Goal: Task Accomplishment & Management: Use online tool/utility

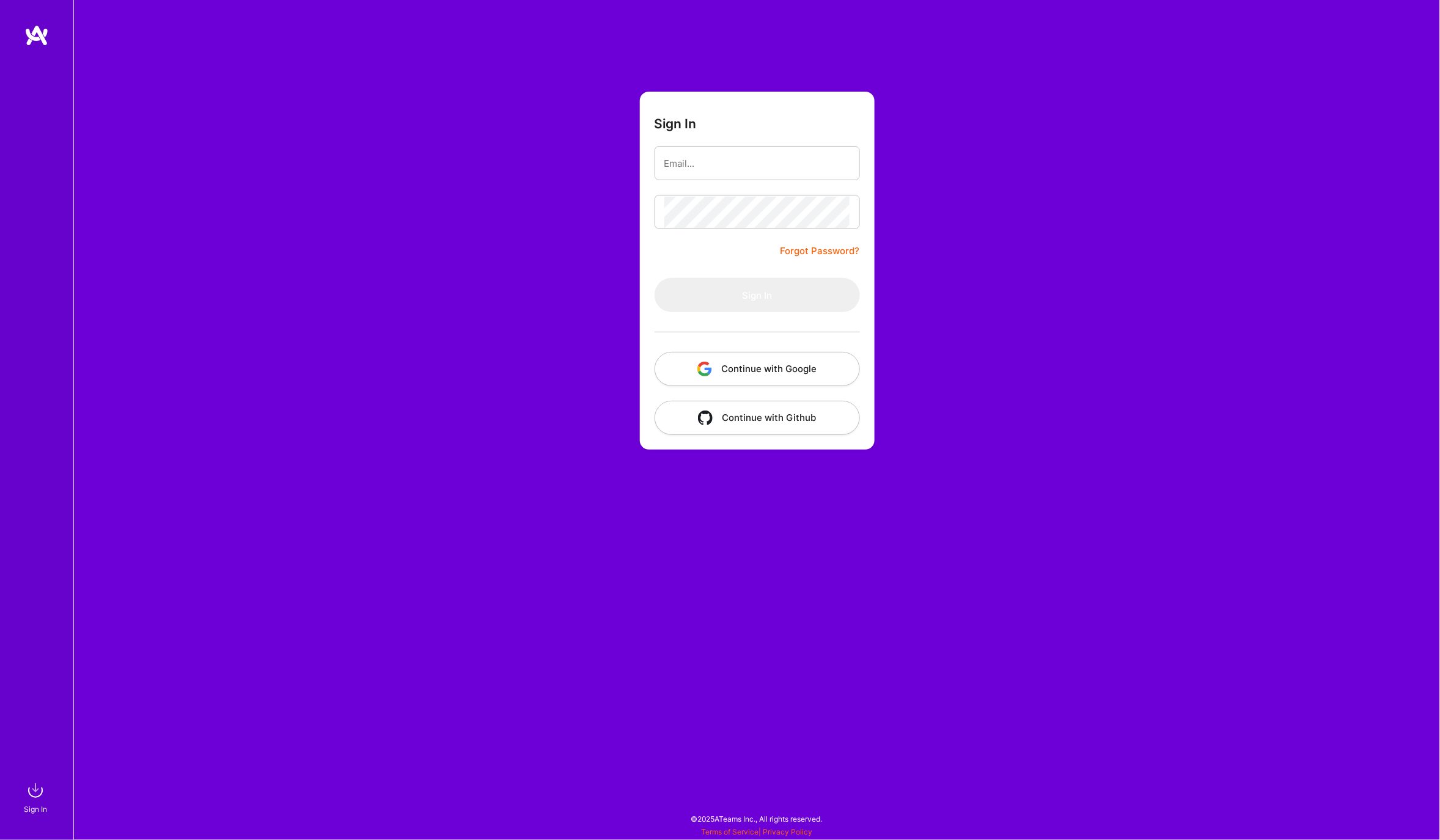
click at [722, 355] on button "Continue with Google" at bounding box center [757, 369] width 205 height 34
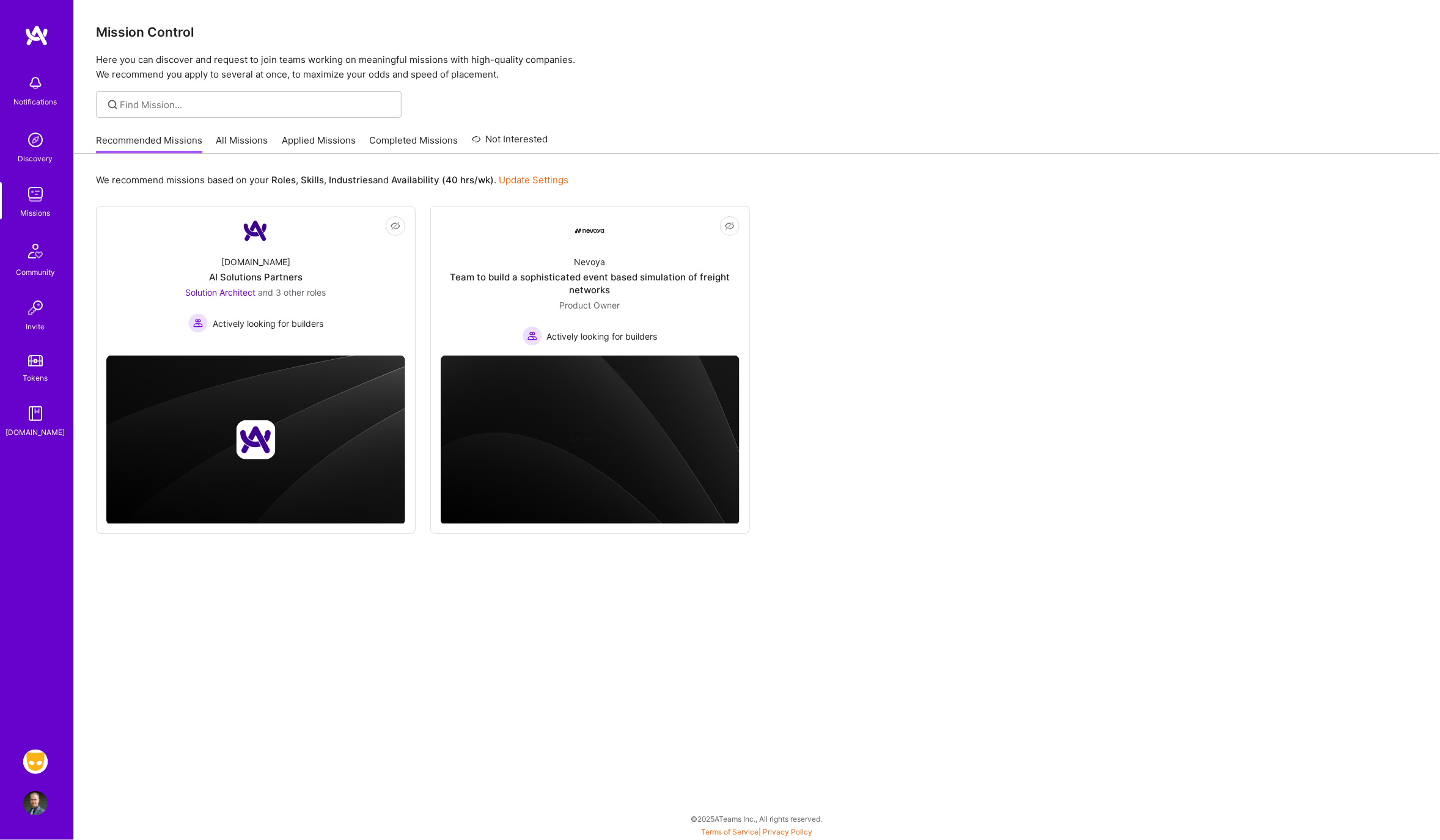
click at [34, 760] on img at bounding box center [36, 762] width 24 height 24
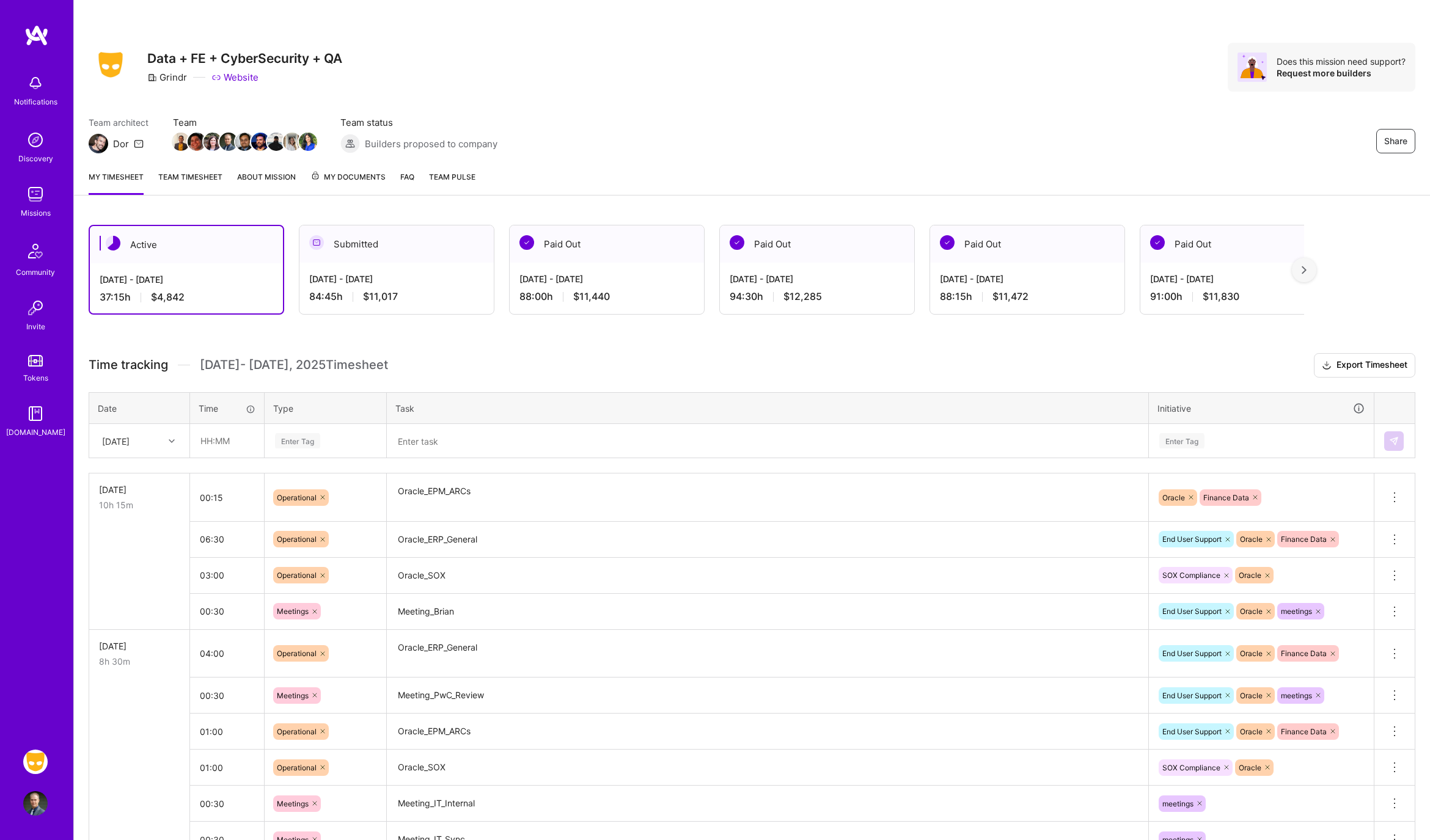
click at [130, 436] on div "[DATE]" at bounding box center [116, 441] width 27 height 13
click at [133, 632] on div "[DATE]" at bounding box center [139, 634] width 99 height 23
click at [209, 446] on input "text" at bounding box center [227, 441] width 73 height 33
type input "03:30"
type input "op"
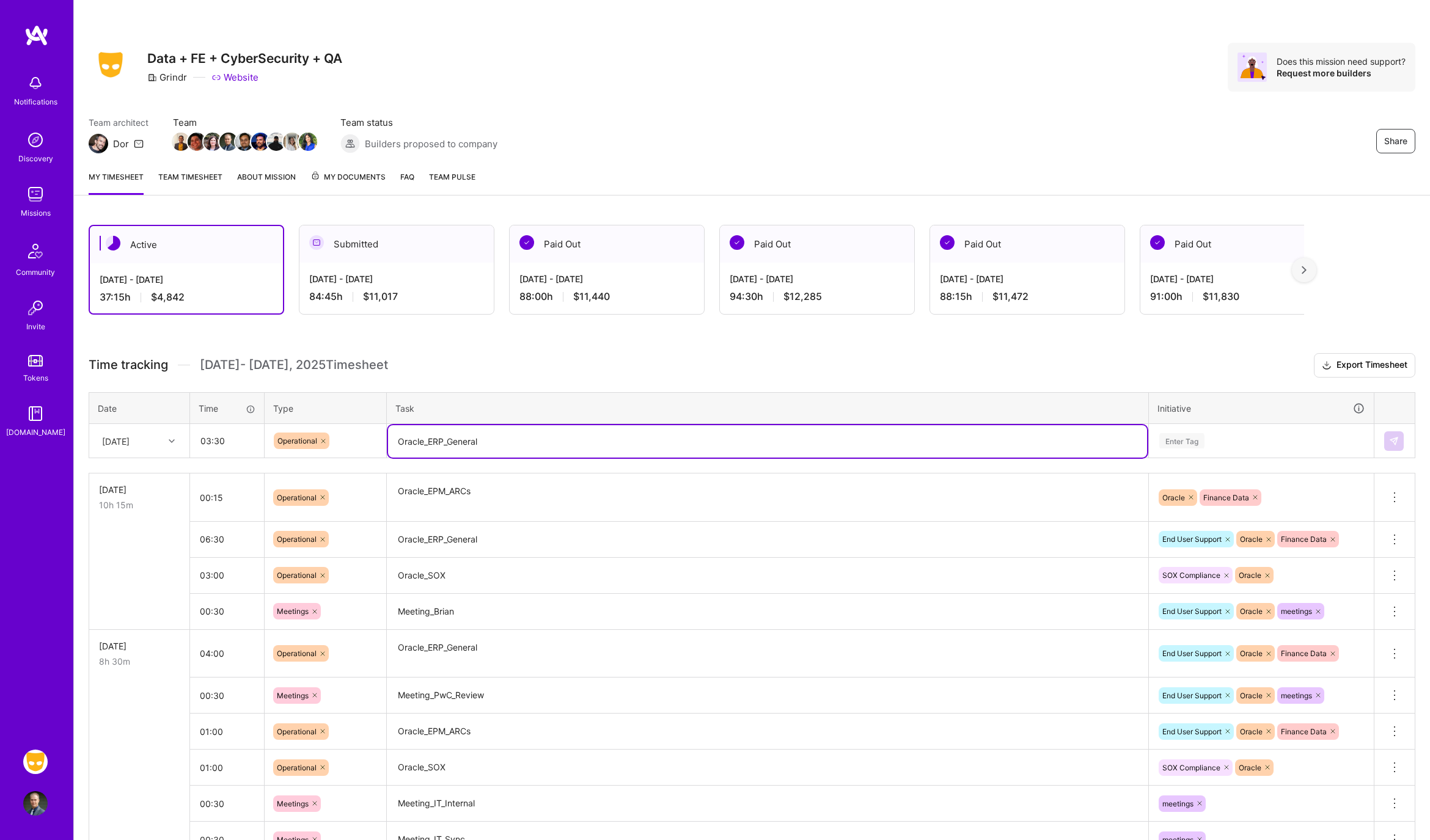
type textarea "Oracle_ERP_General"
click at [1294, 433] on div "Enter Tag" at bounding box center [1261, 441] width 207 height 15
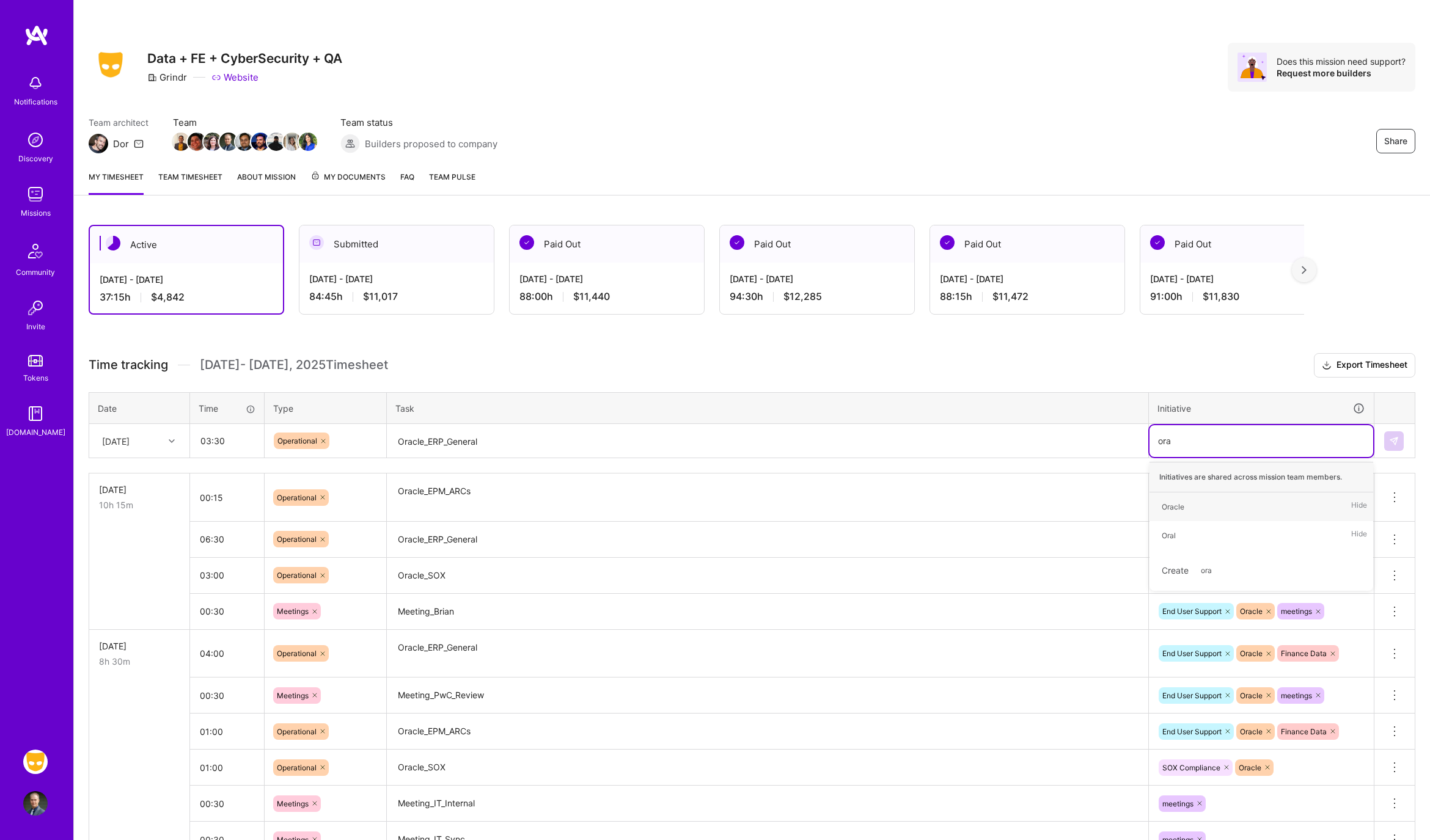
type input "orac"
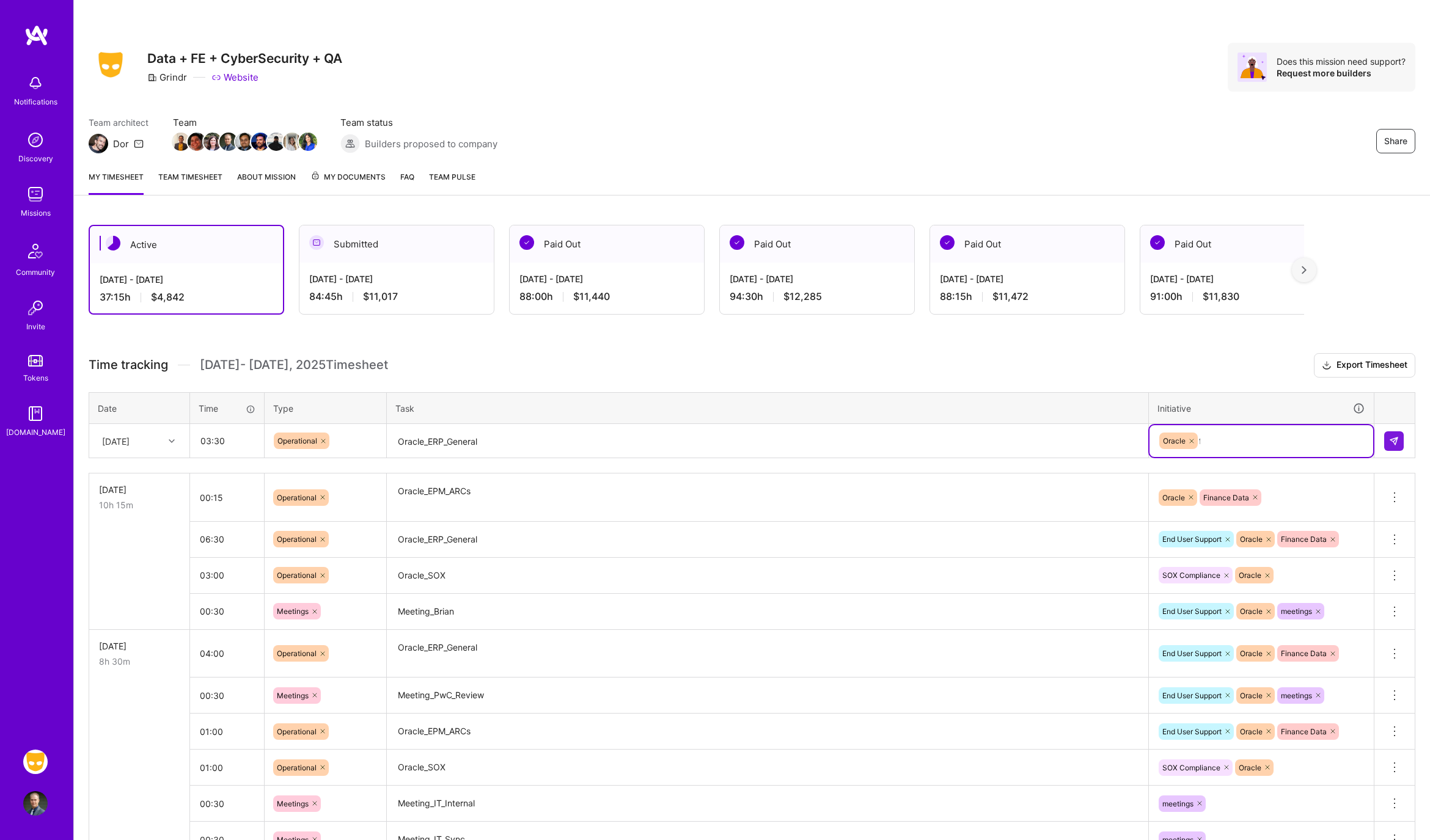
type input "fin"
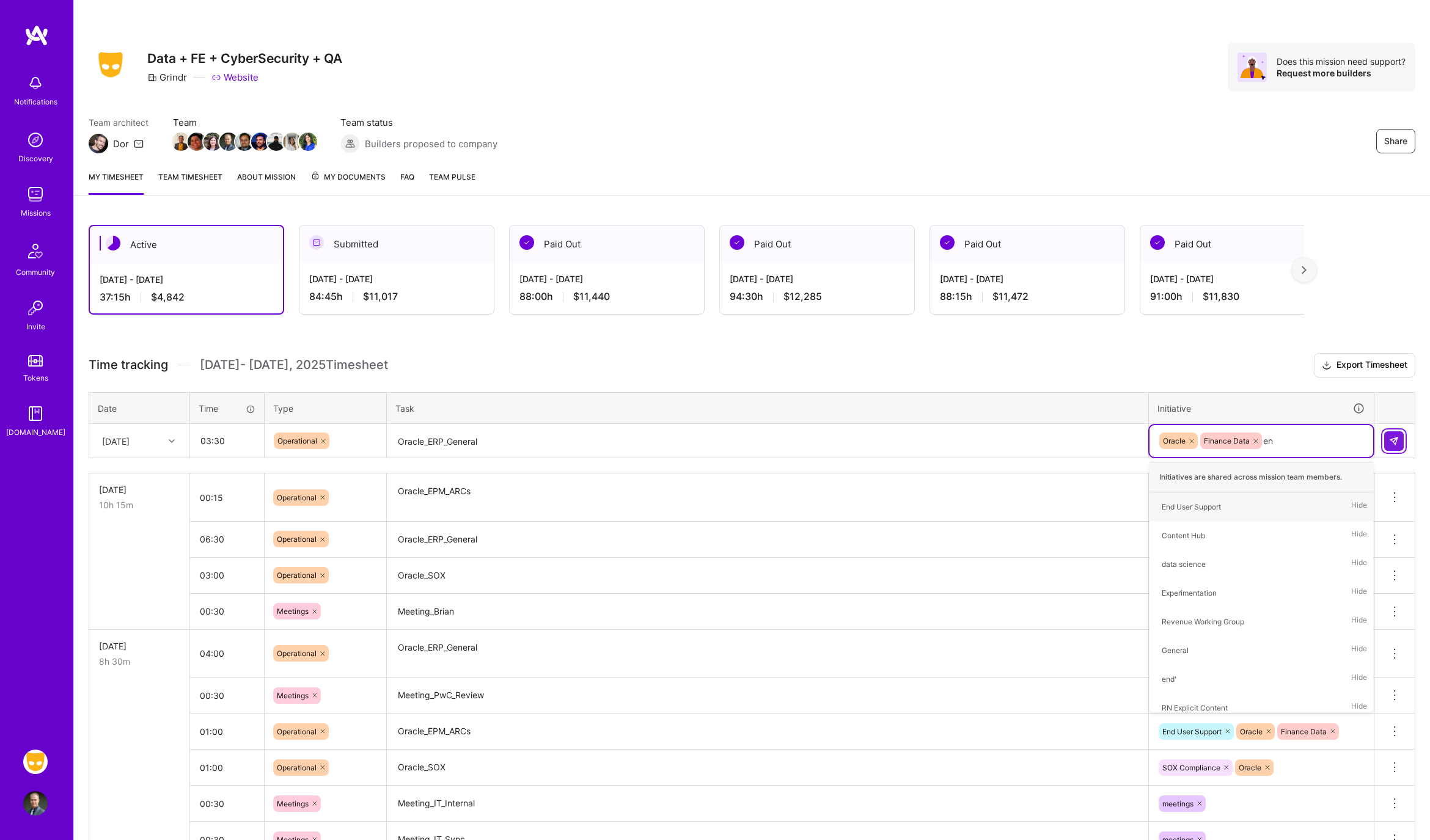
type input "end"
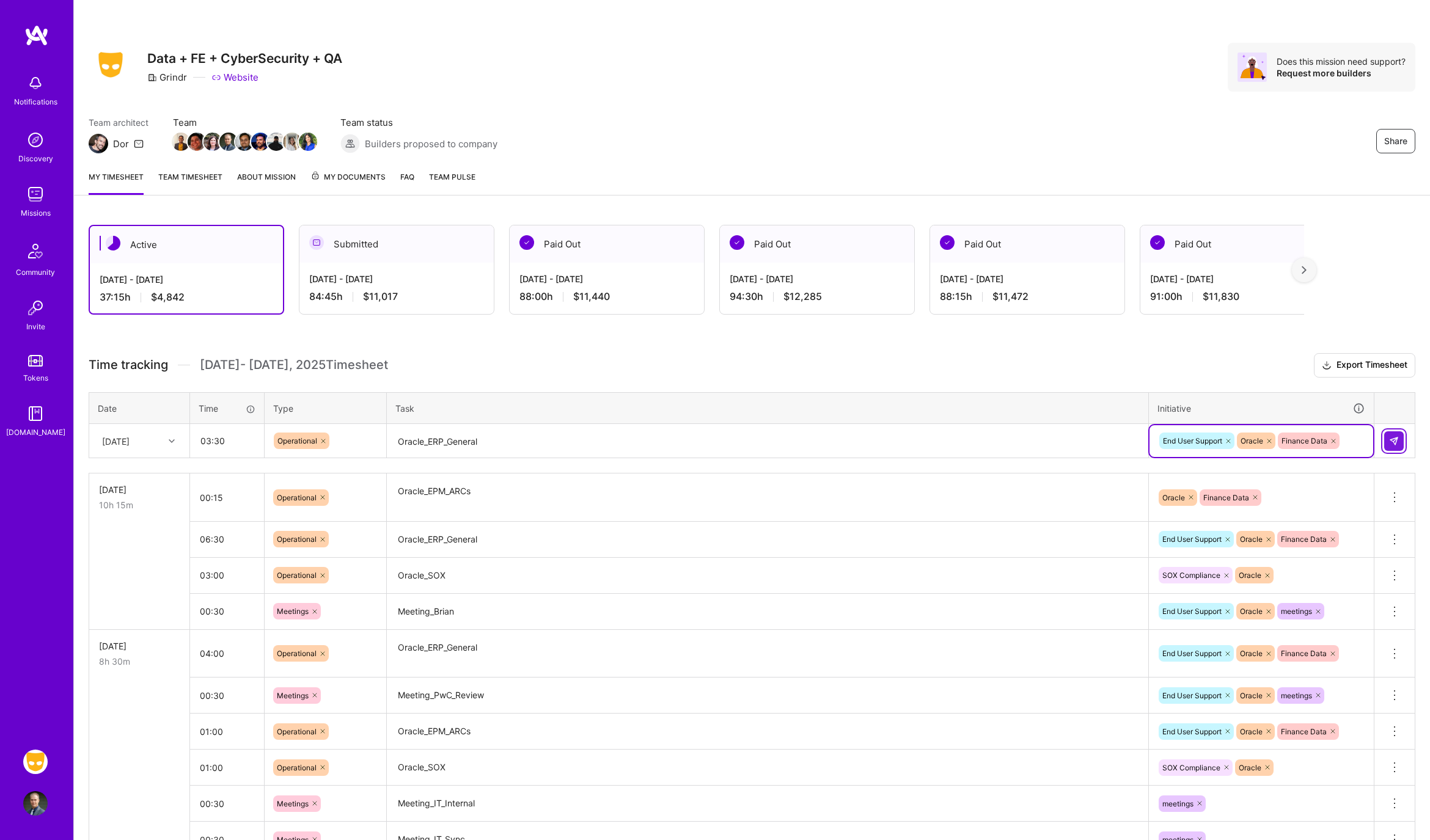
click at [1390, 442] on img at bounding box center [1394, 441] width 10 height 10
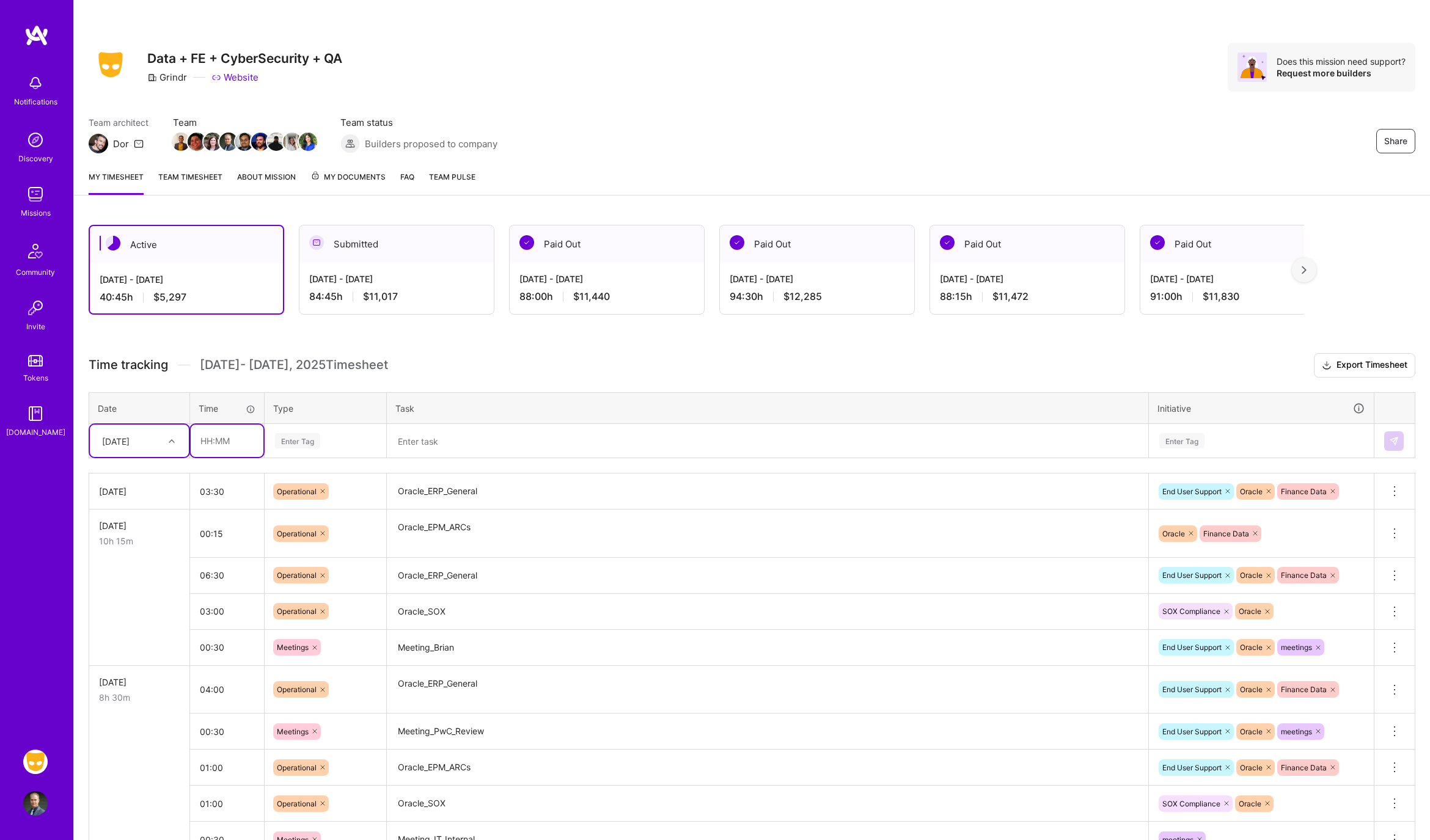
click at [229, 431] on input "text" at bounding box center [227, 441] width 73 height 33
type input "01:00"
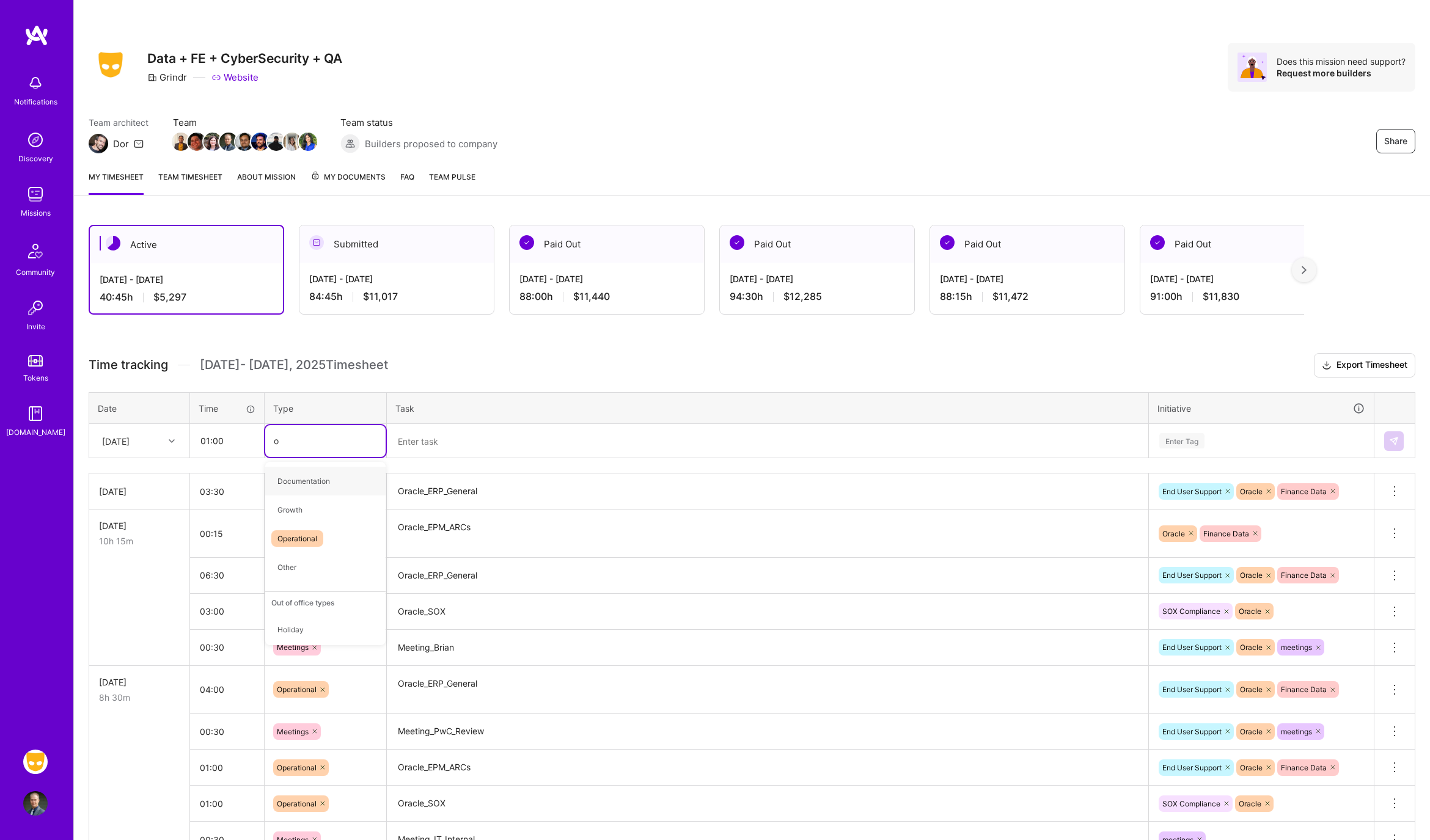
type input "op"
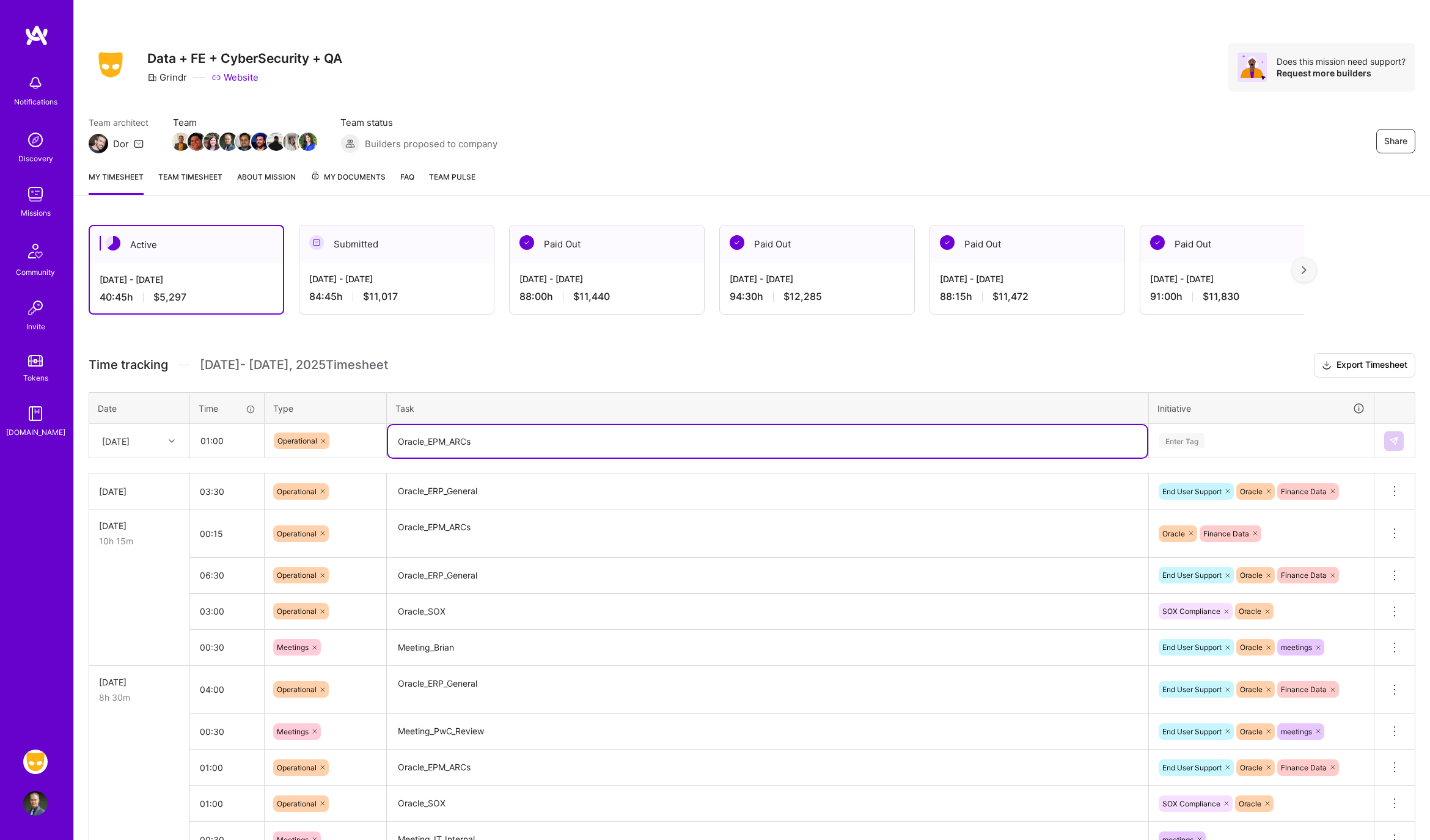
type textarea "Oracle_EPM_ARCs"
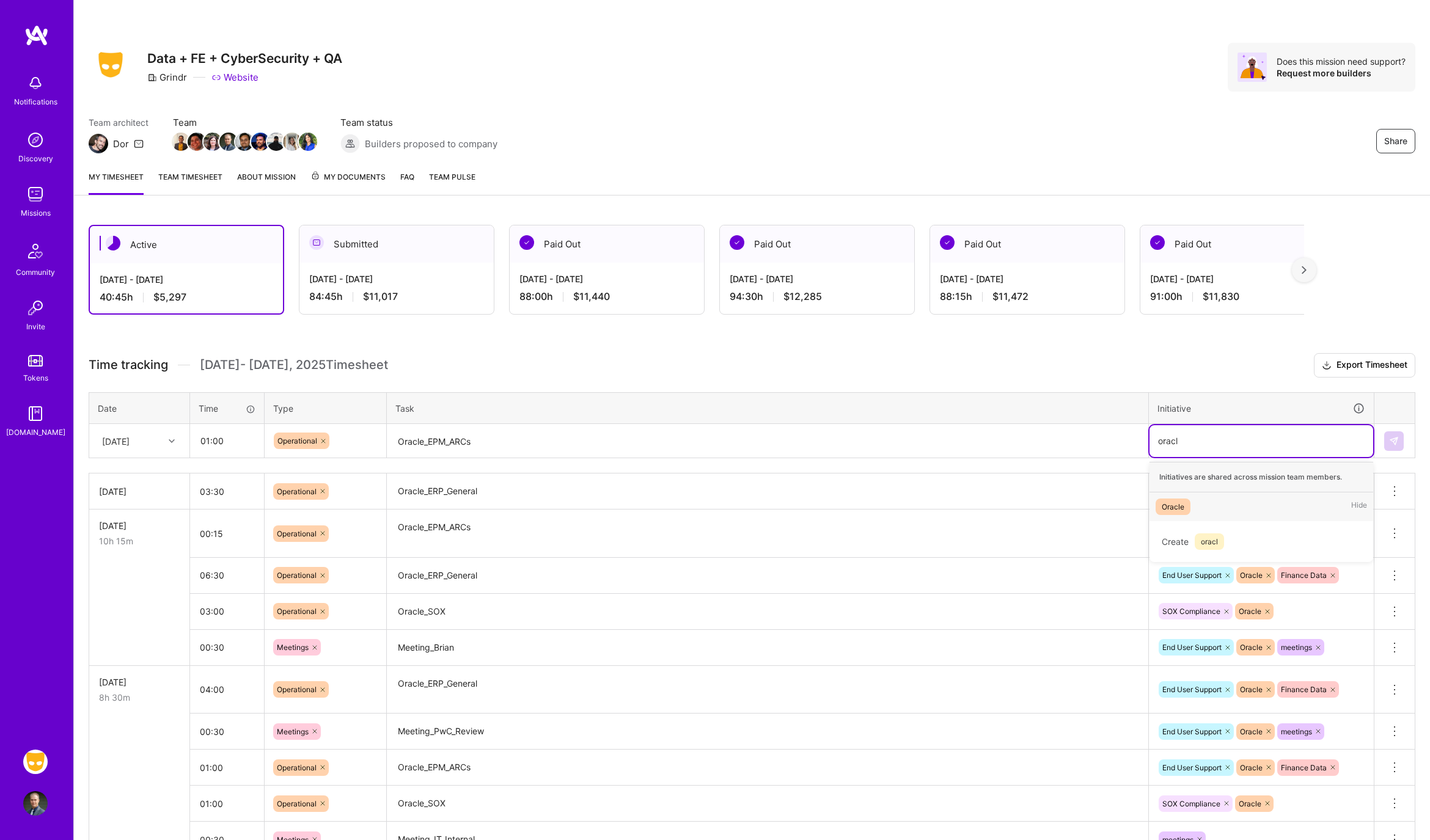
type input "oracl"
type input "orac"
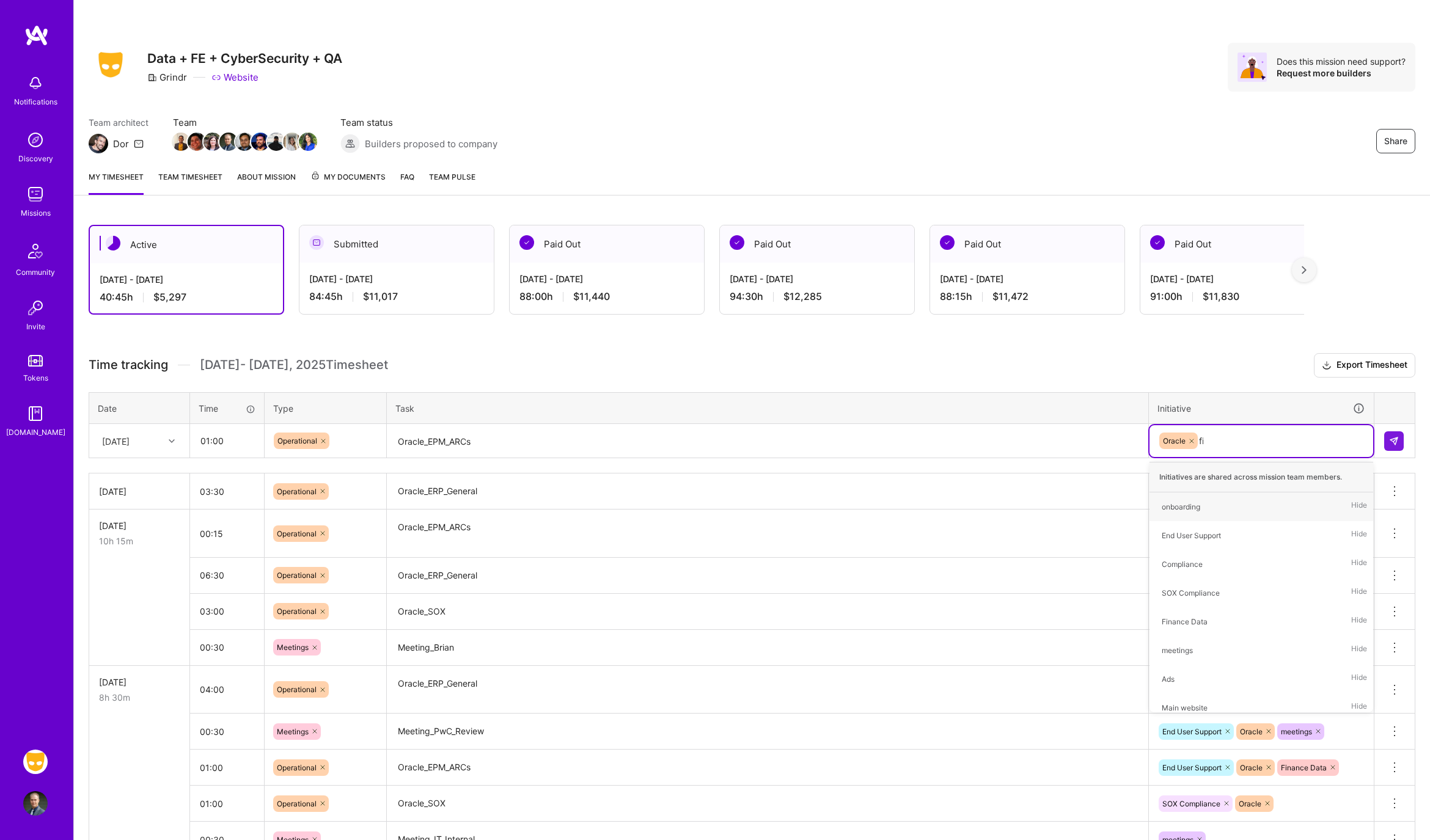
type input "fina"
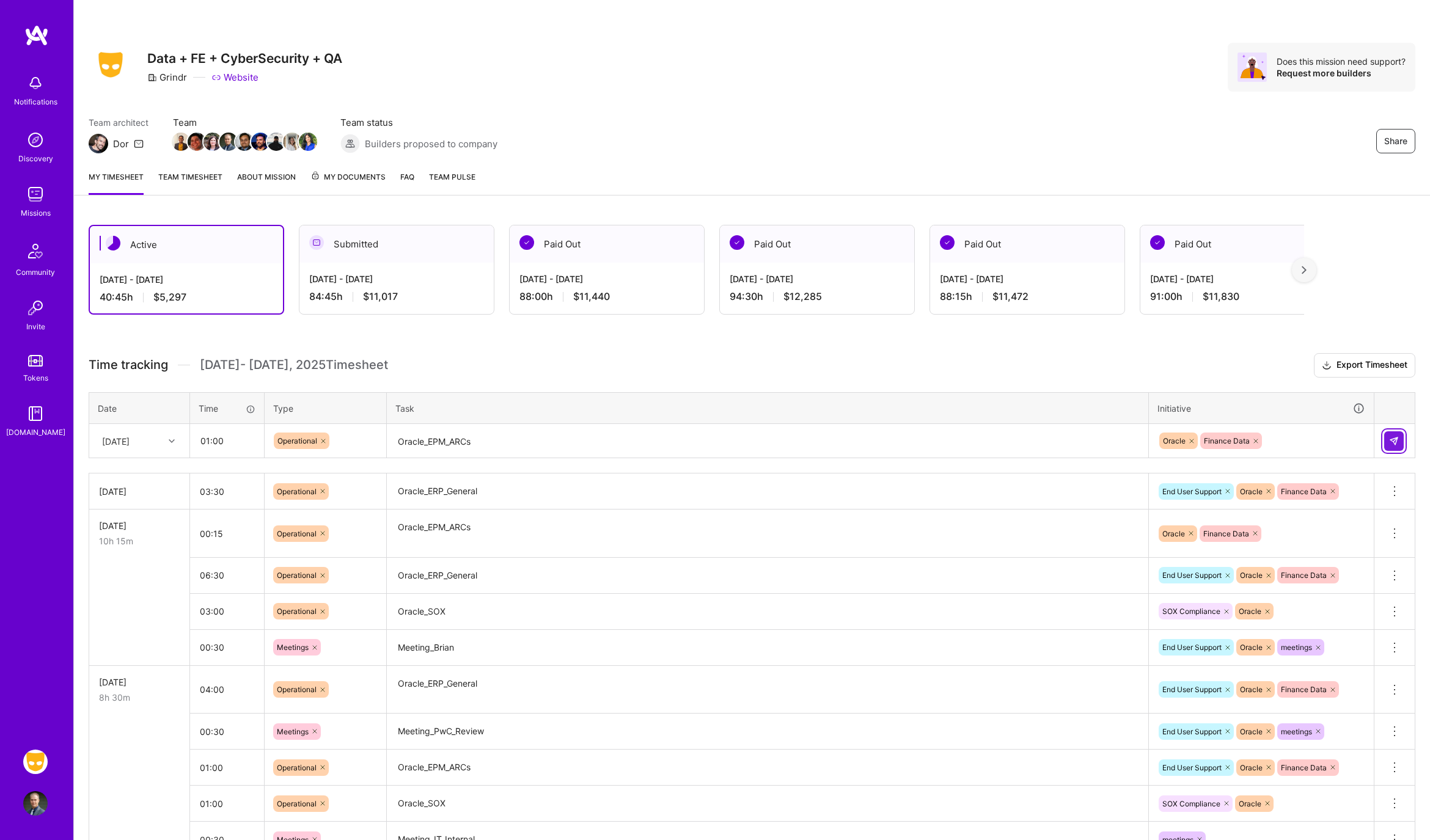
click at [1396, 442] on img at bounding box center [1394, 441] width 10 height 10
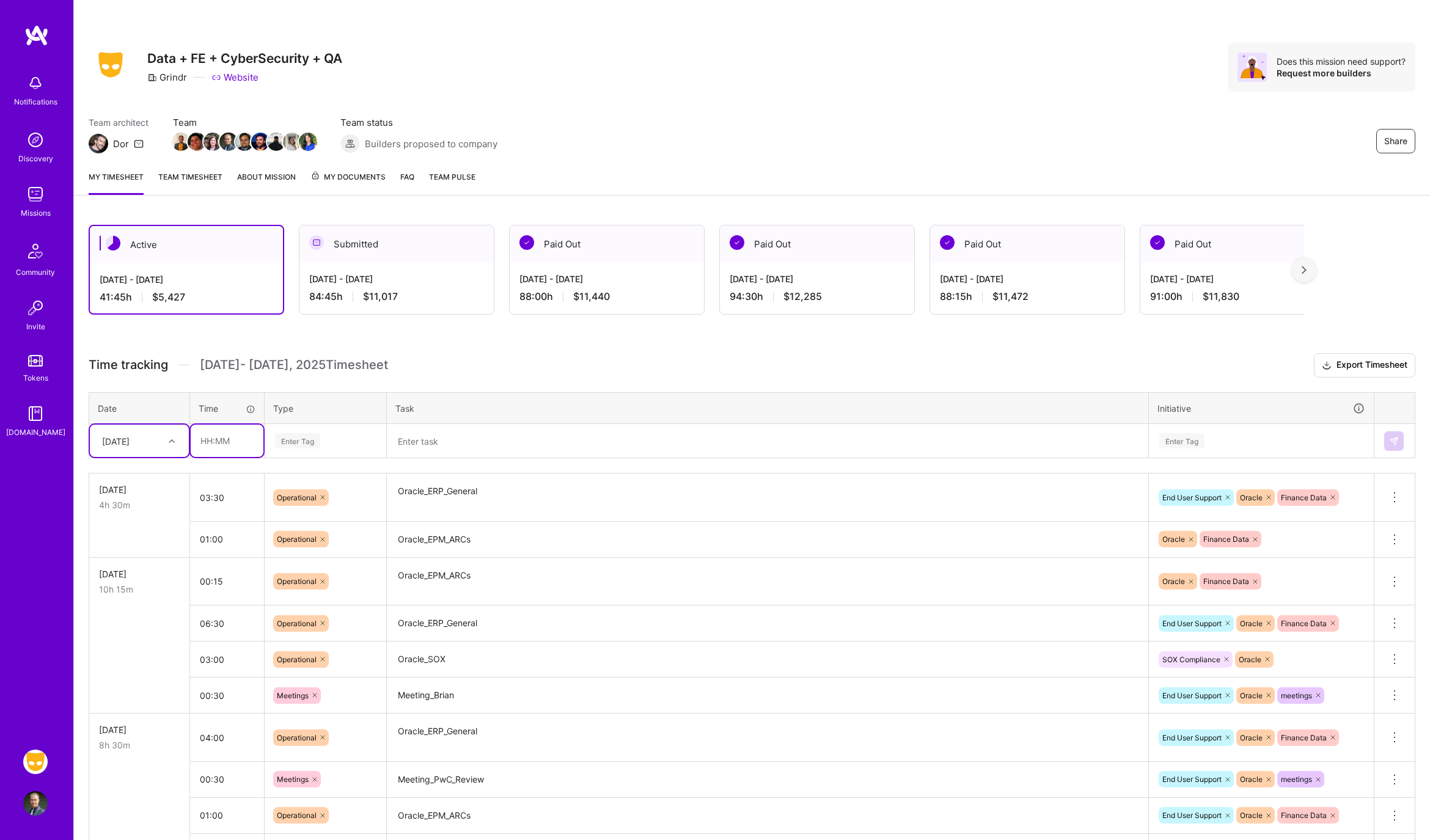
click at [233, 441] on input "text" at bounding box center [227, 441] width 73 height 33
type input "03:00"
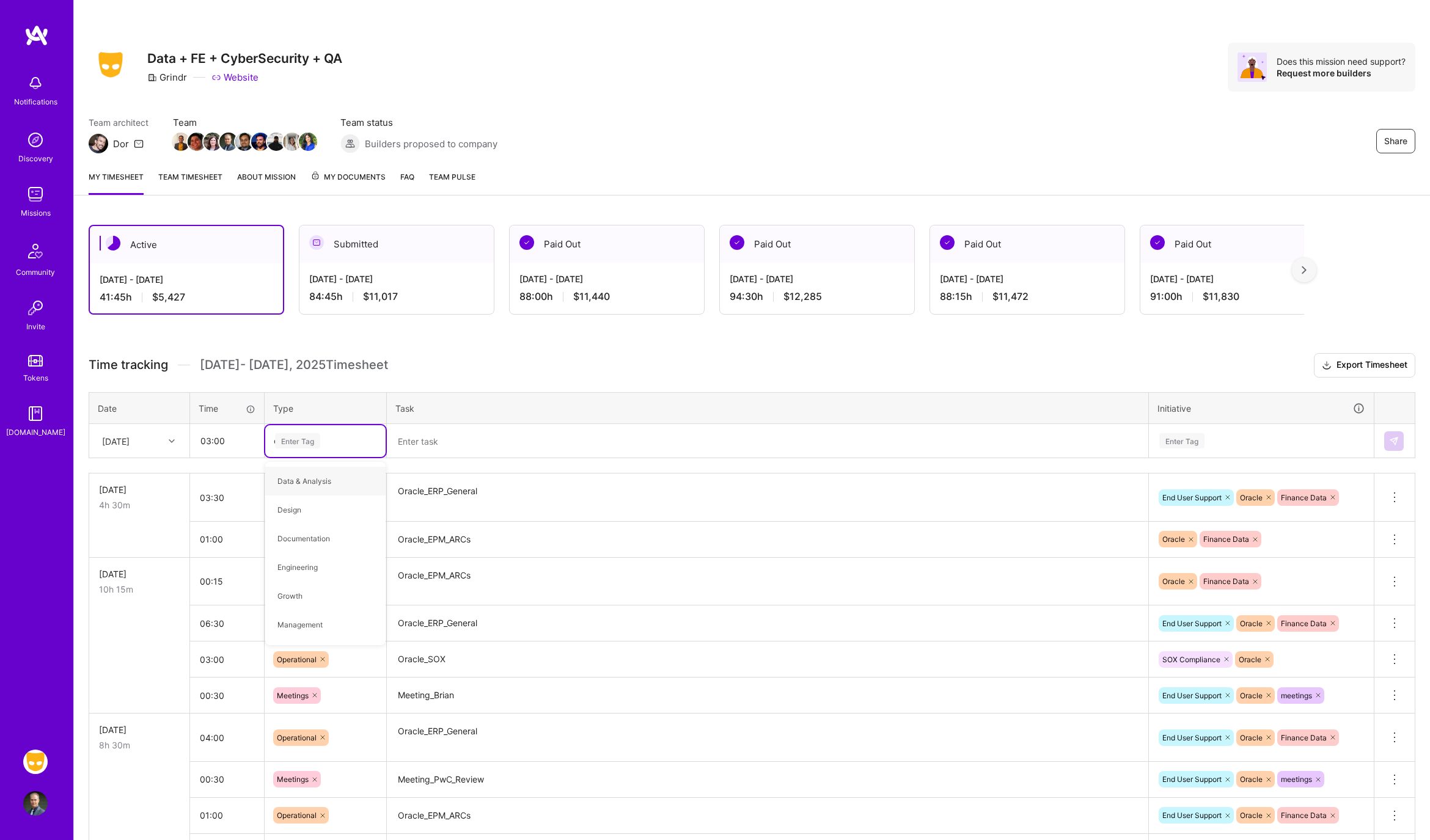
type input "op"
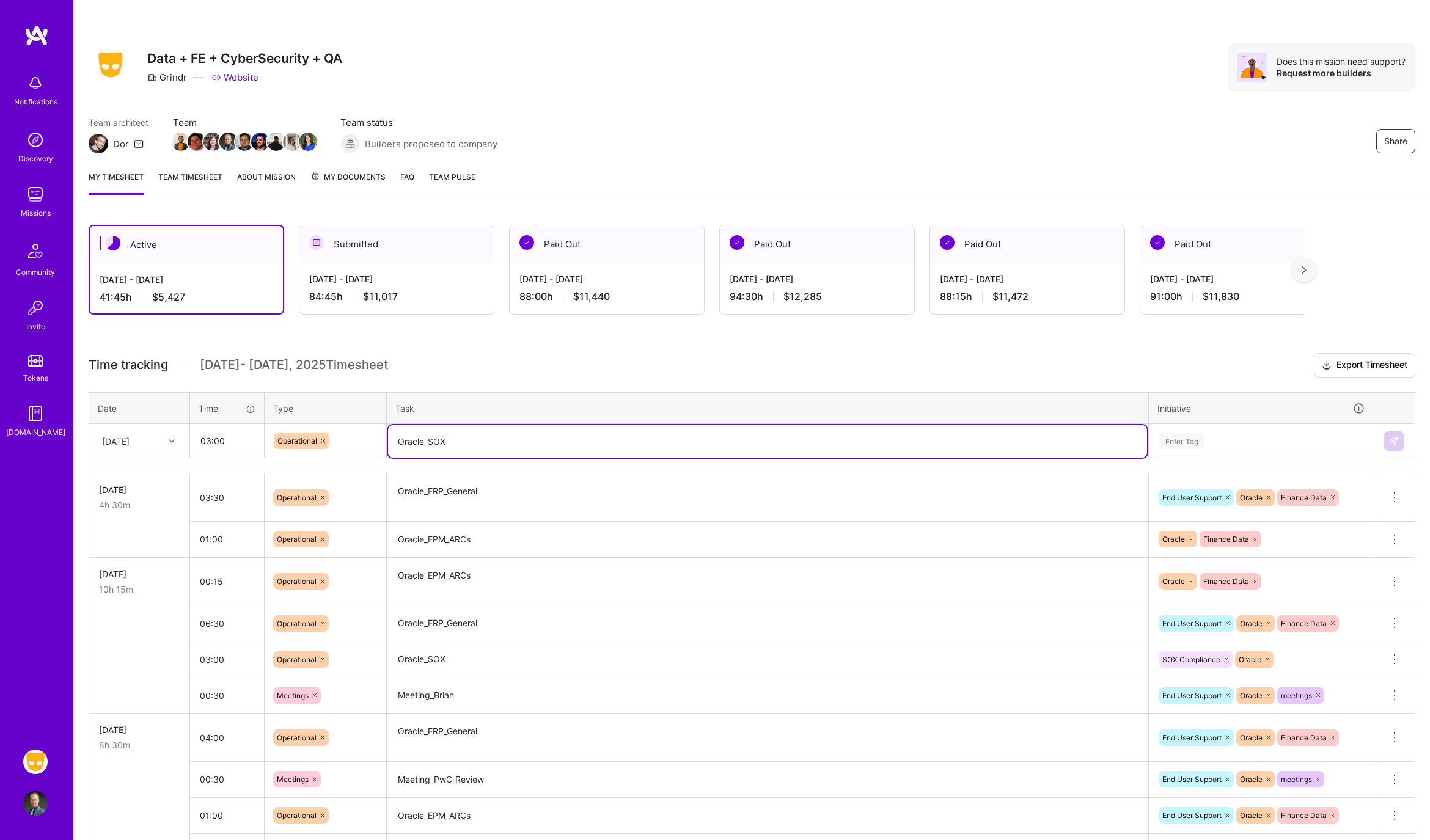
type textarea "Oracle_SOX"
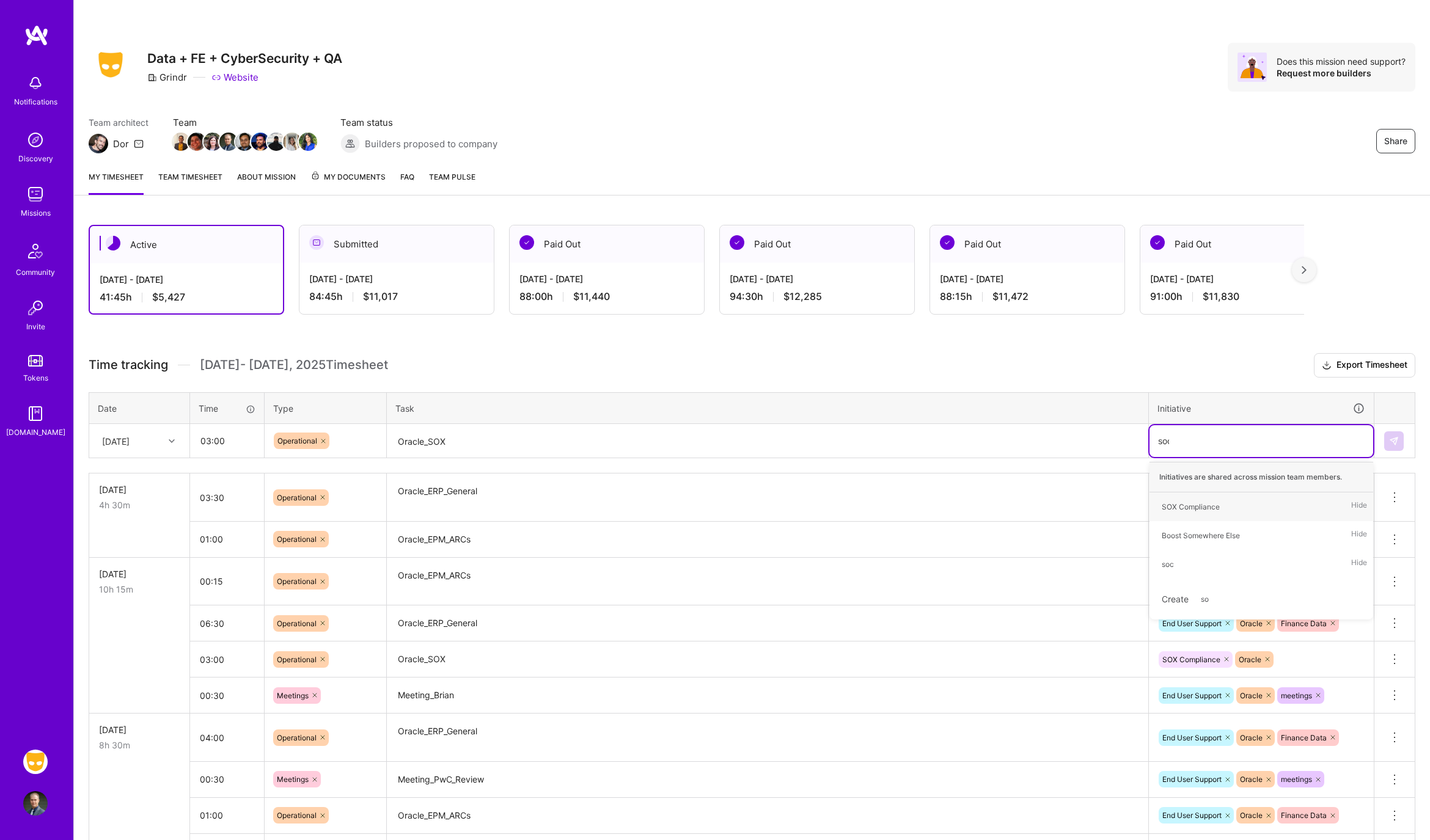
type input "socx"
type input "SOX"
type input "R"
type input "Ora"
type input "Oracl"
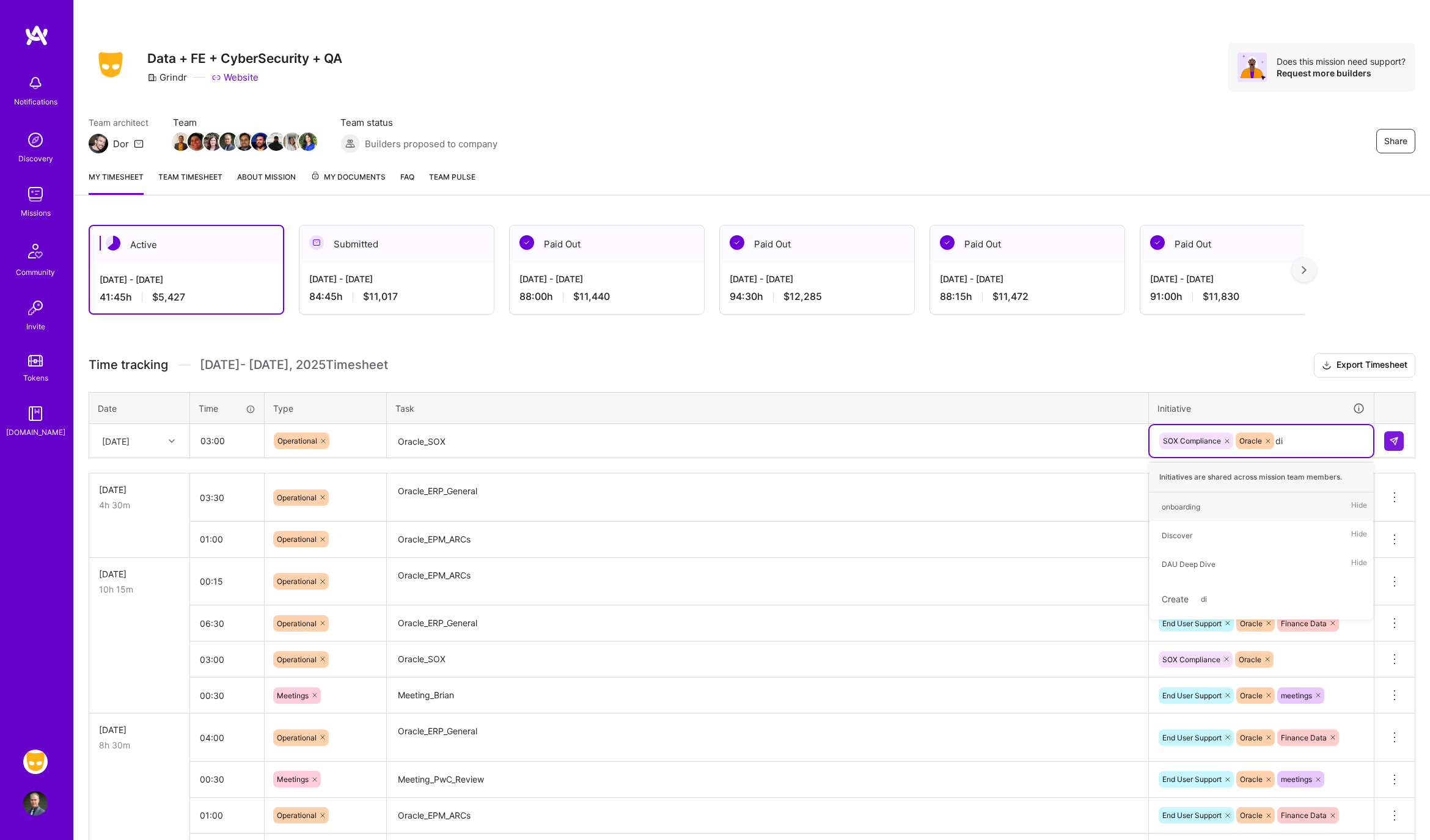
type input "d"
type input "fina"
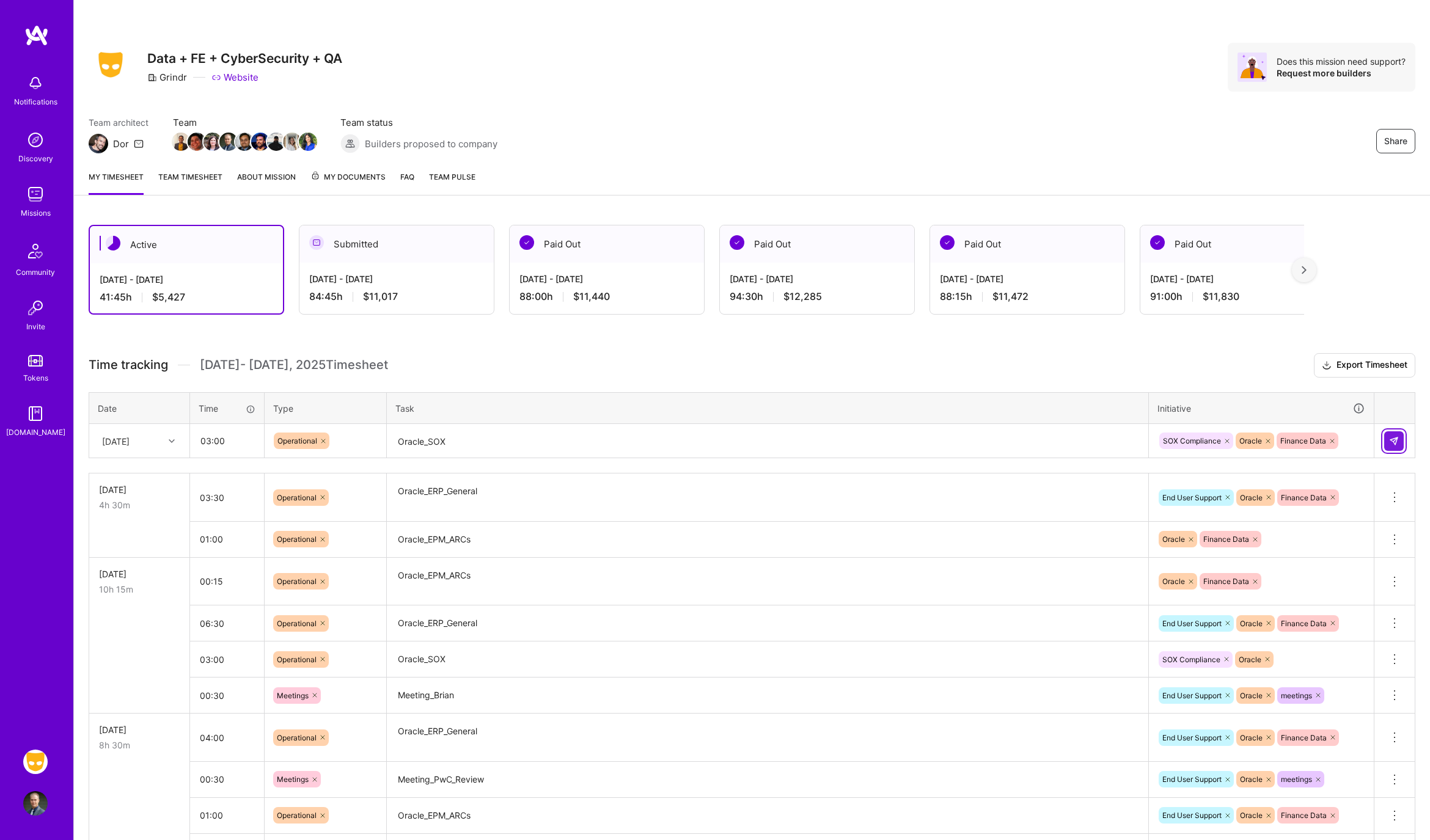
click at [1393, 438] on img at bounding box center [1394, 441] width 10 height 10
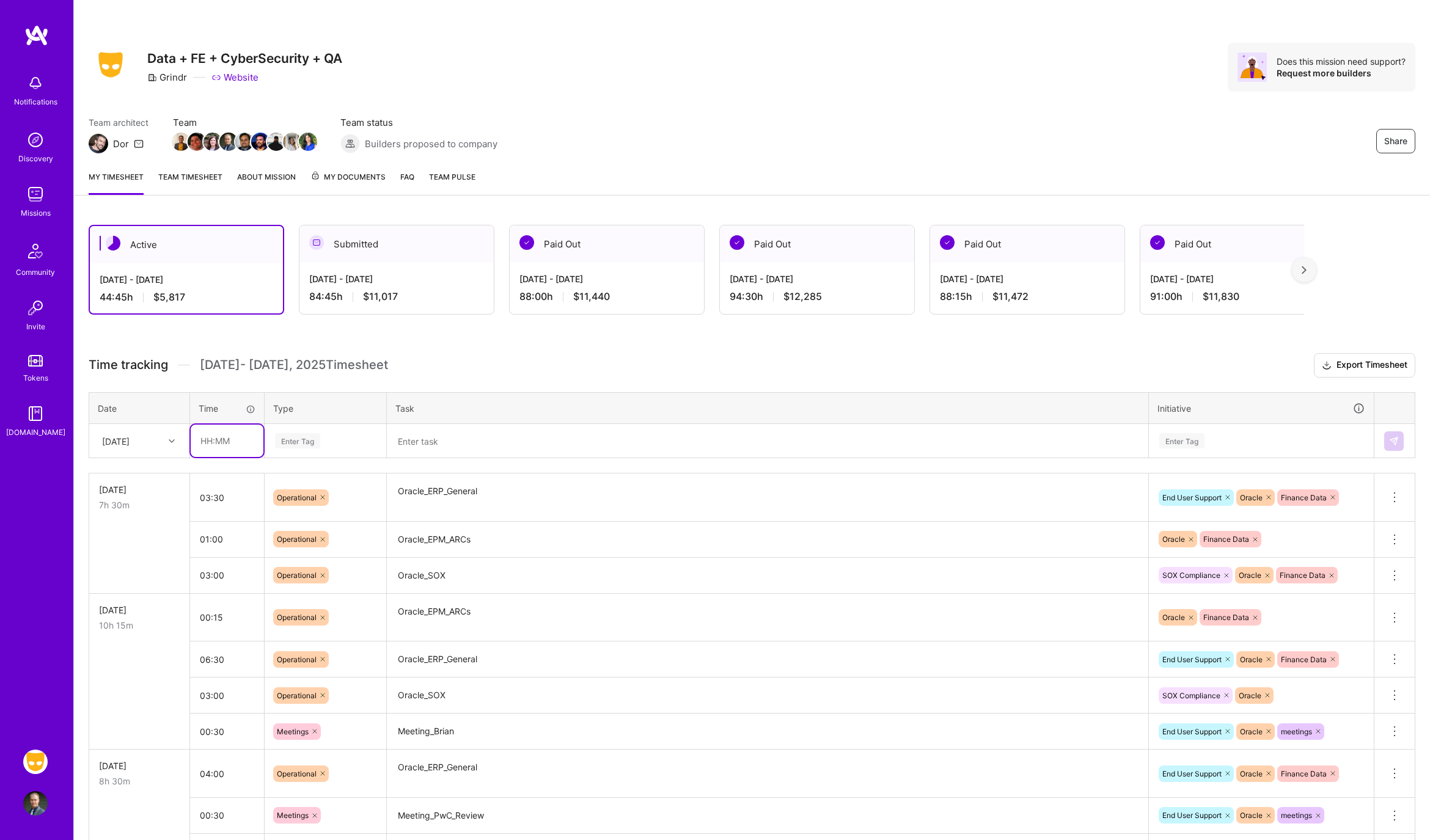
click at [205, 445] on input "text" at bounding box center [227, 441] width 73 height 33
type input "00:30"
type input "meet"
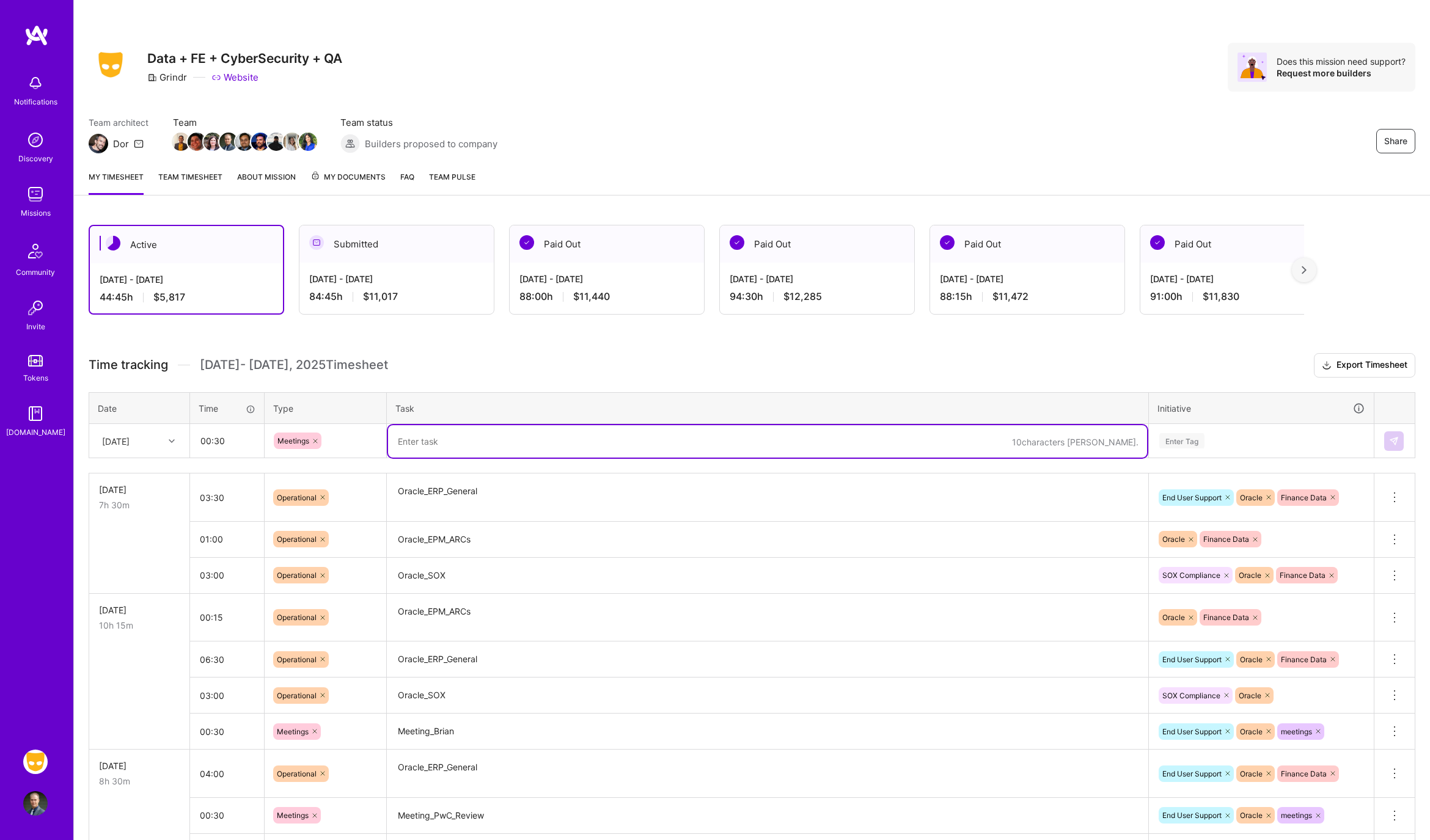
type textarea "O"
type textarea "Meeting_IT_Sync"
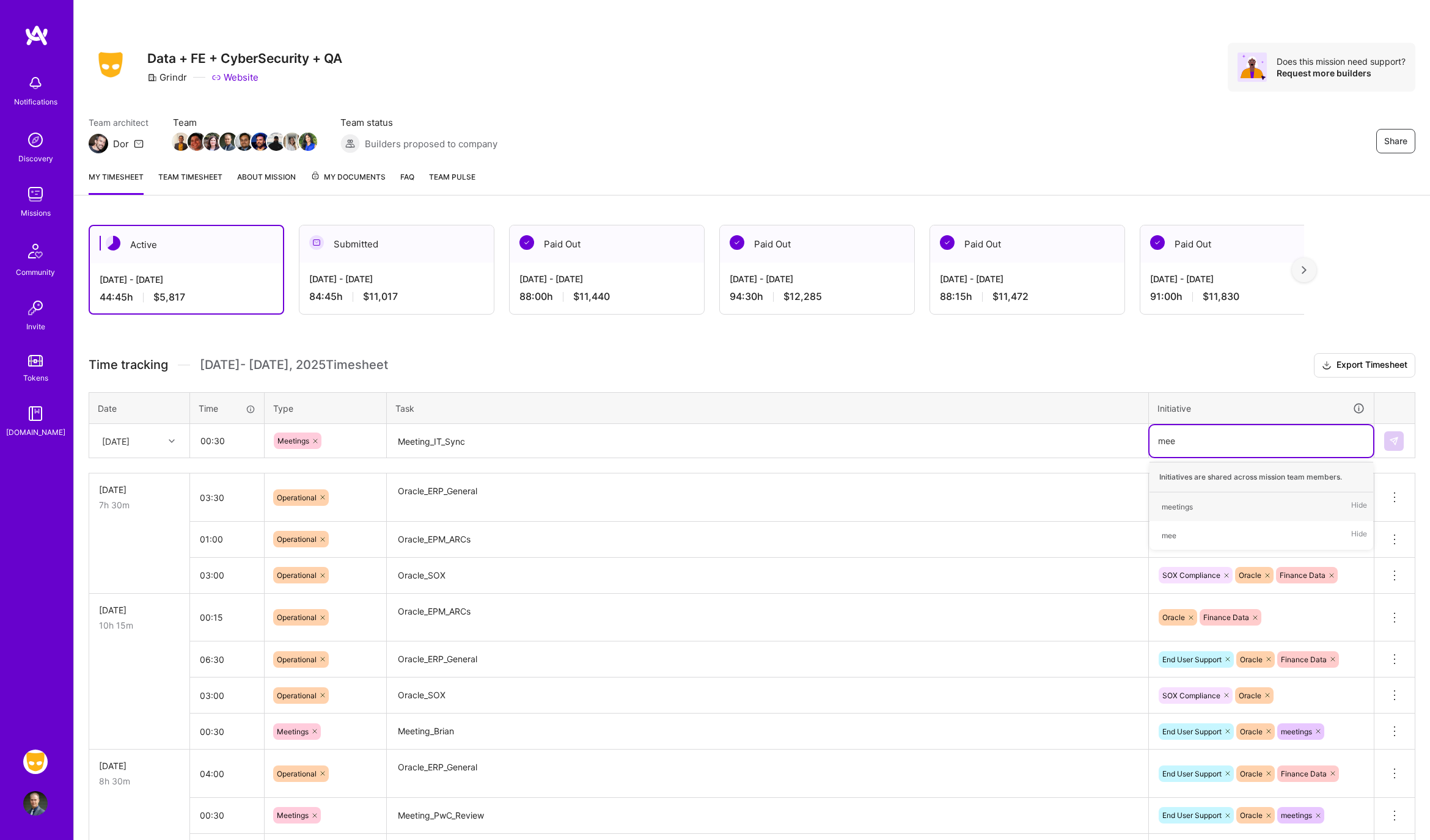
type input "meet"
click at [1389, 436] on img at bounding box center [1394, 441] width 10 height 10
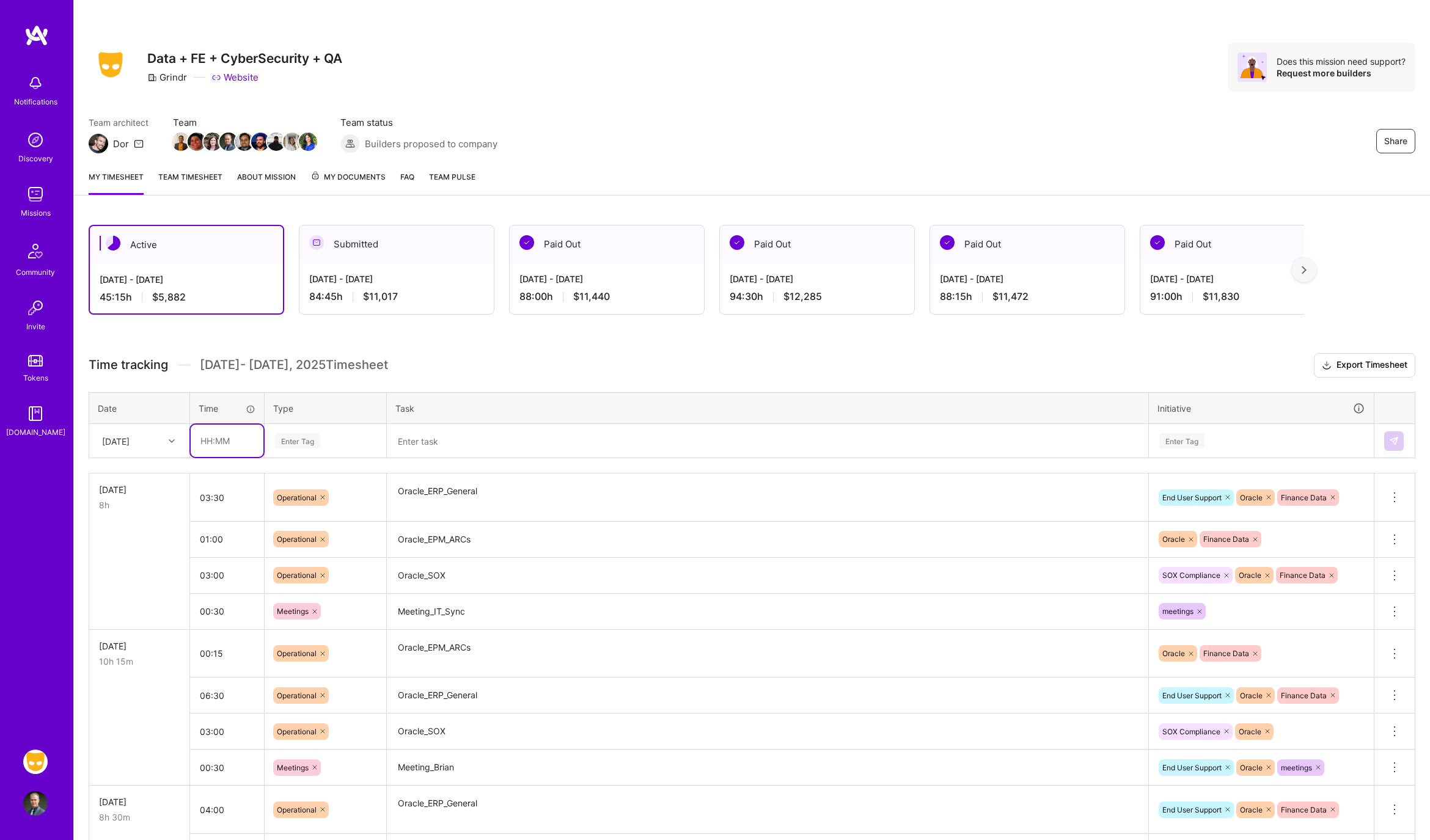
click at [225, 436] on input "text" at bounding box center [227, 441] width 73 height 33
type input "01:00"
type input "meet"
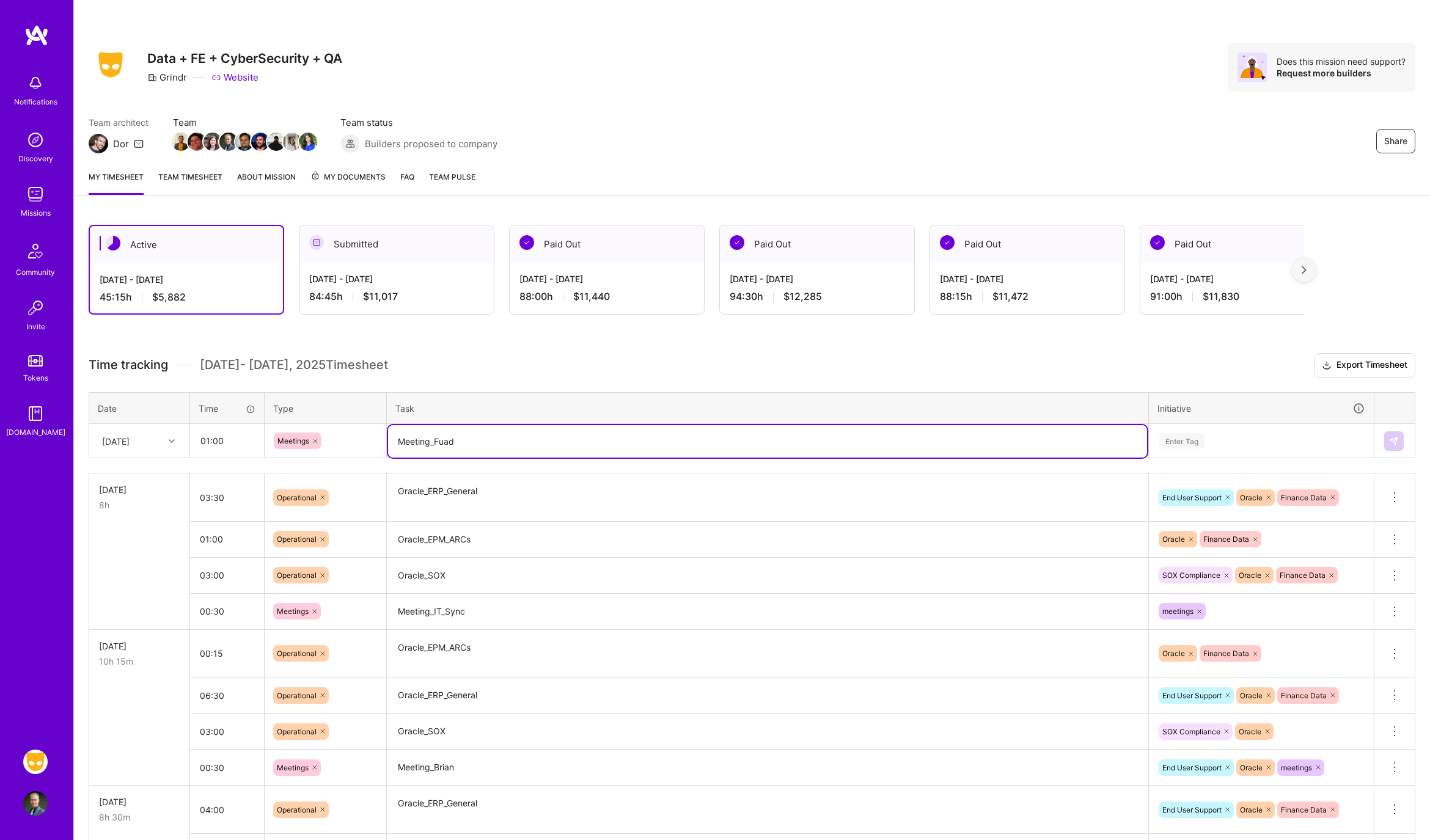
type textarea "Meeting_Fuad"
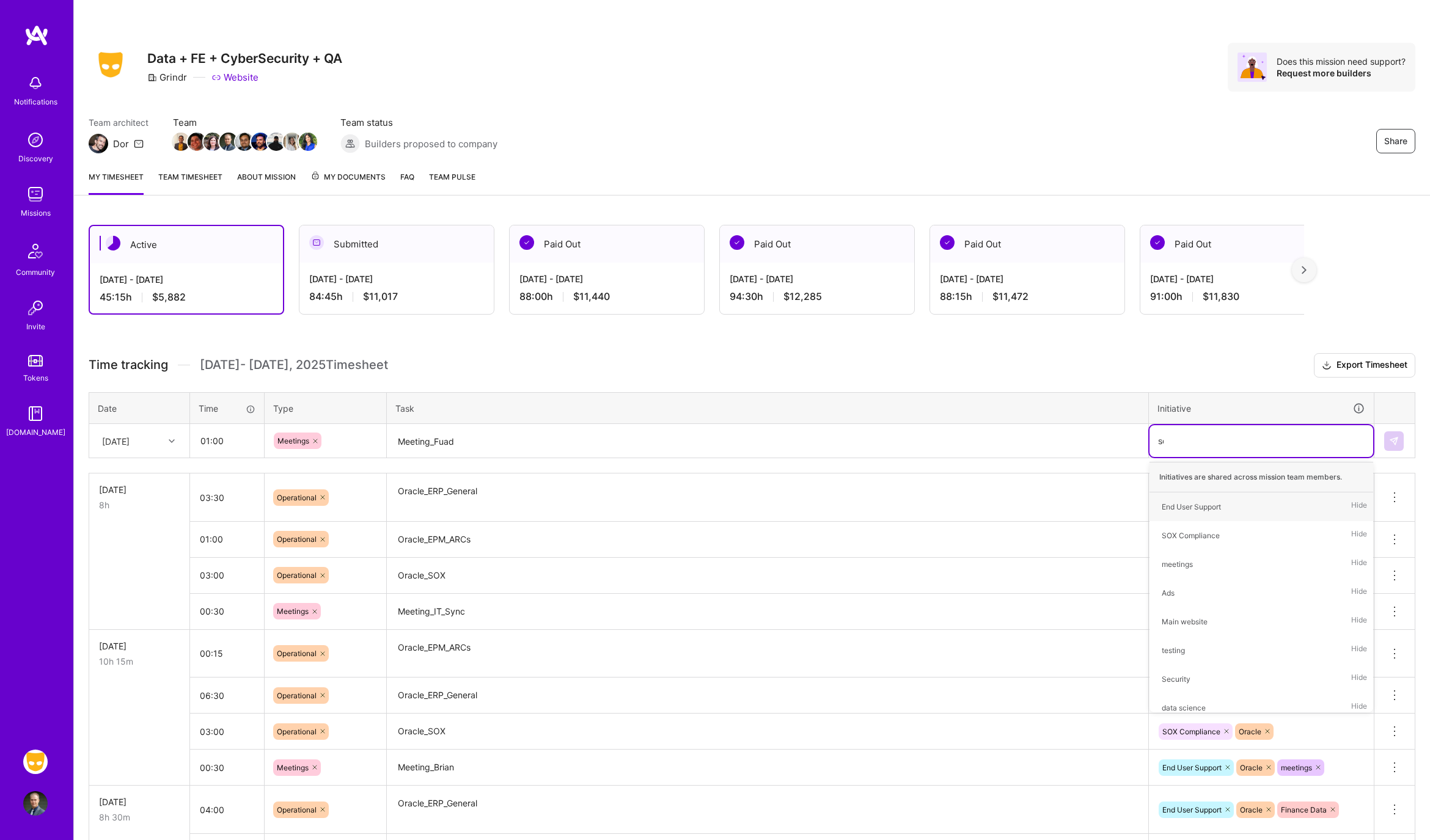
type input "sox"
type input "meet"
type input "orac"
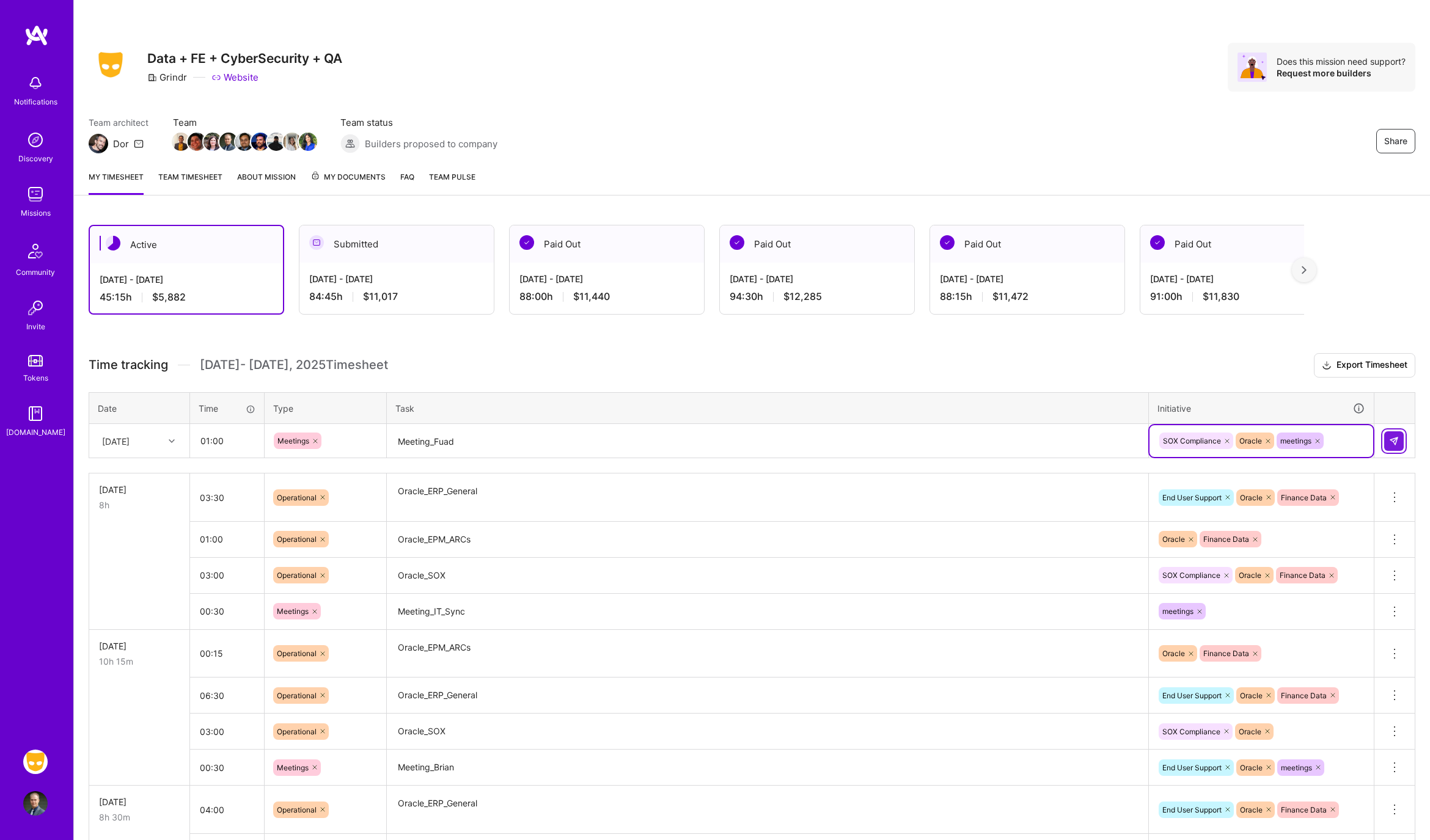
click at [1391, 440] on img at bounding box center [1394, 441] width 10 height 10
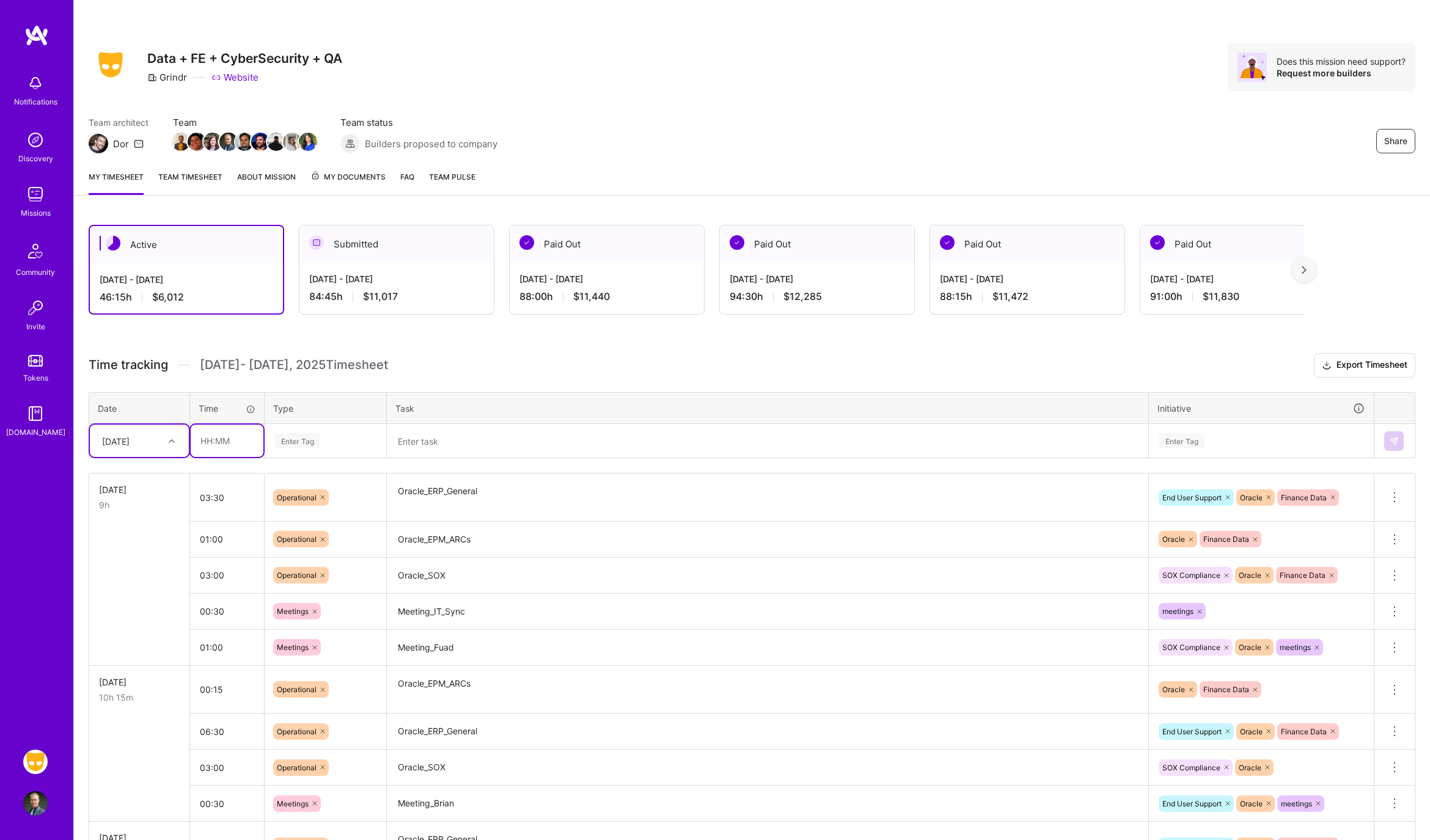
click at [211, 437] on input "text" at bounding box center [227, 441] width 73 height 33
click at [157, 436] on div "[DATE]" at bounding box center [130, 441] width 68 height 20
click at [130, 591] on div "[DATE]" at bounding box center [139, 587] width 99 height 23
drag, startPoint x: 225, startPoint y: 447, endPoint x: 239, endPoint y: 446, distance: 14.0
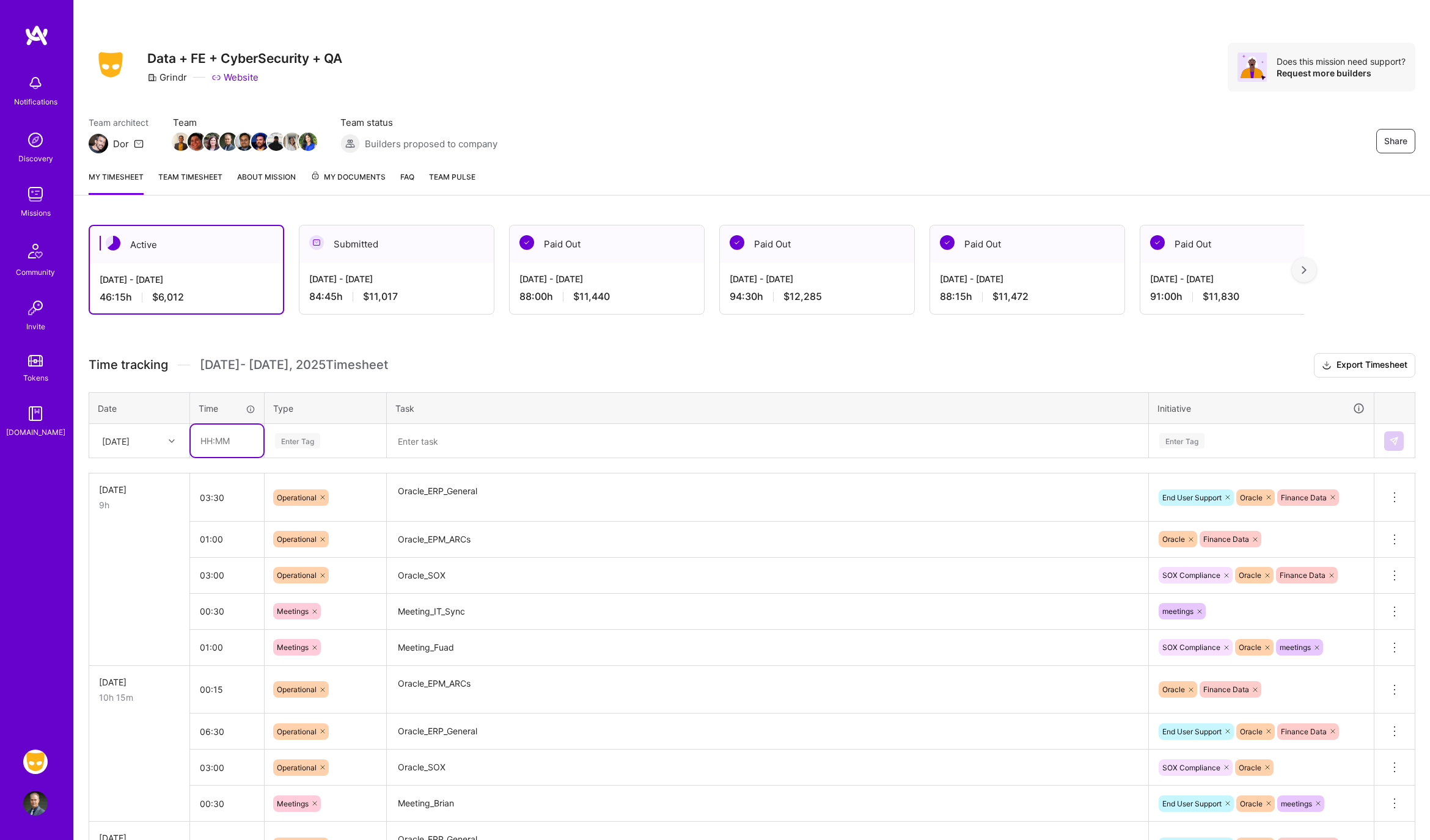
click at [225, 447] on input "text" at bounding box center [227, 441] width 73 height 33
click at [242, 429] on input "text" at bounding box center [227, 441] width 73 height 33
type input "01:15"
type input "op"
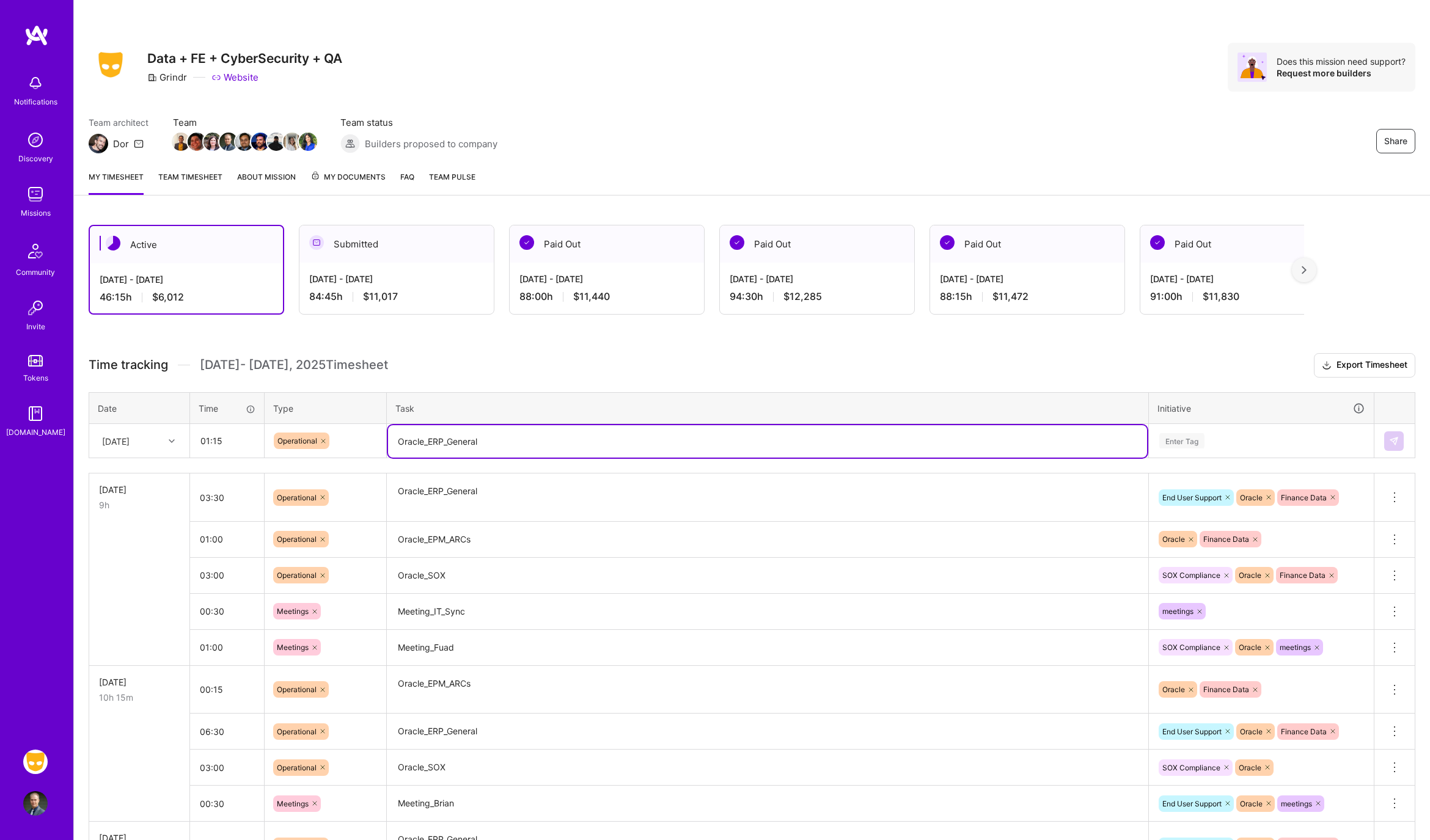
type textarea "Oracle_ERP_General"
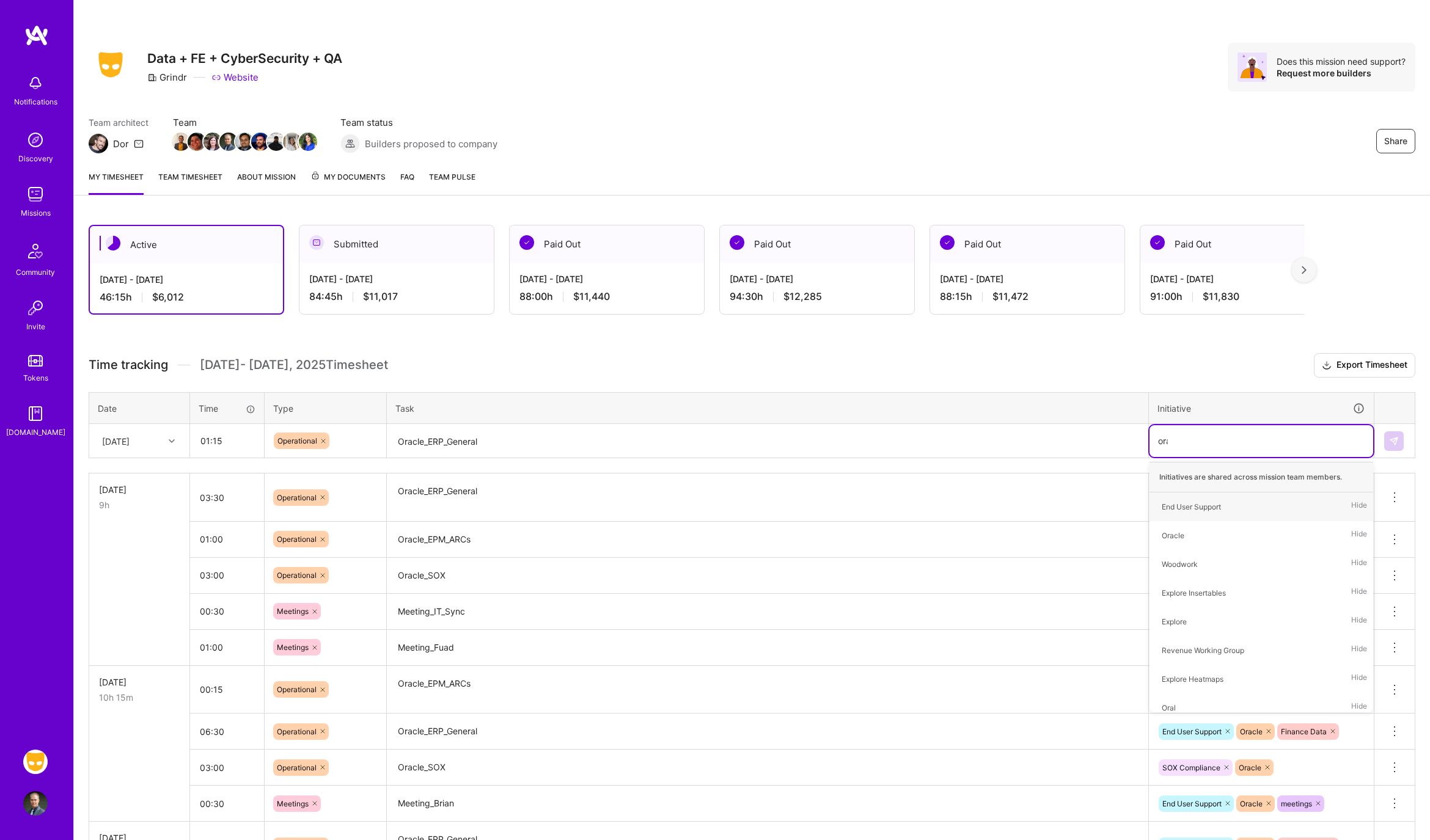
type input "orac"
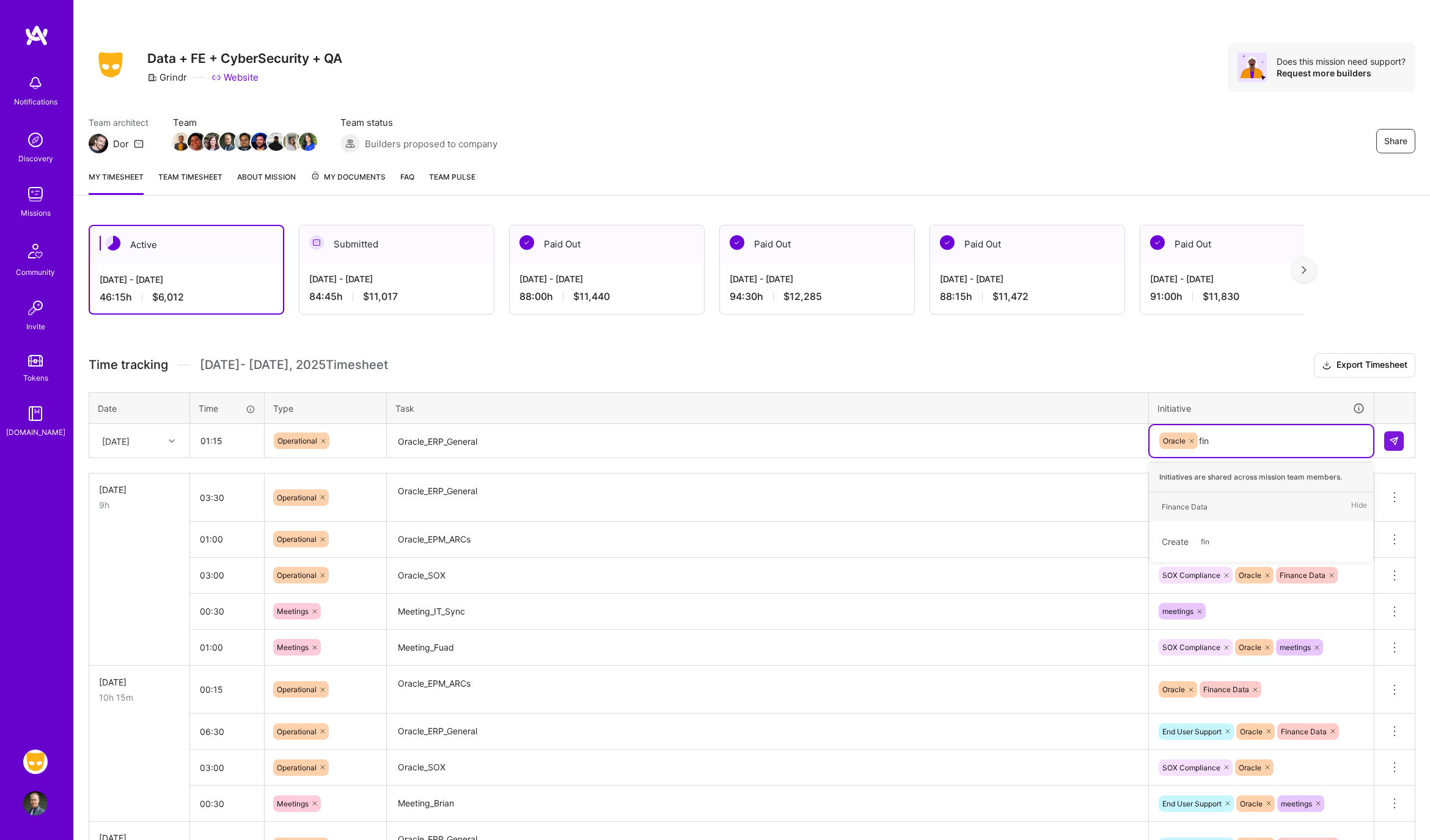
type input "fina"
click at [1397, 450] on td at bounding box center [1394, 441] width 41 height 34
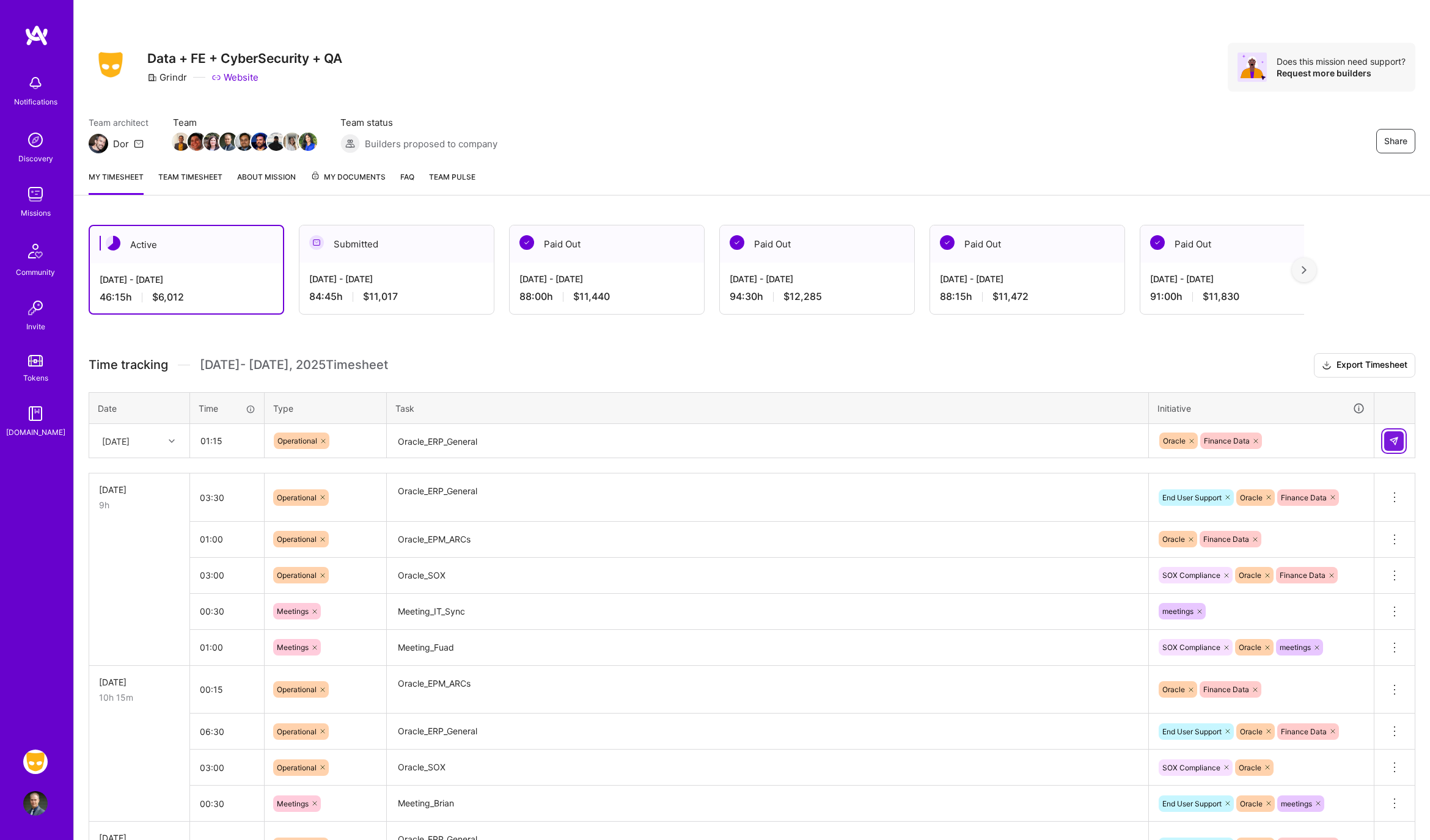
click at [1394, 443] on button at bounding box center [1394, 442] width 20 height 20
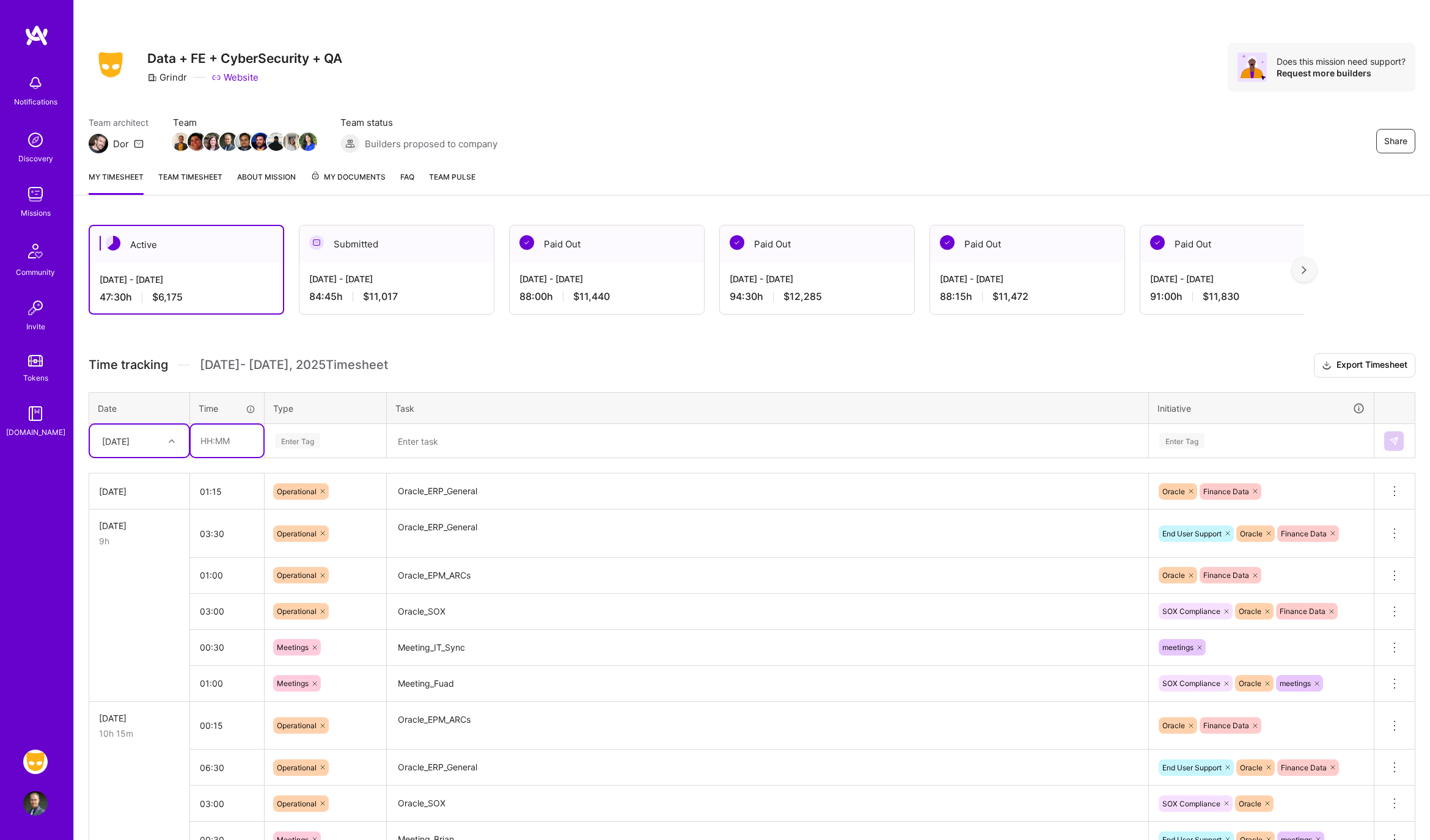
click at [236, 453] on input "text" at bounding box center [227, 441] width 73 height 33
click at [322, 437] on div "Enter Tag" at bounding box center [325, 441] width 103 height 15
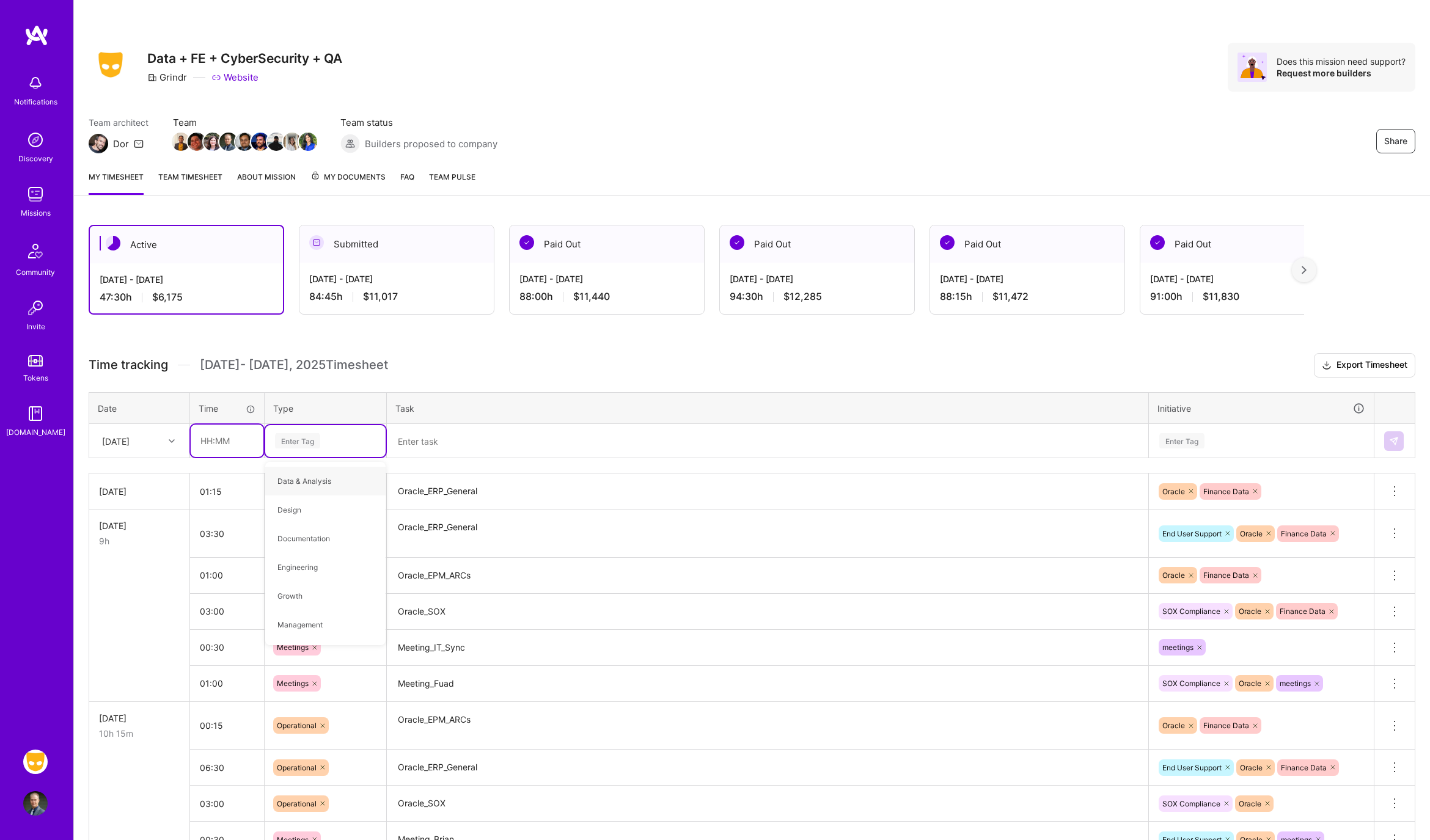
click at [260, 426] on input "text" at bounding box center [227, 441] width 73 height 33
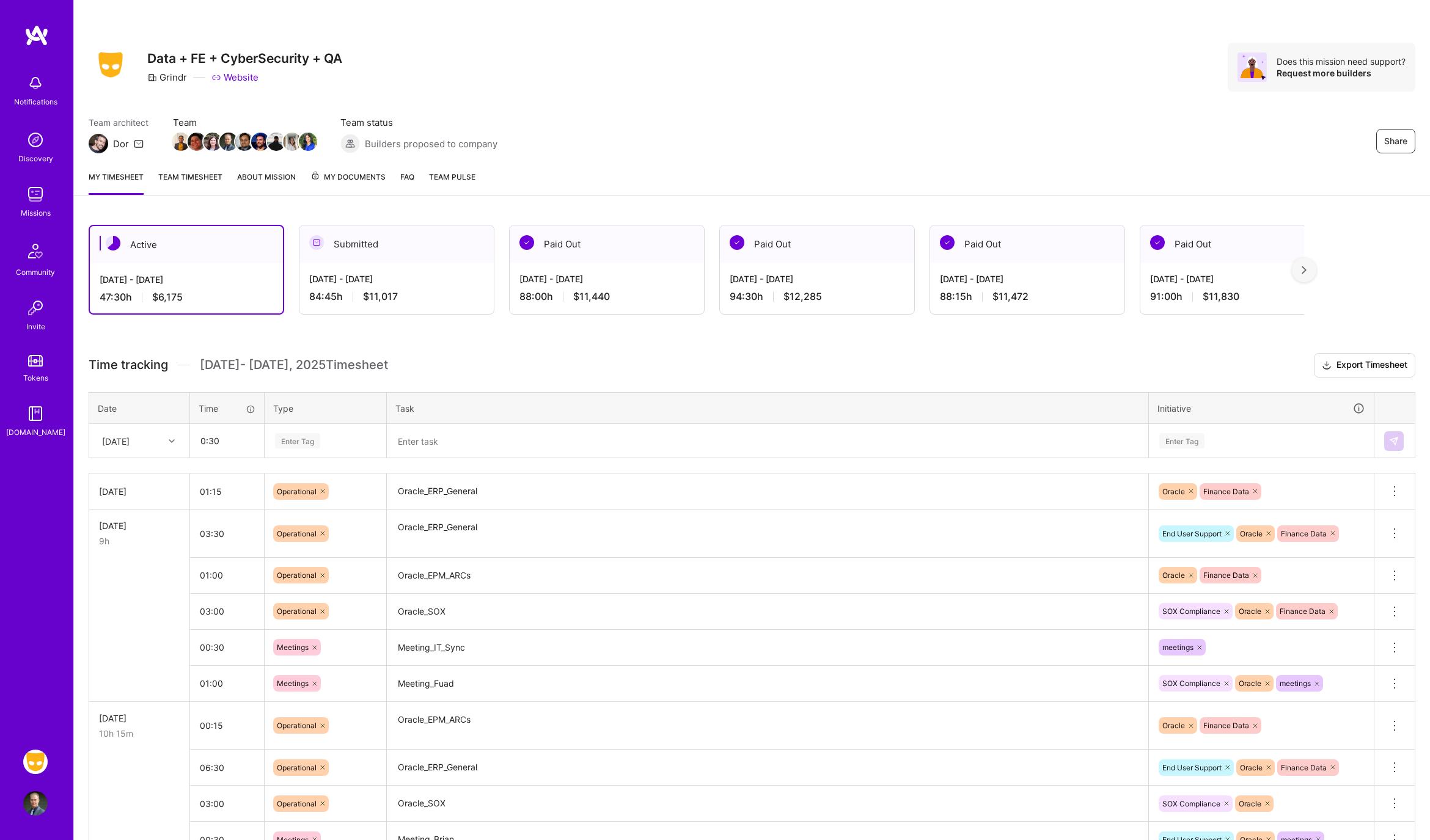
type input "00:30"
type input "meet"
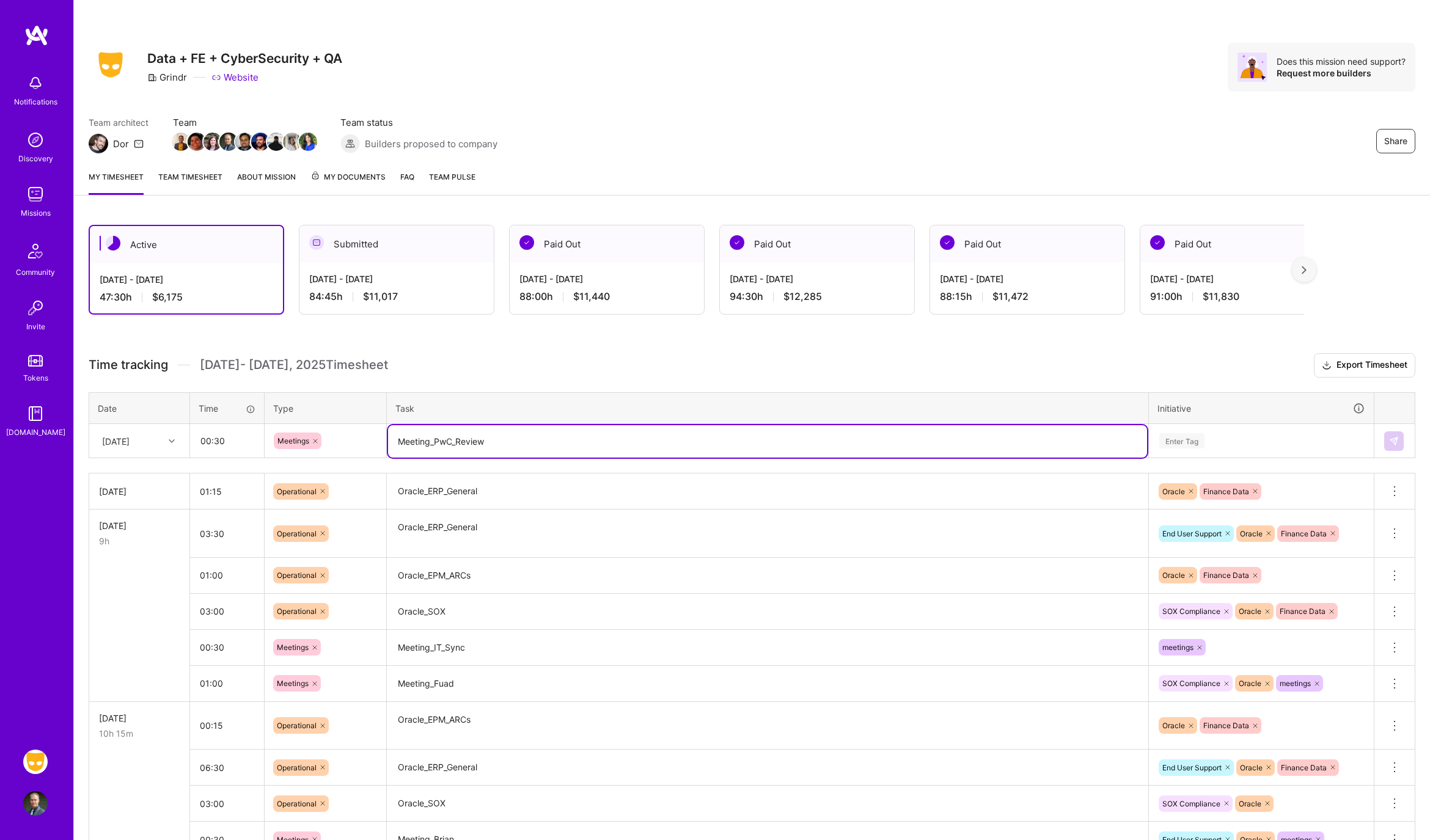
type textarea "Meeting_PwC_Review"
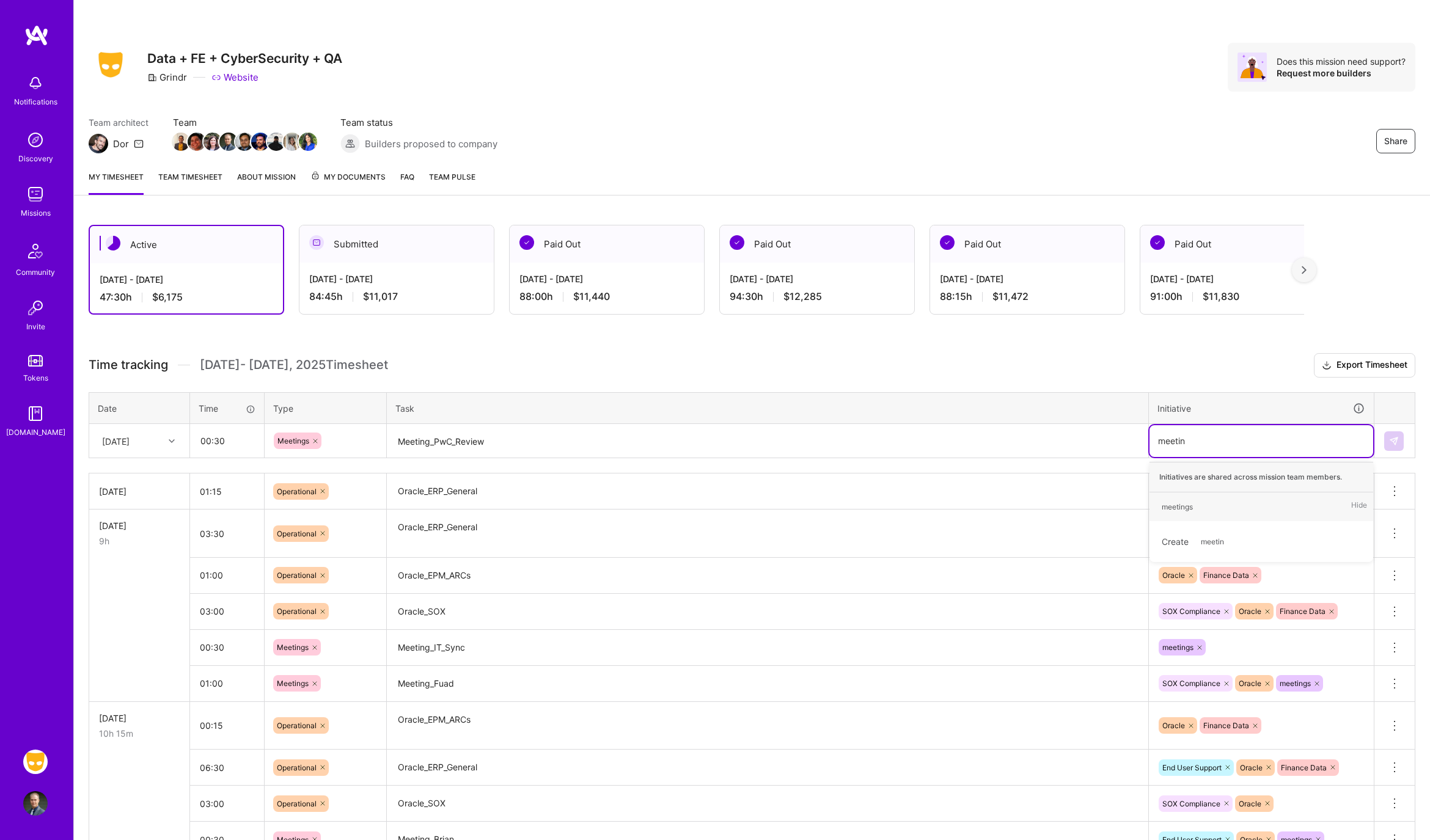
type input "meeting"
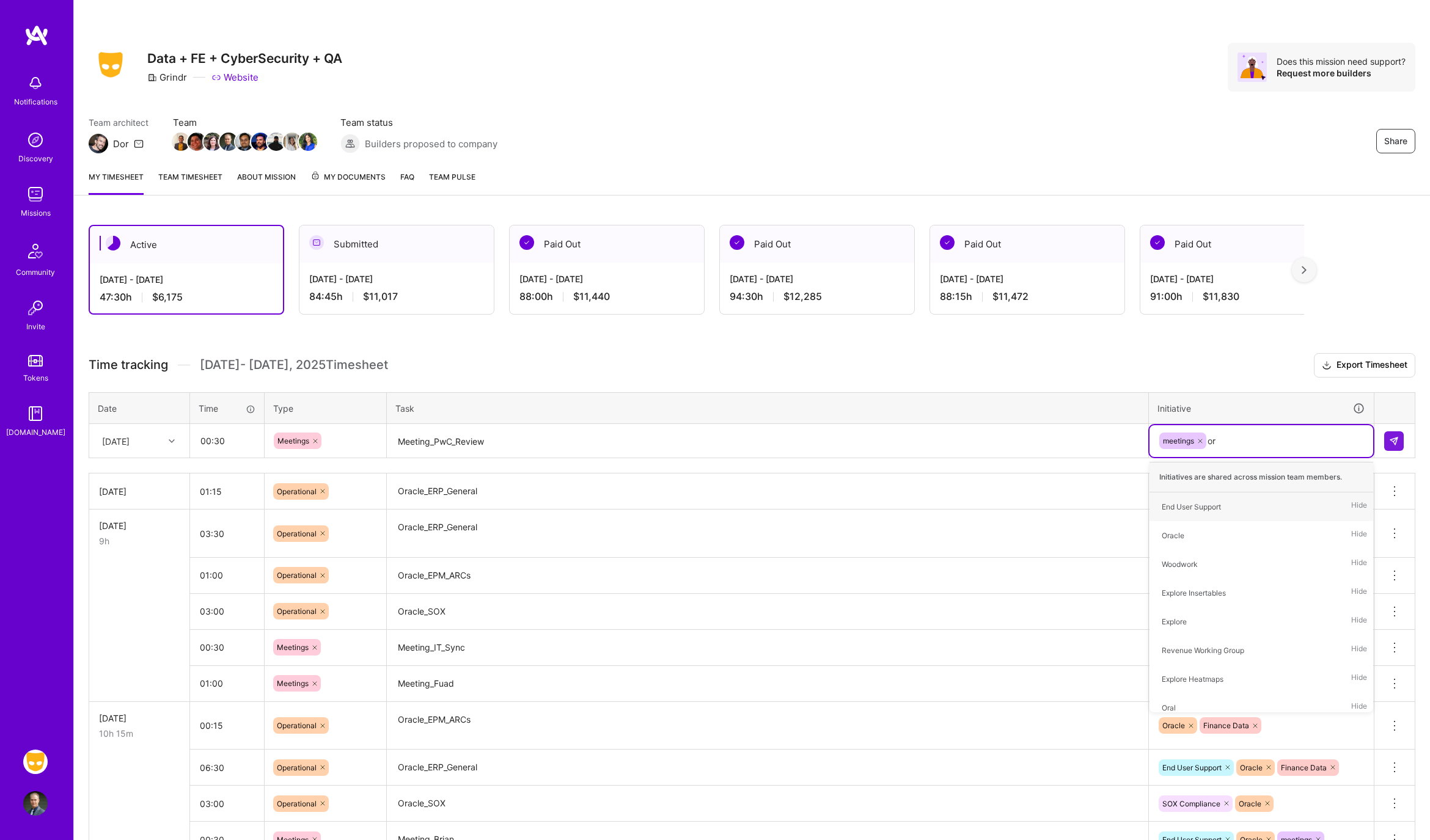
type input "ora"
type input "end"
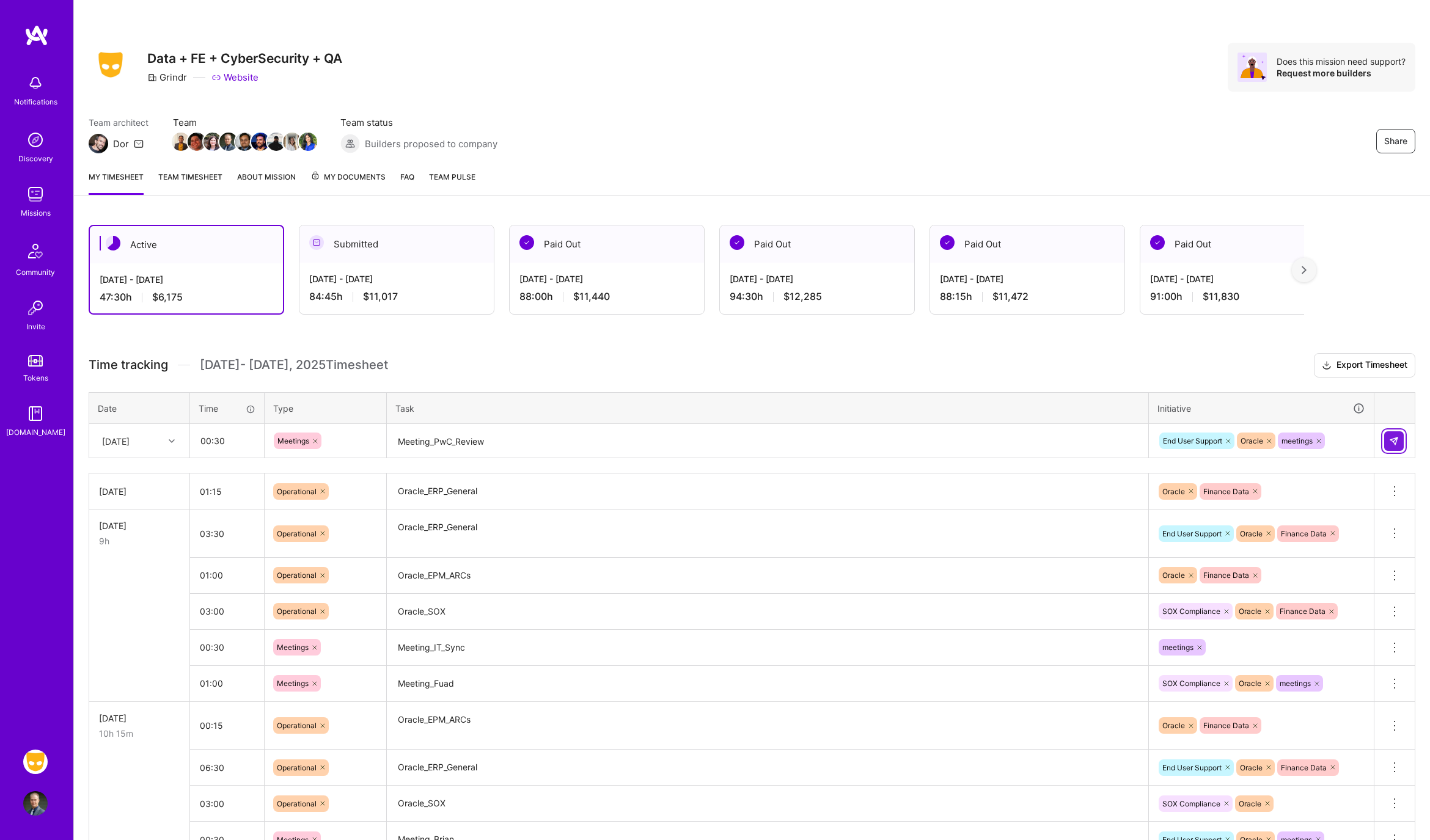
drag, startPoint x: 1403, startPoint y: 448, endPoint x: 1396, endPoint y: 444, distance: 8.1
click at [1403, 448] on div at bounding box center [1394, 442] width 20 height 20
click at [1393, 436] on img at bounding box center [1394, 441] width 10 height 10
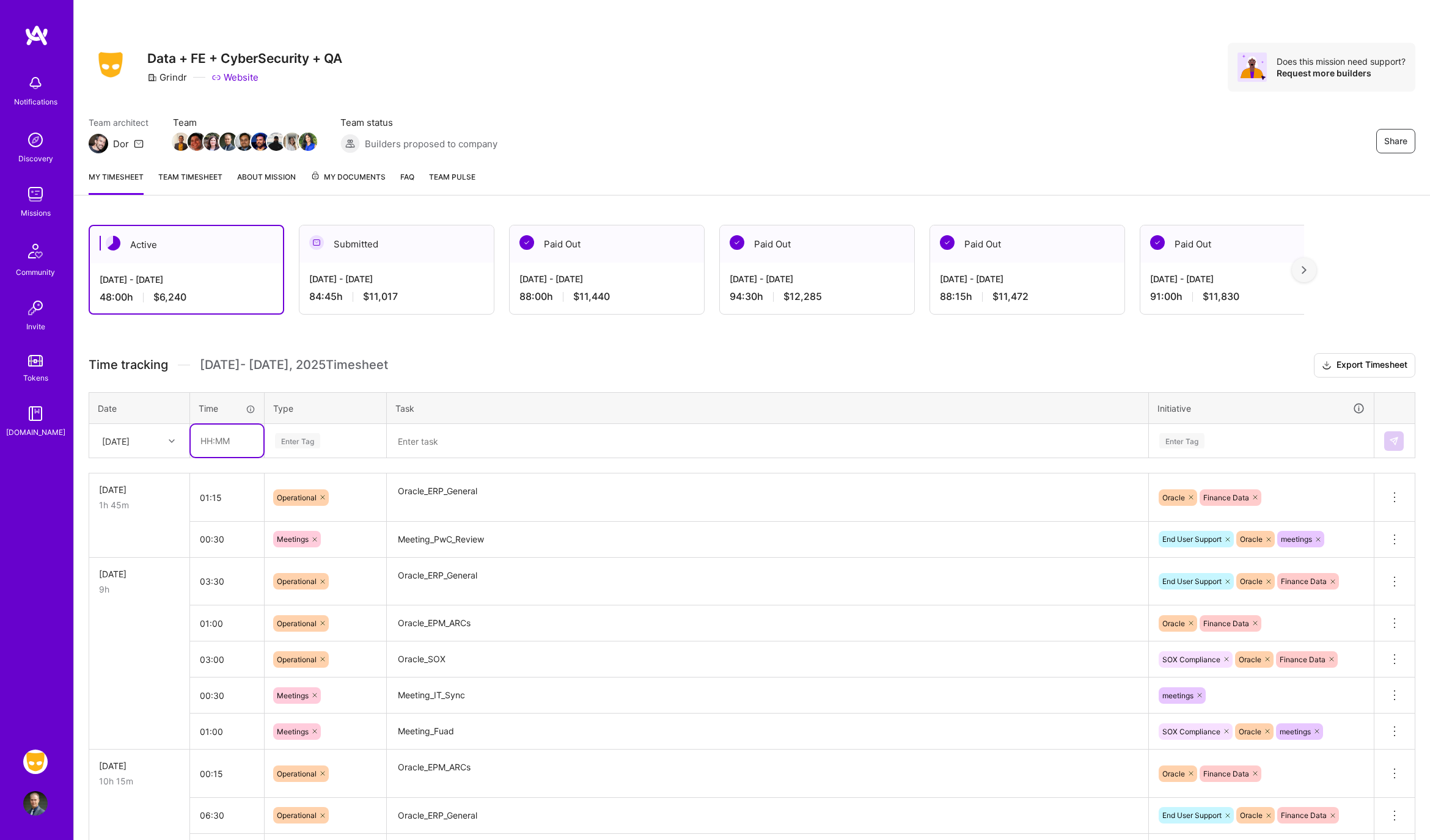
drag, startPoint x: 222, startPoint y: 434, endPoint x: 231, endPoint y: 434, distance: 9.0
click at [222, 434] on input "text" at bounding box center [227, 441] width 73 height 33
type input "01:00"
type input "op"
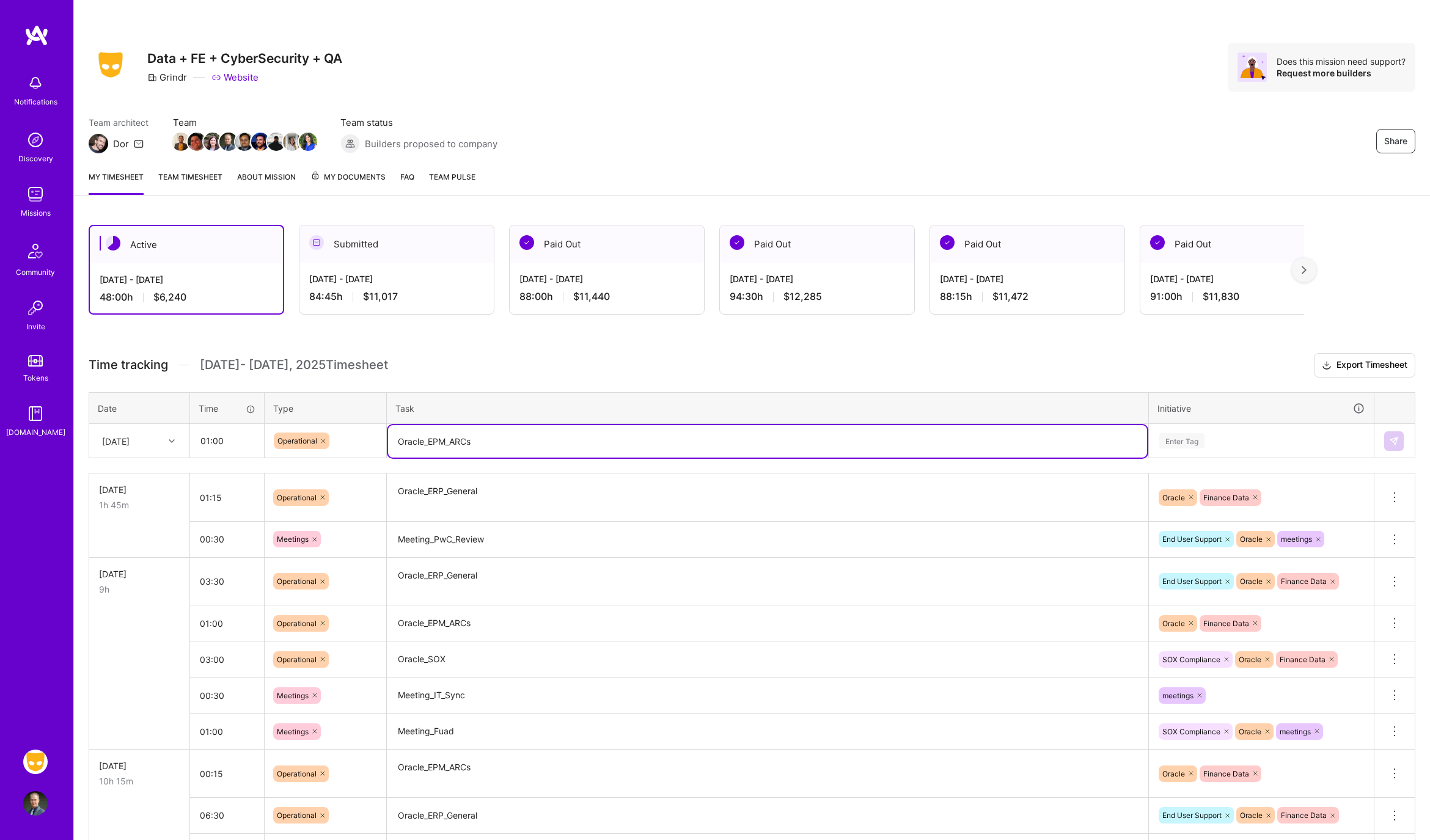
type textarea "Oracle_EPM_ARCs"
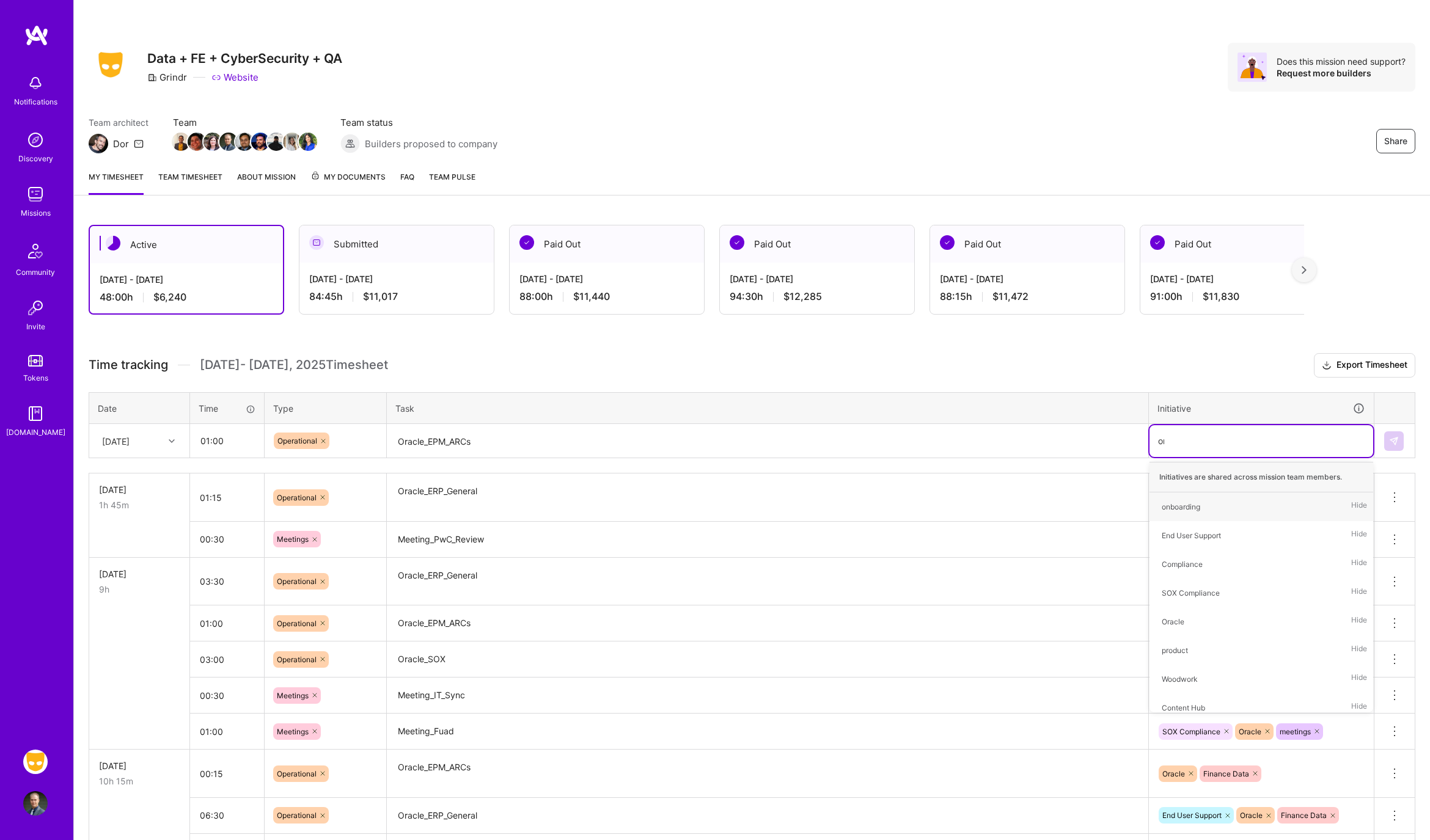
type input "orac"
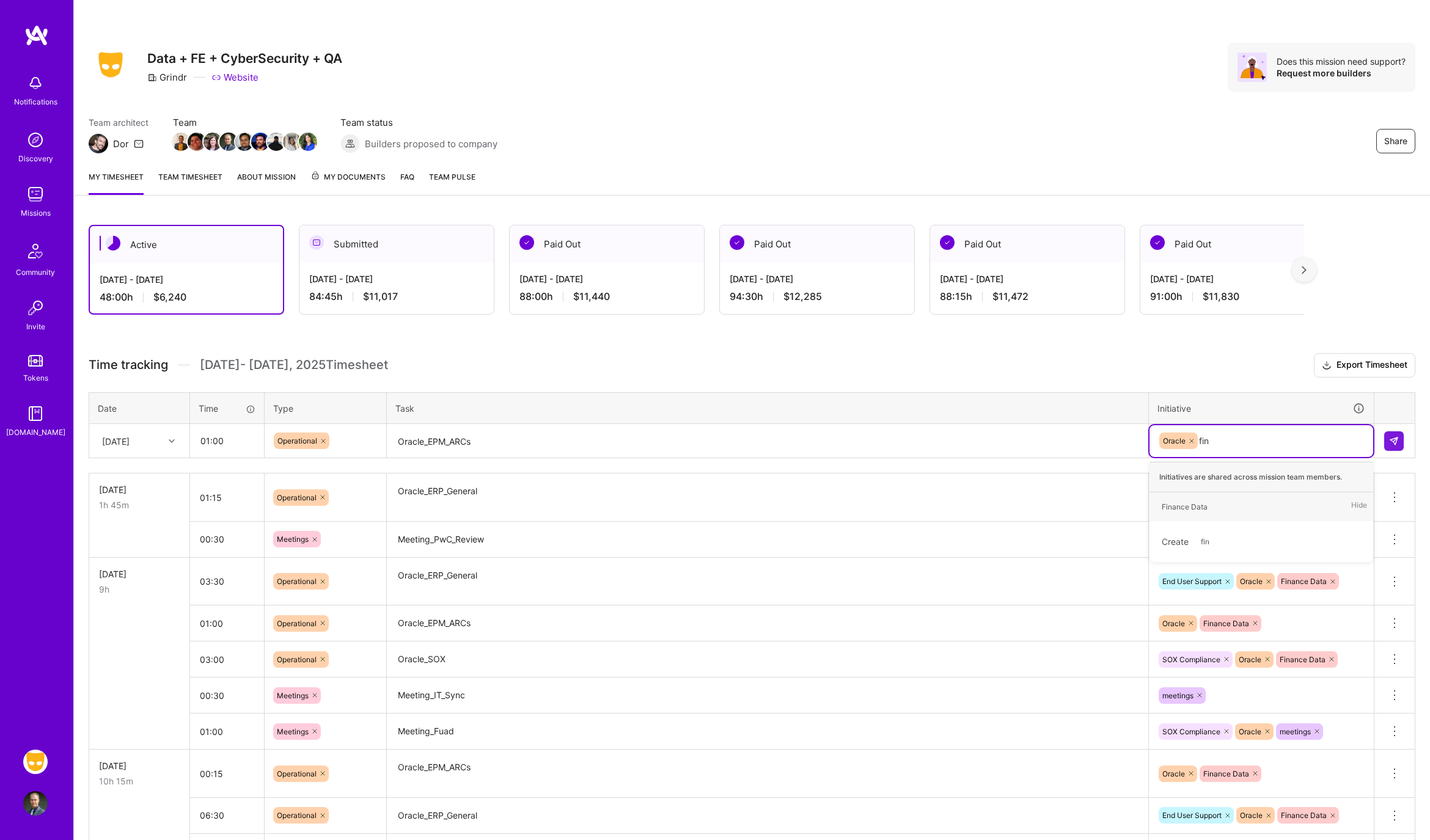
type input "fina"
click at [1390, 438] on img at bounding box center [1394, 441] width 10 height 10
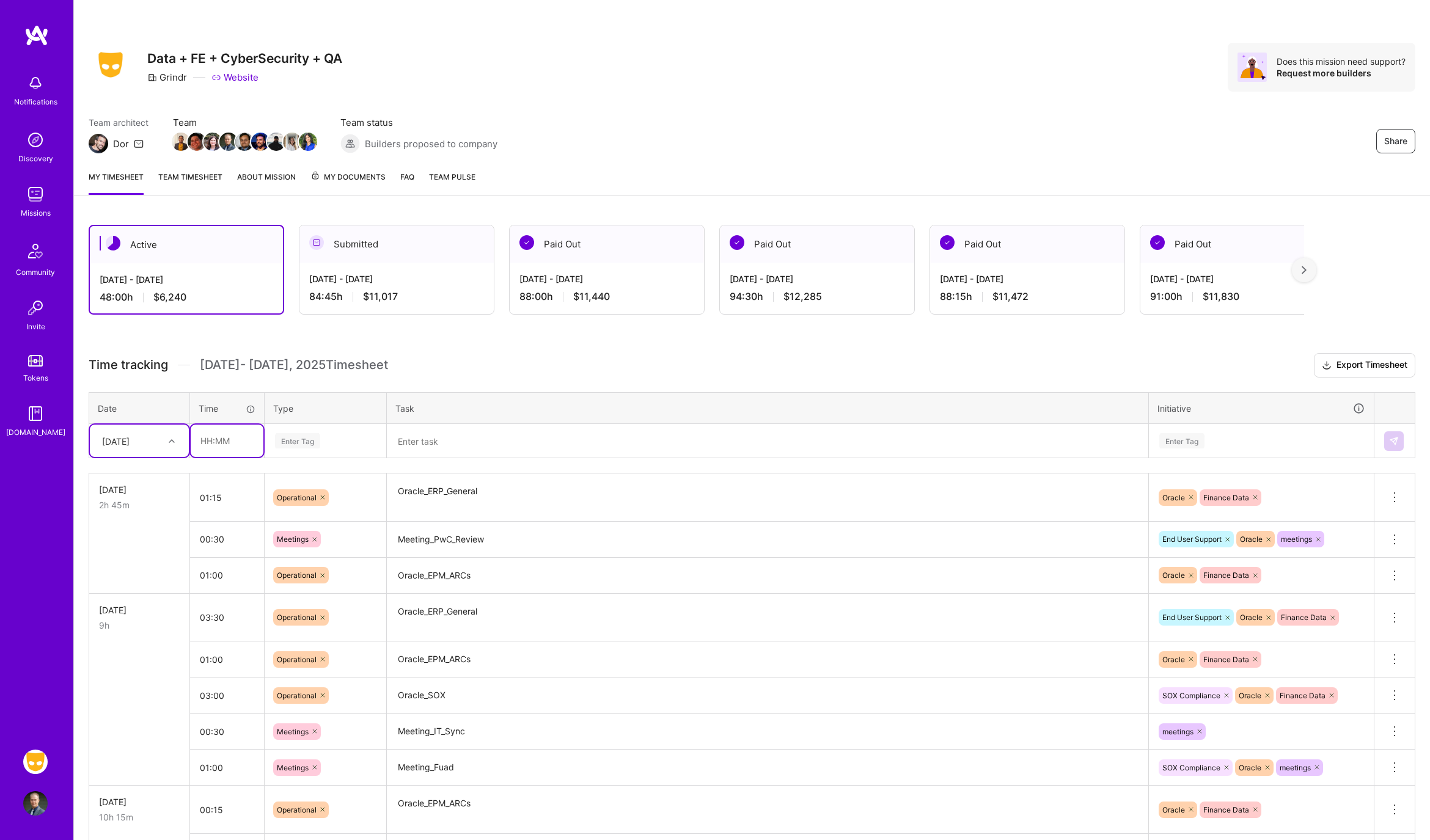
click at [221, 435] on input "text" at bounding box center [227, 441] width 73 height 33
type input "07:45"
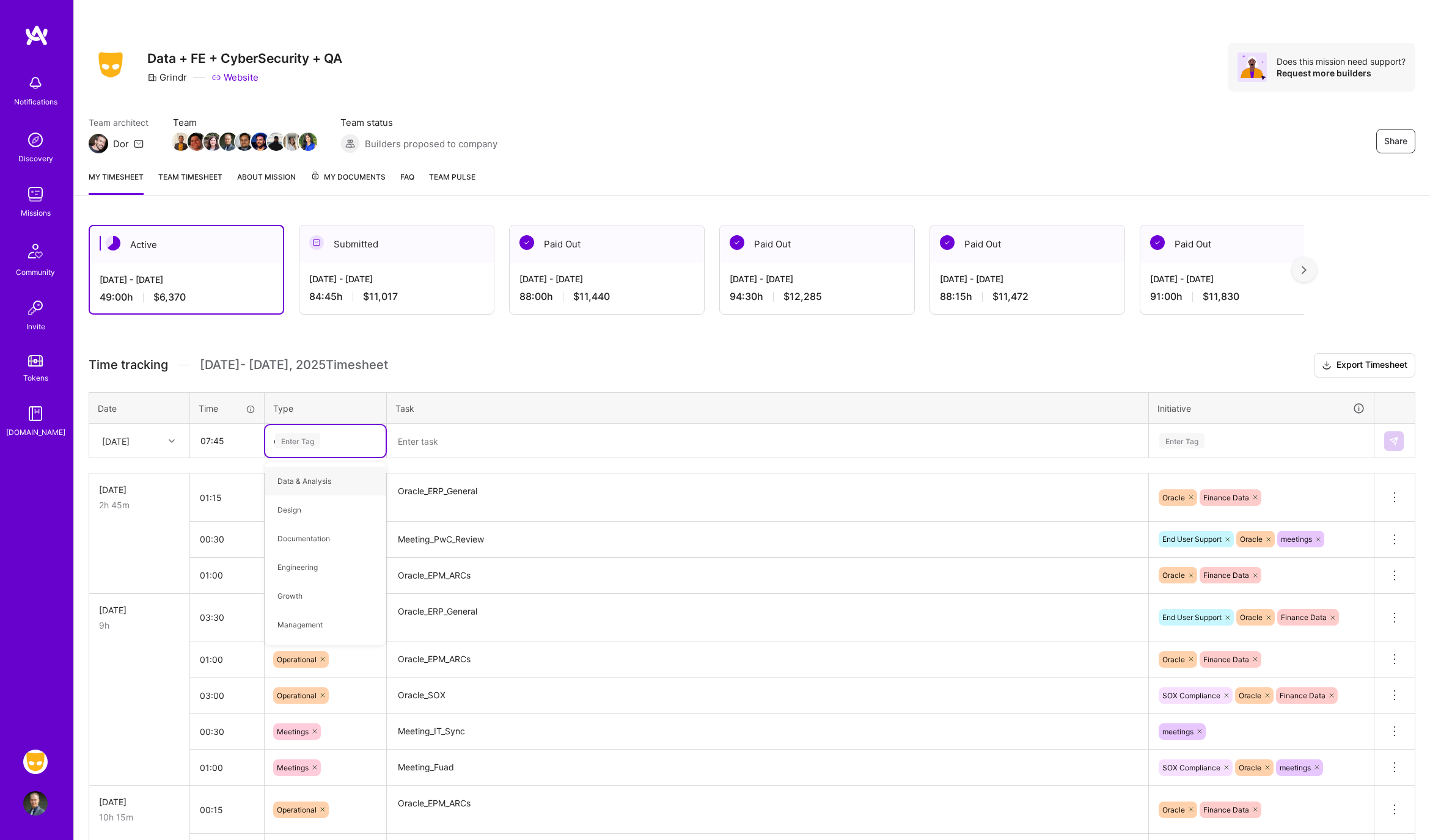
type input "op"
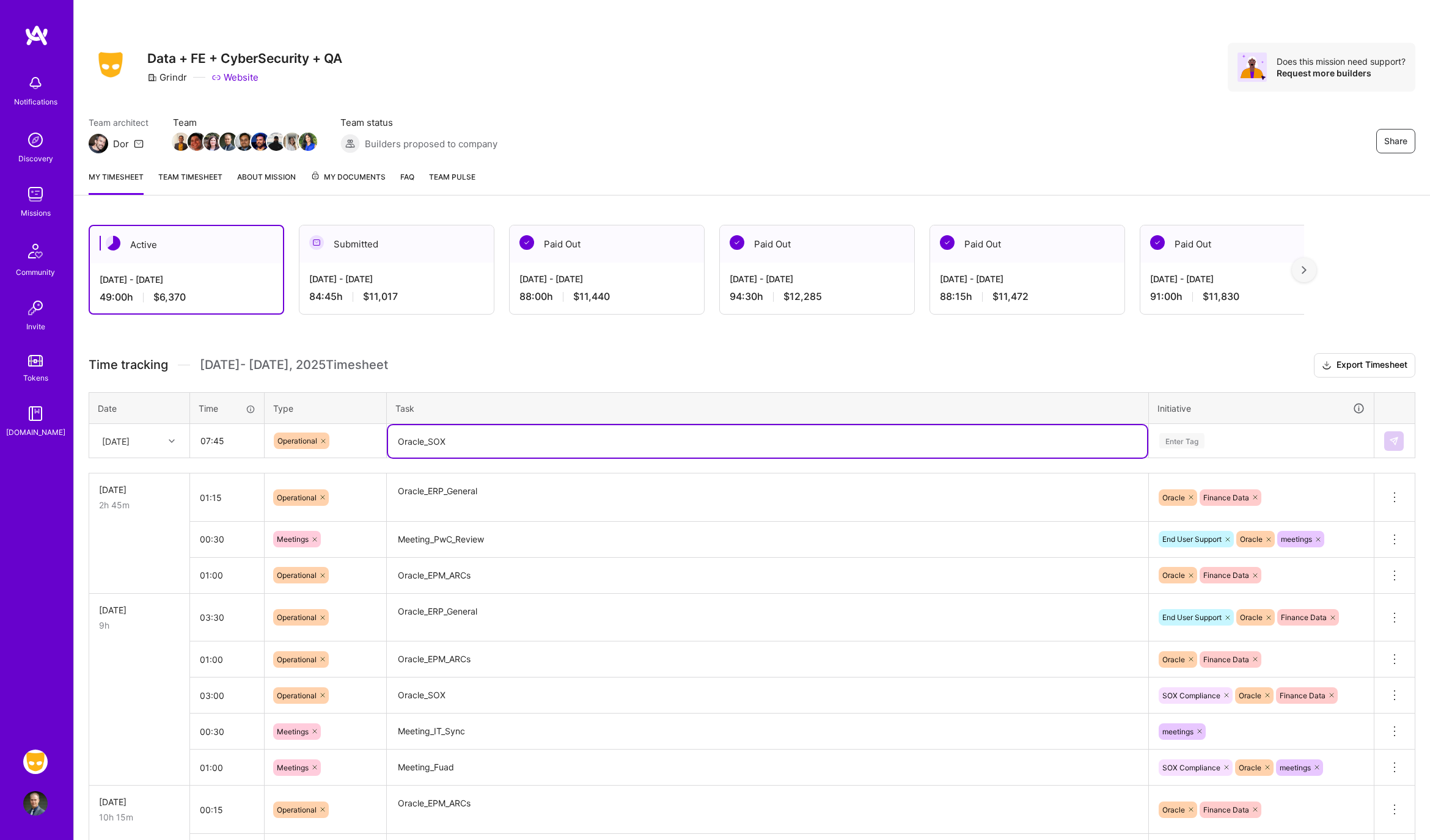
type textarea "Oracle_SOX"
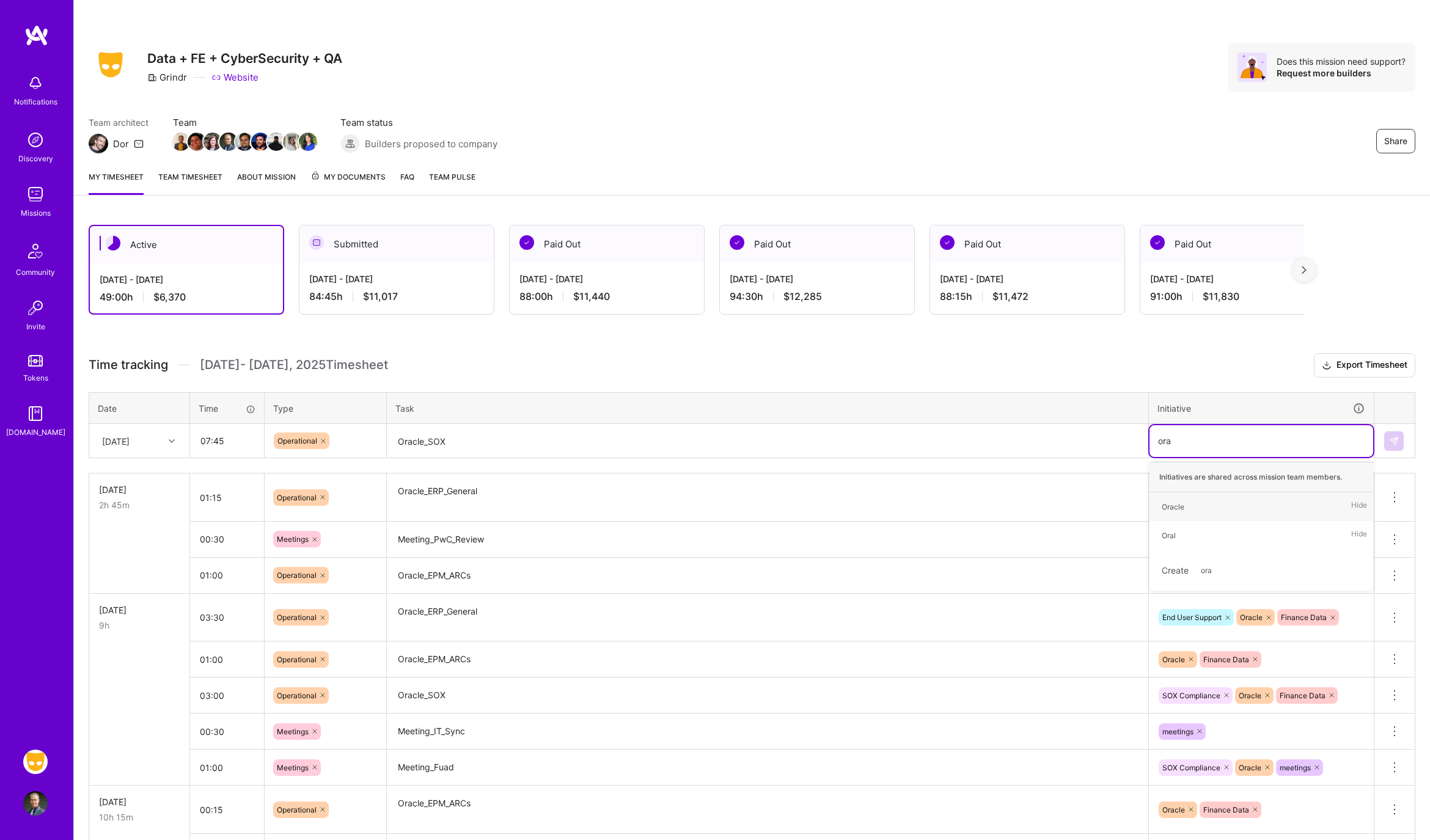
type input "orac"
type input "sox"
type input "fina"
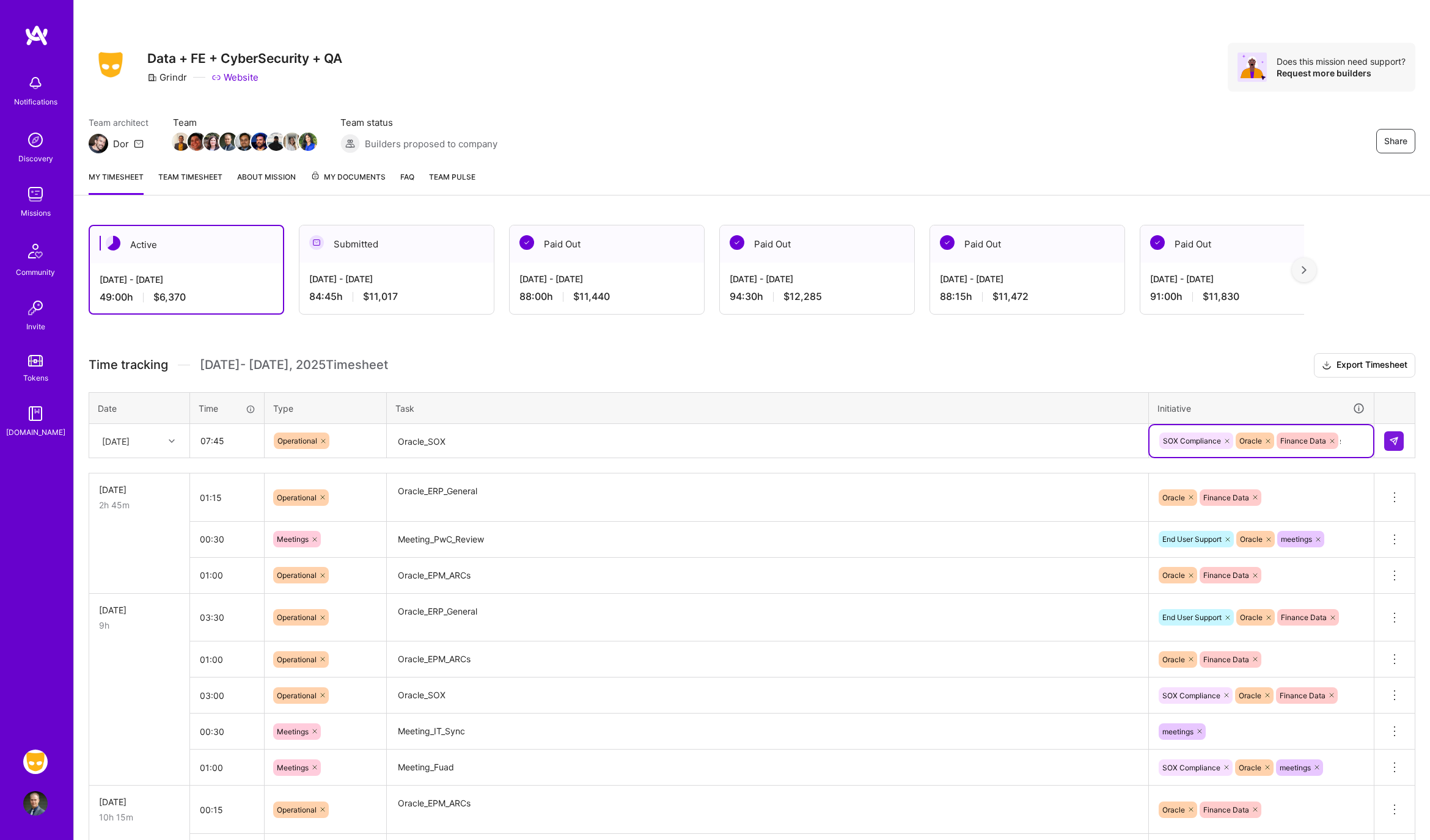
type input "sec"
click at [1393, 445] on button at bounding box center [1394, 442] width 20 height 20
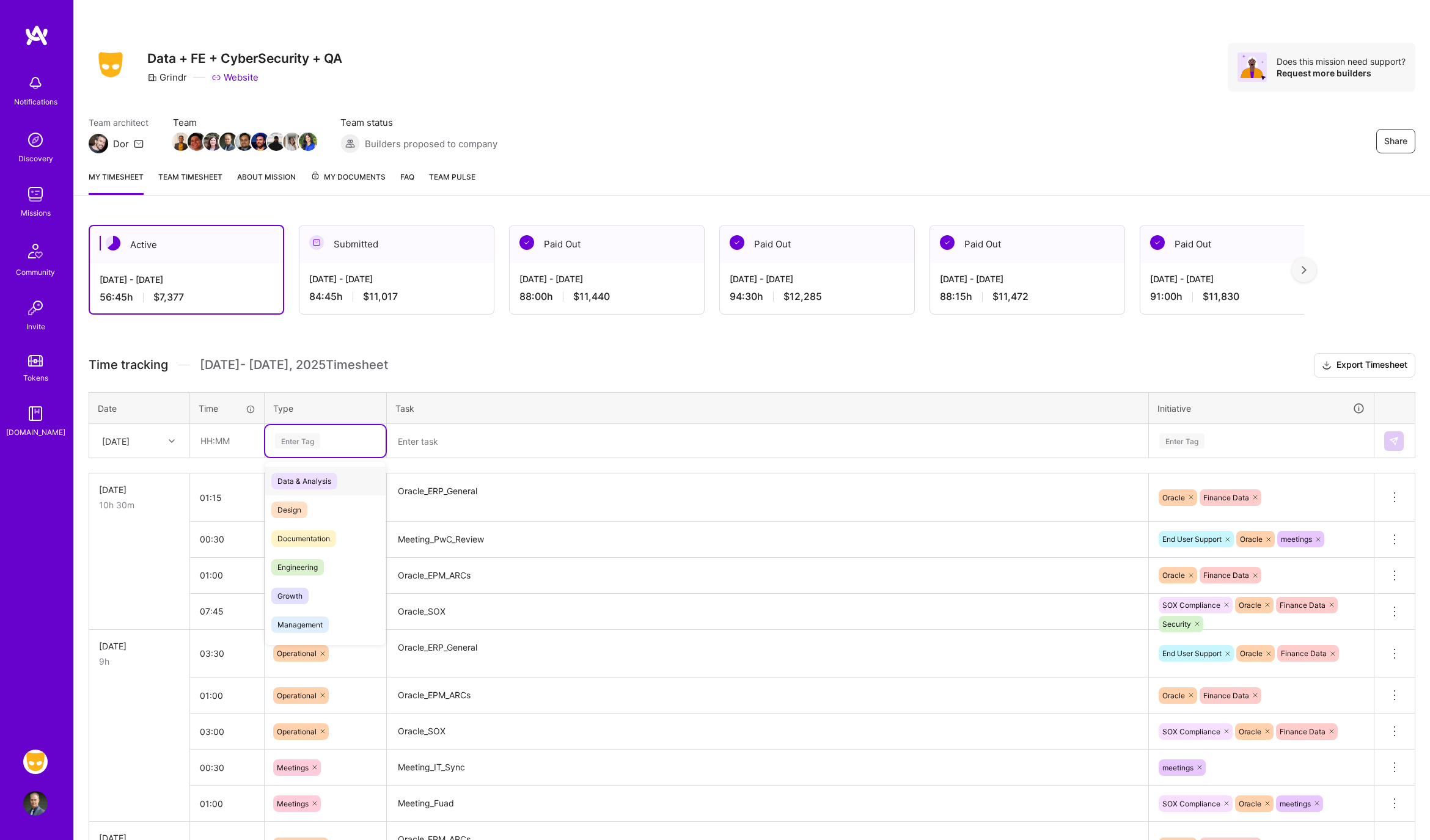
click at [324, 445] on div "Enter Tag" at bounding box center [325, 441] width 103 height 15
click at [233, 435] on input "text" at bounding box center [227, 441] width 73 height 33
type input "00:30"
type input "meet"
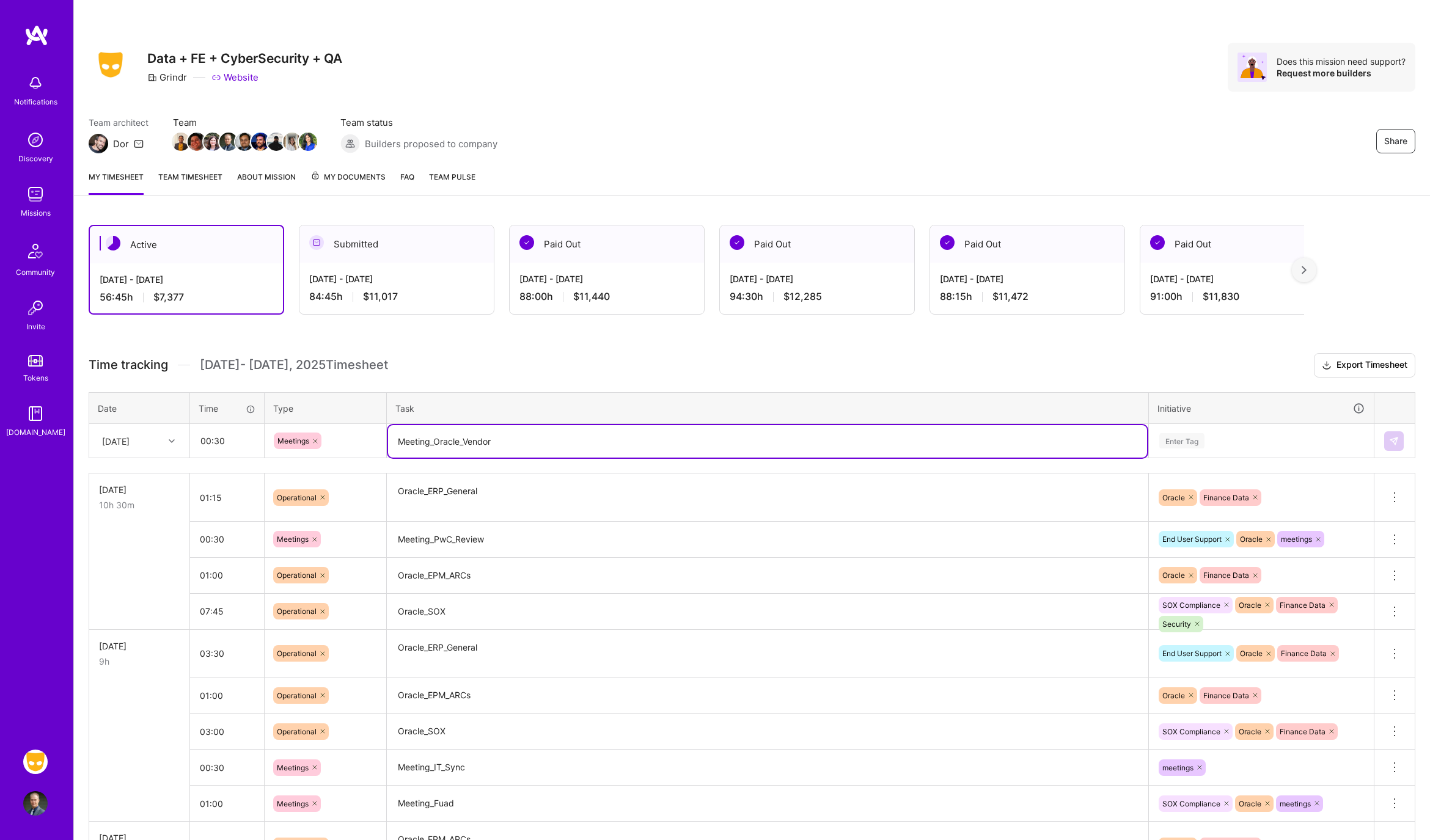
type textarea "Meeting_Oracle_Vendor"
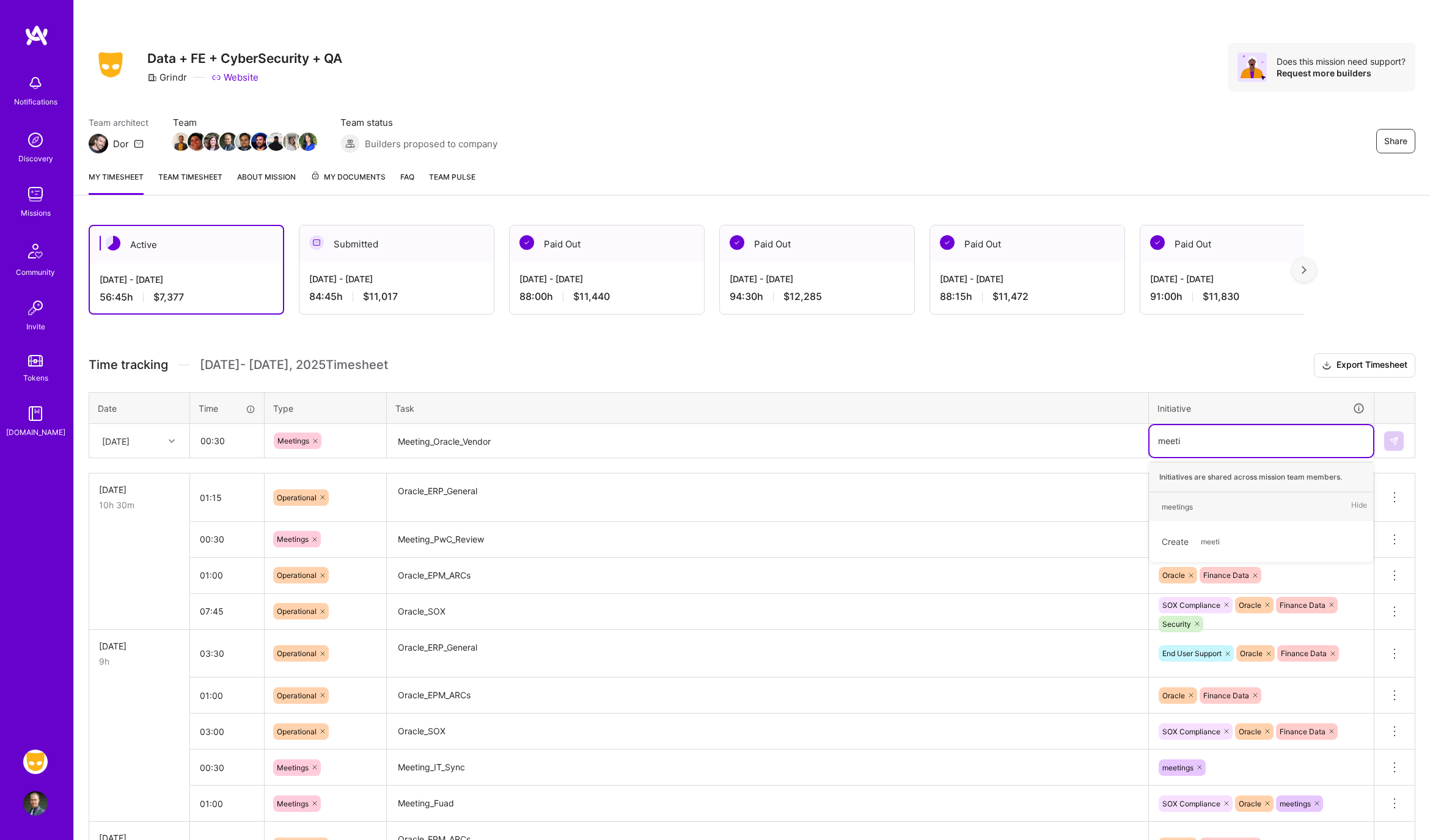
type input "meetin"
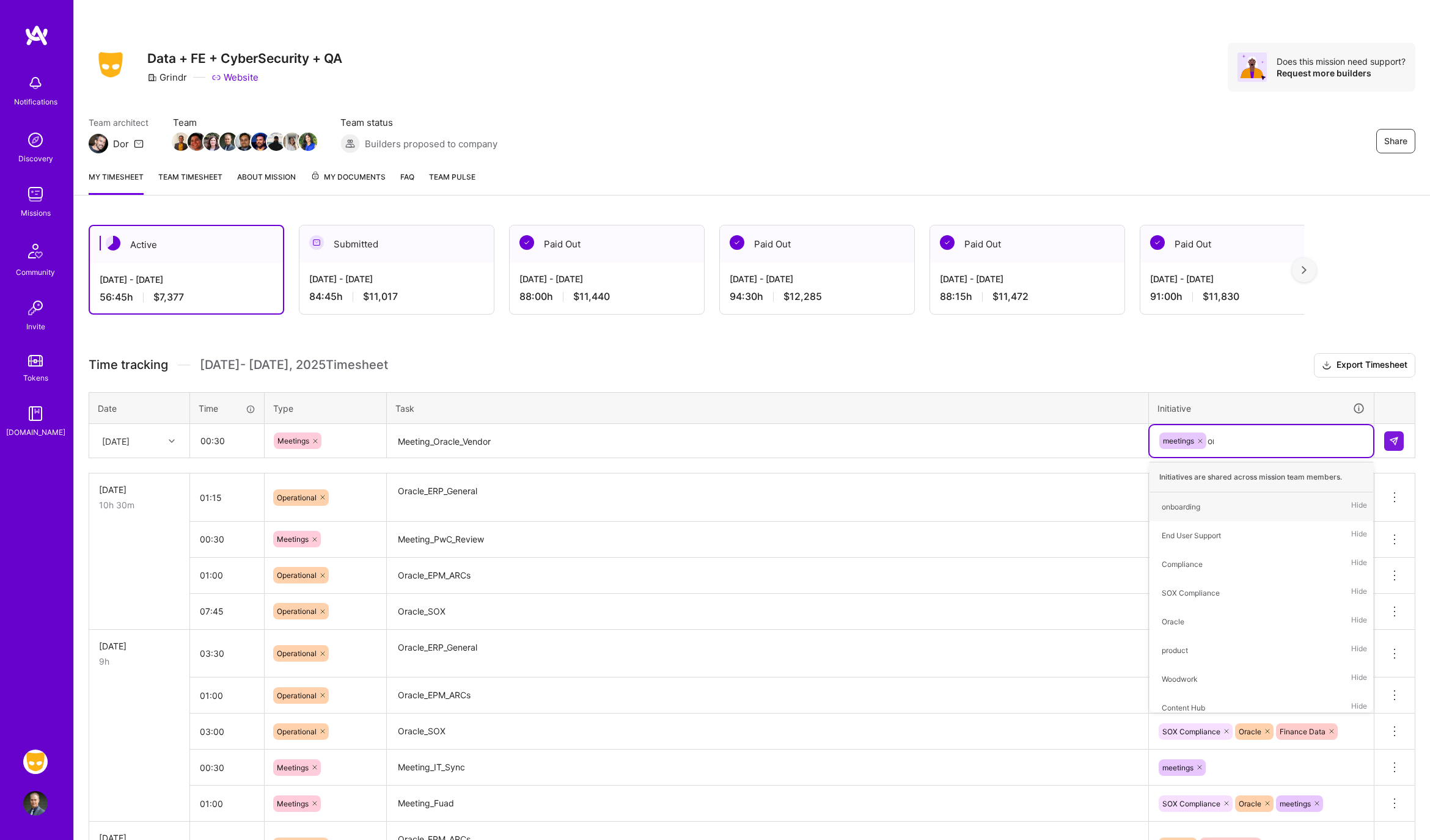
type input "orac"
type input "end"
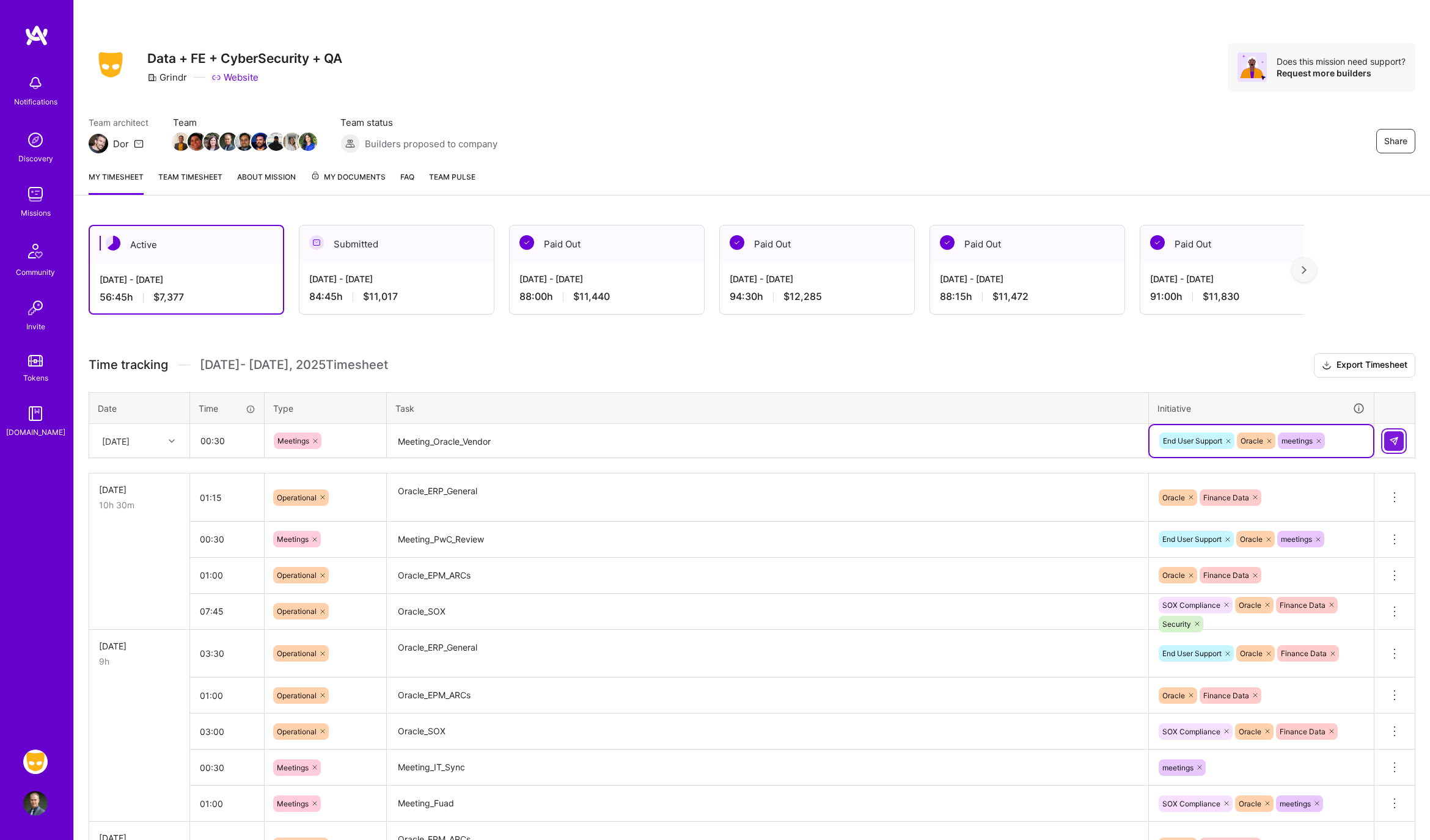
click at [1393, 447] on button at bounding box center [1394, 442] width 20 height 20
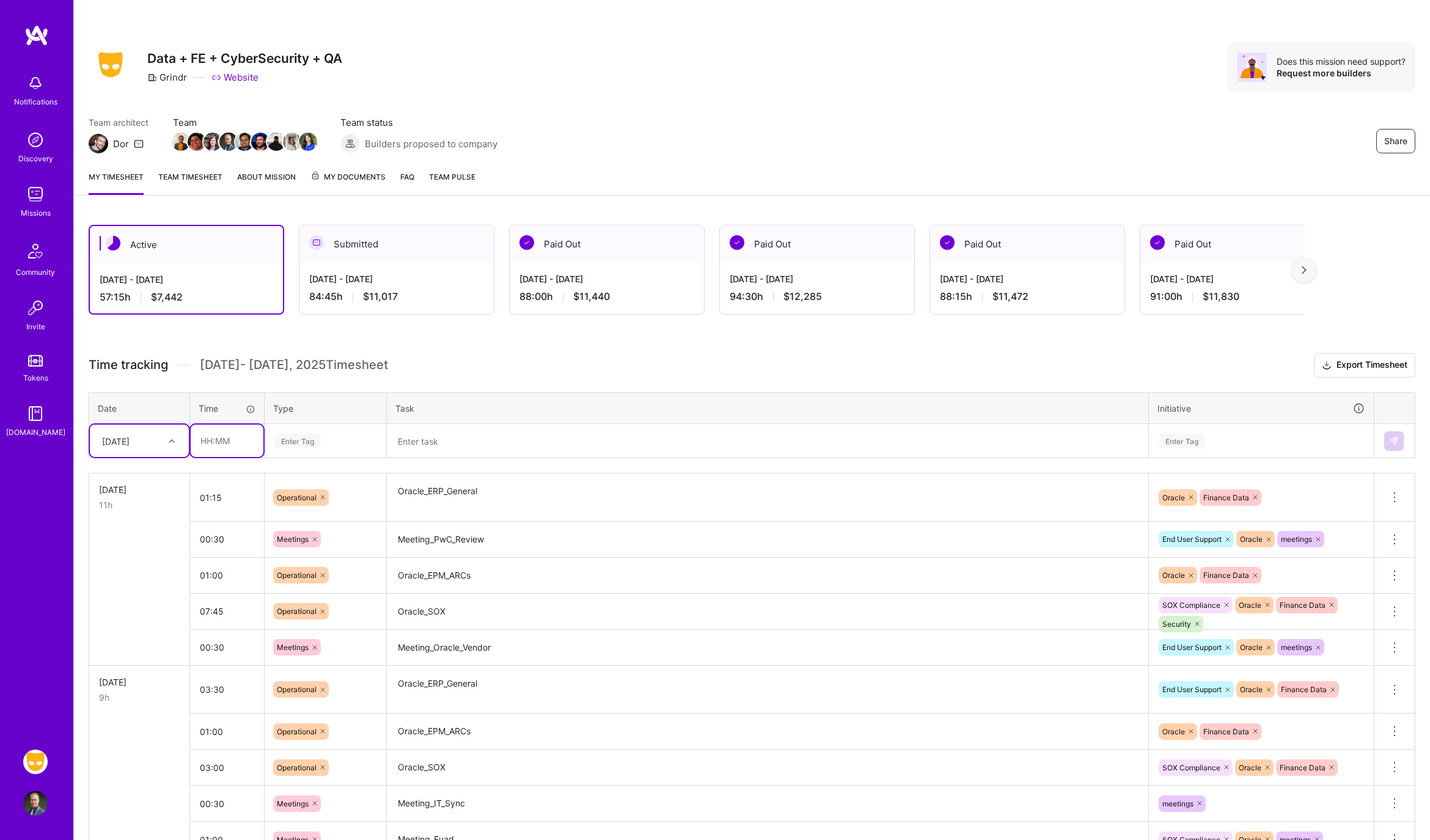
drag, startPoint x: 225, startPoint y: 441, endPoint x: 240, endPoint y: 441, distance: 15.0
click at [226, 441] on input "text" at bounding box center [227, 441] width 73 height 33
type input "01:00"
type input "meet"
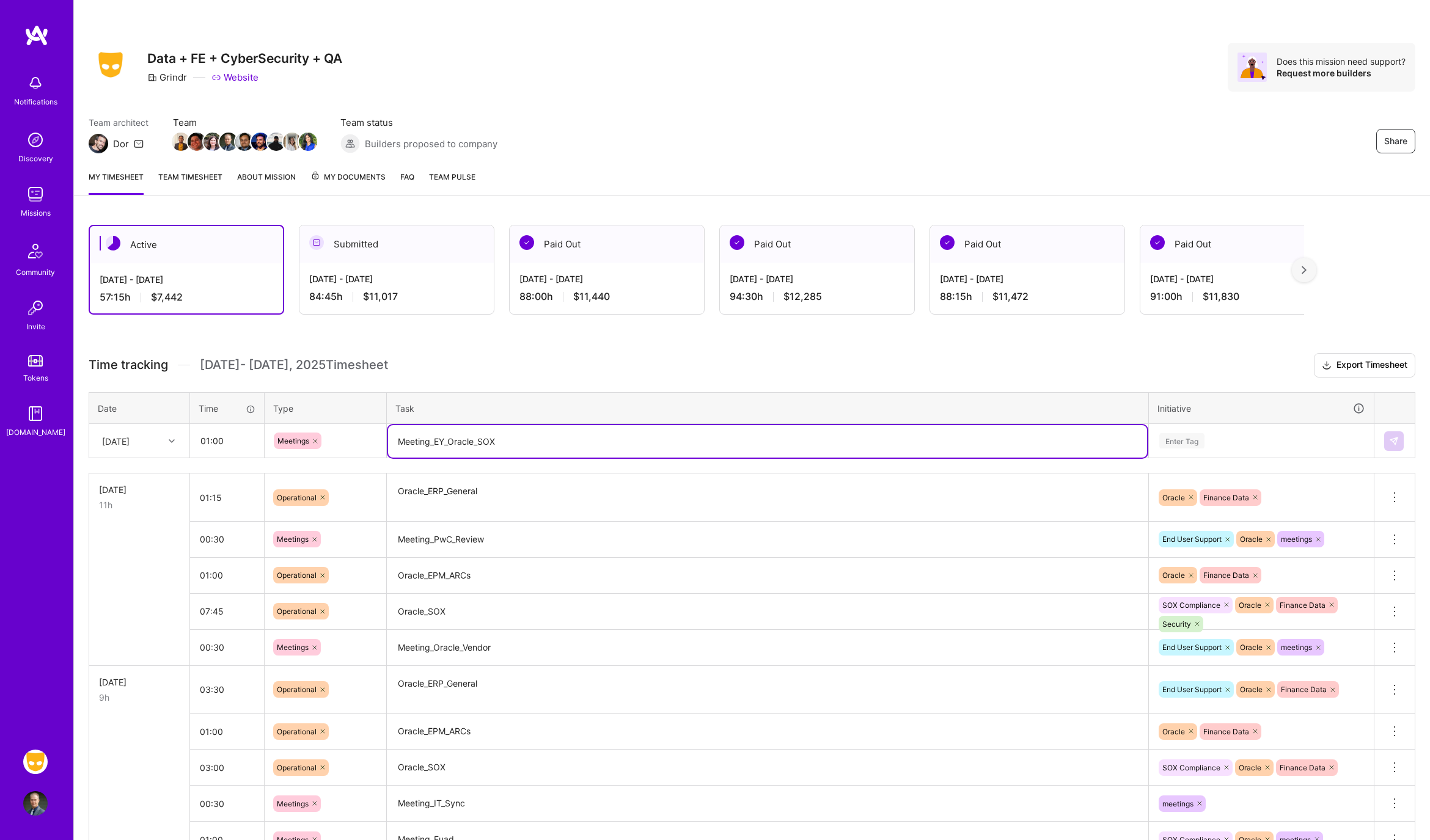
type textarea "Meeting_EY_Oracle_SOX"
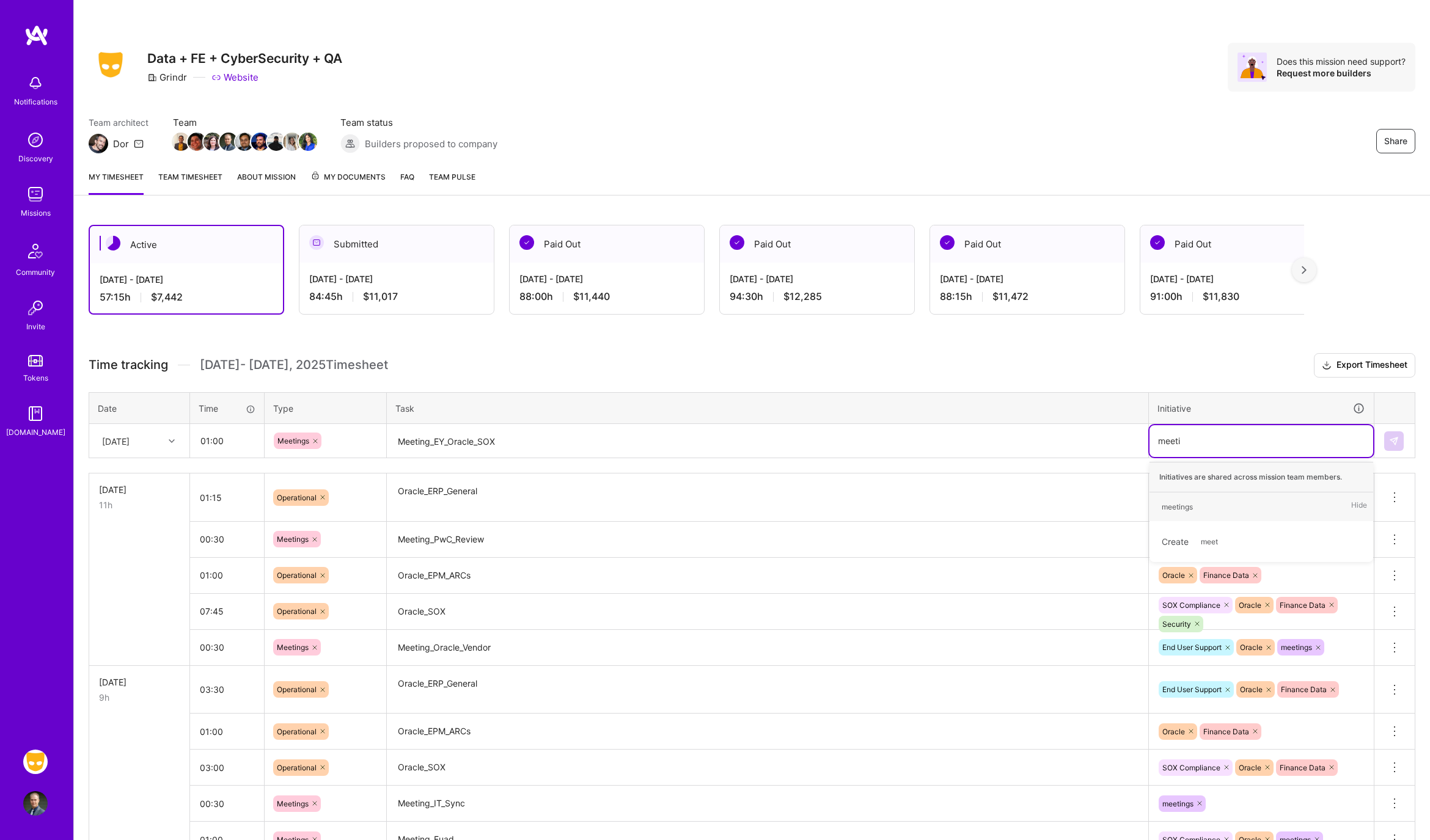
type input "meetin"
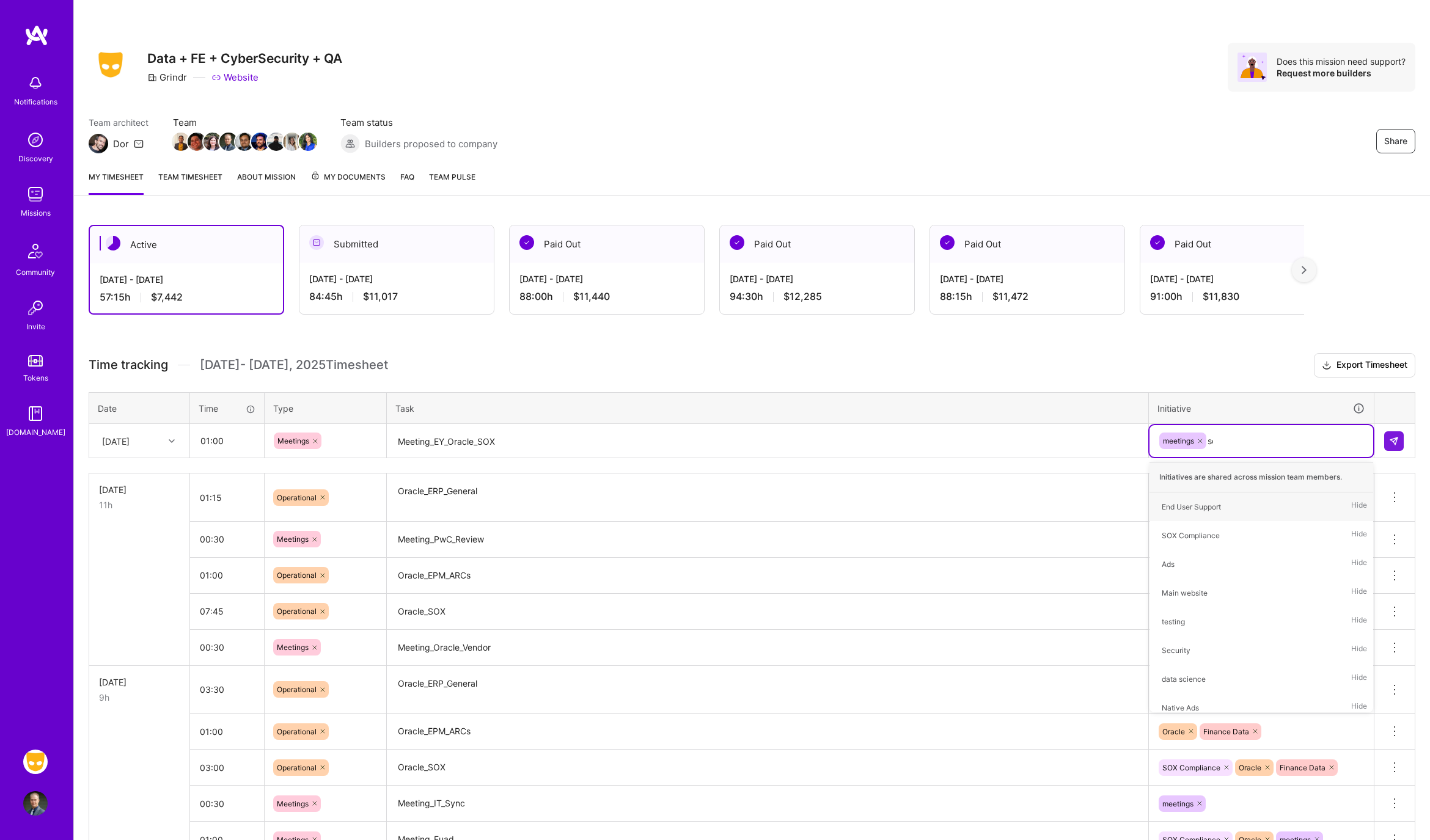
type input "sox"
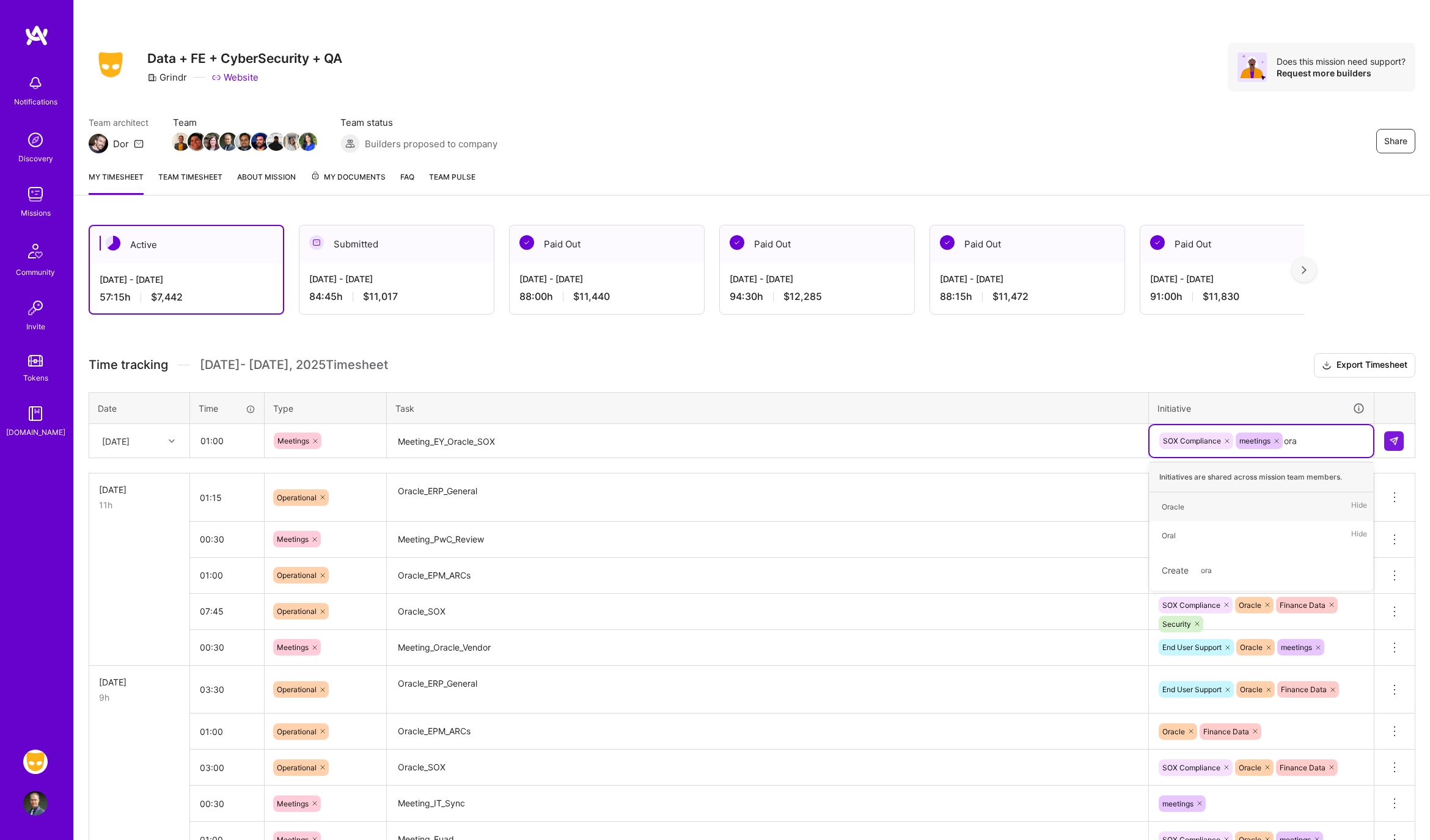
type input "orac"
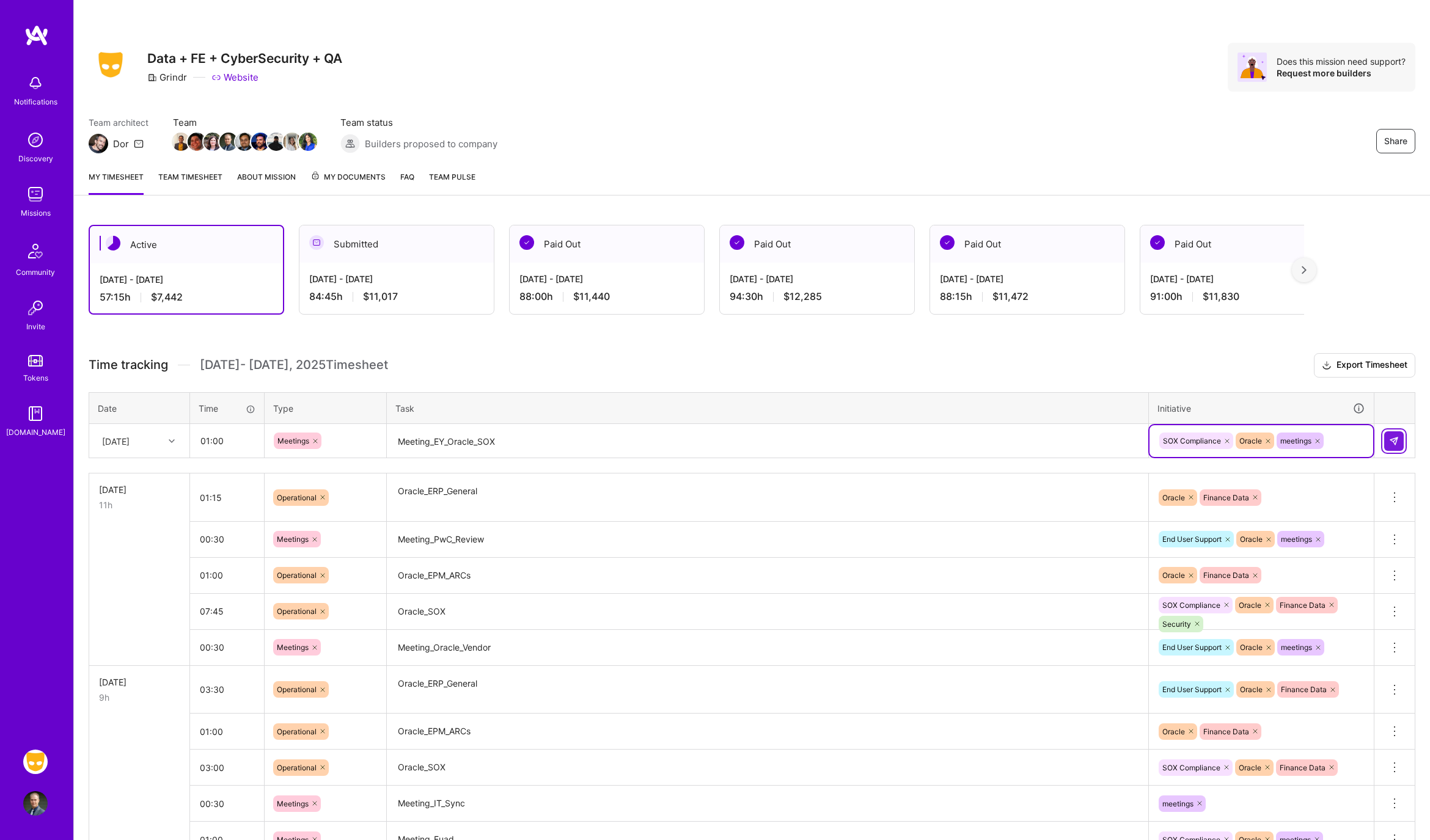
click at [1389, 440] on img at bounding box center [1394, 441] width 10 height 10
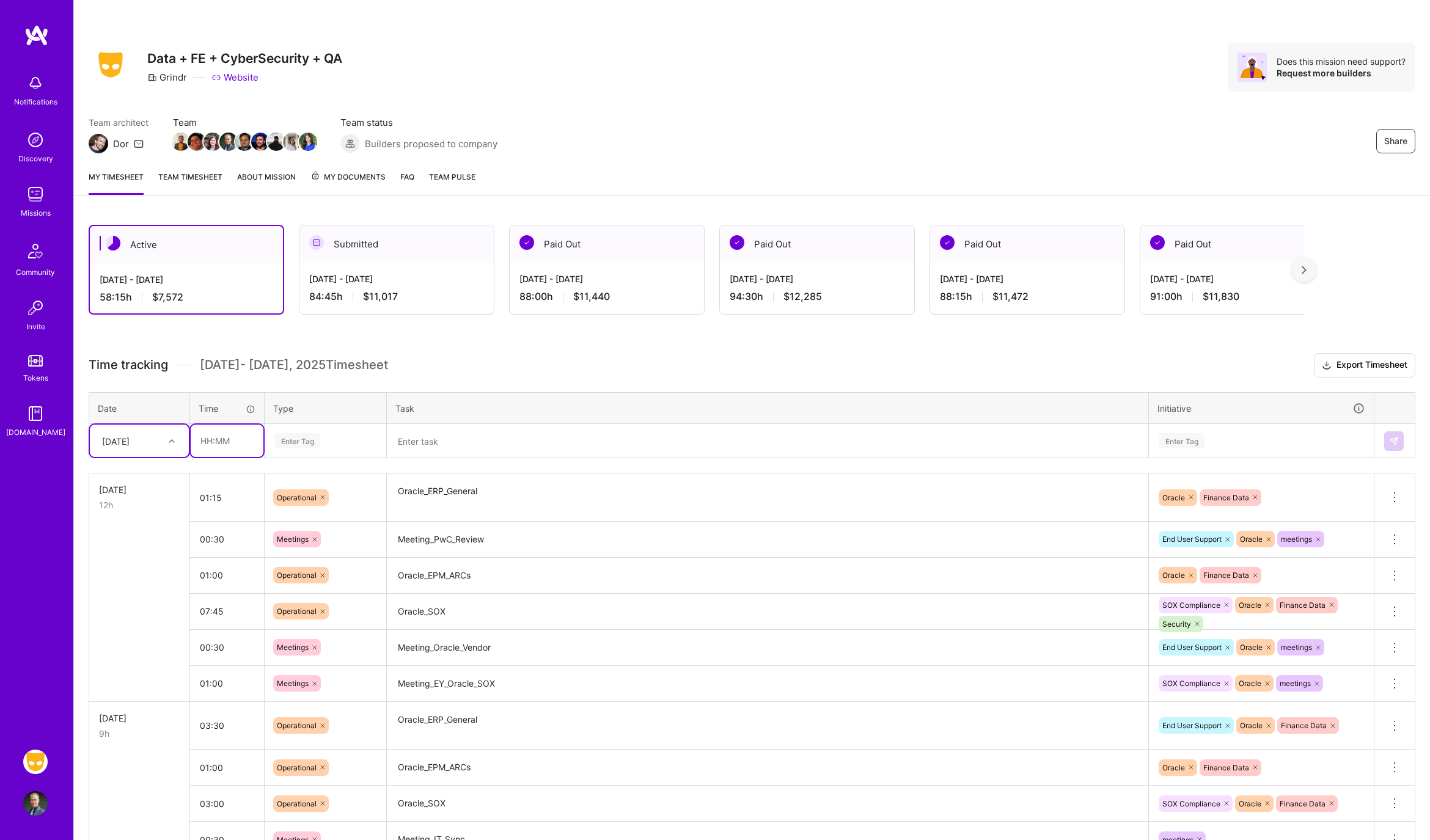
click at [245, 431] on input "text" at bounding box center [227, 441] width 73 height 33
click at [172, 433] on div at bounding box center [173, 441] width 19 height 16
click at [123, 601] on div "[DATE]" at bounding box center [139, 610] width 99 height 23
drag, startPoint x: 210, startPoint y: 438, endPoint x: 297, endPoint y: 446, distance: 87.4
click at [210, 438] on input "text" at bounding box center [227, 441] width 73 height 33
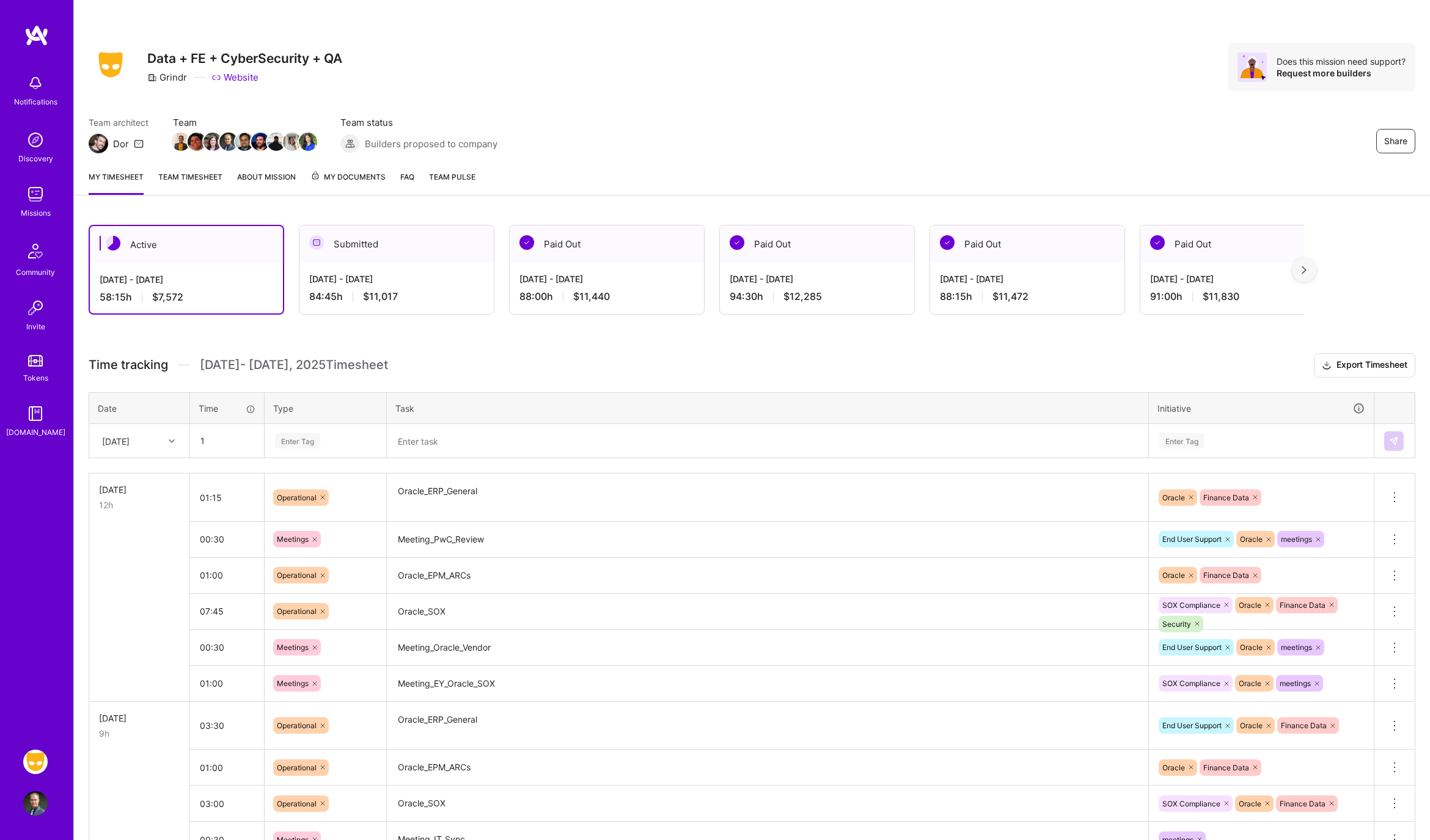
type input "01:00"
type input "op"
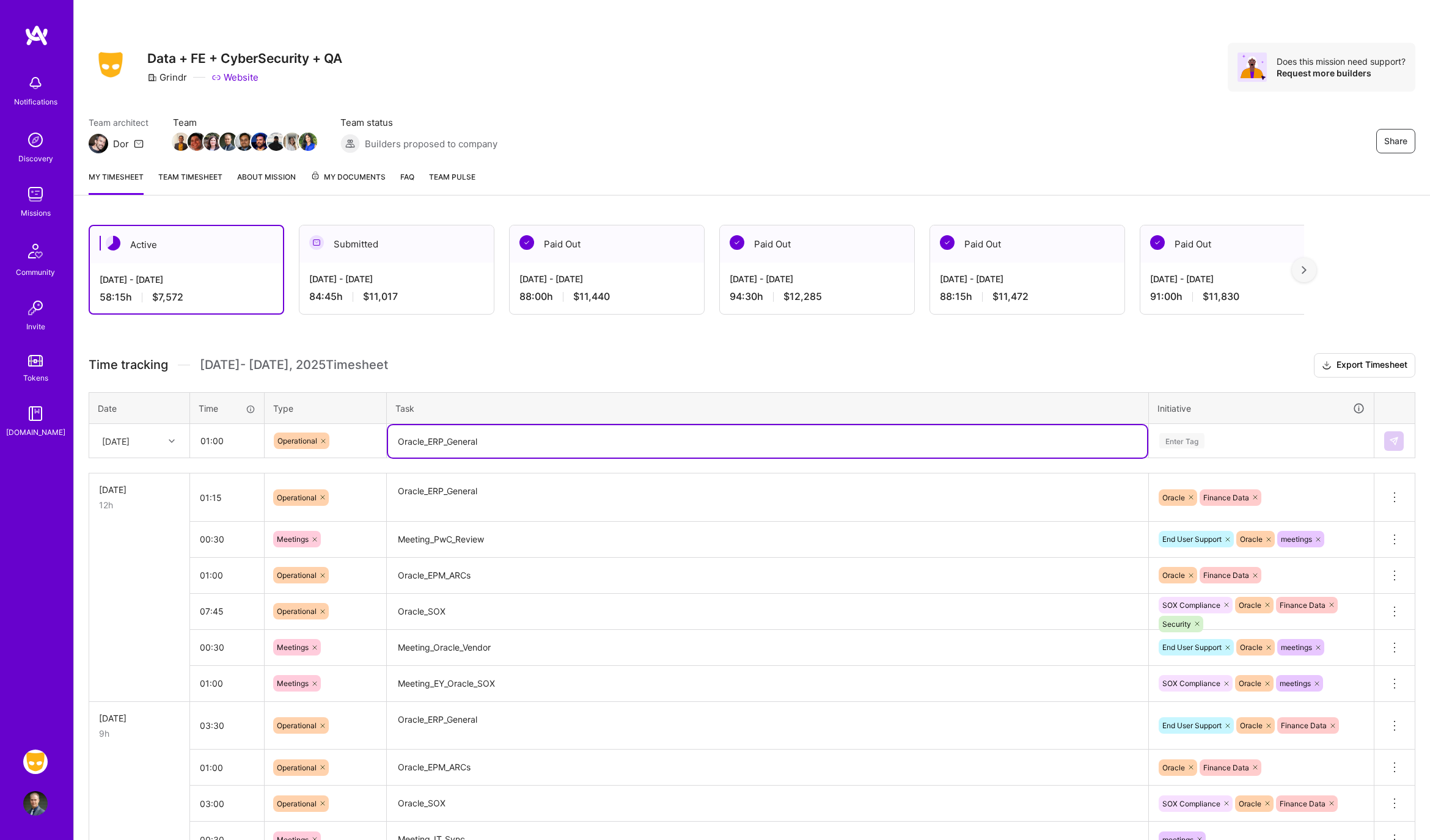
type textarea "Oracle_ERP_General"
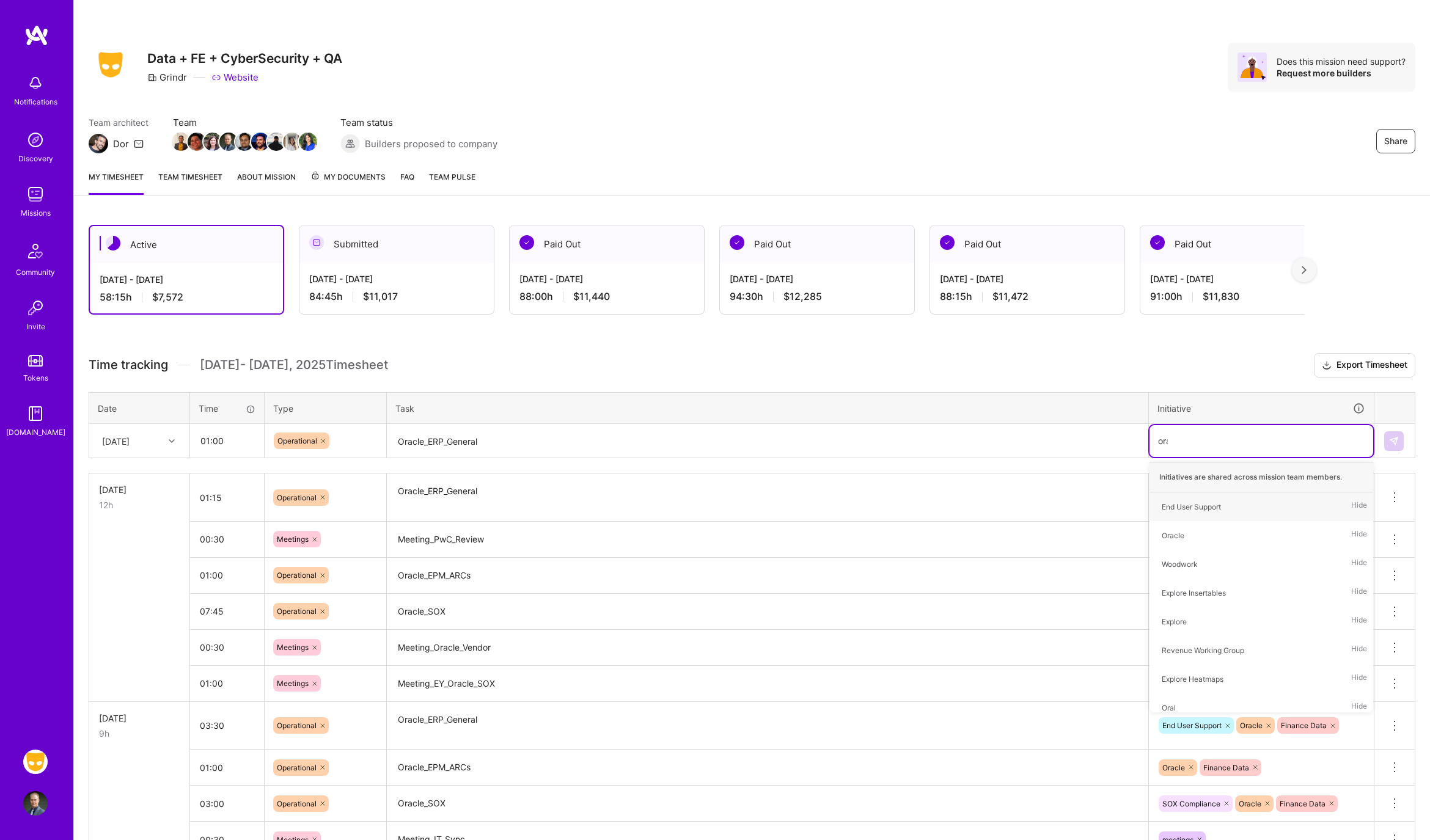
type input "orac"
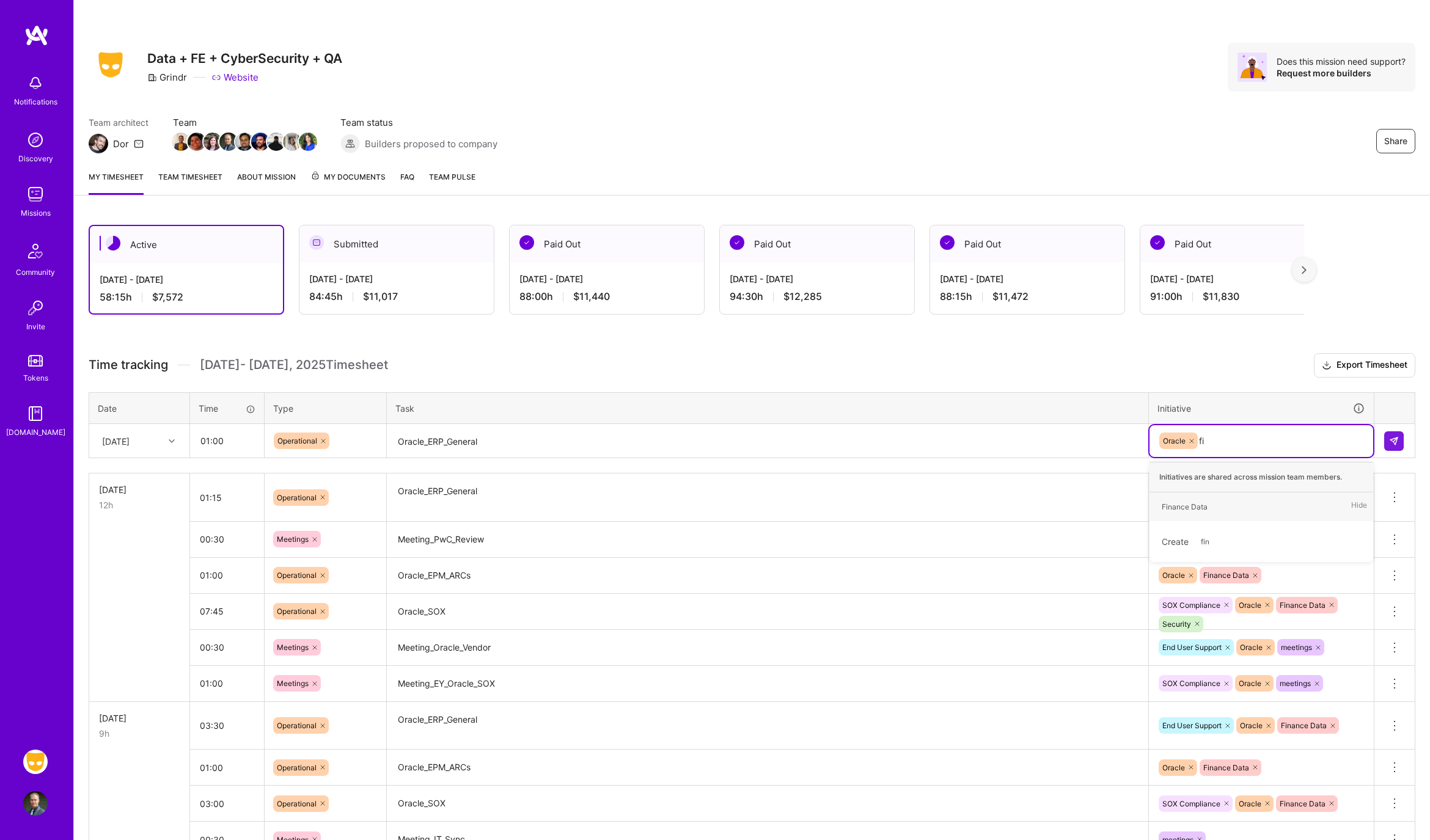
type input "f"
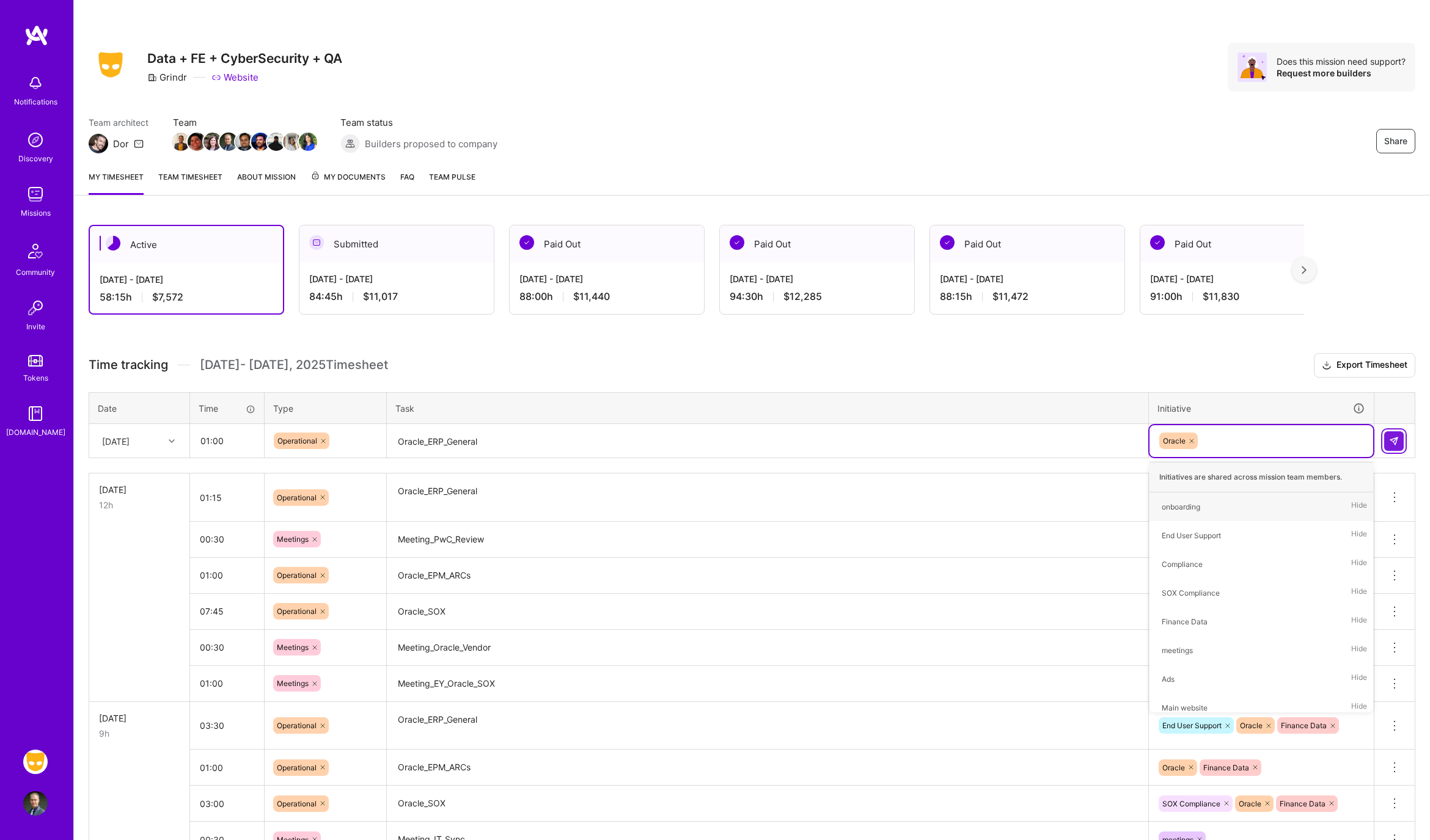
click at [1394, 436] on img at bounding box center [1394, 441] width 10 height 10
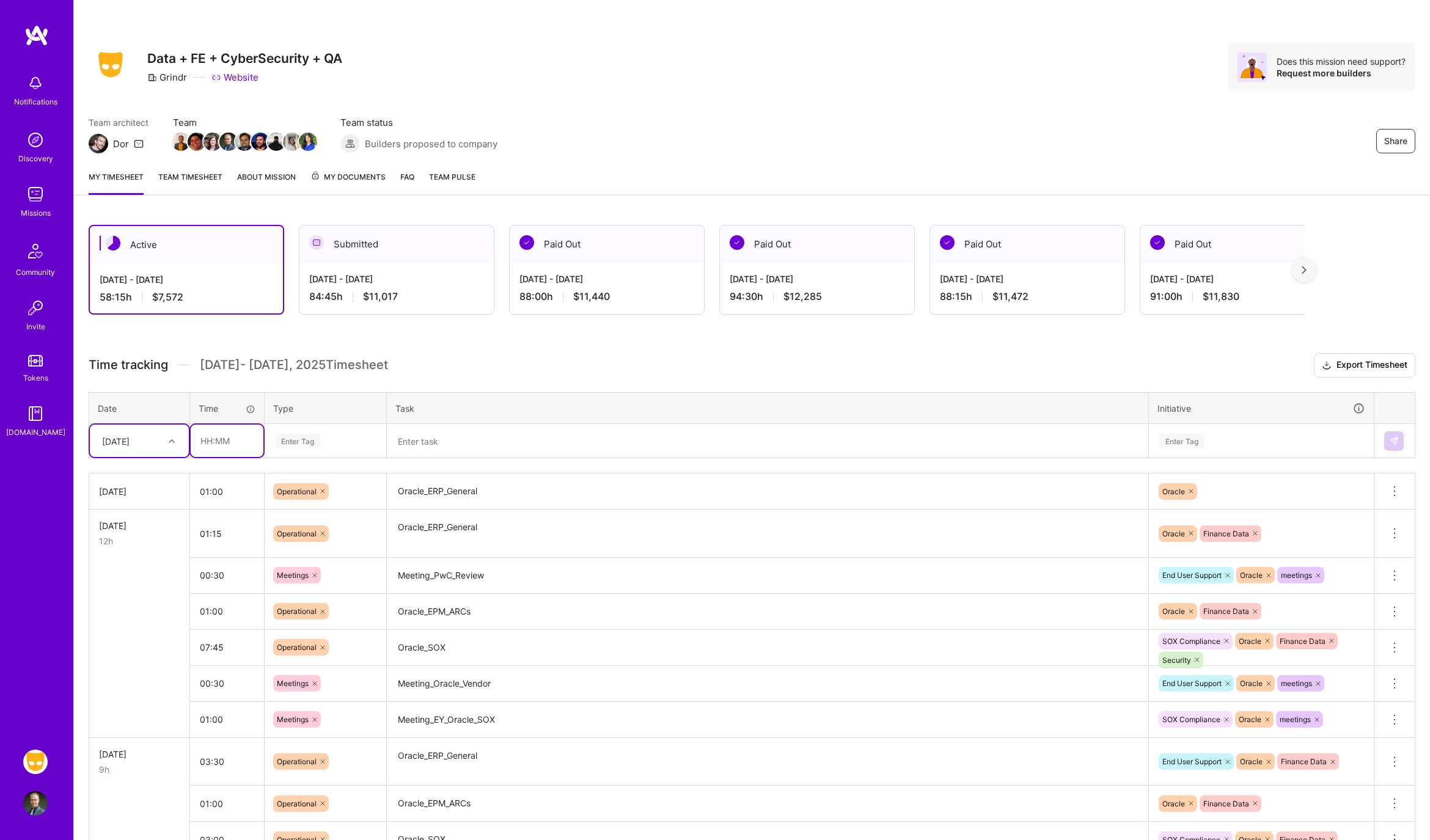
click at [249, 437] on input "text" at bounding box center [227, 441] width 73 height 33
type input "00:30"
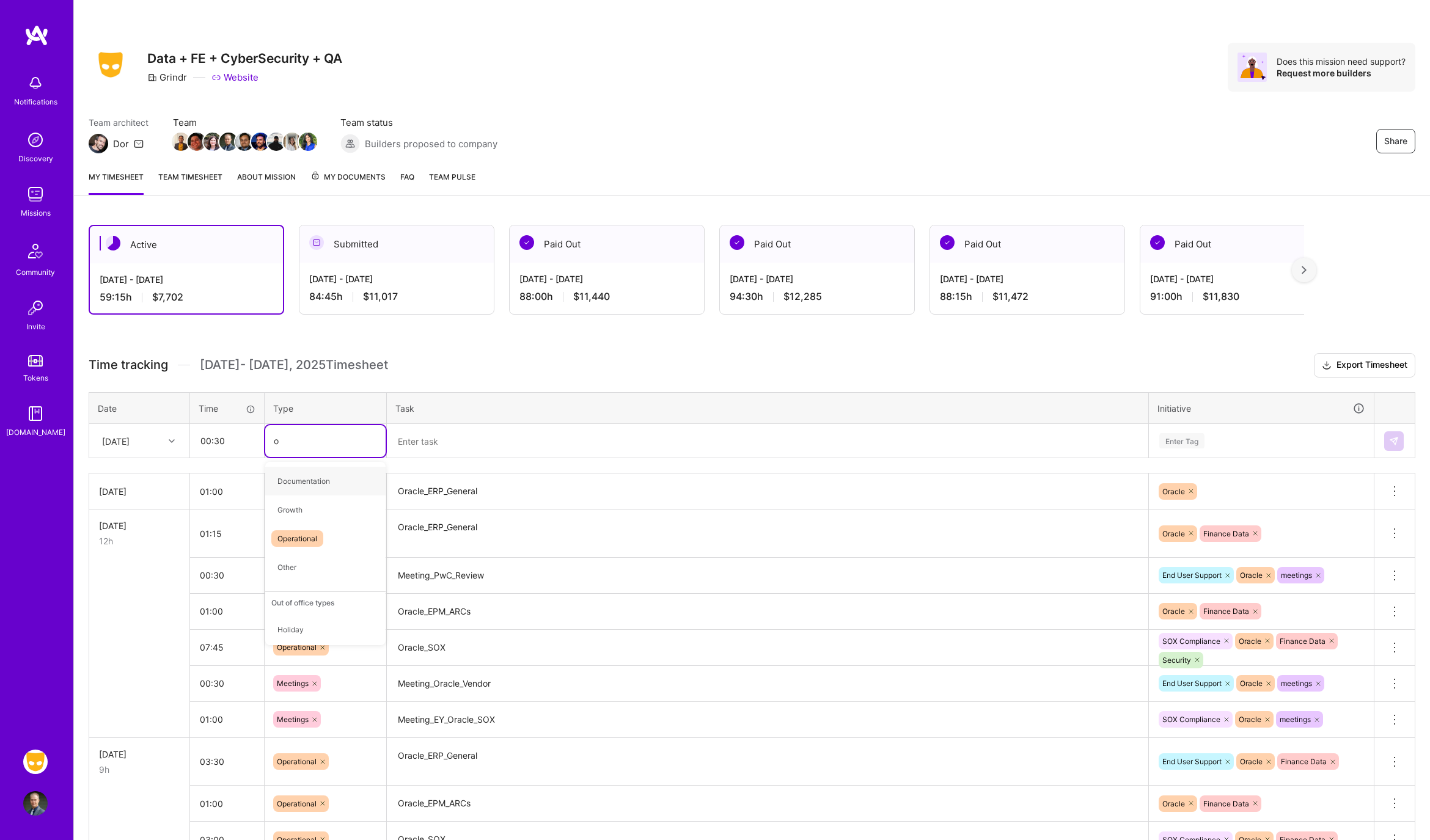
type input "op"
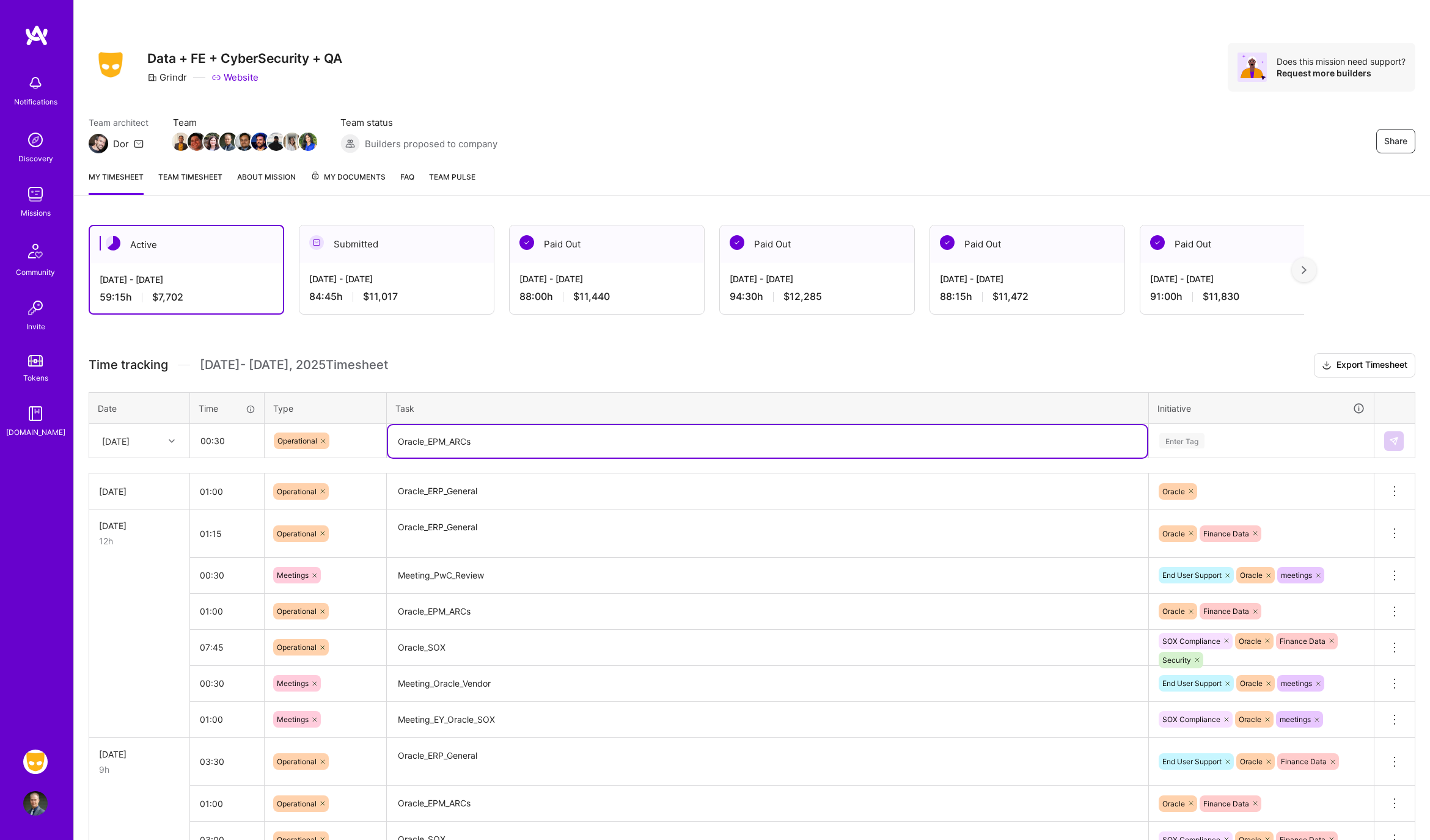
type textarea "Oracle_EPM_ARCs"
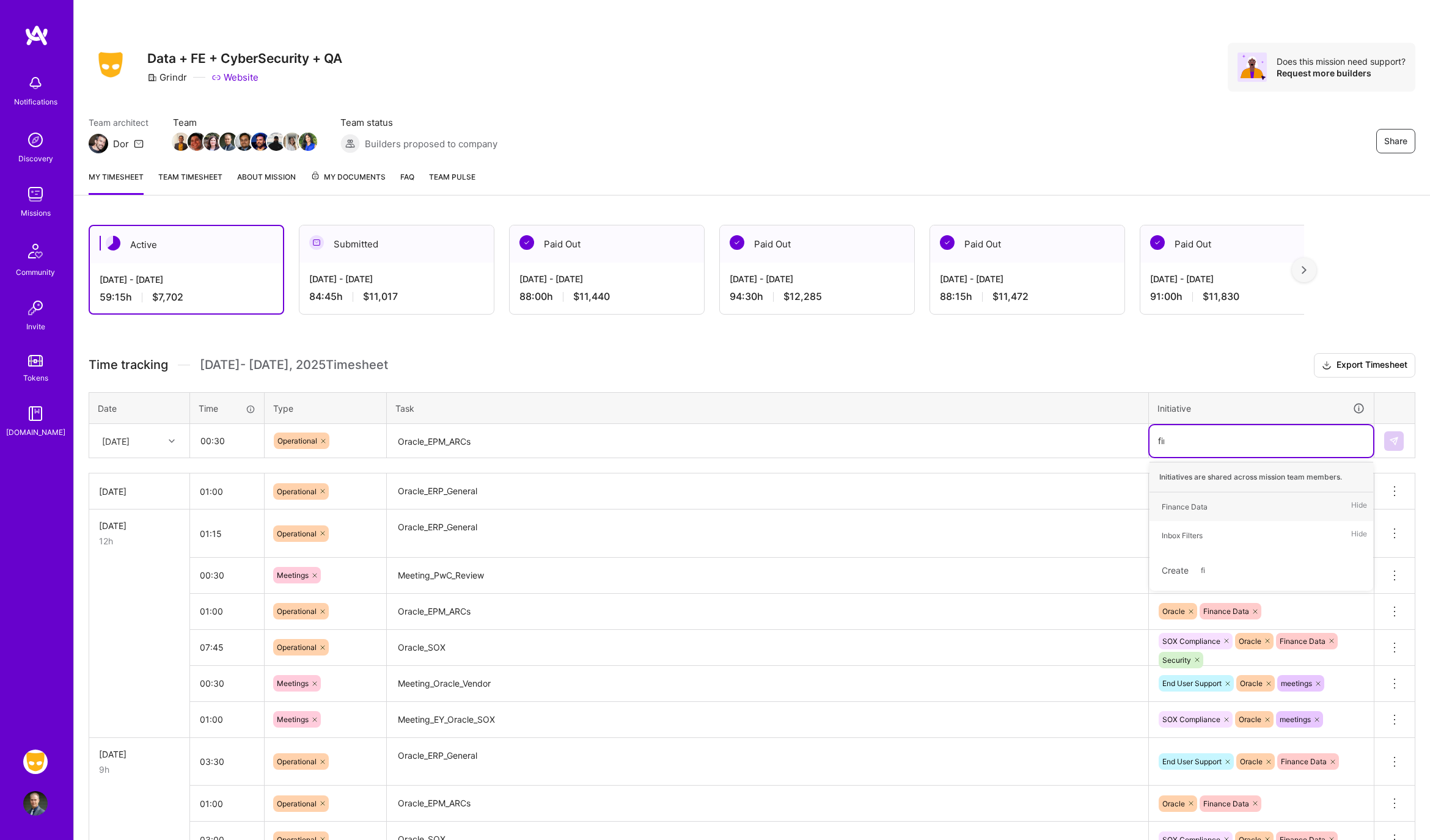
type input "fina"
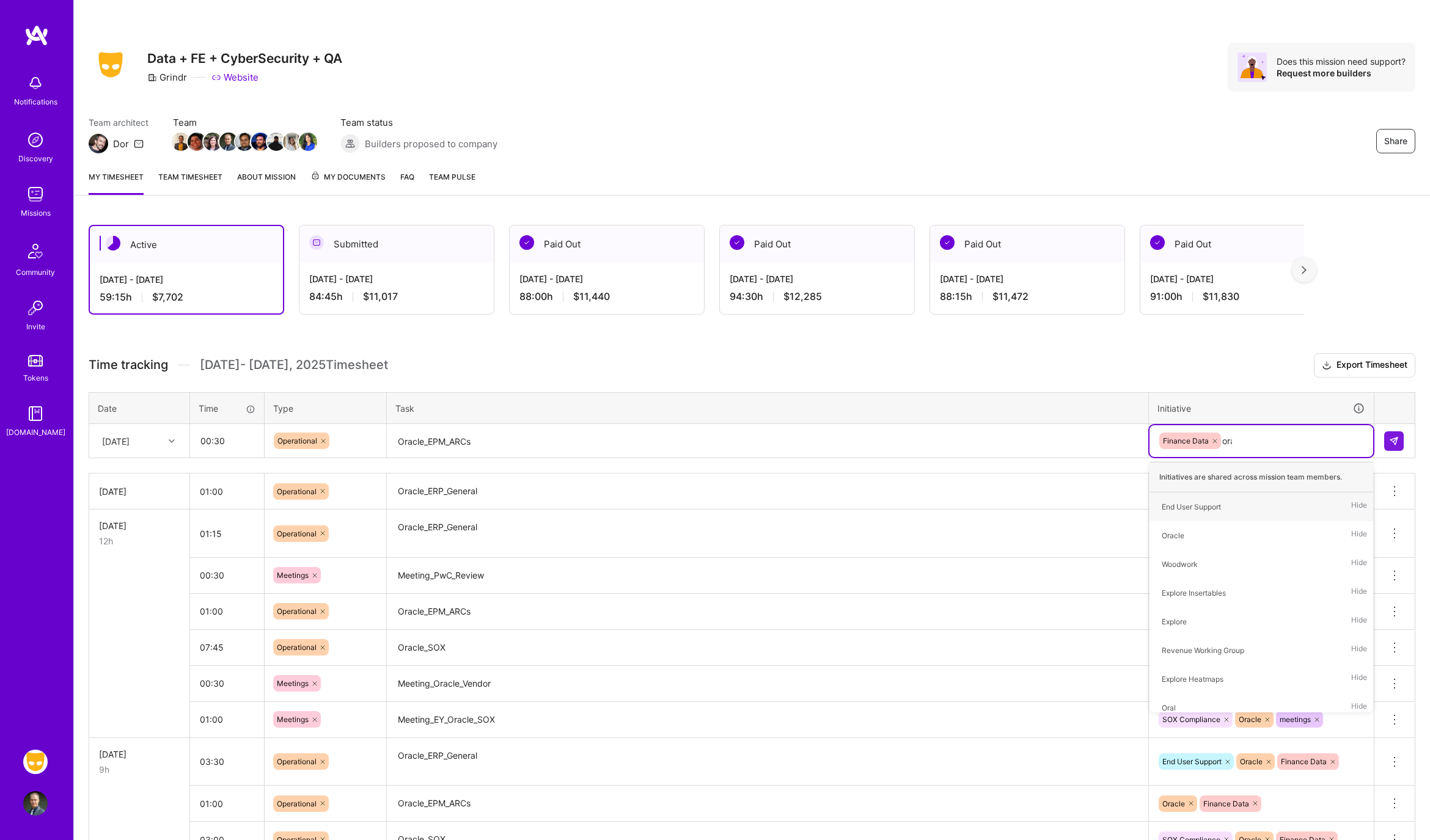
type input "orac"
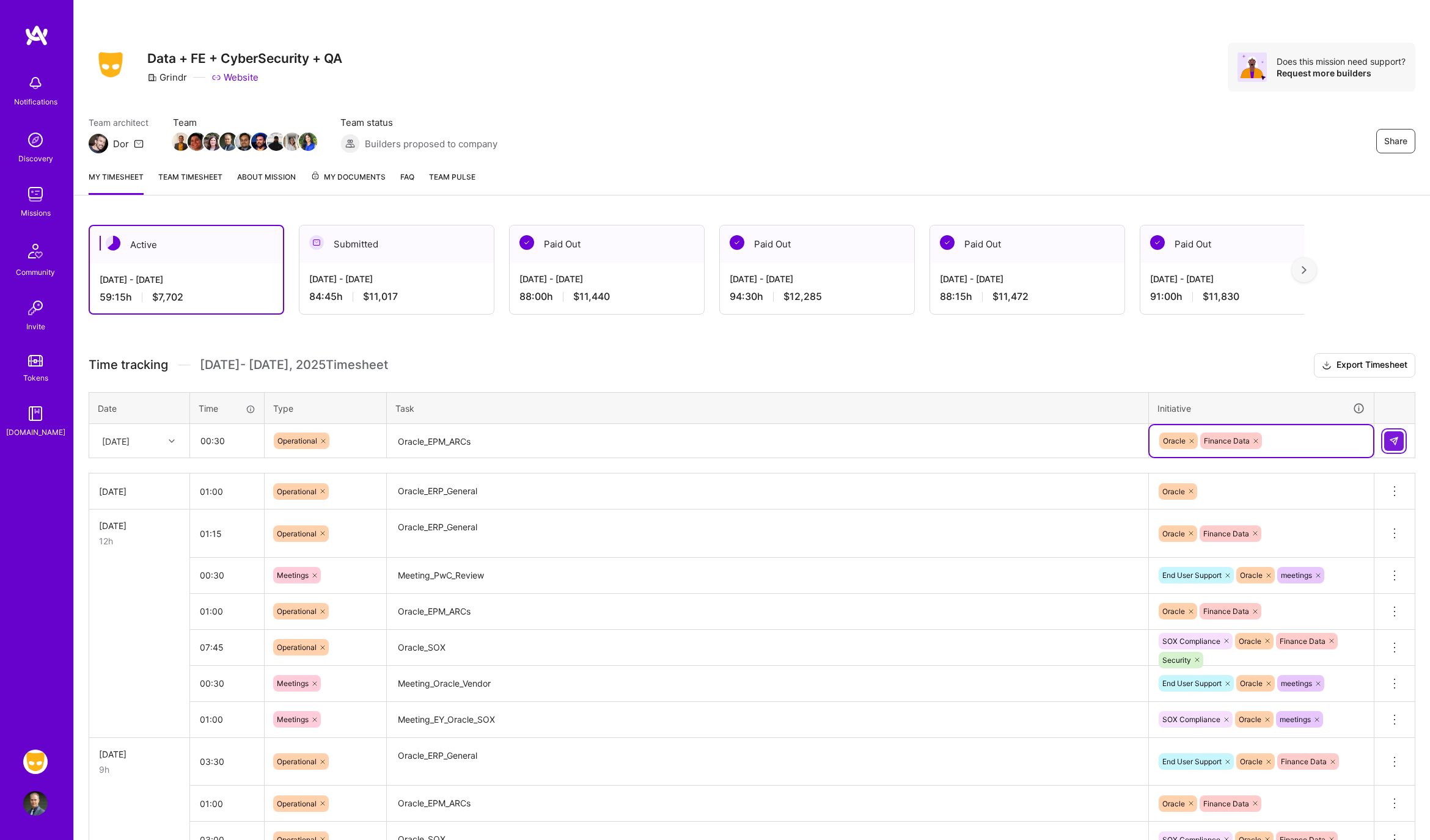
click at [1384, 437] on button at bounding box center [1394, 442] width 20 height 20
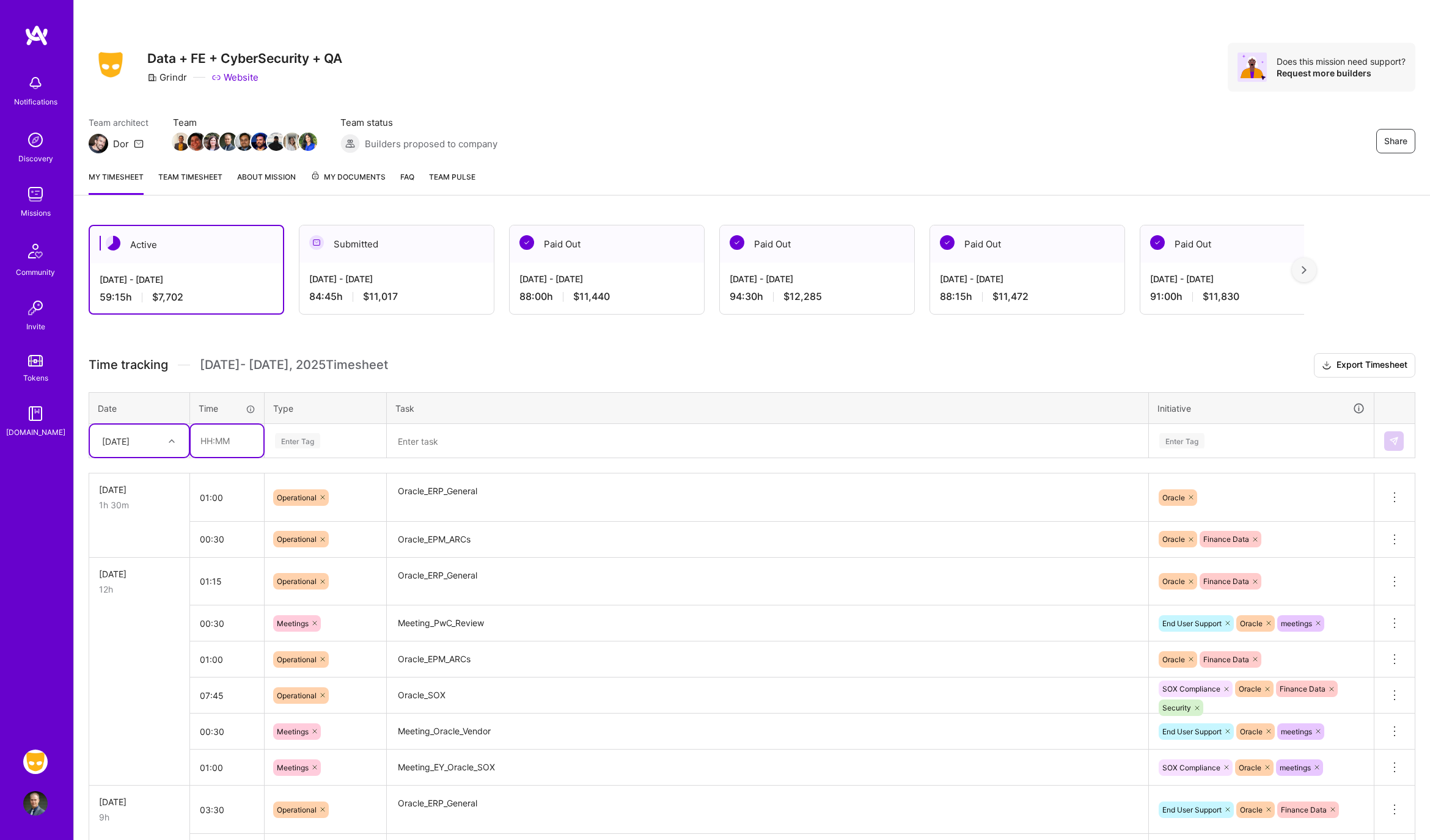
click at [252, 437] on input "text" at bounding box center [227, 441] width 73 height 33
type input "08:30"
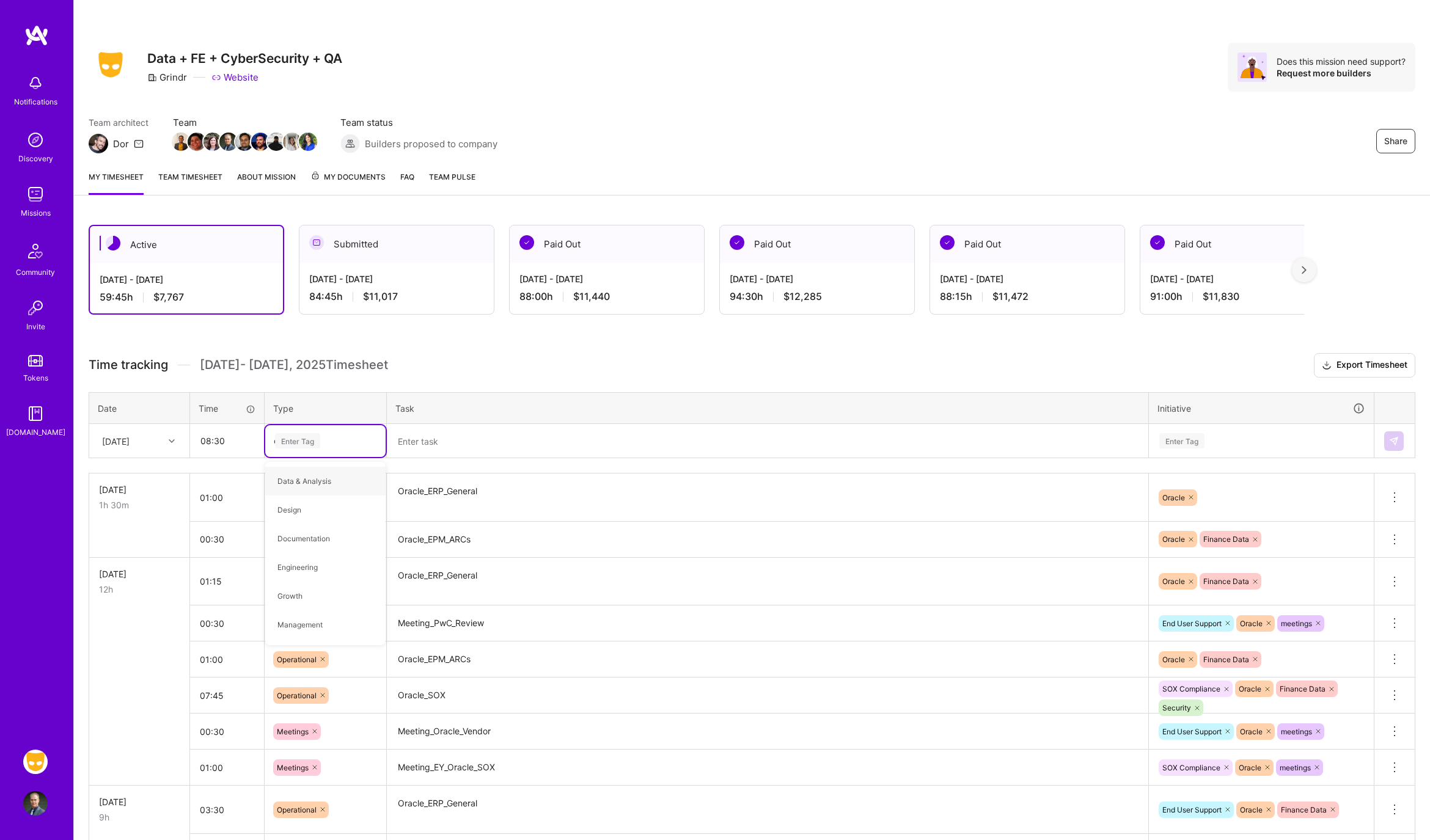
type input "op"
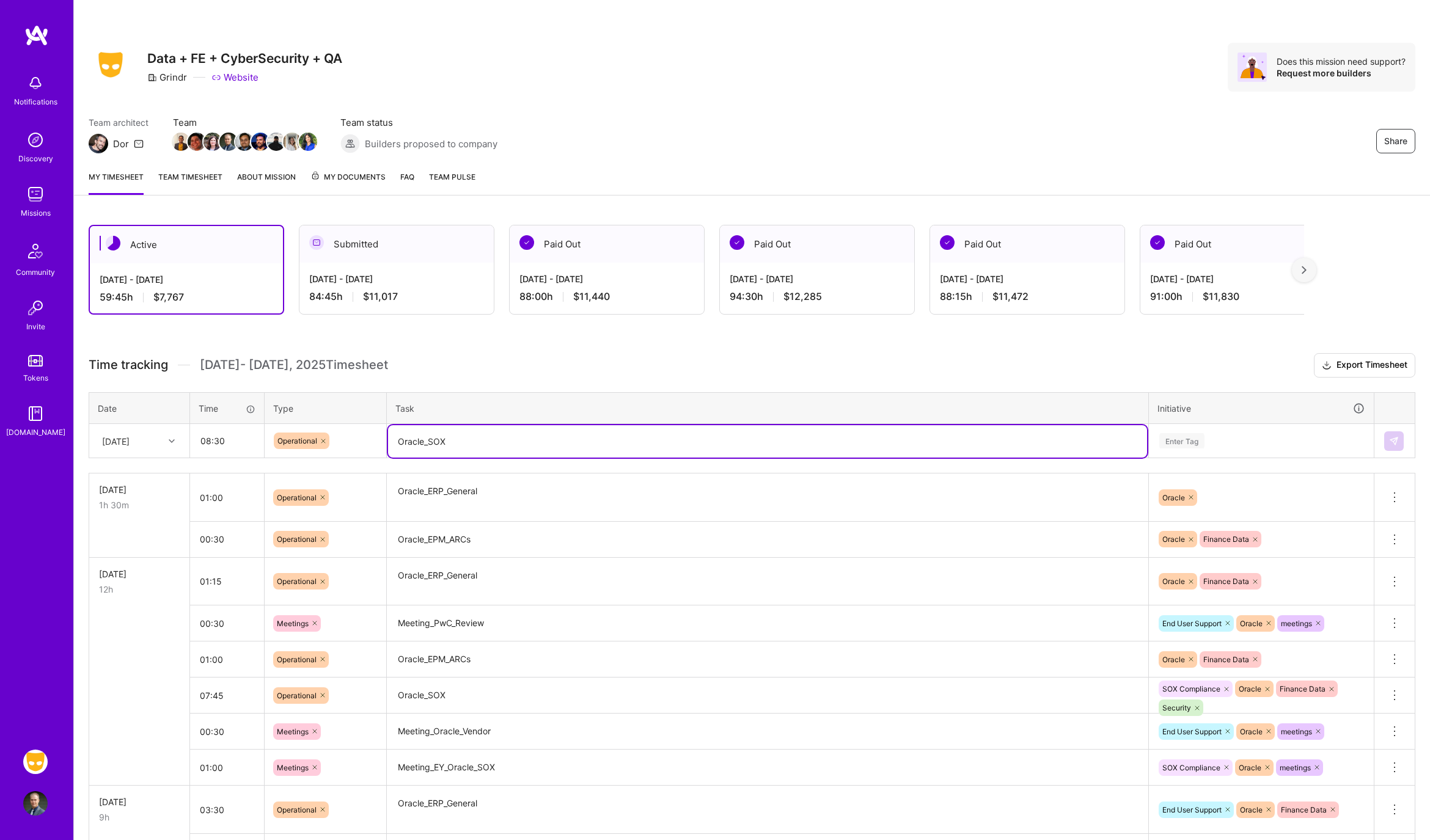
type textarea "Oracle_SOX"
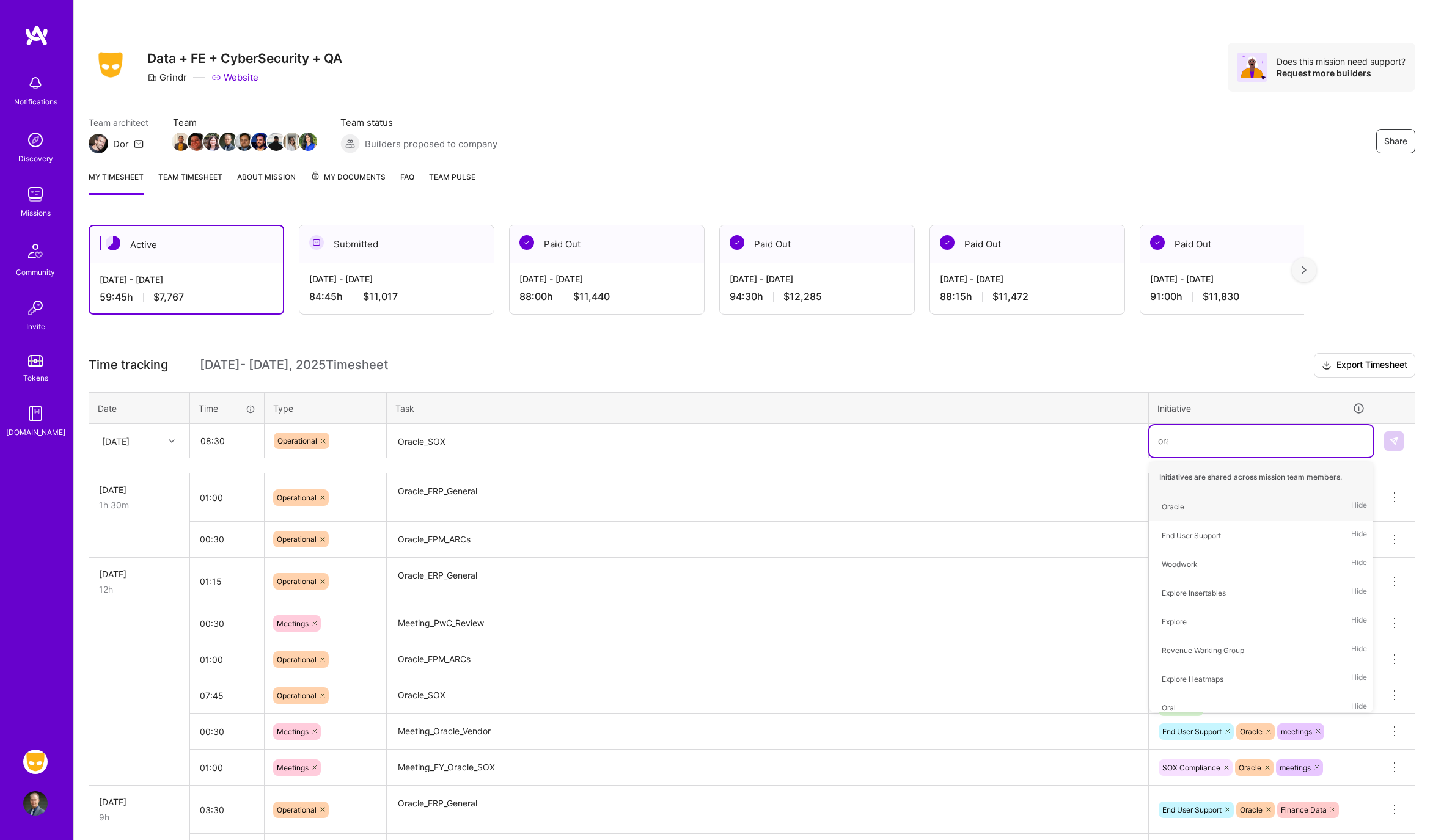
type input "orac"
type input "sox"
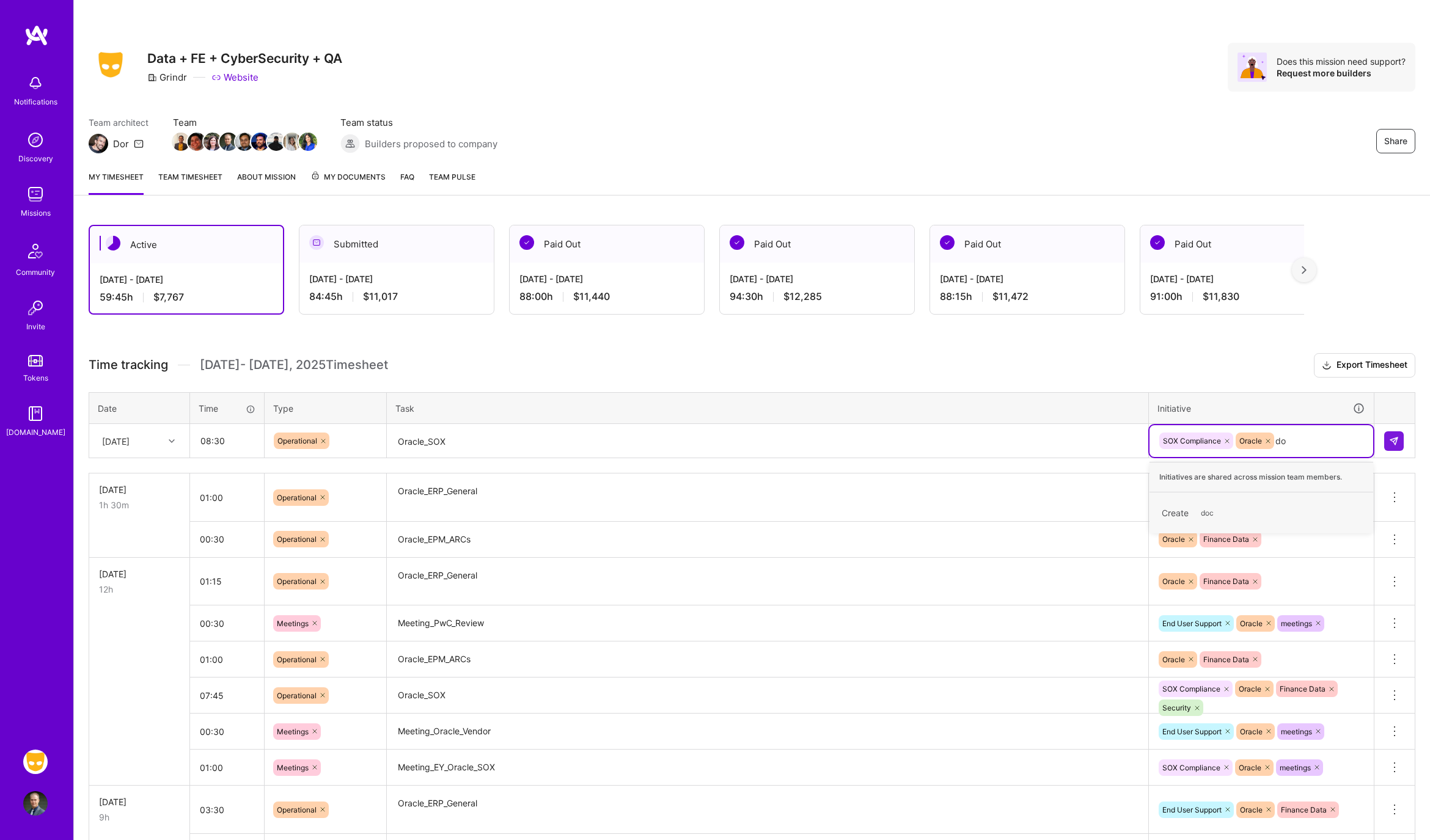
type input "d"
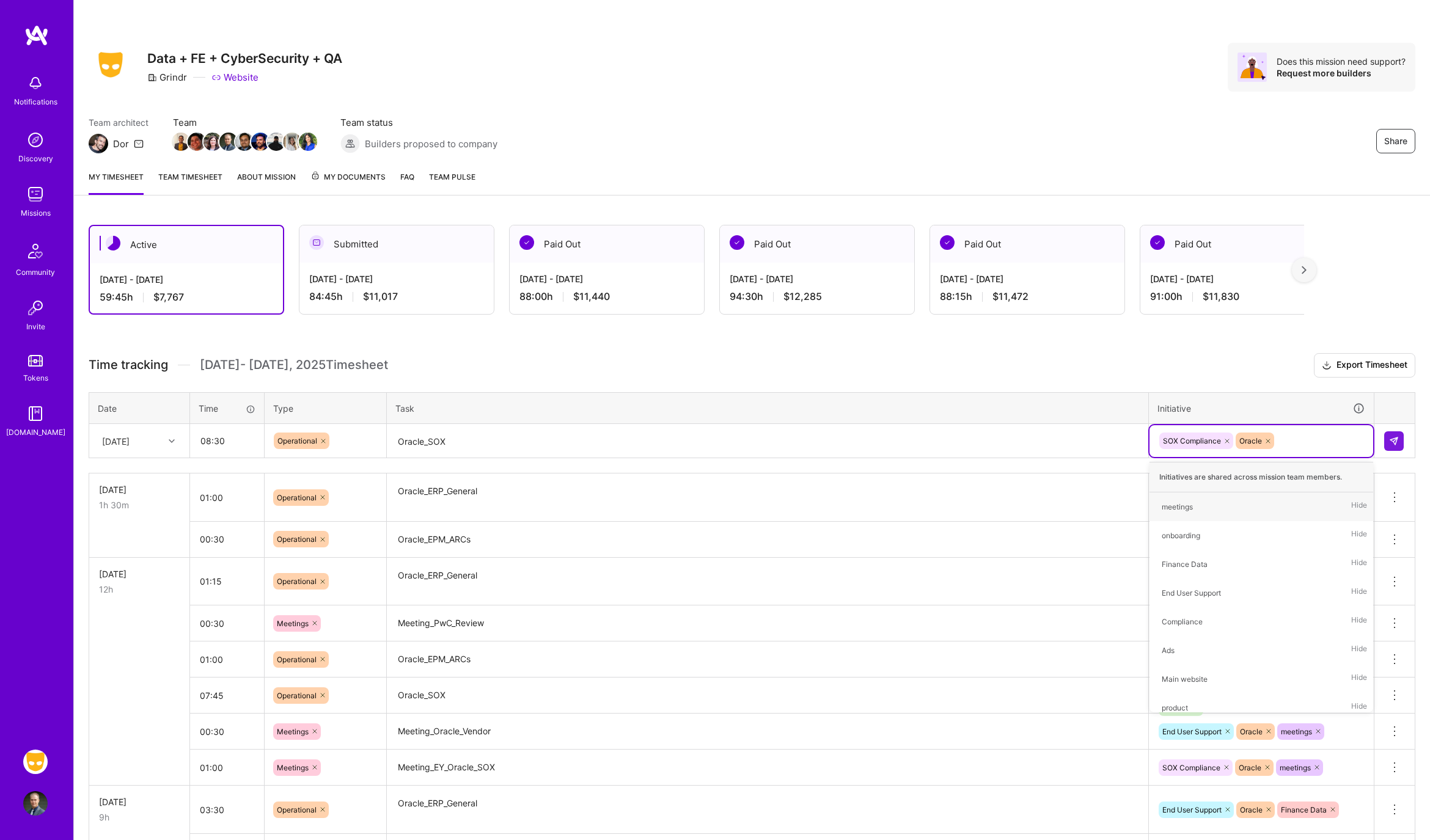
click at [1403, 444] on div at bounding box center [1394, 442] width 20 height 20
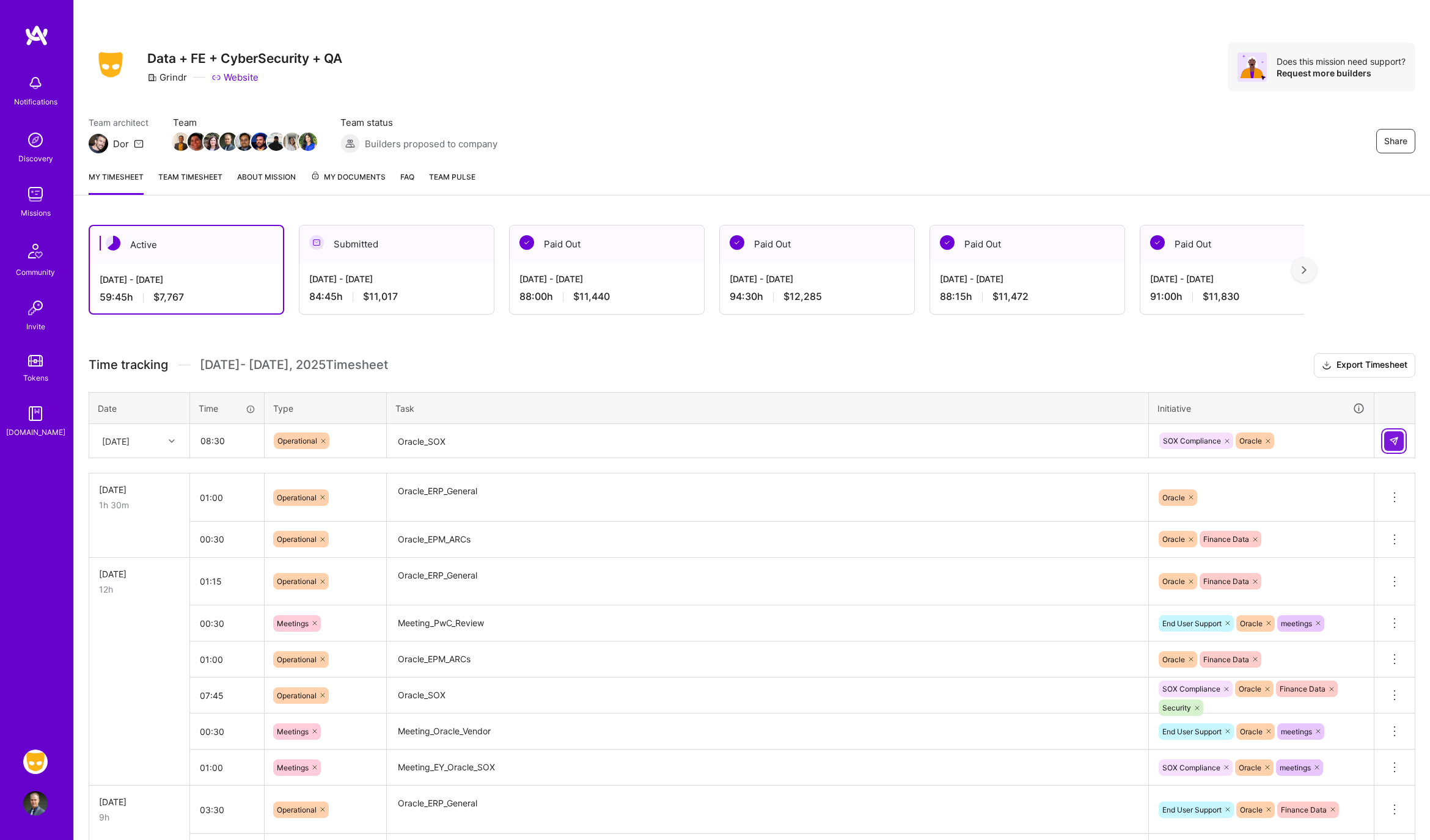
click at [1397, 444] on button at bounding box center [1394, 442] width 20 height 20
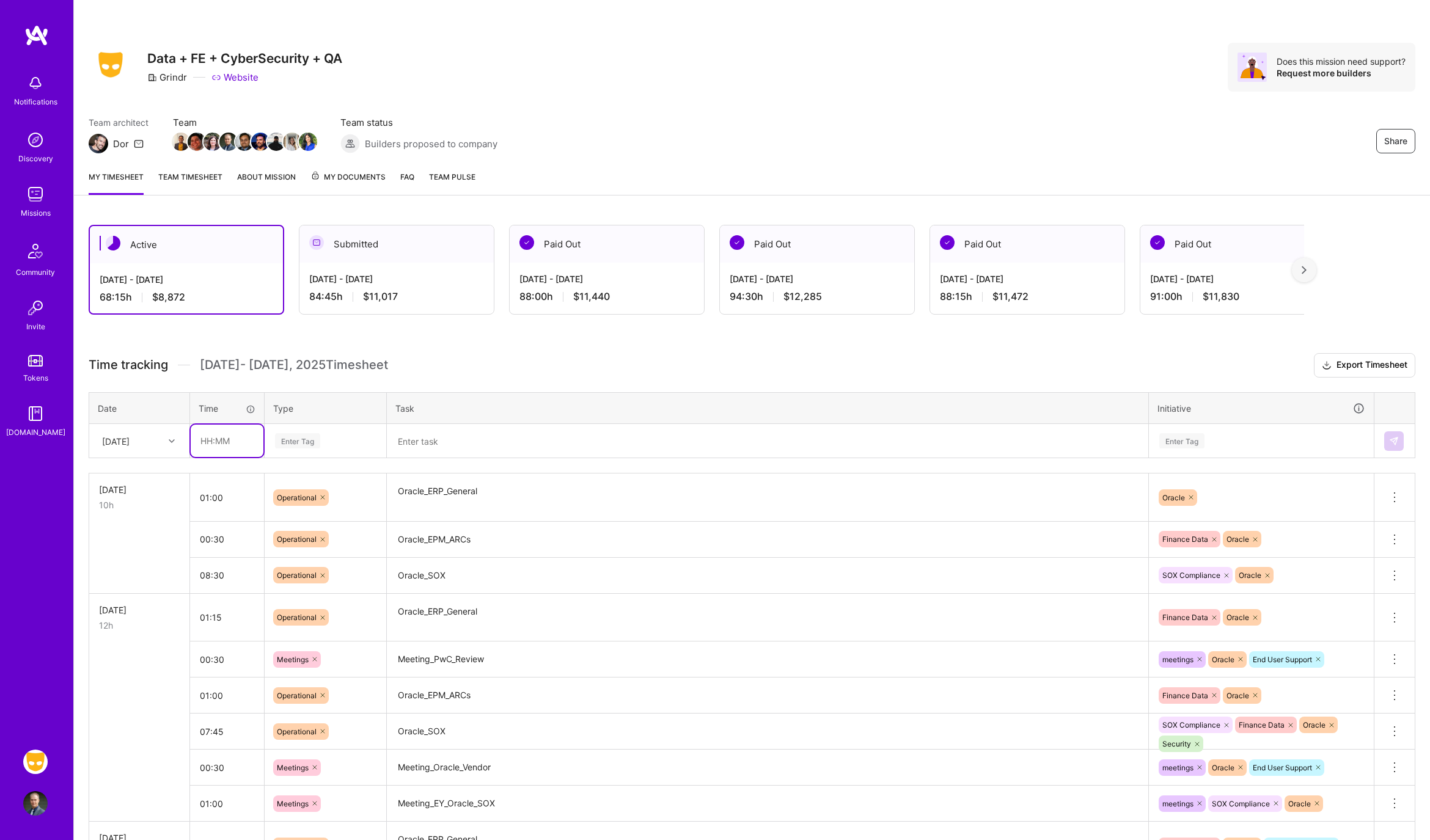
click at [247, 438] on input "text" at bounding box center [227, 441] width 73 height 33
type input "00:45"
type input "meetin"
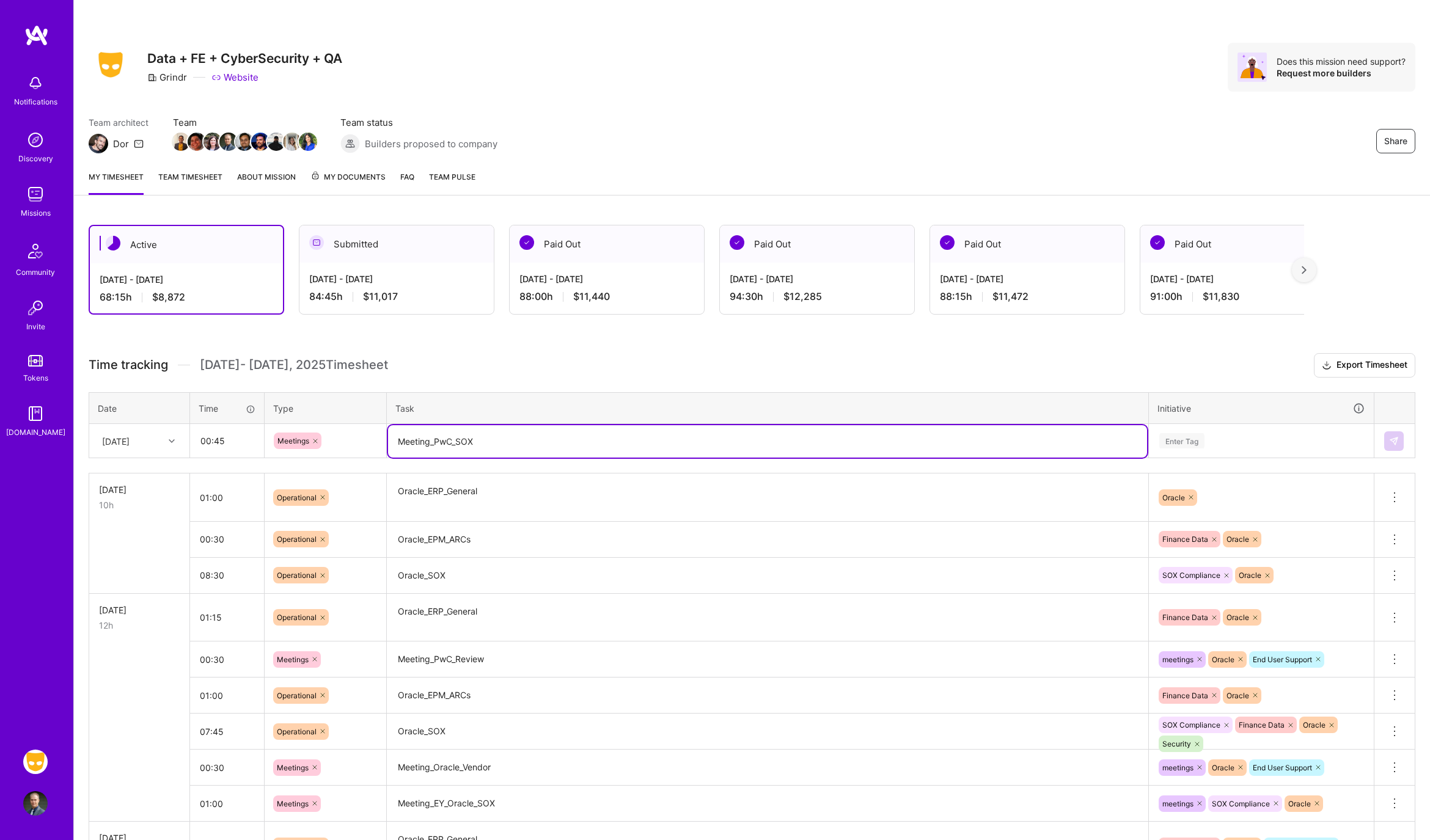
type textarea "Meeting_PwC_SOX"
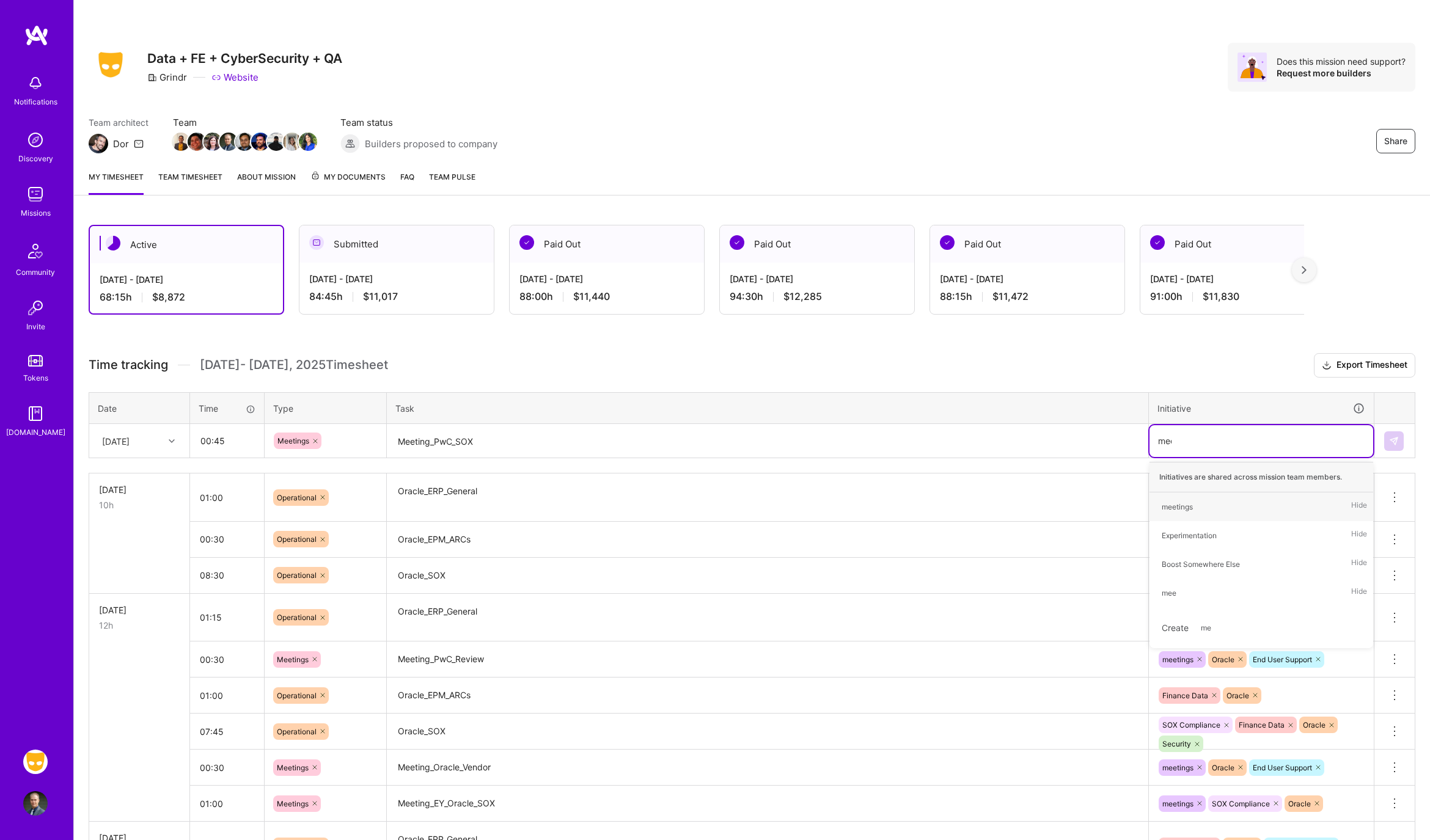
type input "meet"
type input "orac"
type input "sox"
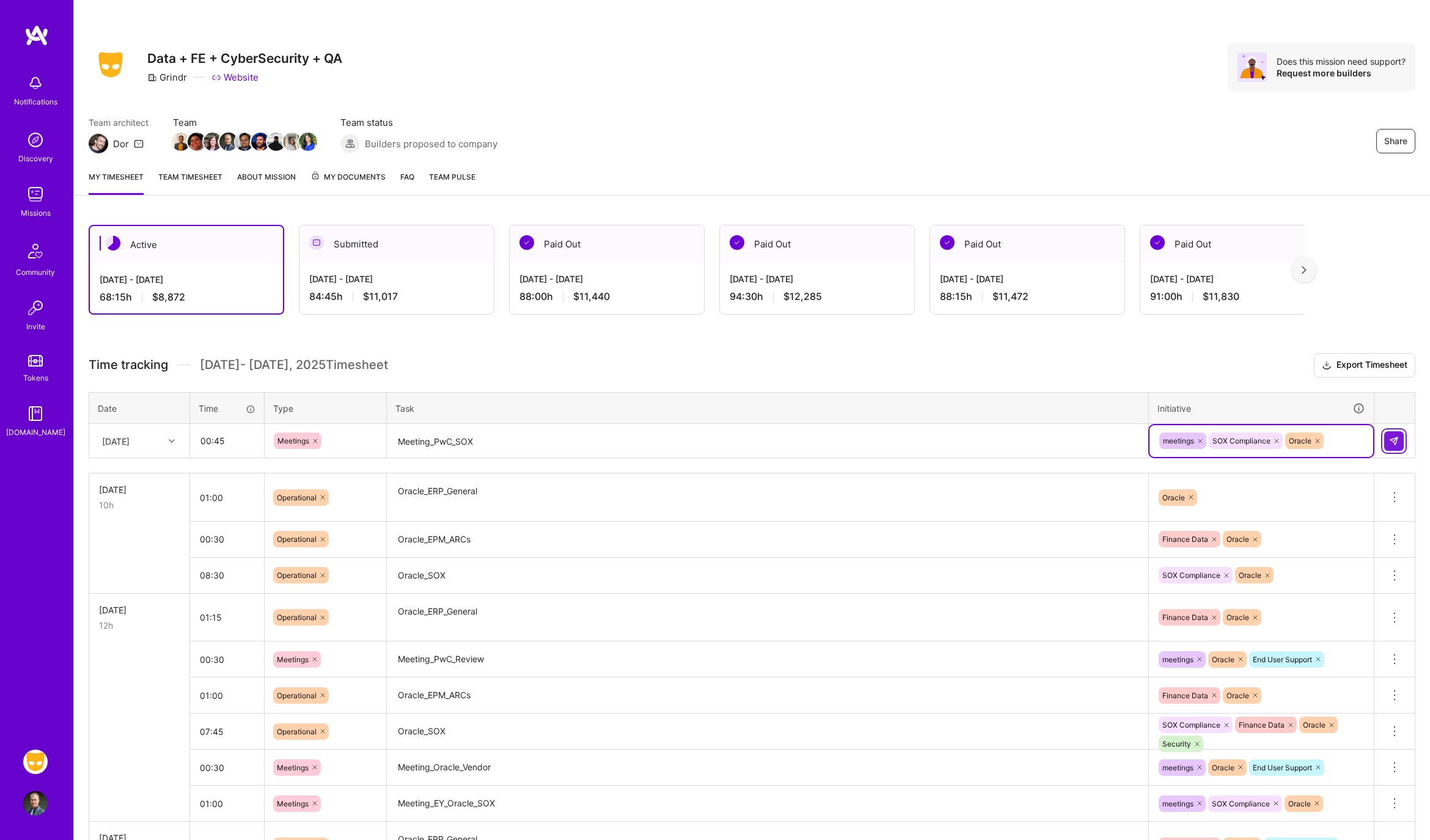
click at [1394, 442] on img at bounding box center [1394, 441] width 10 height 10
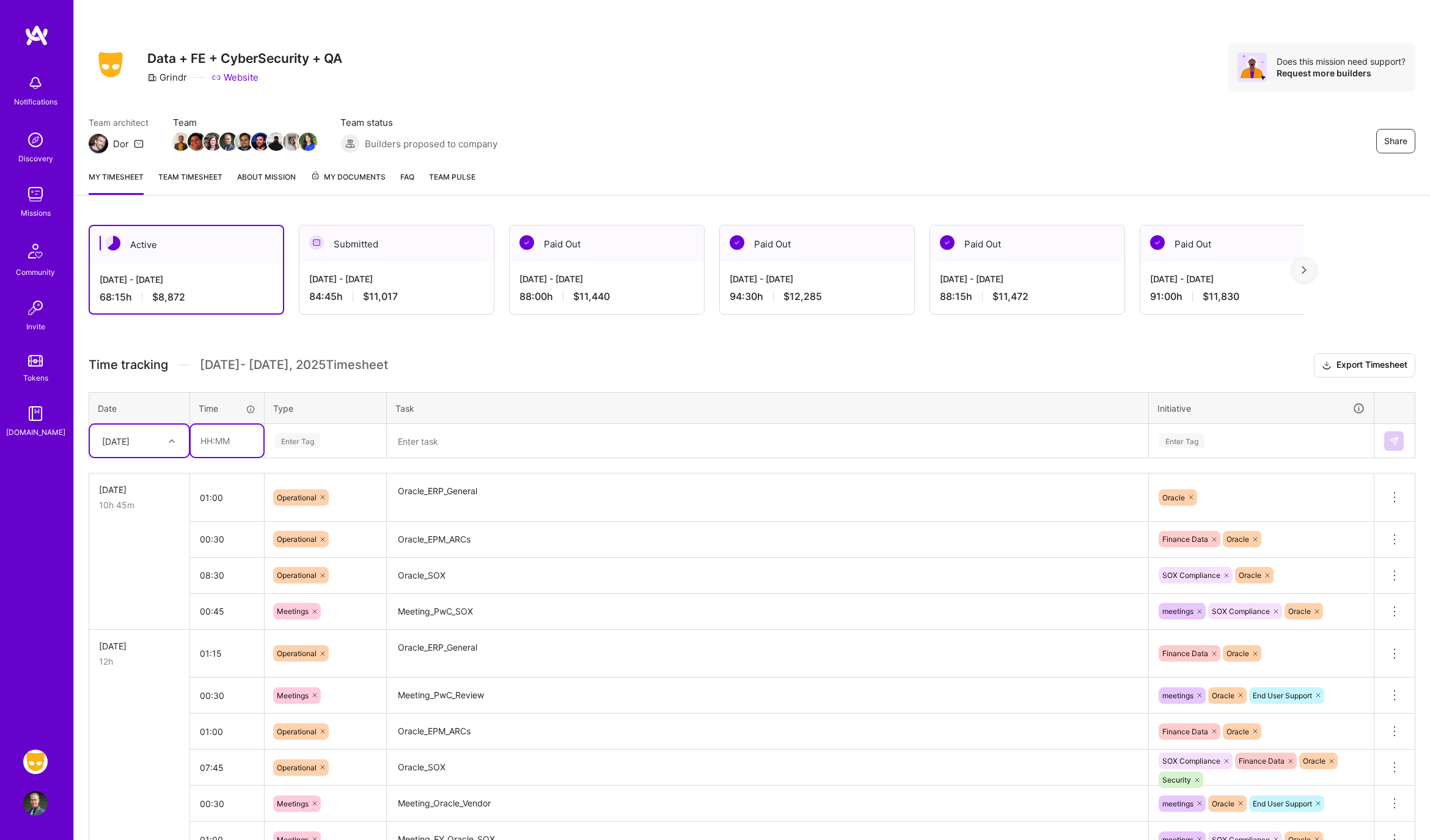
click at [213, 434] on input "text" at bounding box center [227, 441] width 73 height 33
type input "01:00"
type input "meetin"
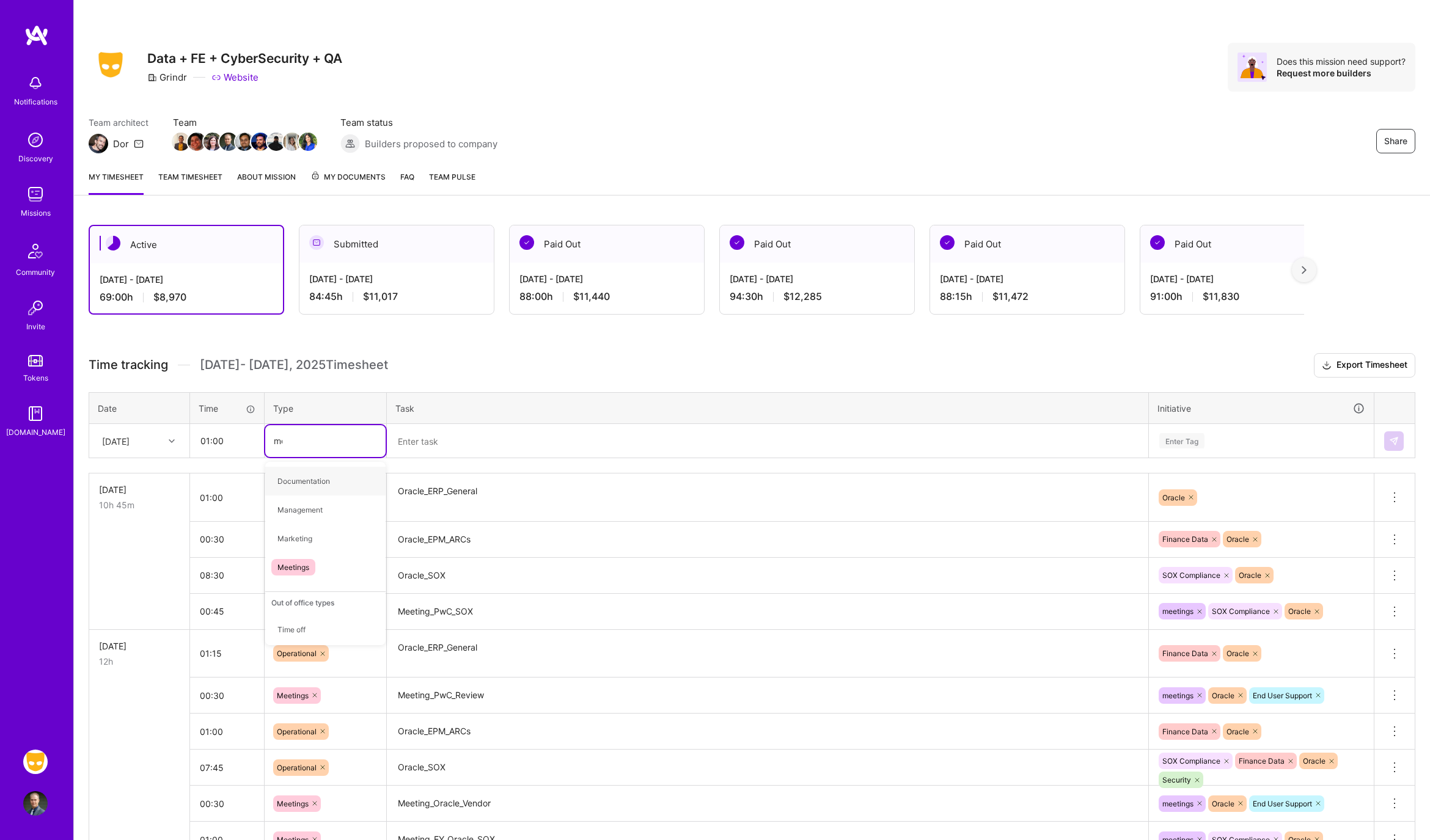
type input "mee"
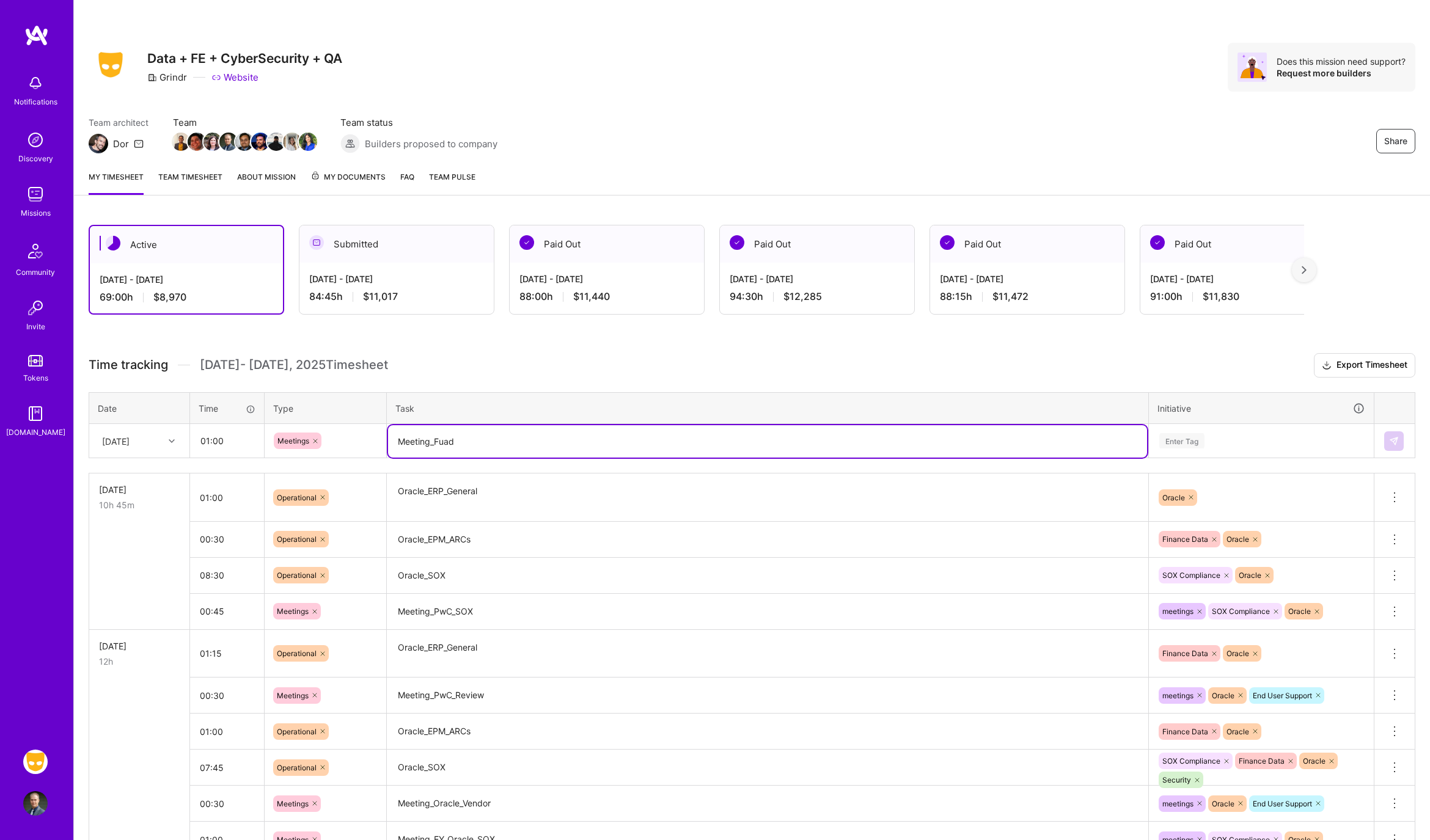
type textarea "Meeting_Fuad"
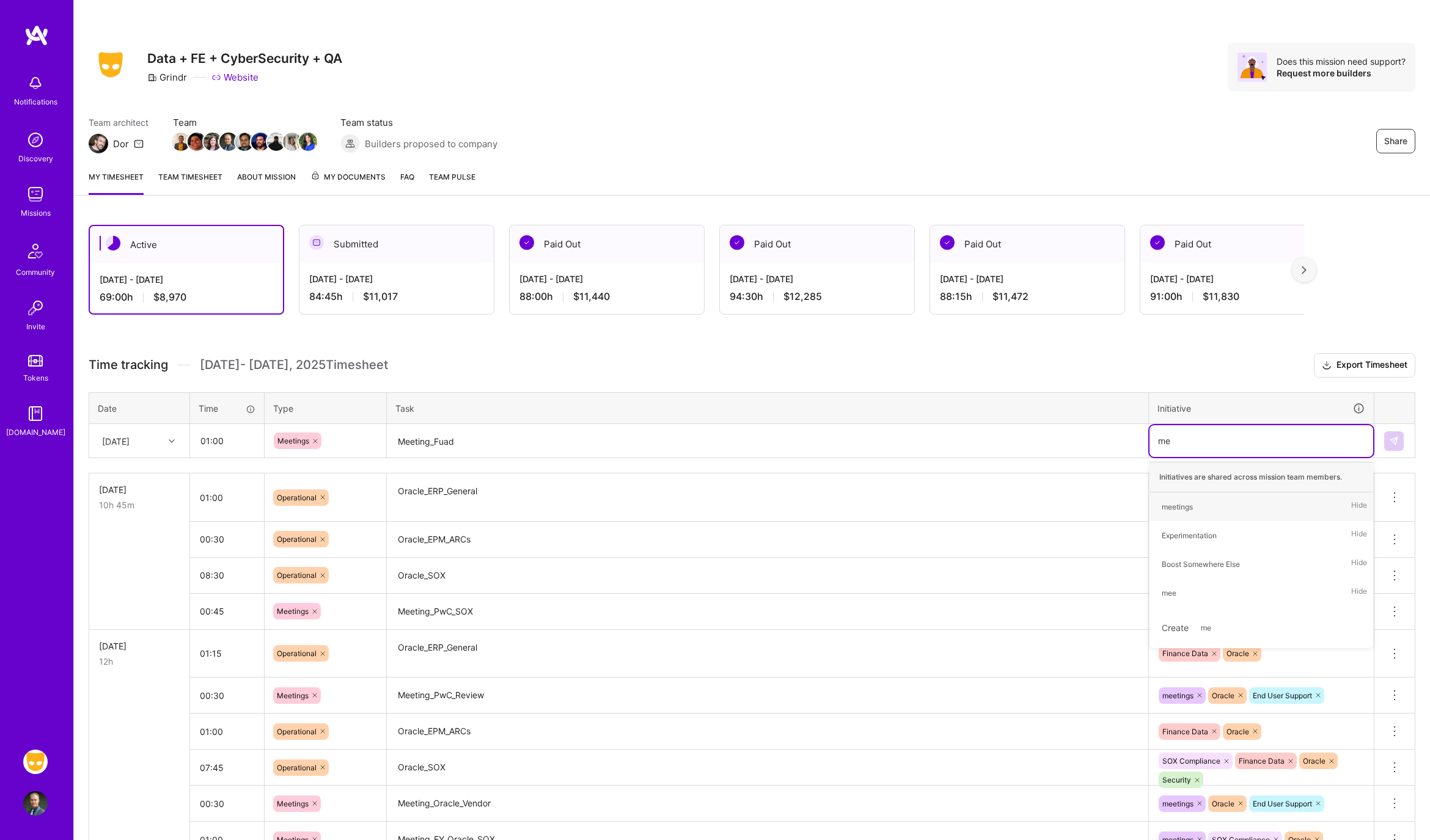
type input "mee"
type input "ora"
type input "sox"
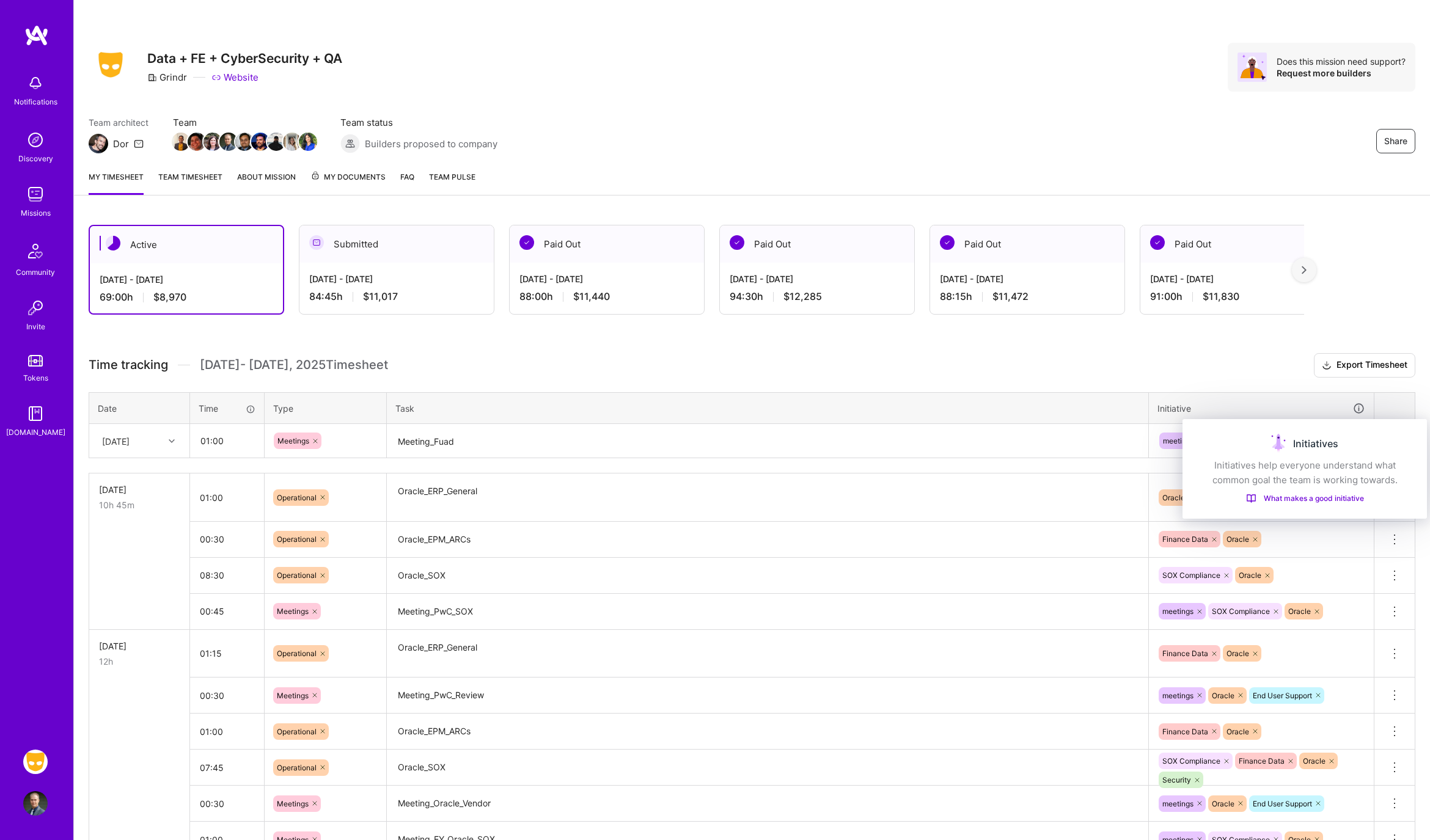
click at [1390, 440] on div "Initiatives" at bounding box center [1304, 444] width 215 height 20
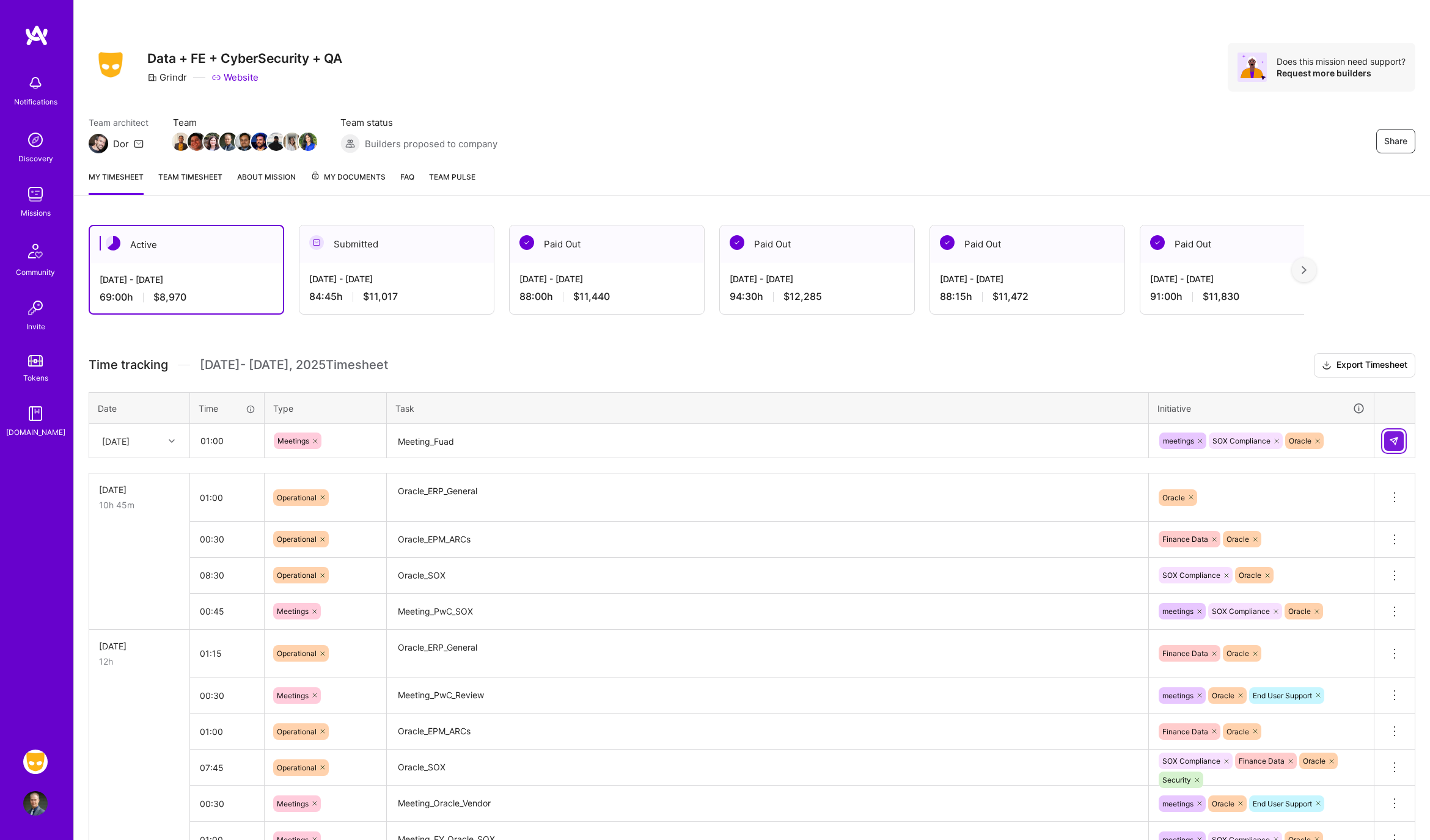
click at [1396, 445] on button at bounding box center [1394, 442] width 20 height 20
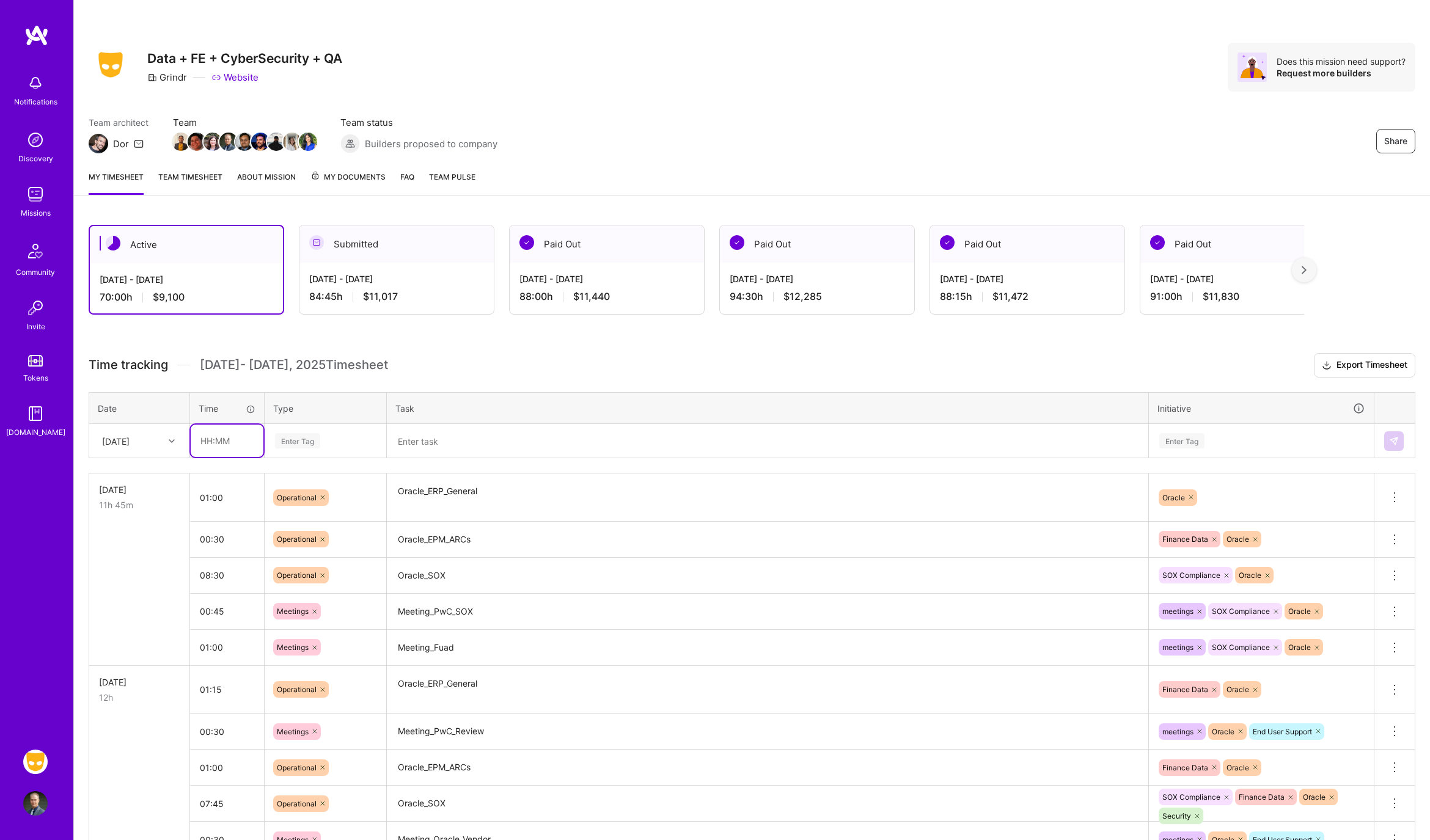
click at [201, 445] on input "text" at bounding box center [227, 441] width 73 height 33
type input "02:00"
type input "op"
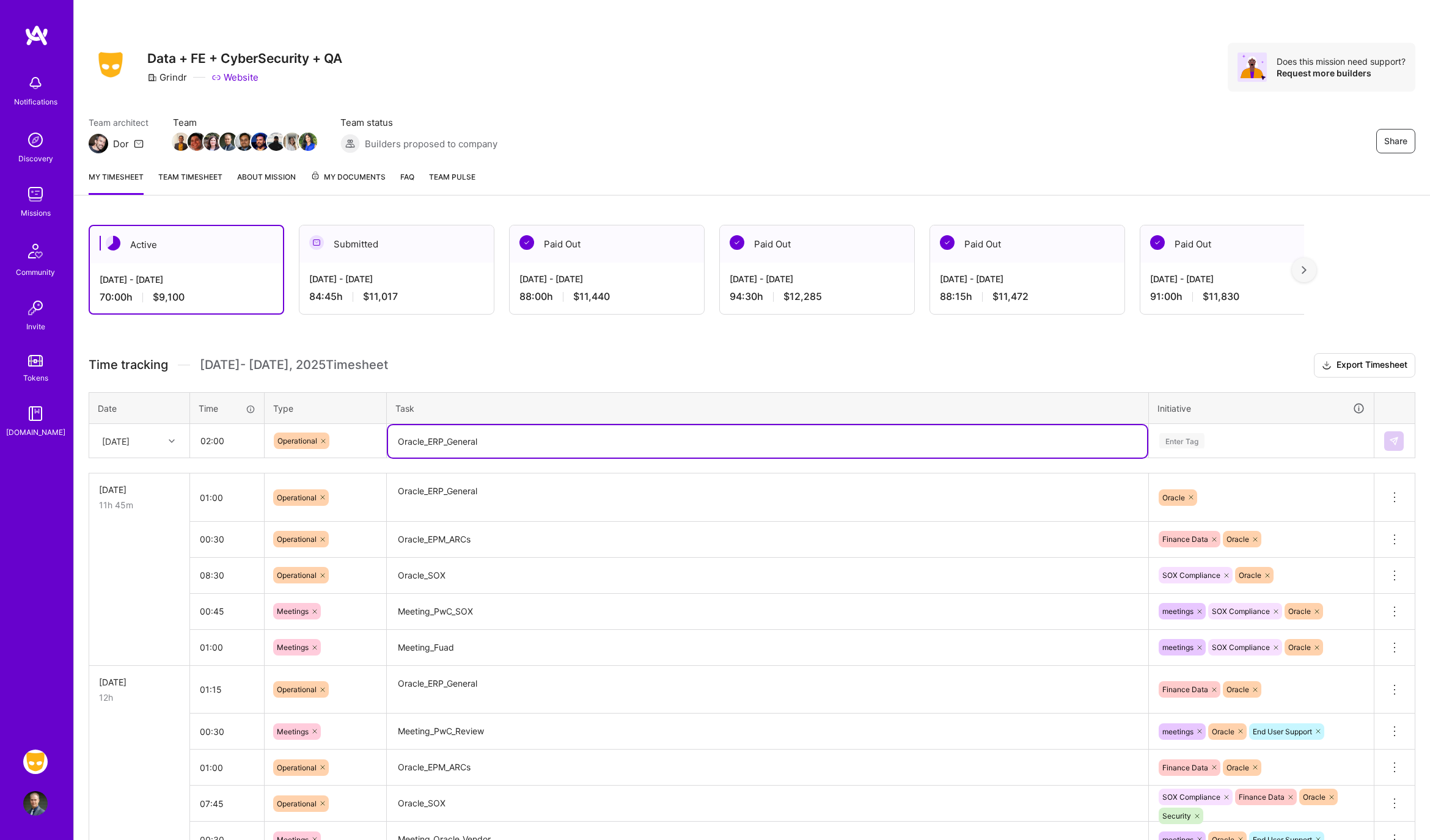
type textarea "Oracle_ERP_General"
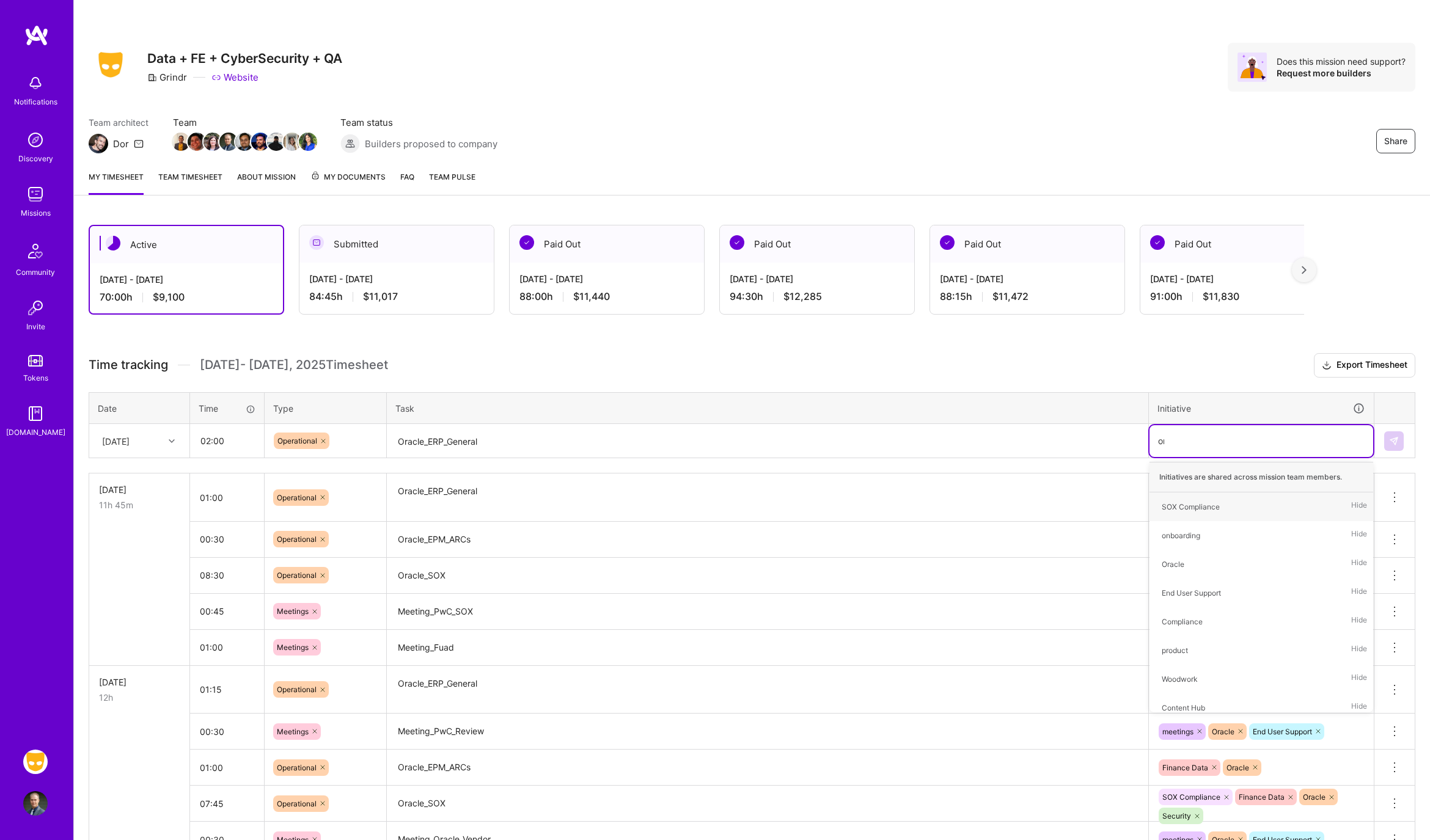
type input "orac"
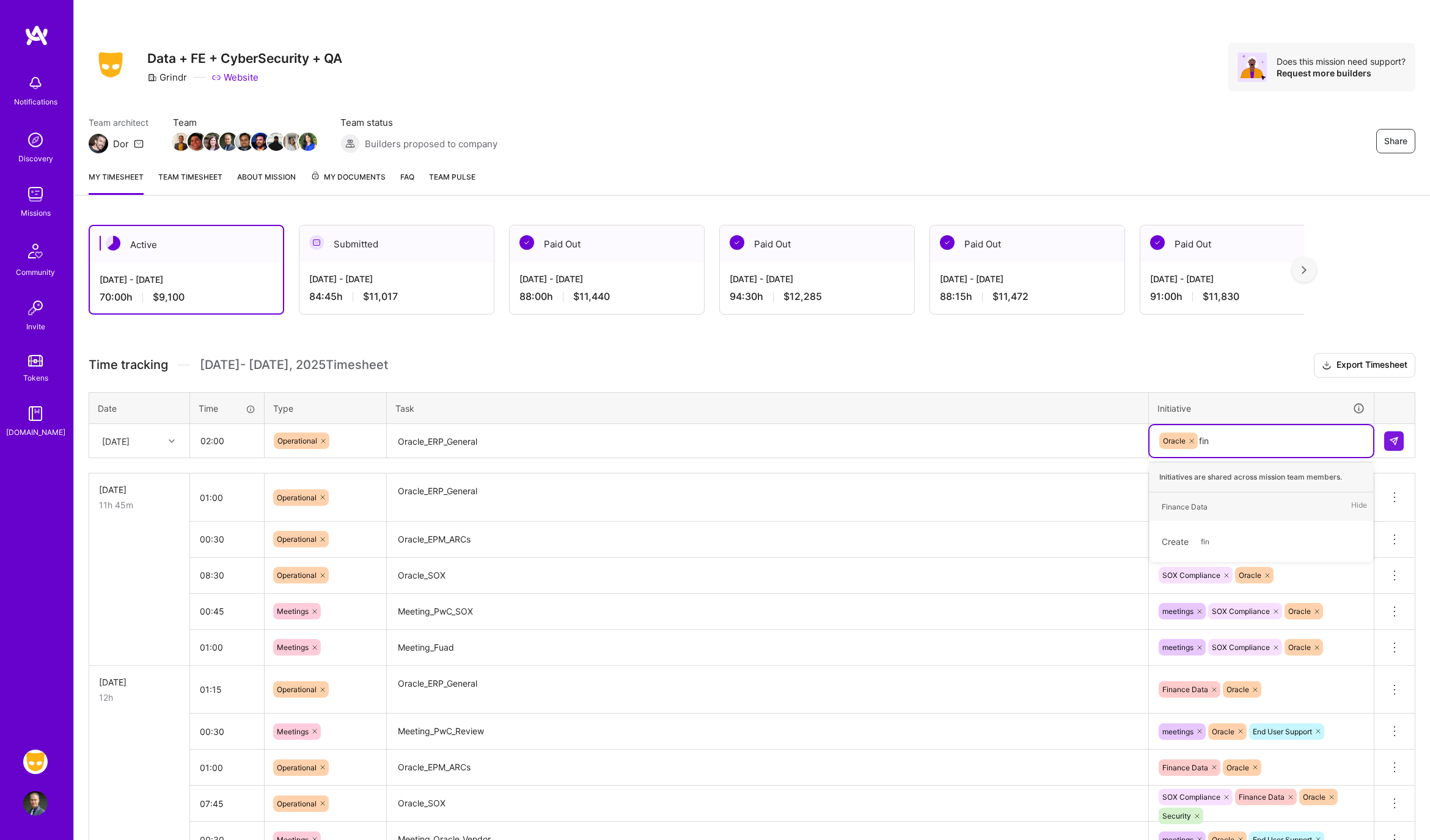
type input "fina"
click at [1385, 436] on button at bounding box center [1394, 442] width 20 height 20
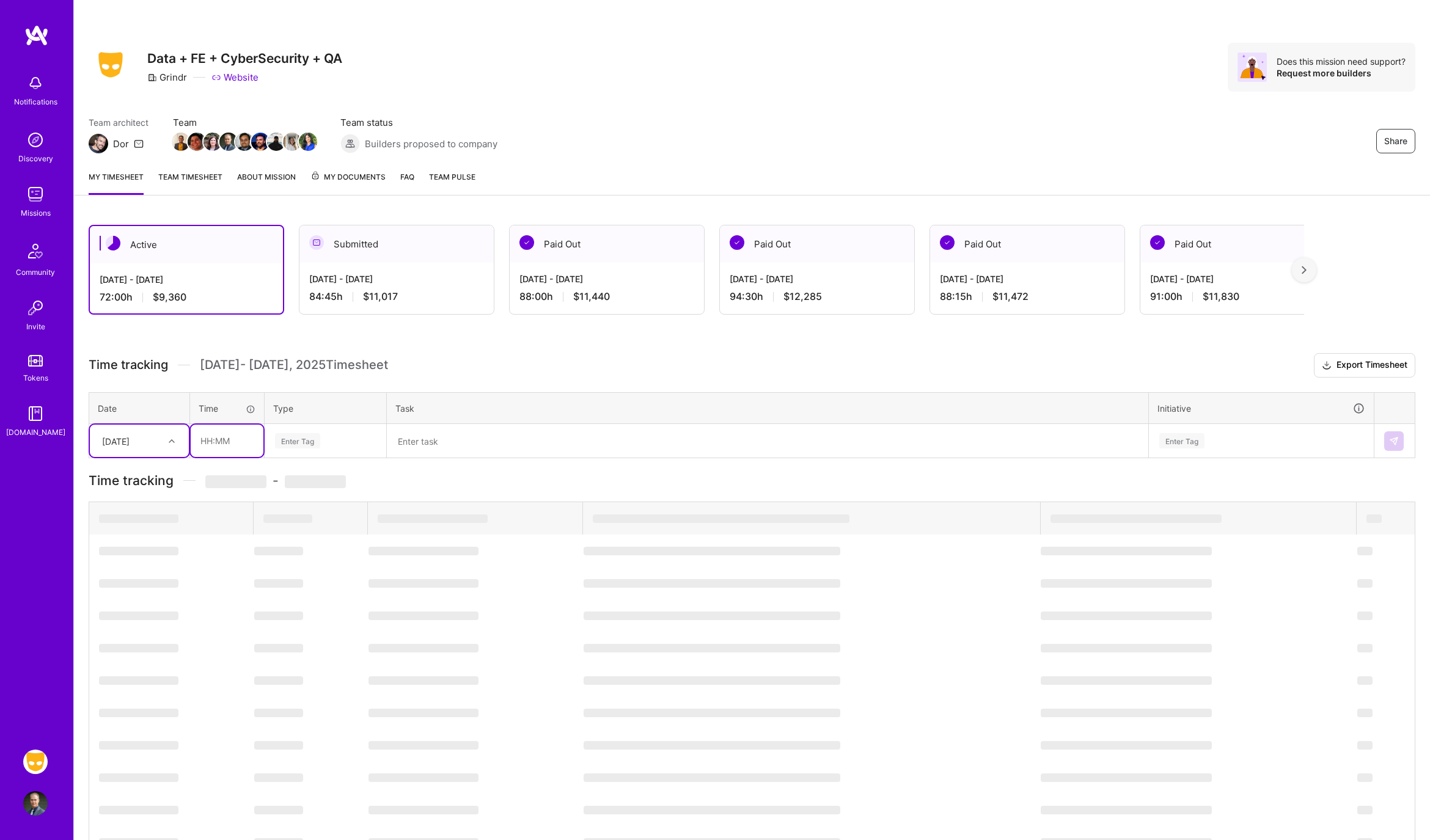
click at [236, 434] on input "text" at bounding box center [227, 441] width 73 height 33
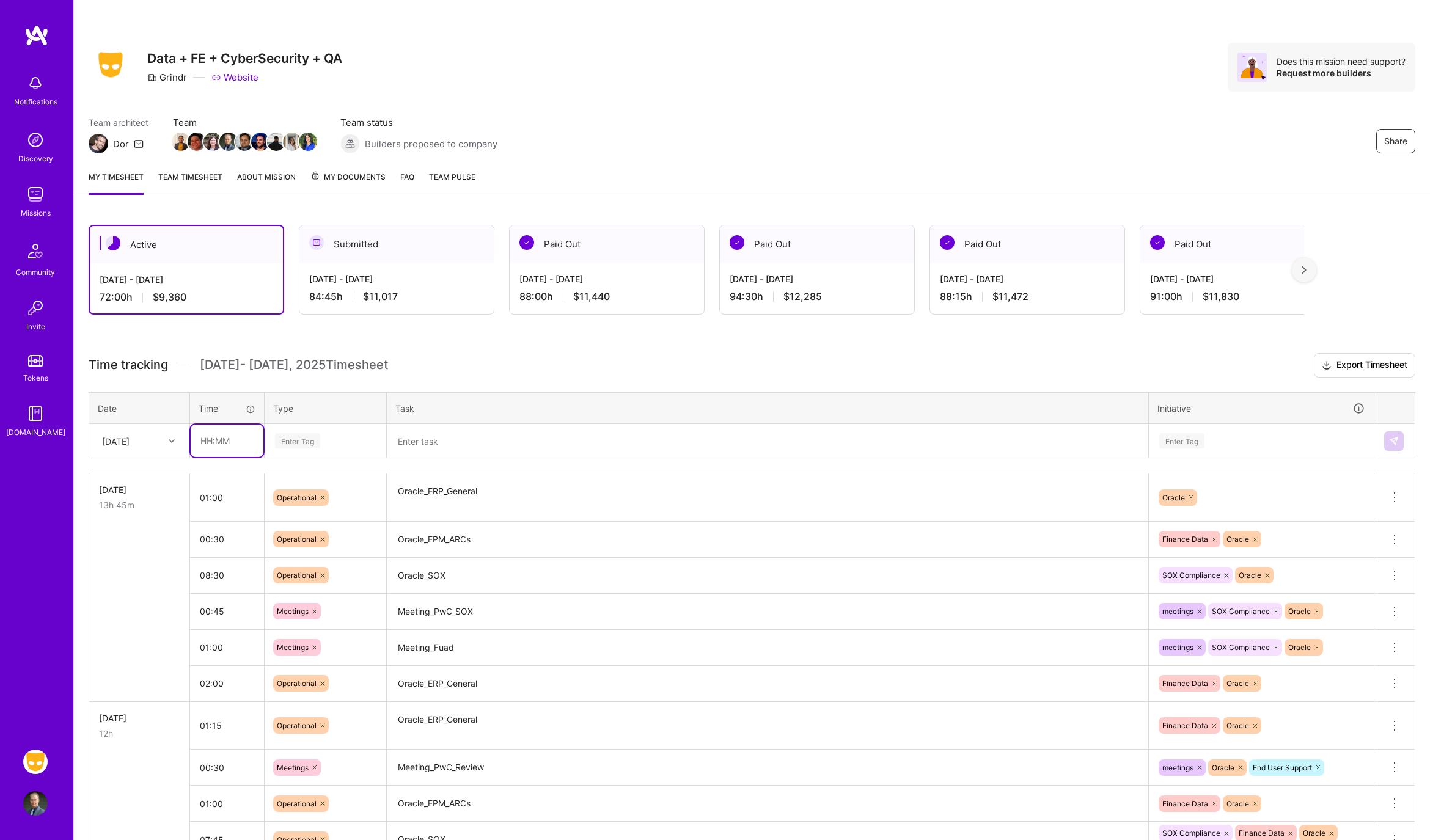
type input "0"
type input "00:30"
type input "meet"
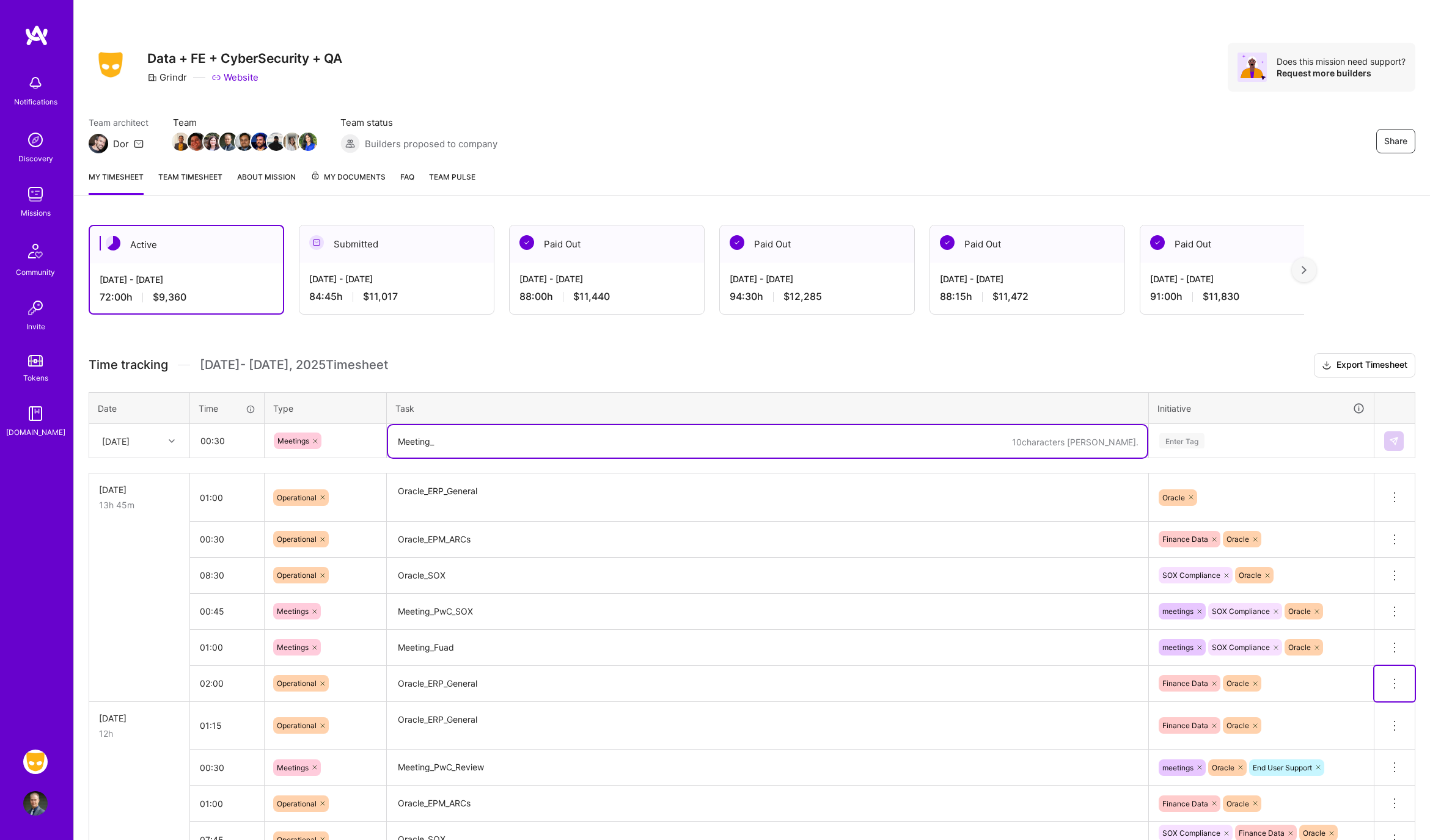
click at [1397, 680] on icon at bounding box center [1394, 683] width 14 height 14
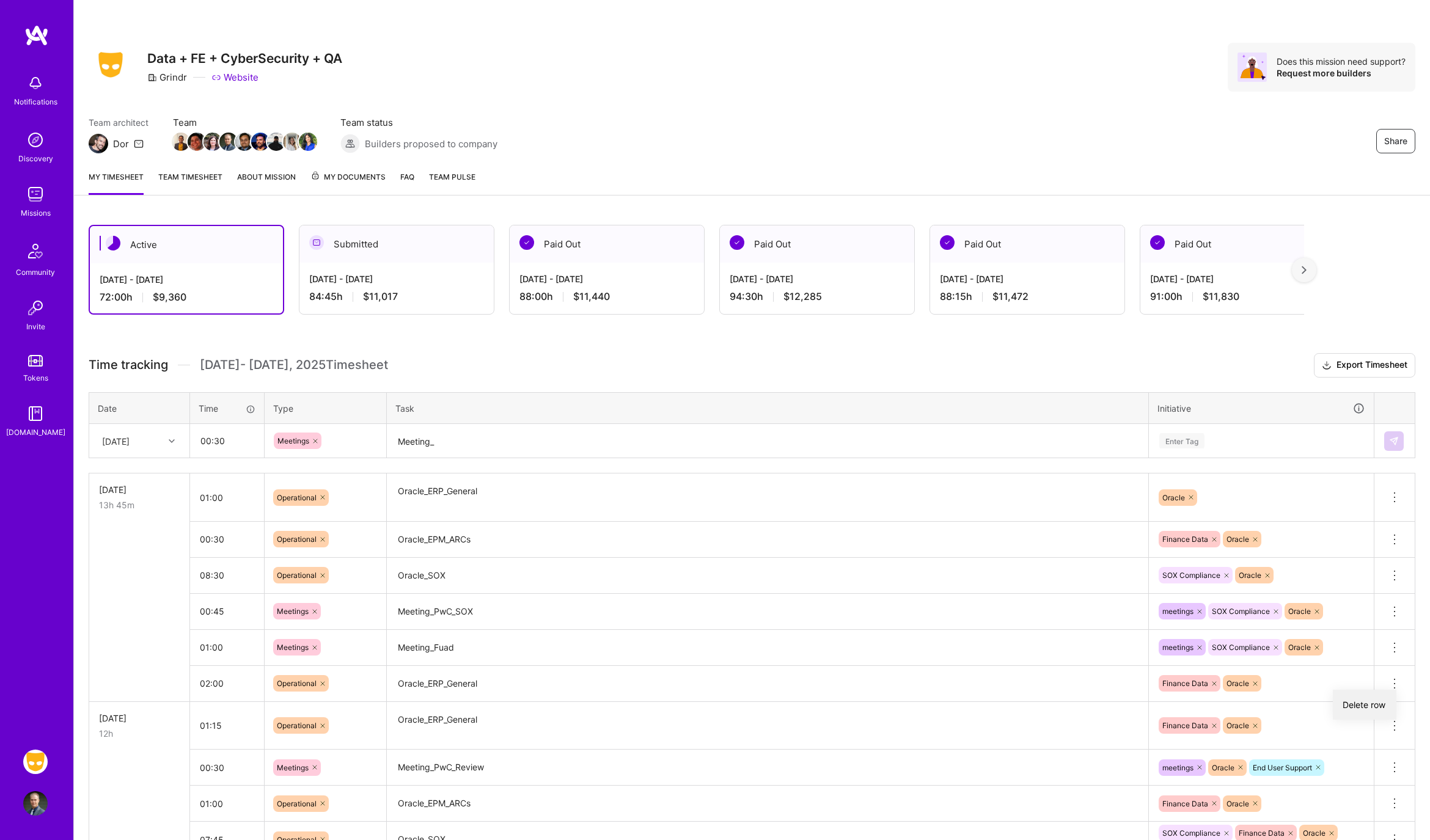
click at [1354, 705] on button "Delete row" at bounding box center [1365, 705] width 64 height 30
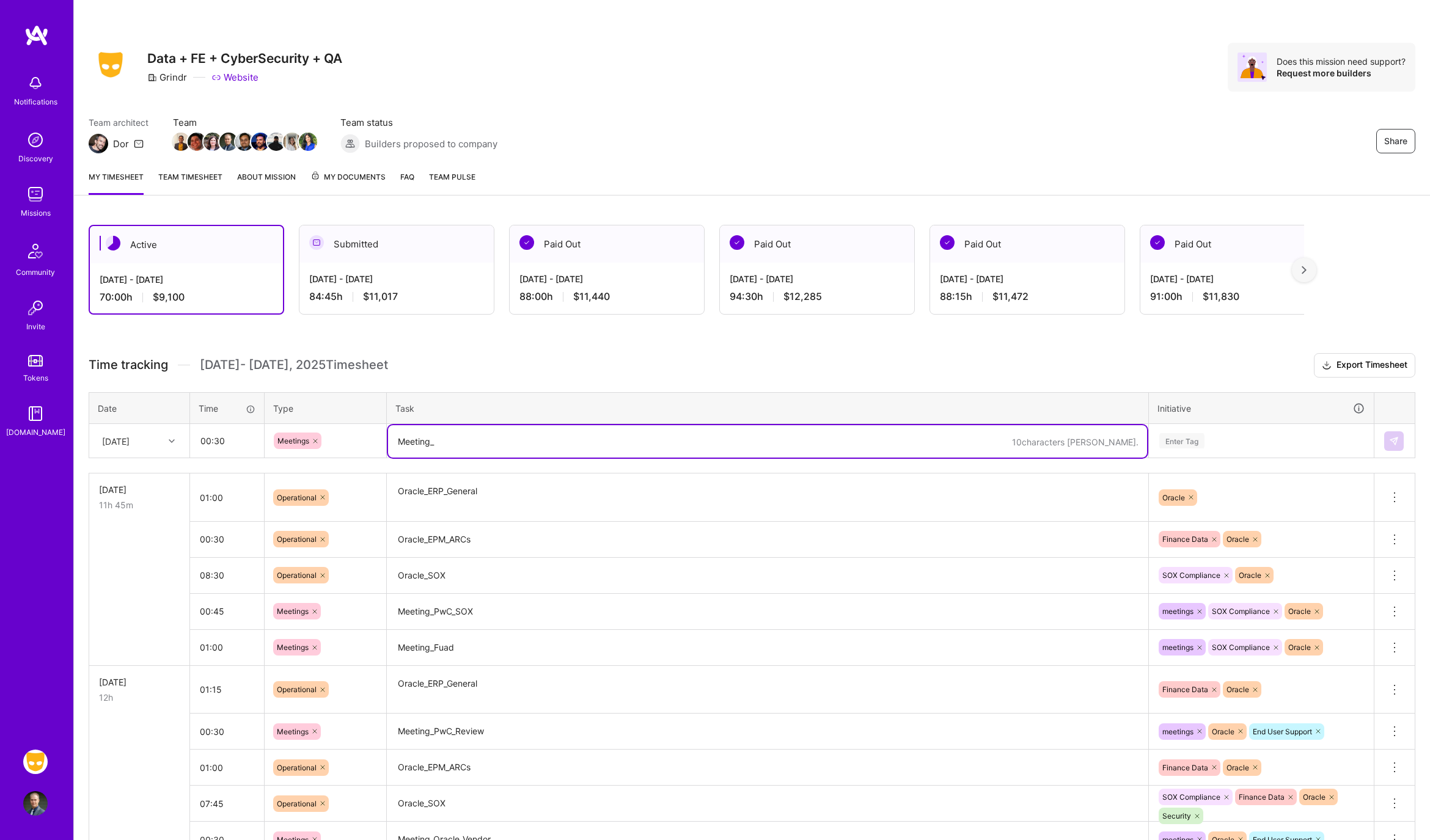
click at [476, 429] on textarea "Meeting_" at bounding box center [767, 442] width 759 height 33
type textarea "Meeting_PwC_Review"
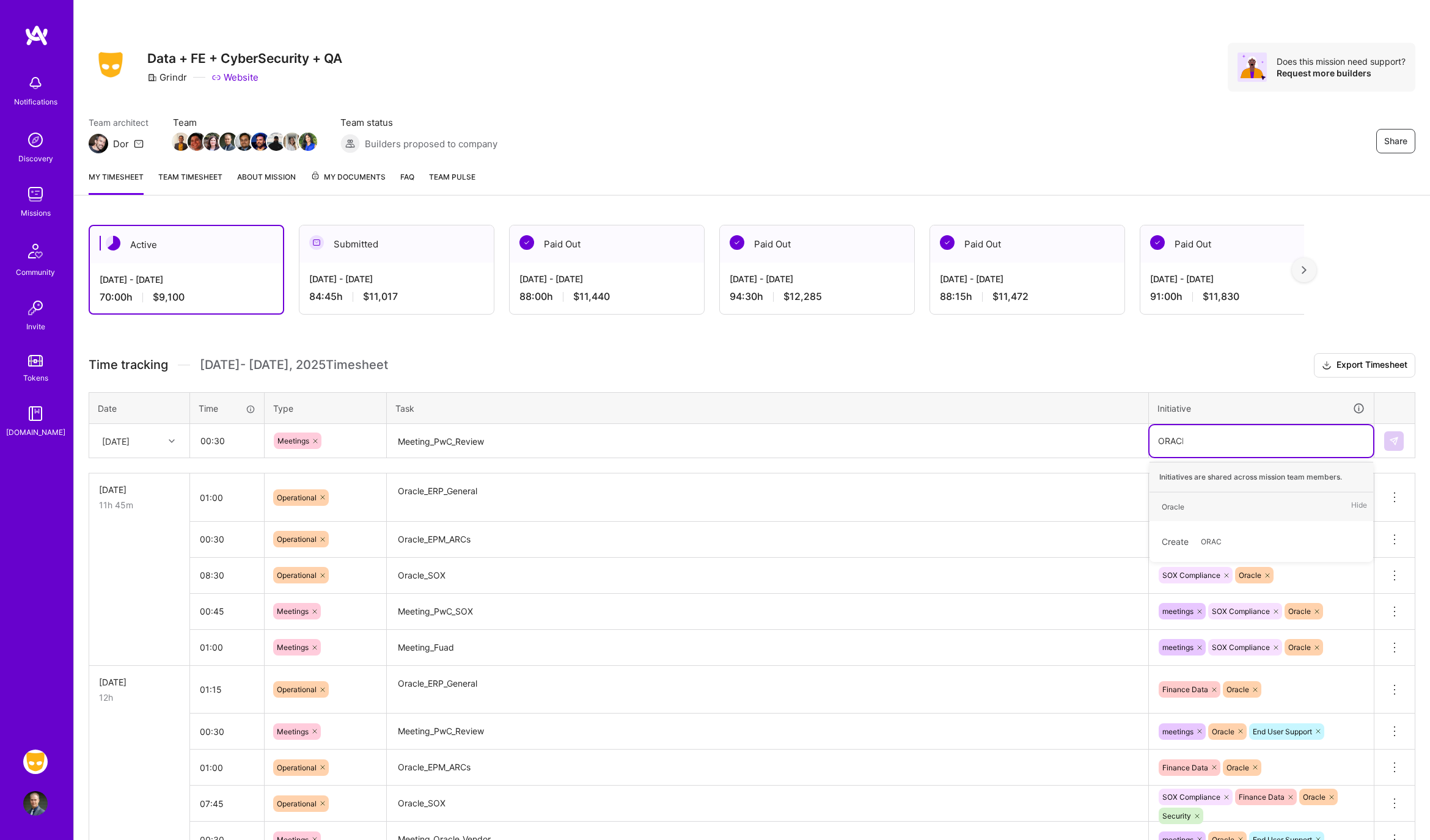
type input "ORACLE"
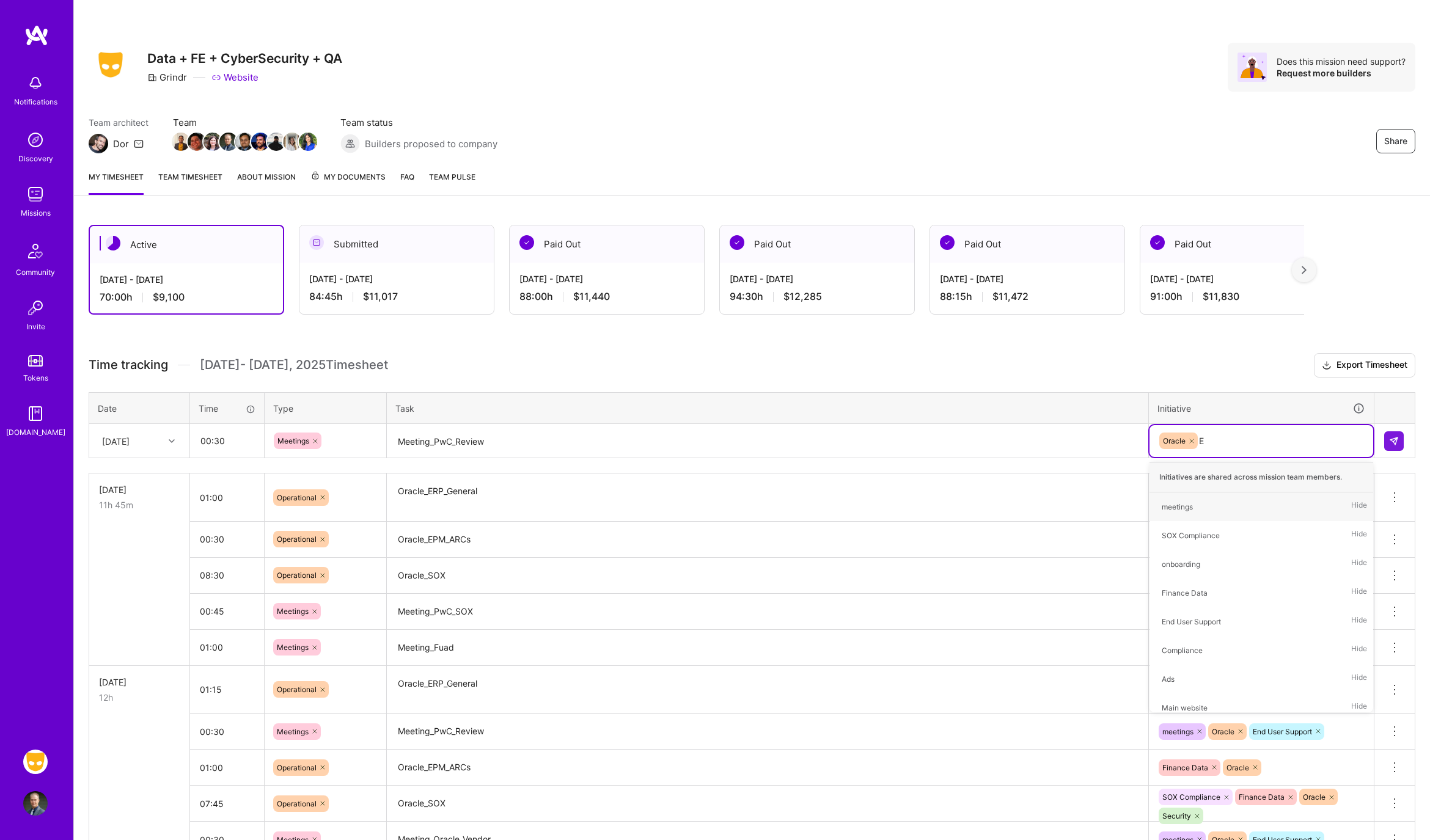
type input "EN"
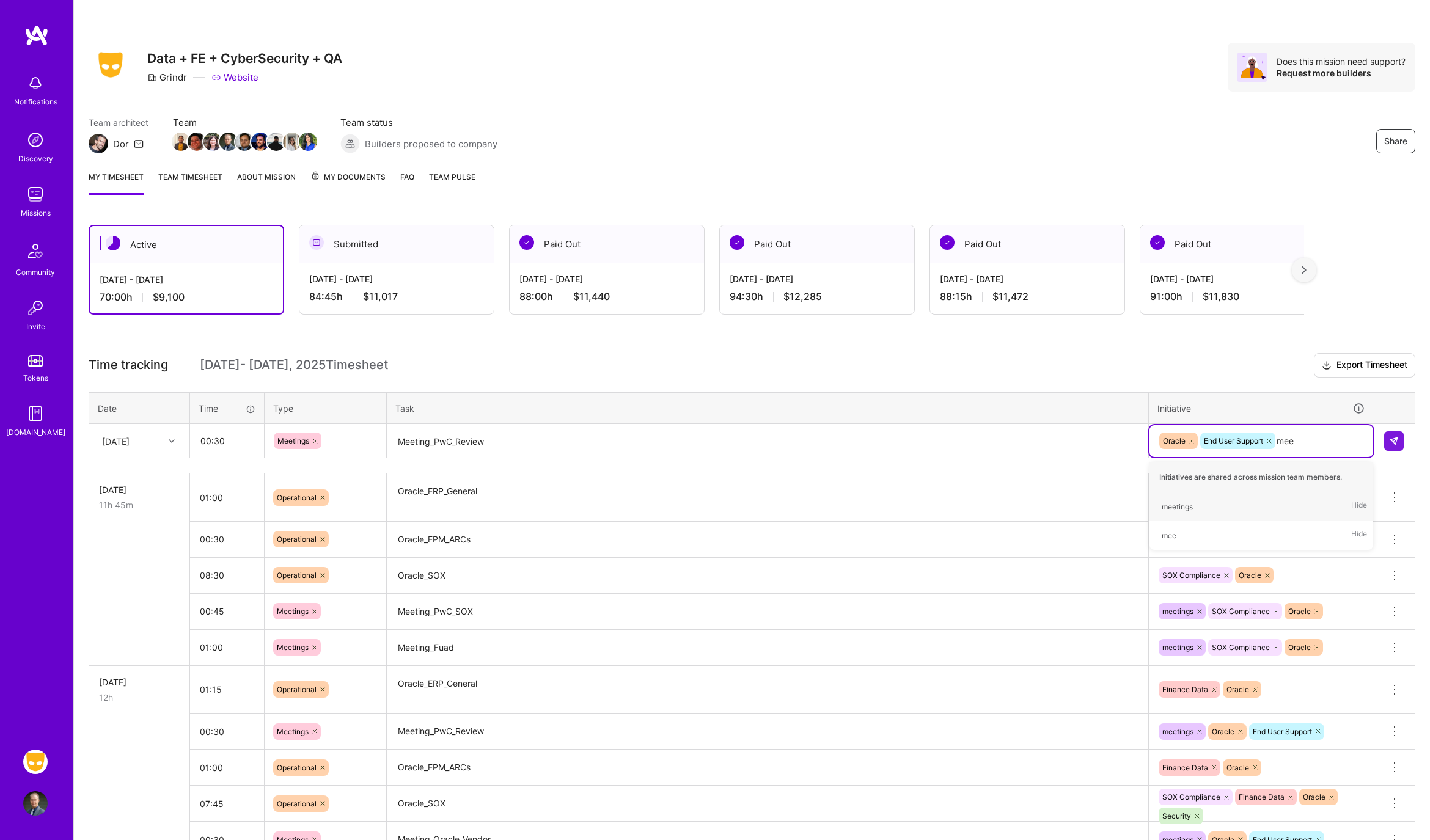
type input "meet"
click at [1388, 442] on button at bounding box center [1394, 442] width 20 height 20
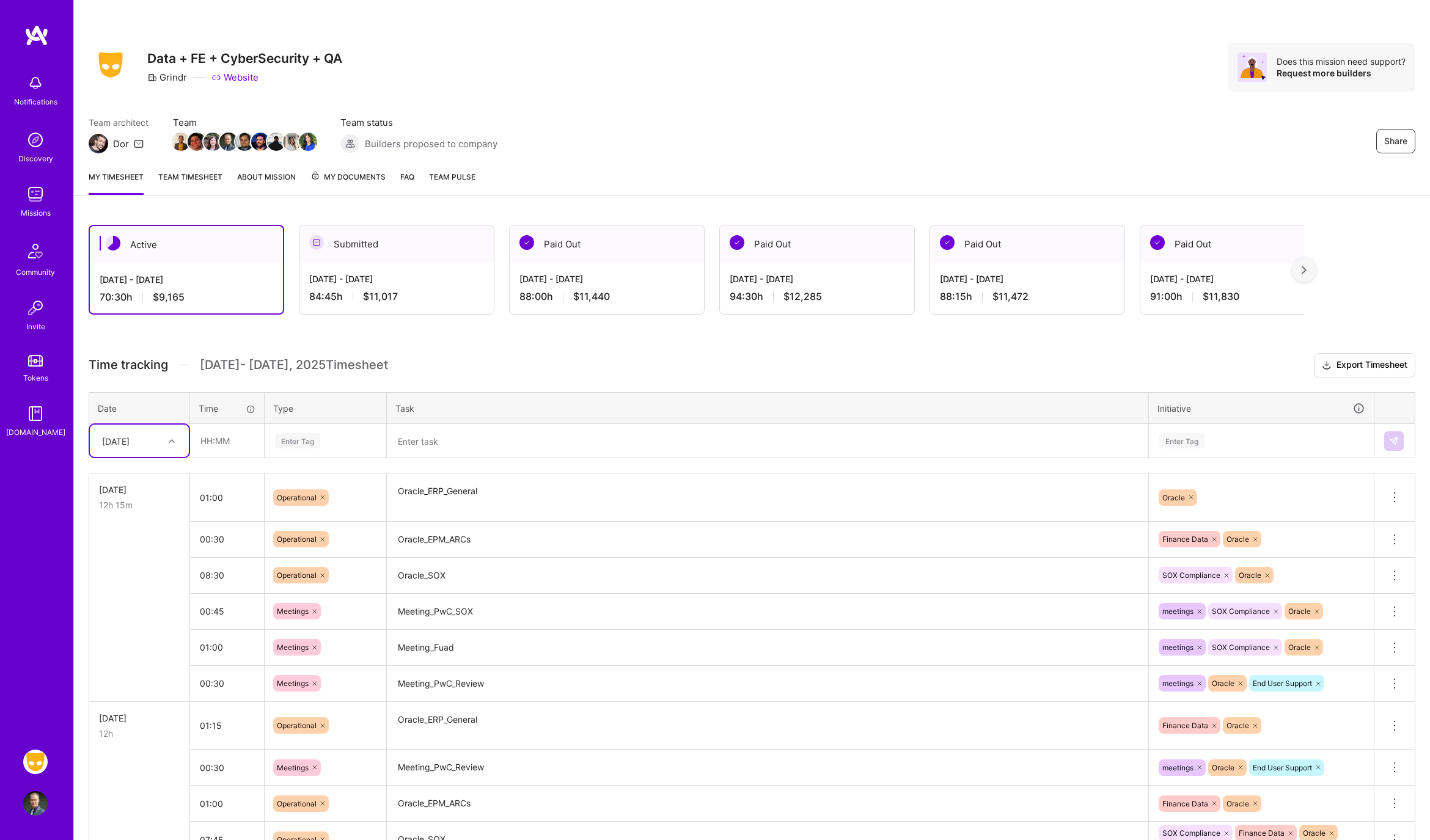
click at [173, 448] on div at bounding box center [173, 441] width 19 height 20
click at [127, 631] on div "[DATE]" at bounding box center [139, 632] width 99 height 23
click at [1391, 610] on icon at bounding box center [1394, 611] width 14 height 14
click at [1369, 628] on button "Delete row" at bounding box center [1365, 633] width 64 height 30
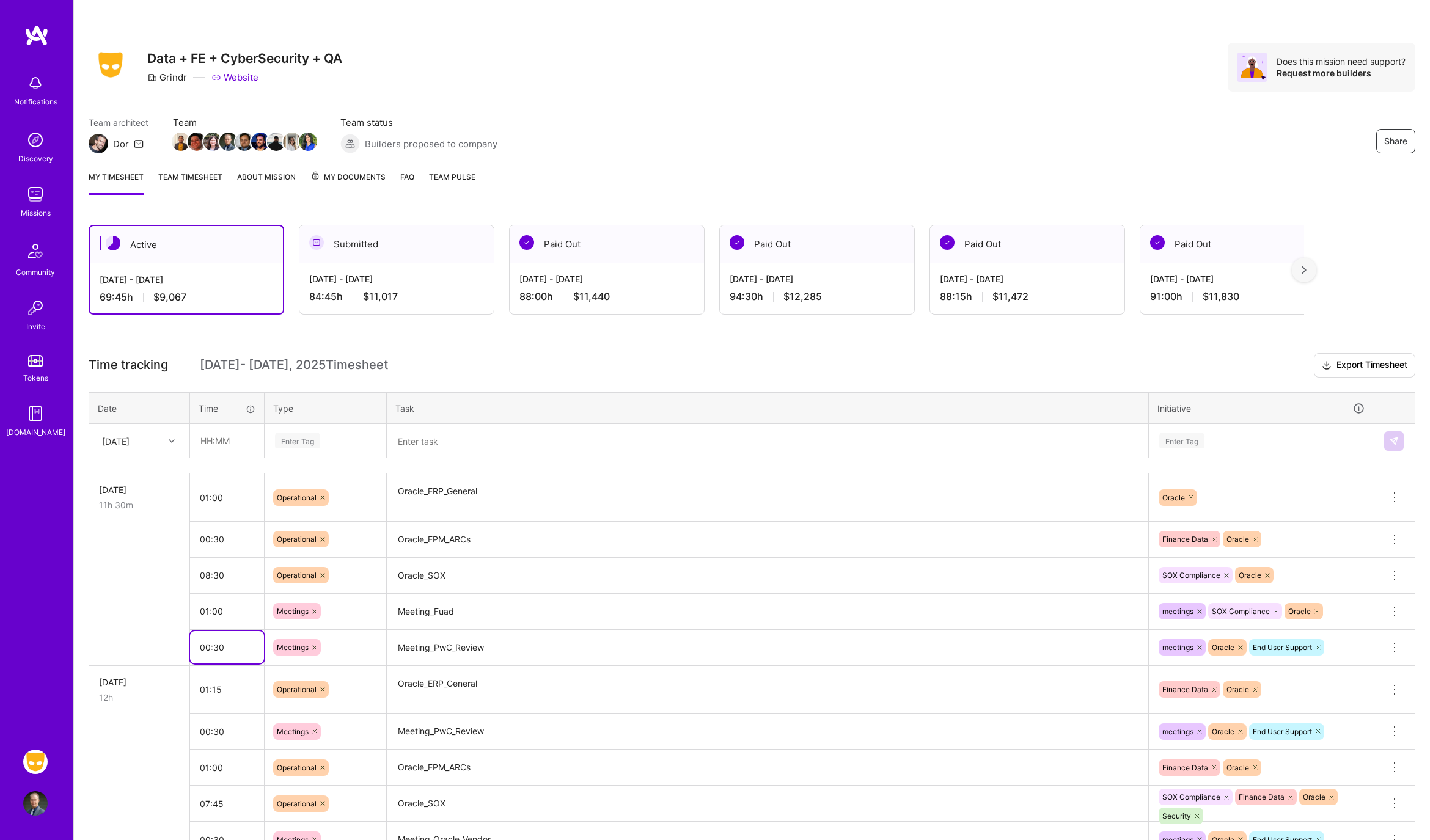
click at [236, 636] on input "00:30" at bounding box center [227, 647] width 74 height 33
type input "00:45"
click at [515, 655] on textarea "Meeting_PwC_Review" at bounding box center [767, 648] width 759 height 33
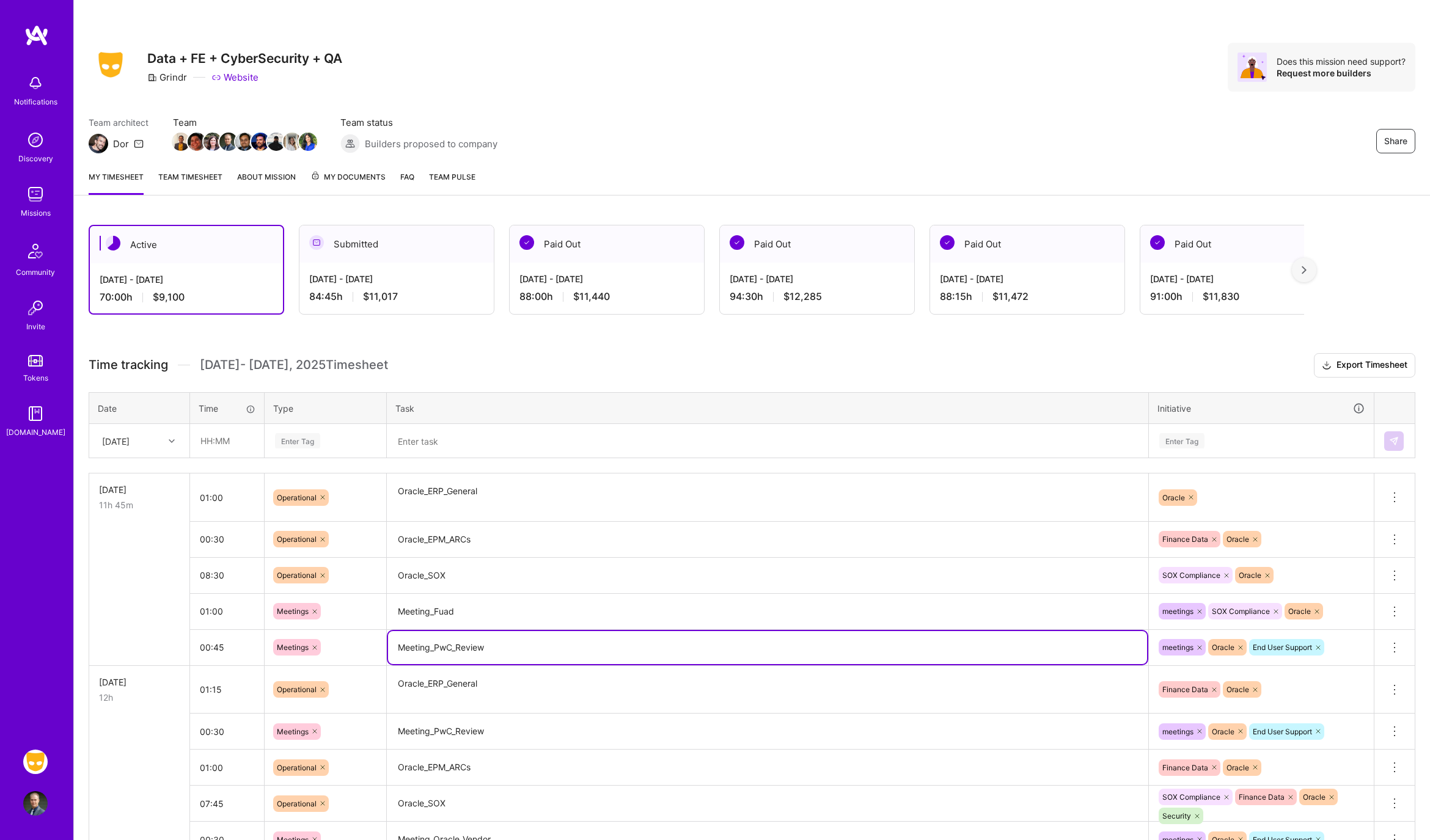
click at [508, 644] on textarea "Meeting_PwC_Review" at bounding box center [767, 648] width 759 height 33
click at [1320, 646] on icon at bounding box center [1318, 648] width 8 height 8
type textarea "Meeting_PwCSOX"
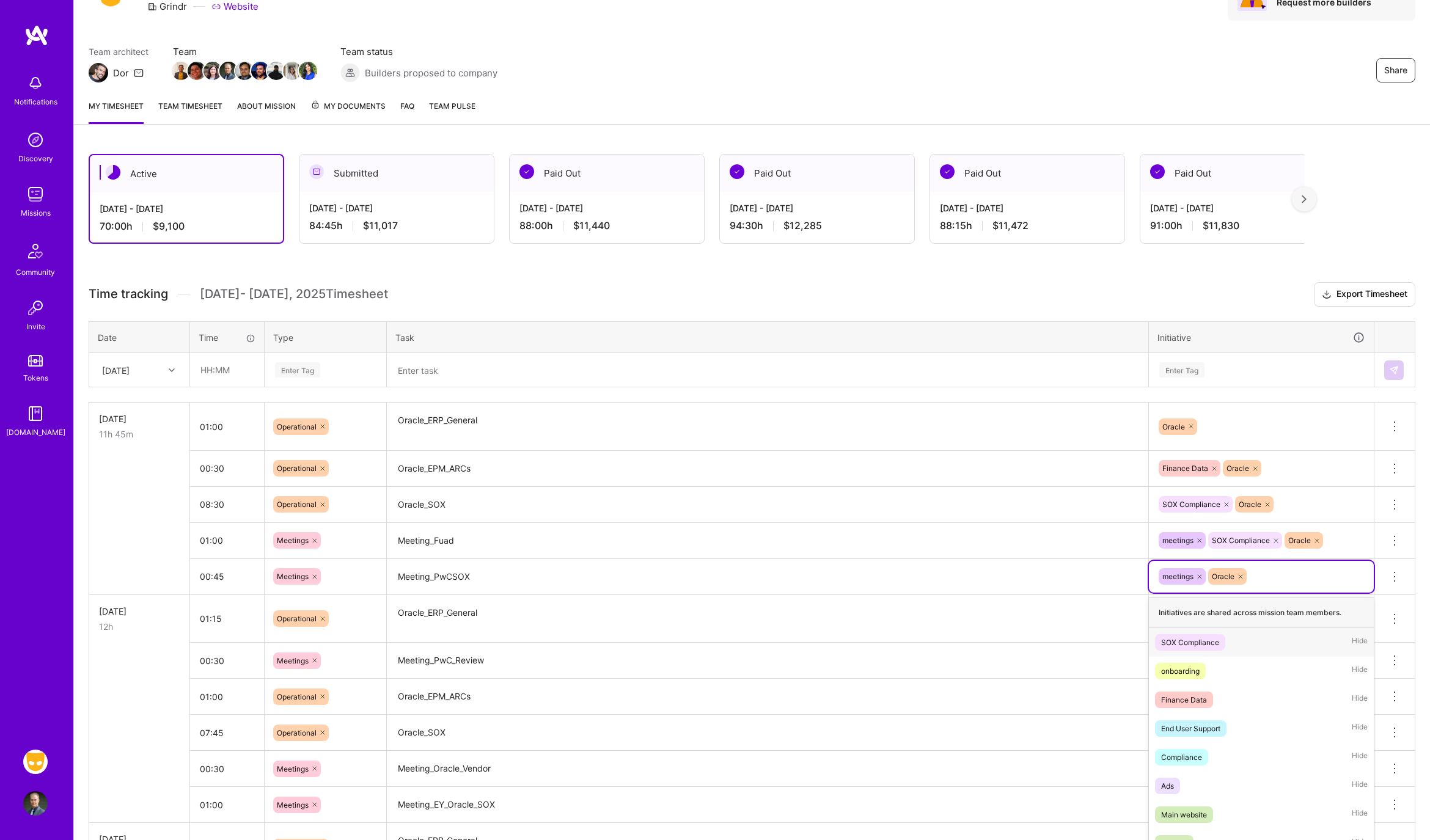
scroll to position [82, 0]
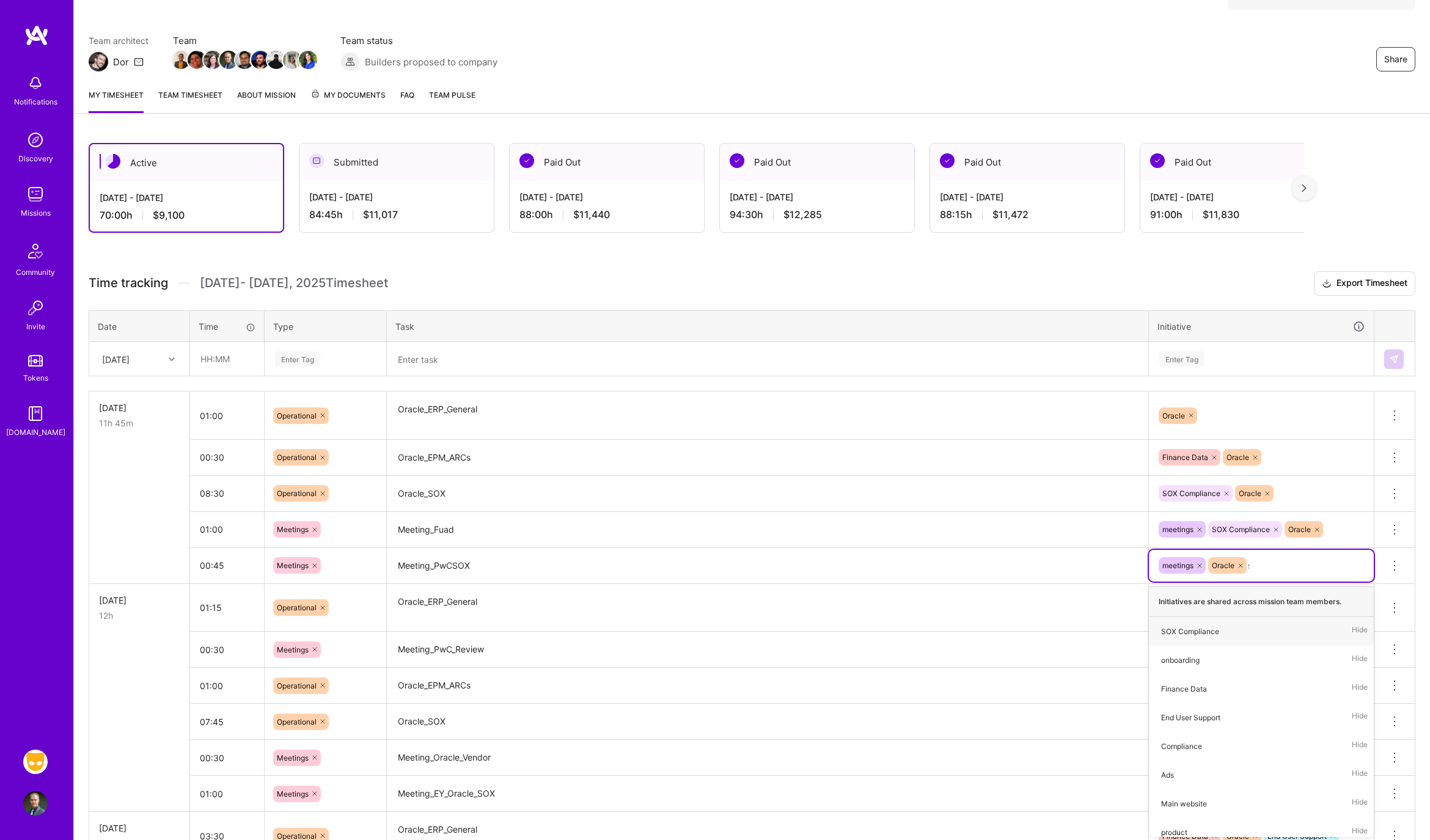
type input "sox"
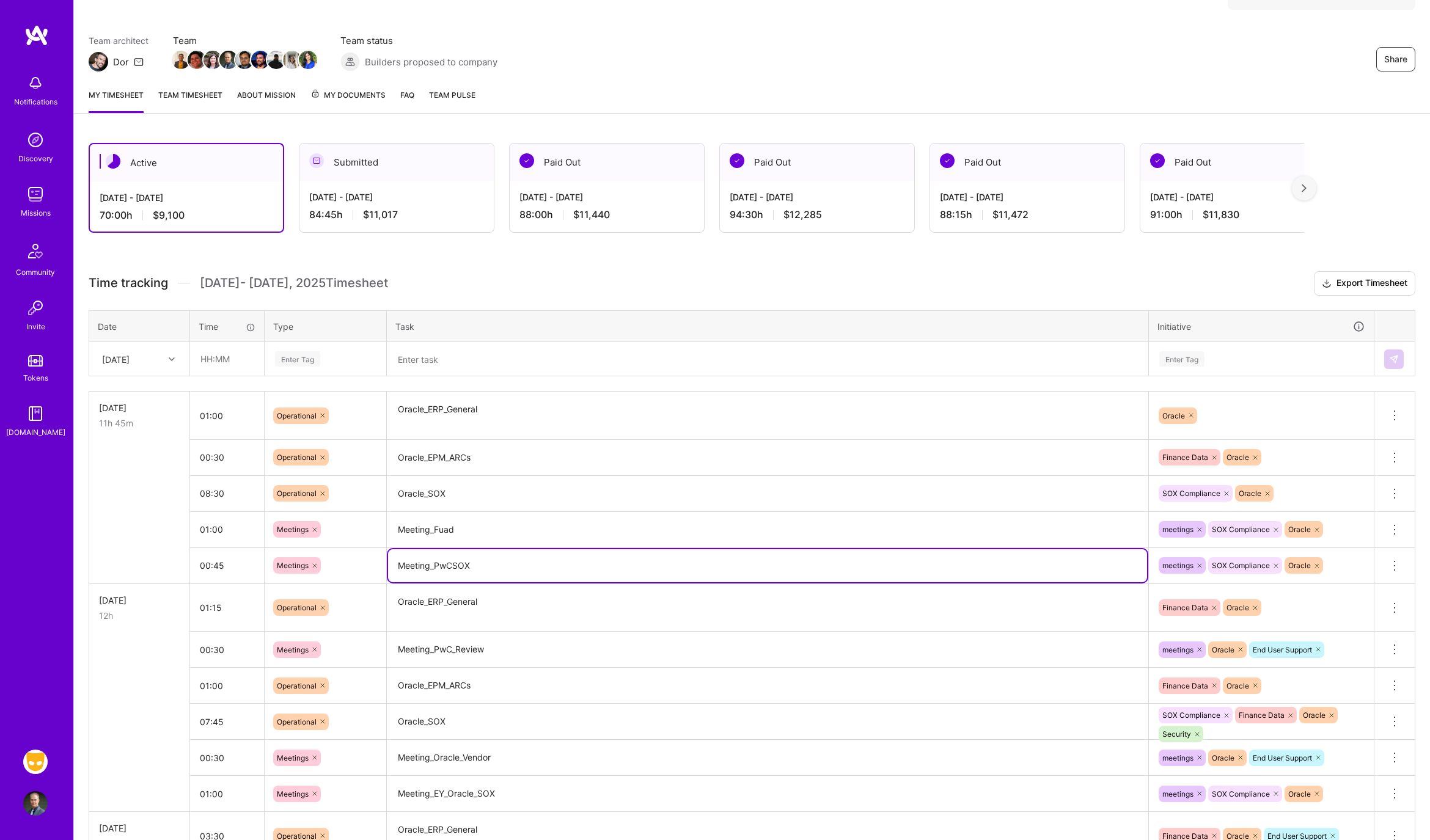
click at [452, 561] on textarea "Meeting_PwCSOX" at bounding box center [767, 566] width 759 height 33
type textarea "Meeting_PwC_SOX"
click at [491, 497] on textarea "Oracle_SOX" at bounding box center [767, 494] width 759 height 33
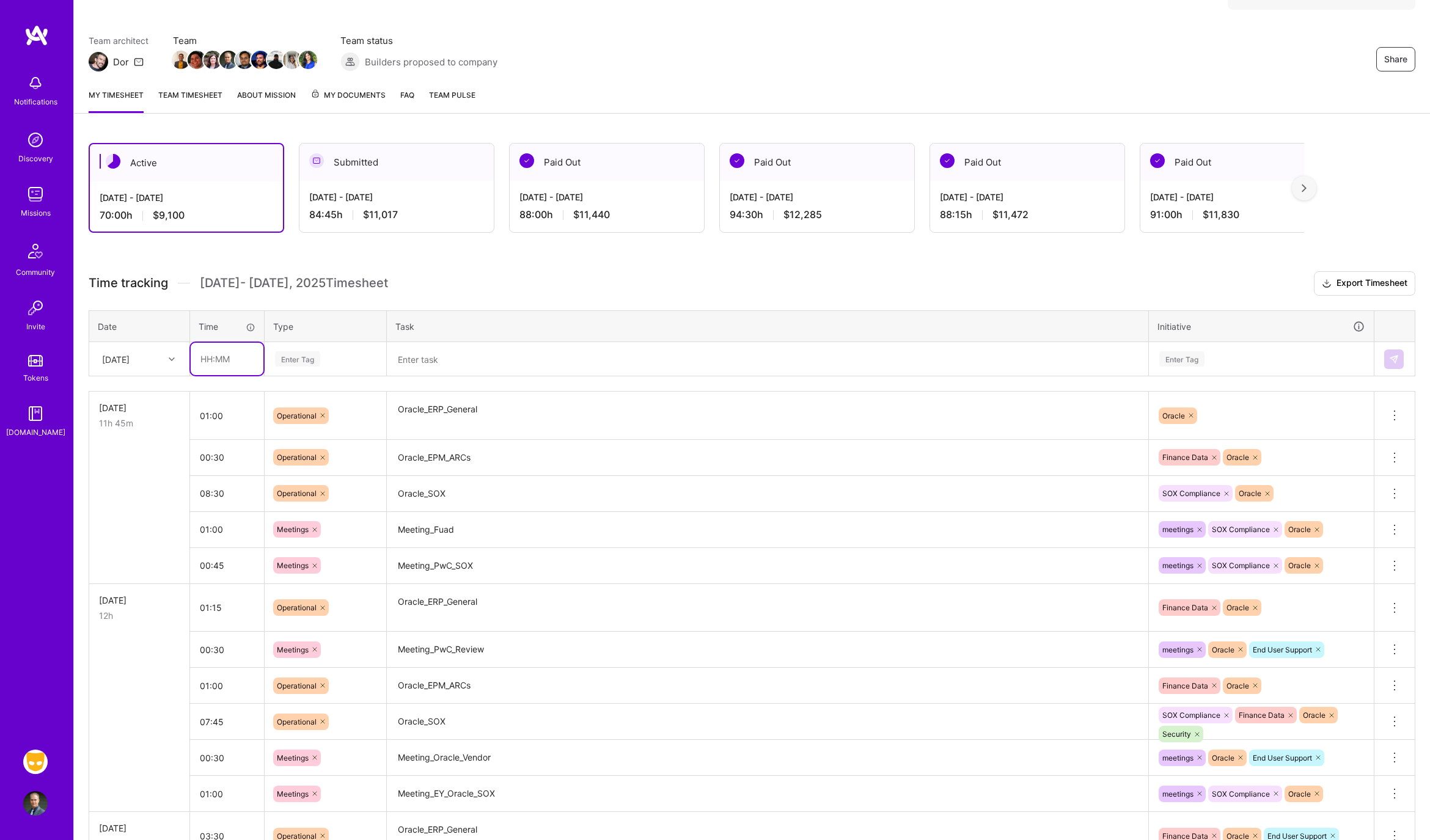
click at [229, 363] on input "text" at bounding box center [227, 359] width 73 height 33
drag, startPoint x: 239, startPoint y: 351, endPoint x: 245, endPoint y: 355, distance: 7.2
click at [240, 352] on input "text" at bounding box center [227, 359] width 73 height 33
type input "02:00"
type input "op"
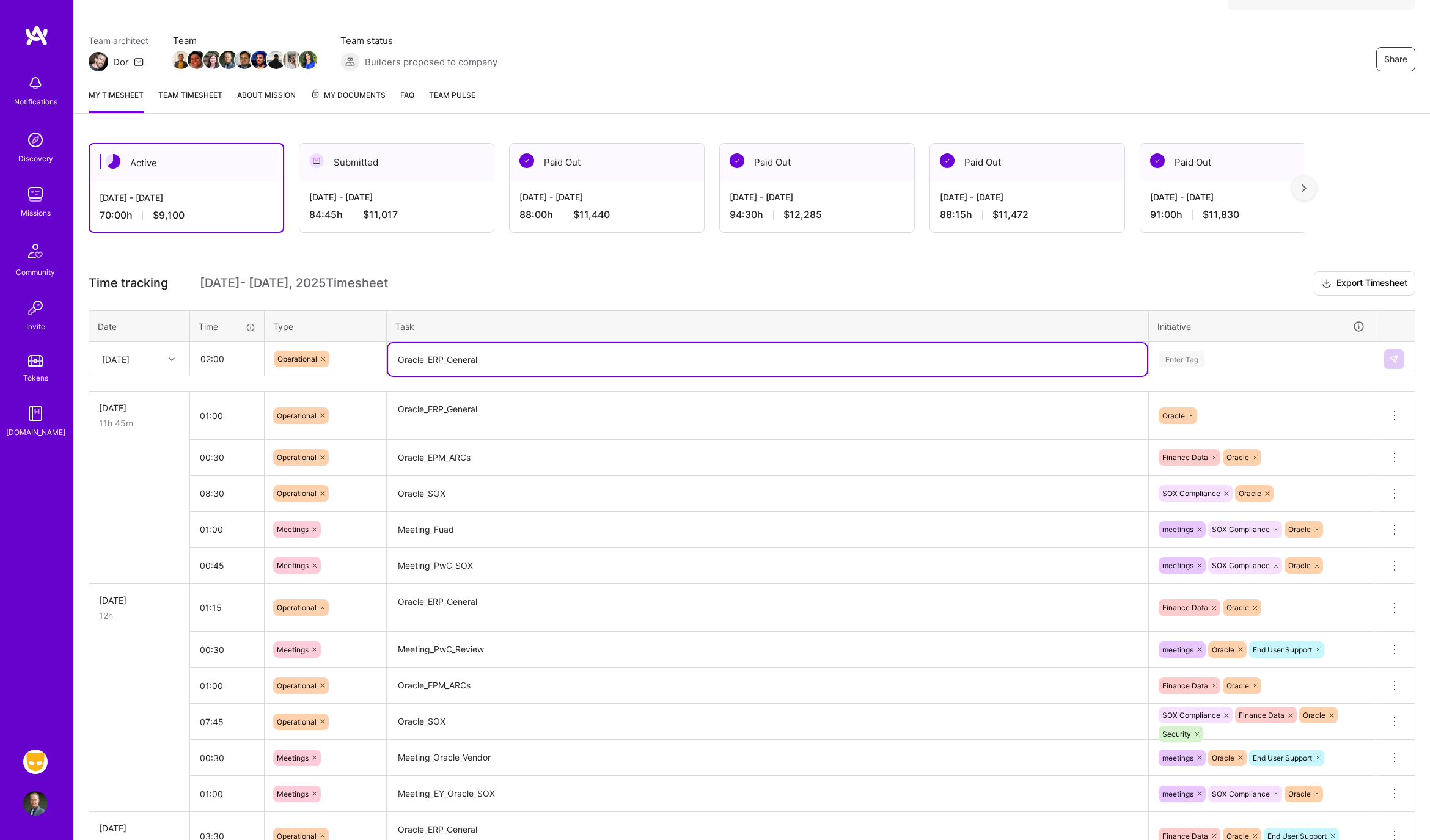
type textarea "Oracle_ERP_General"
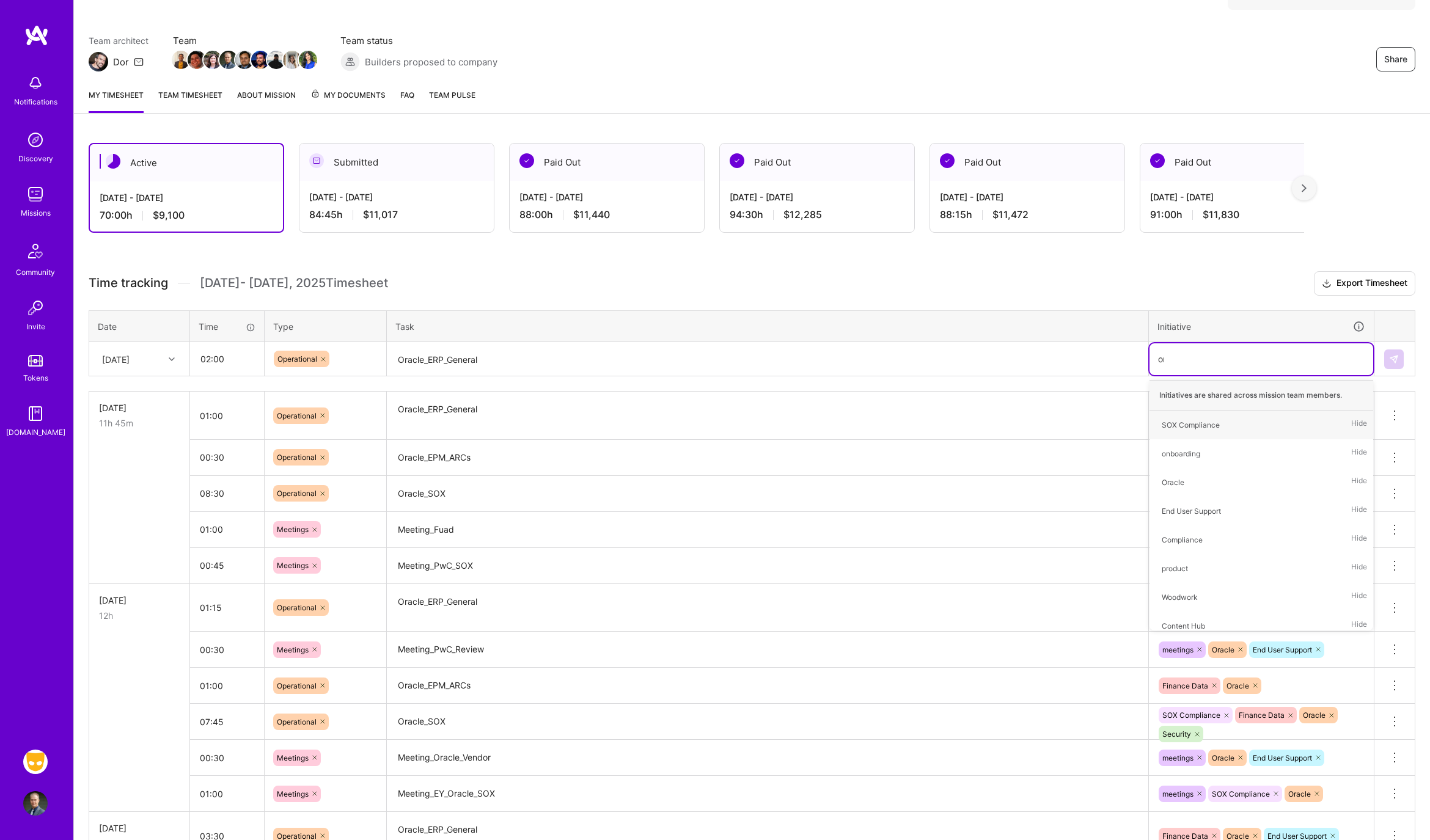
type input "ora"
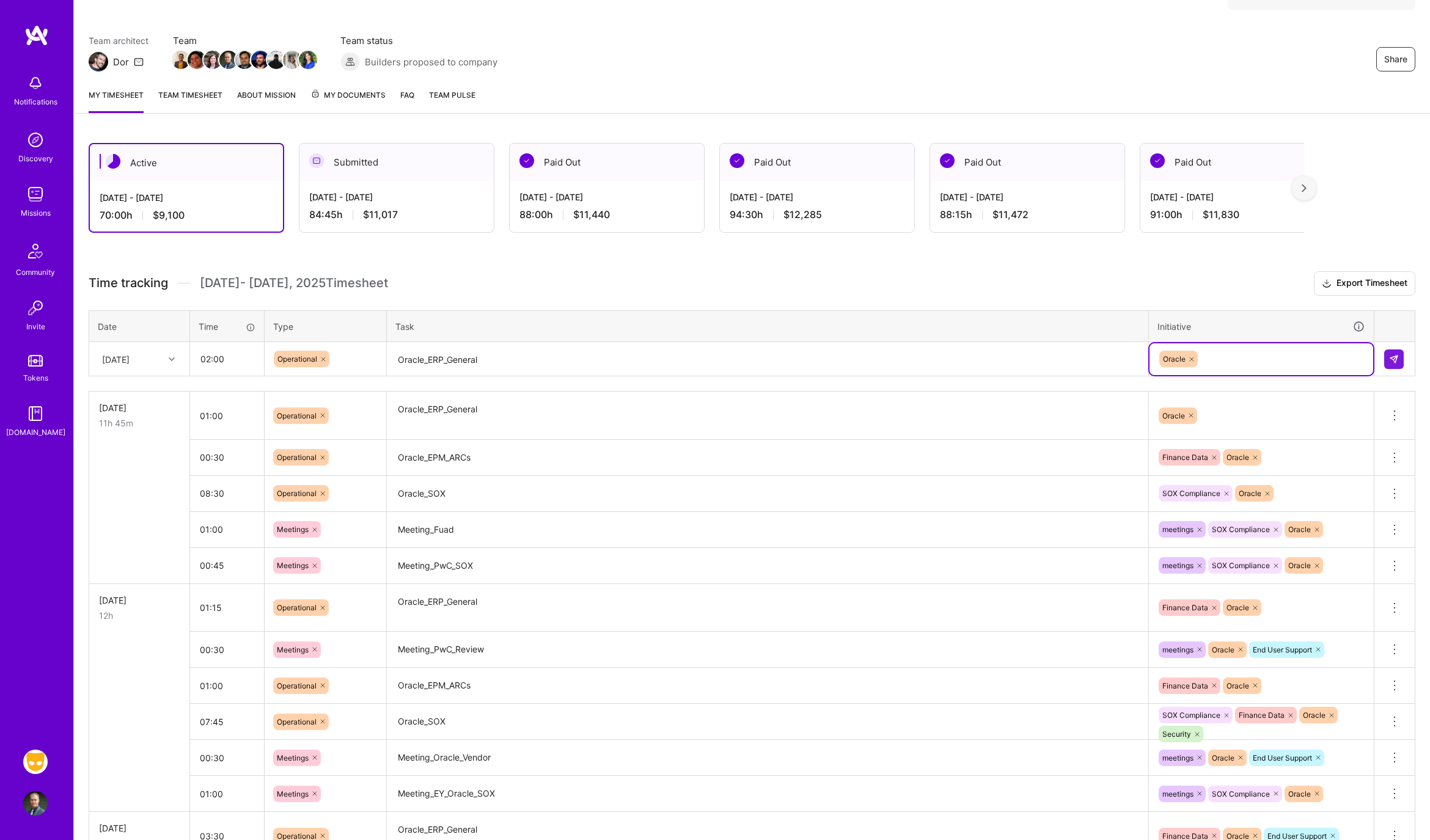
type input "e"
type input "fin"
click at [1389, 359] on img at bounding box center [1394, 359] width 10 height 10
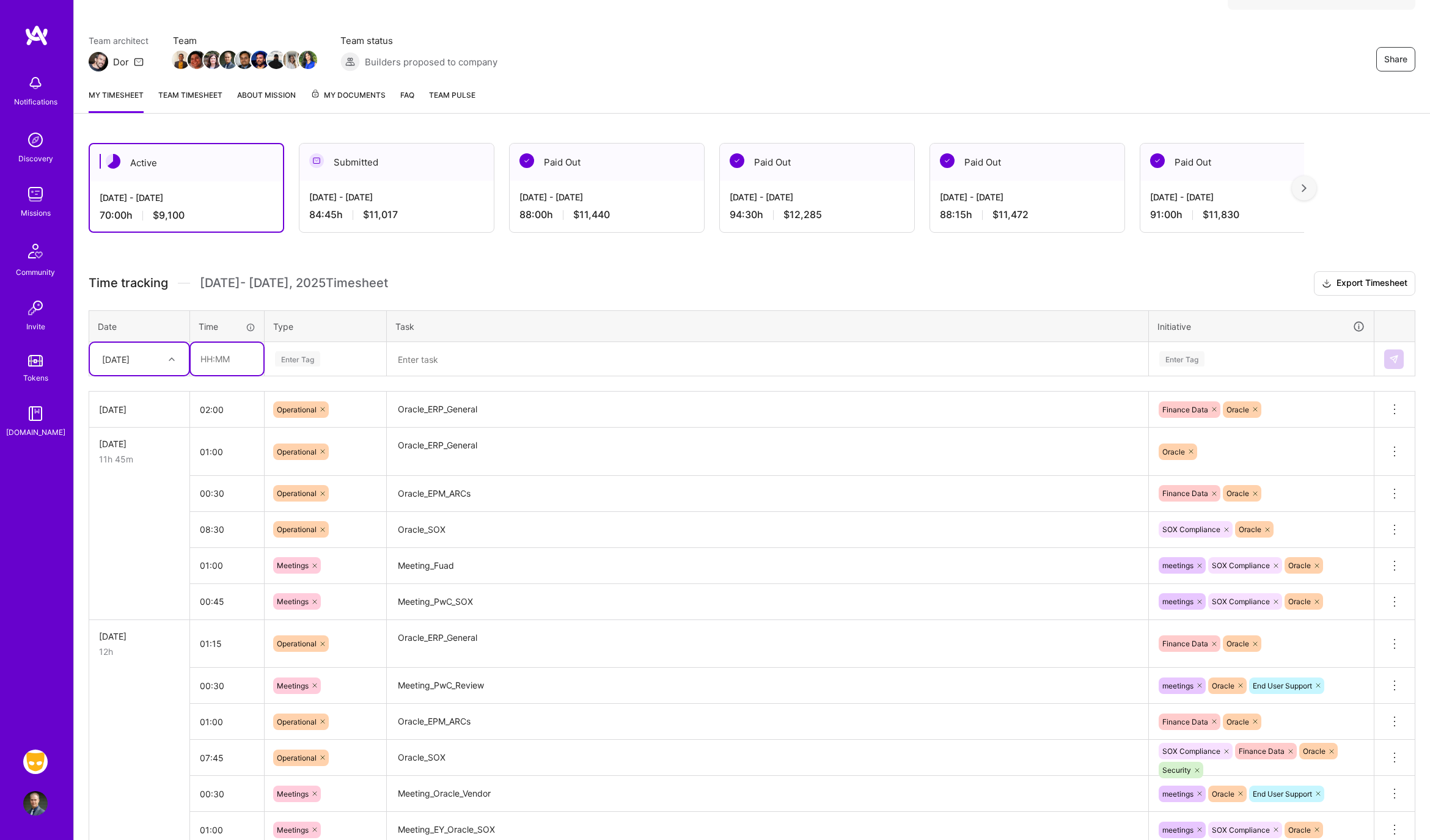
click at [217, 367] on input "text" at bounding box center [227, 359] width 73 height 33
type input "00:30"
click at [1396, 358] on img at bounding box center [1394, 359] width 10 height 10
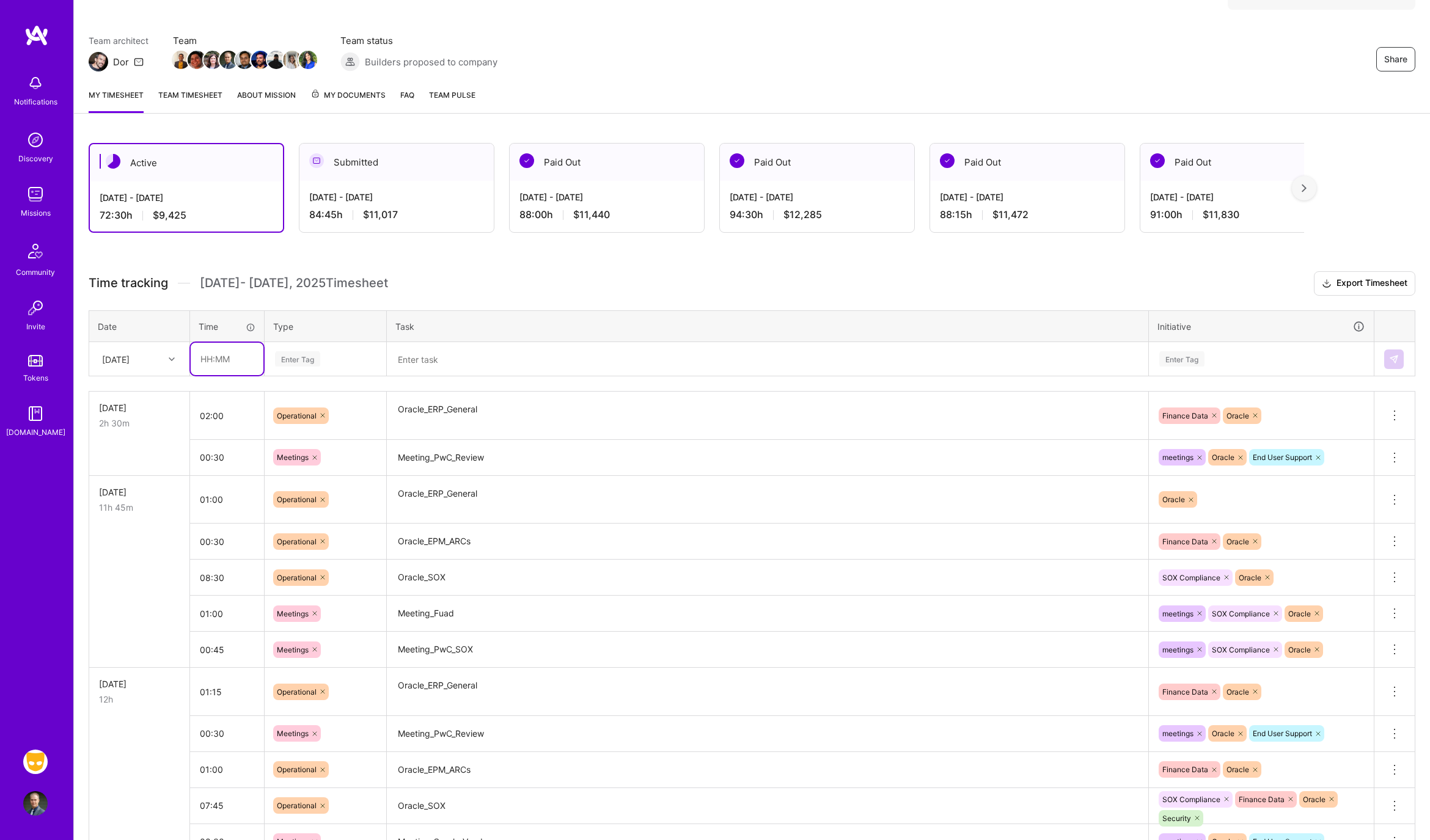
click at [240, 365] on input "text" at bounding box center [227, 359] width 73 height 33
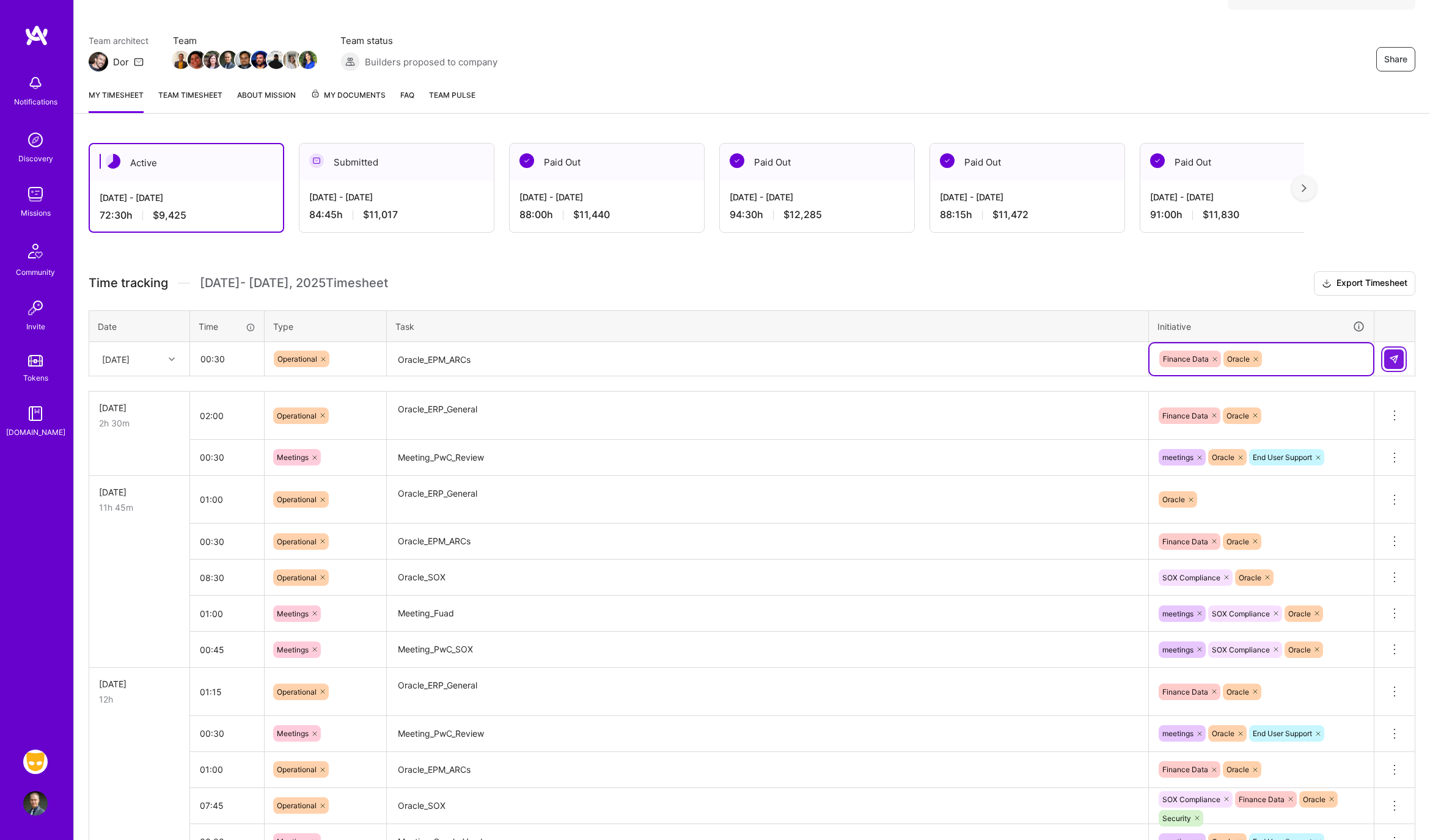
click at [1389, 354] on img at bounding box center [1394, 359] width 10 height 10
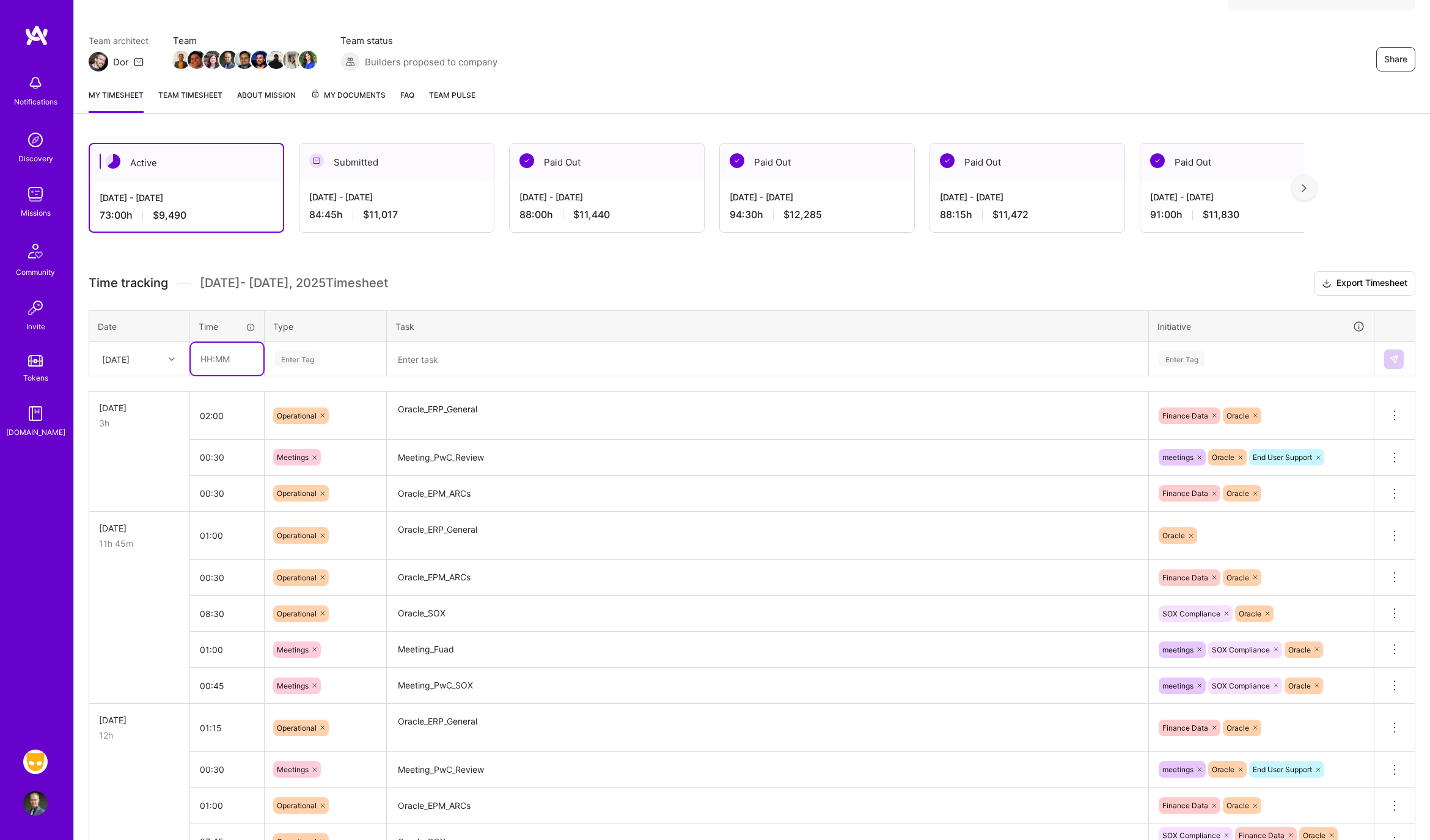
drag, startPoint x: 195, startPoint y: 353, endPoint x: 217, endPoint y: 362, distance: 23.8
click at [195, 353] on input "text" at bounding box center [227, 359] width 73 height 33
click at [1385, 356] on button at bounding box center [1394, 359] width 20 height 20
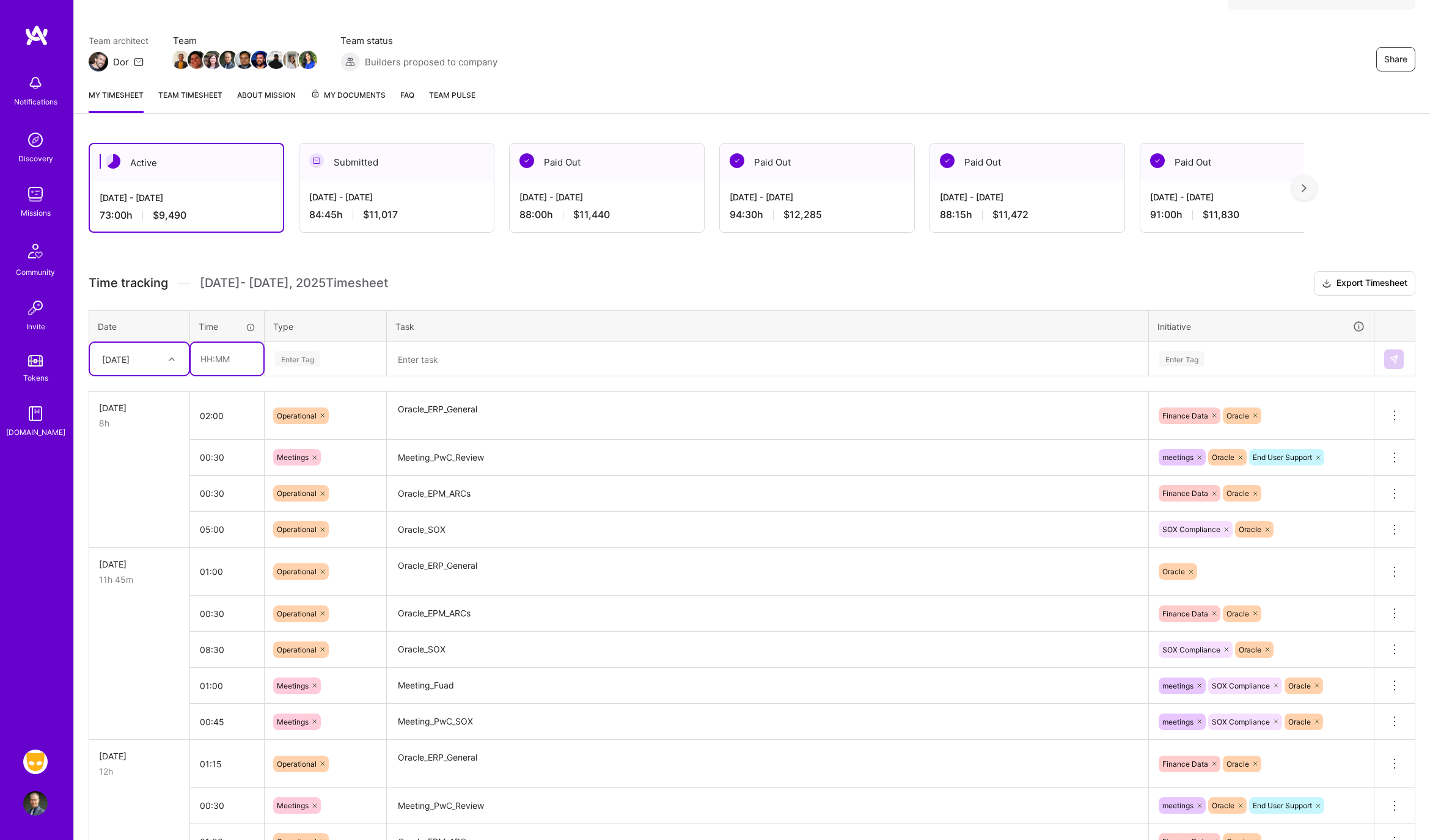
click at [211, 346] on input "text" at bounding box center [227, 359] width 73 height 33
click at [1410, 361] on td at bounding box center [1394, 359] width 41 height 34
click at [1400, 361] on button at bounding box center [1394, 359] width 20 height 20
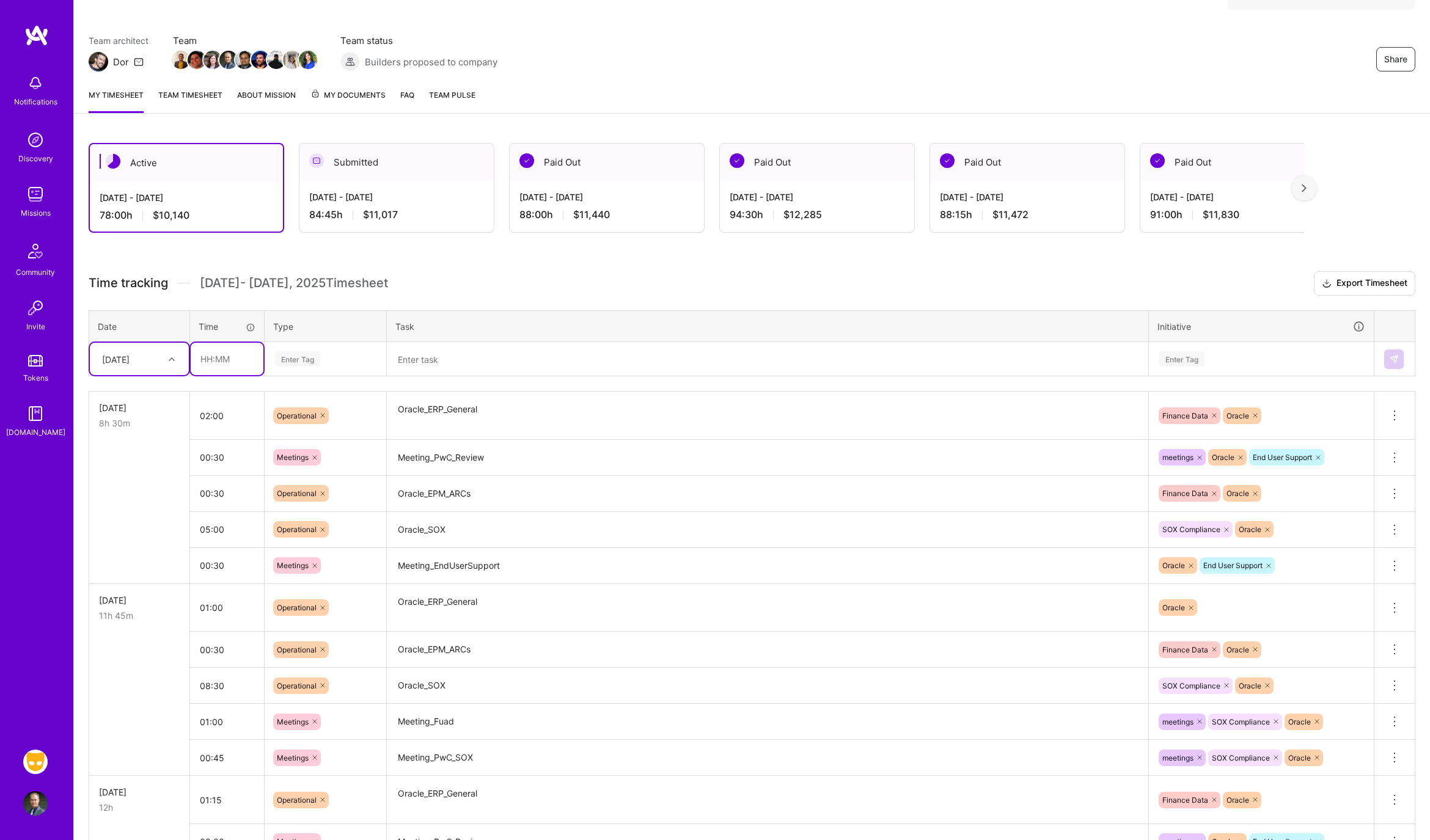
click at [235, 362] on input "text" at bounding box center [227, 359] width 73 height 33
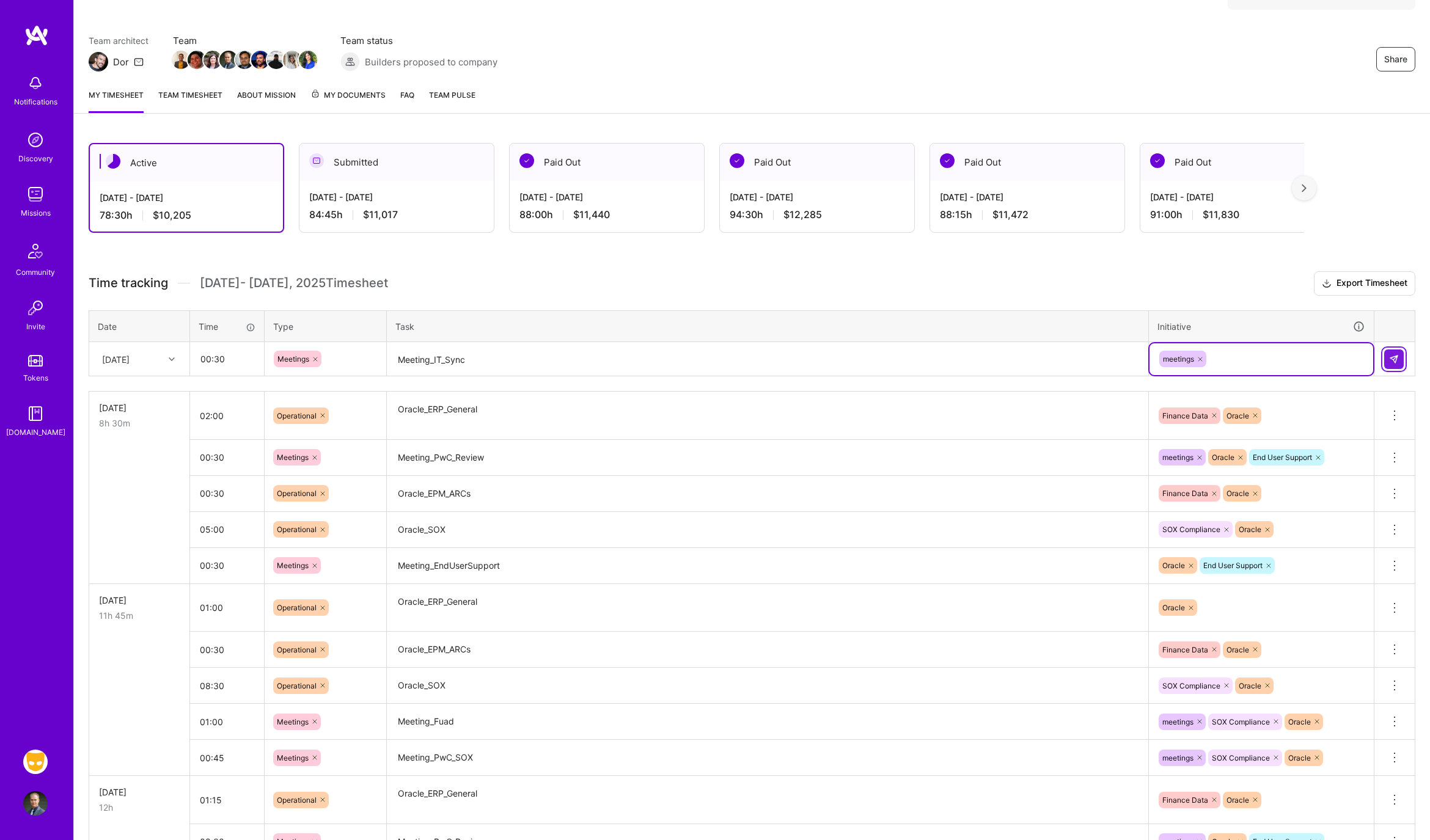
click at [1391, 356] on img at bounding box center [1394, 359] width 10 height 10
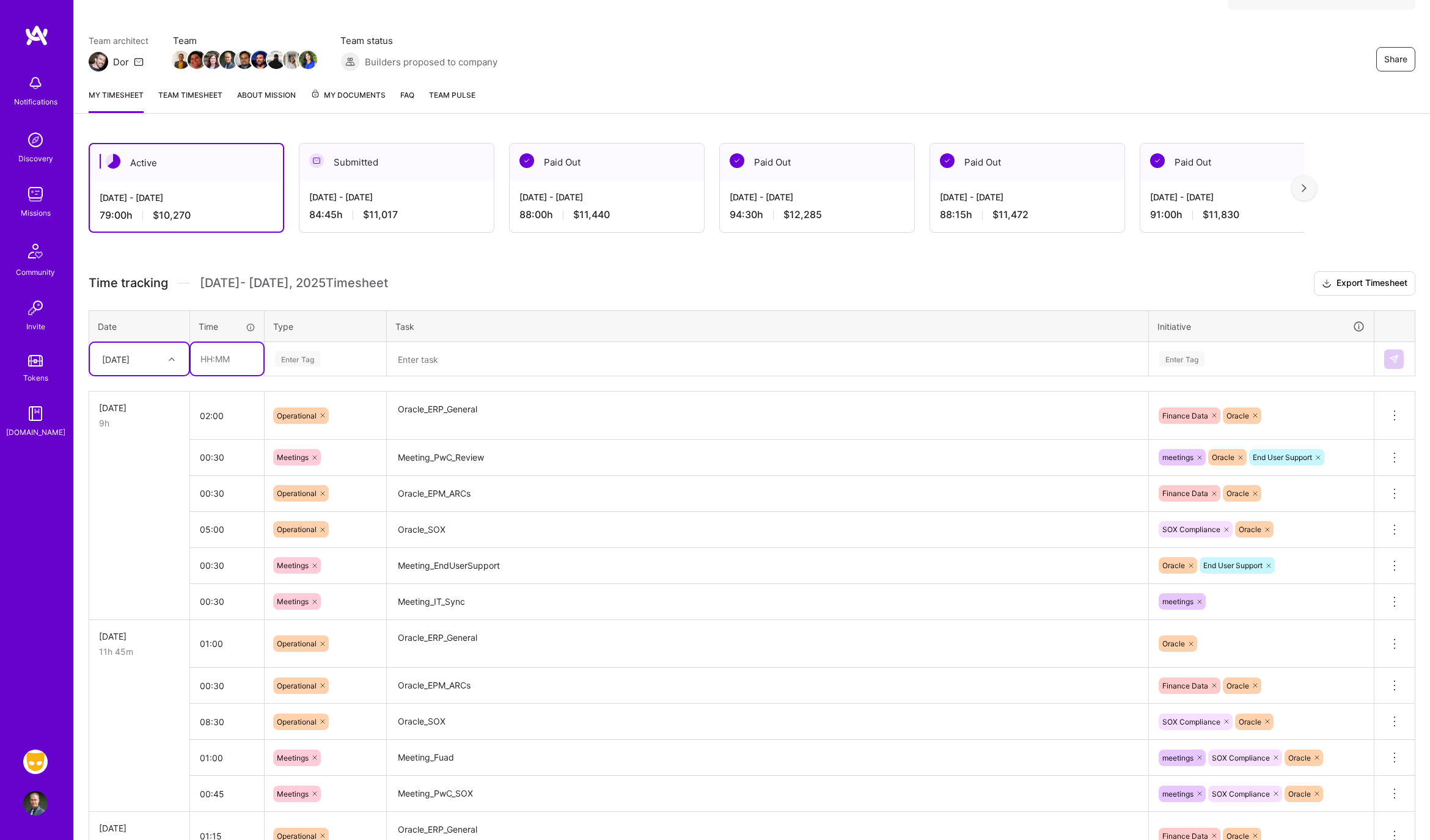
drag, startPoint x: 210, startPoint y: 355, endPoint x: 241, endPoint y: 359, distance: 31.3
click at [210, 355] on input "text" at bounding box center [227, 359] width 73 height 33
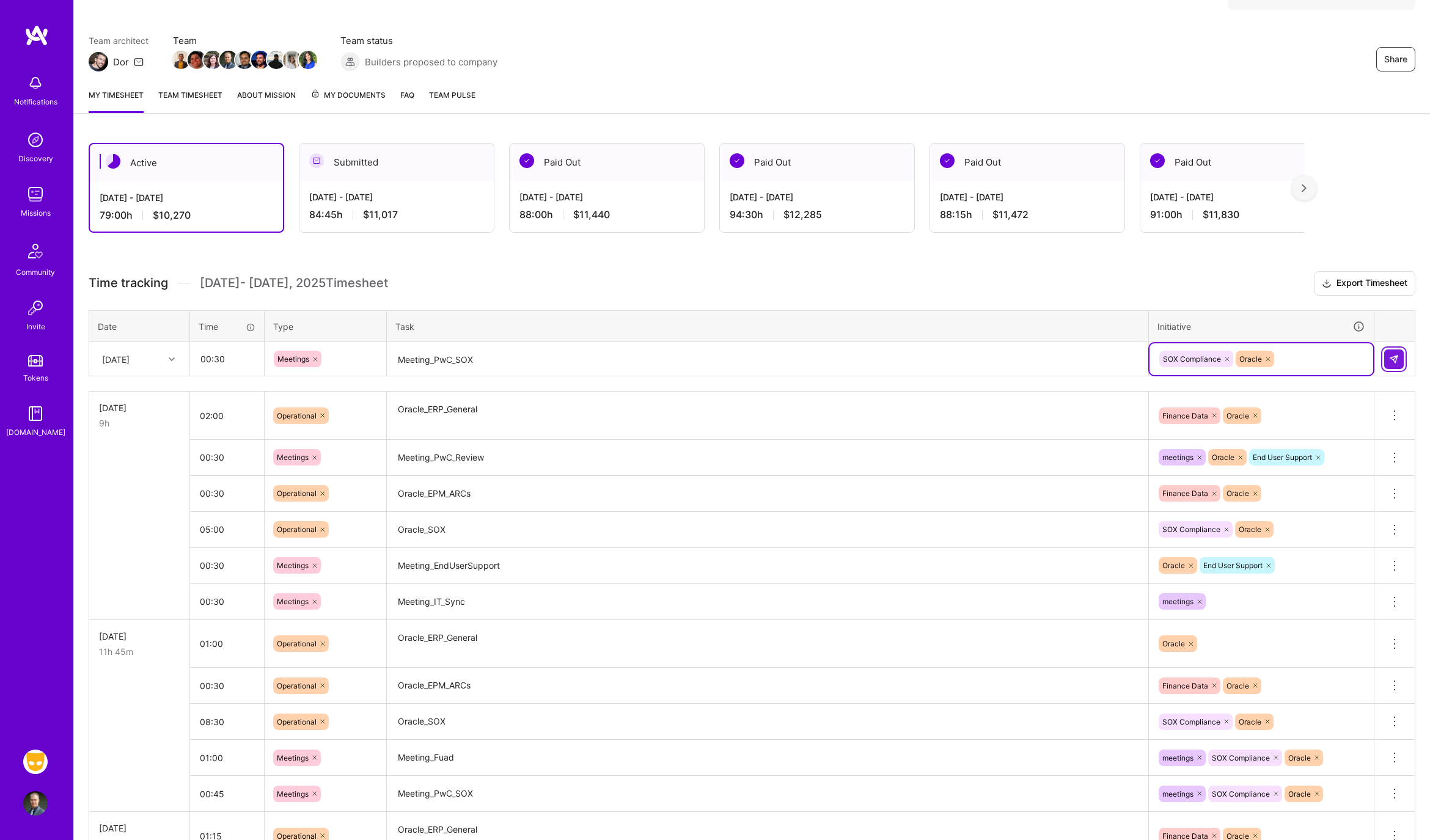
click at [1397, 354] on img at bounding box center [1394, 359] width 10 height 10
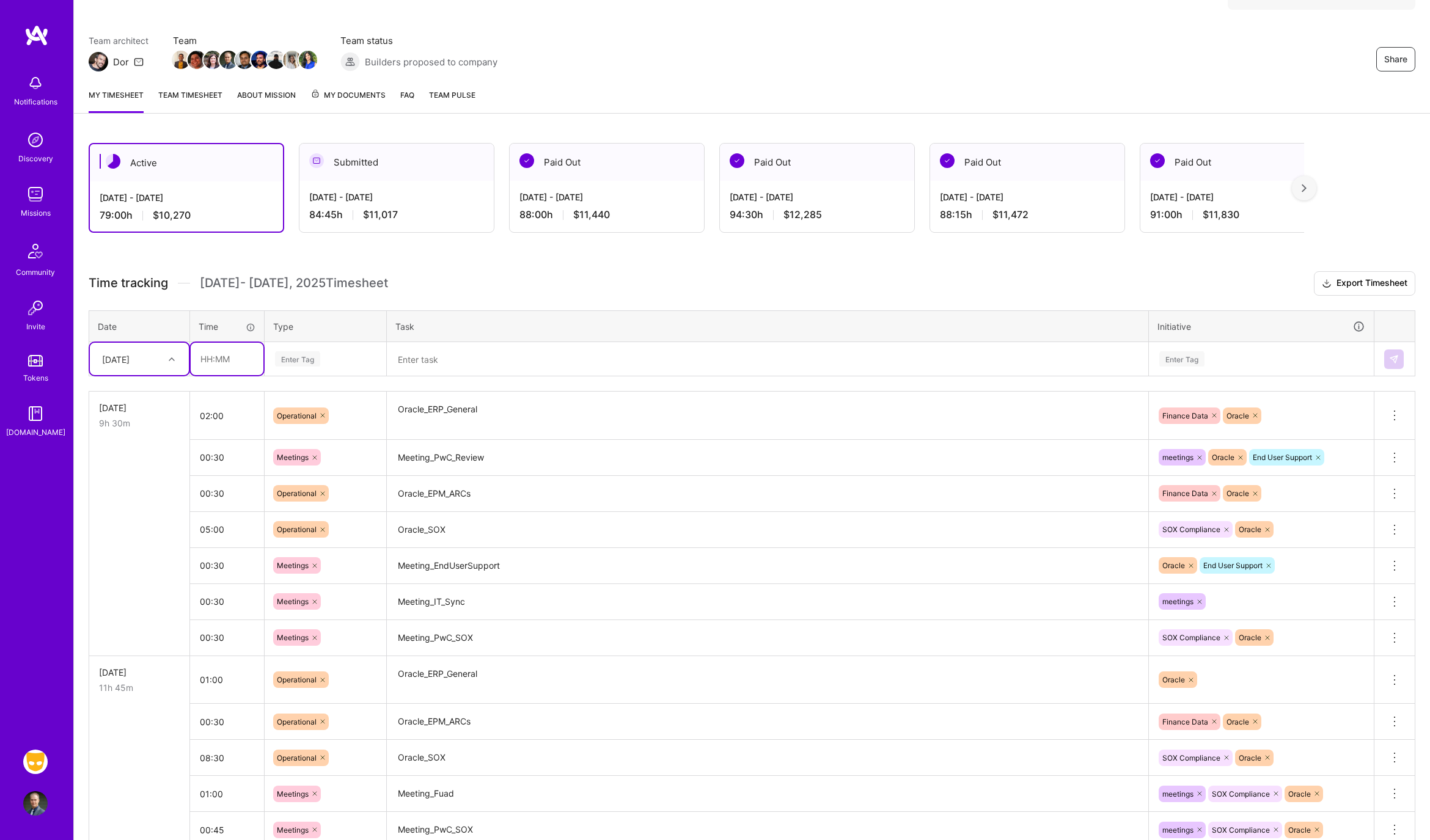
click at [229, 351] on input "text" at bounding box center [227, 359] width 73 height 33
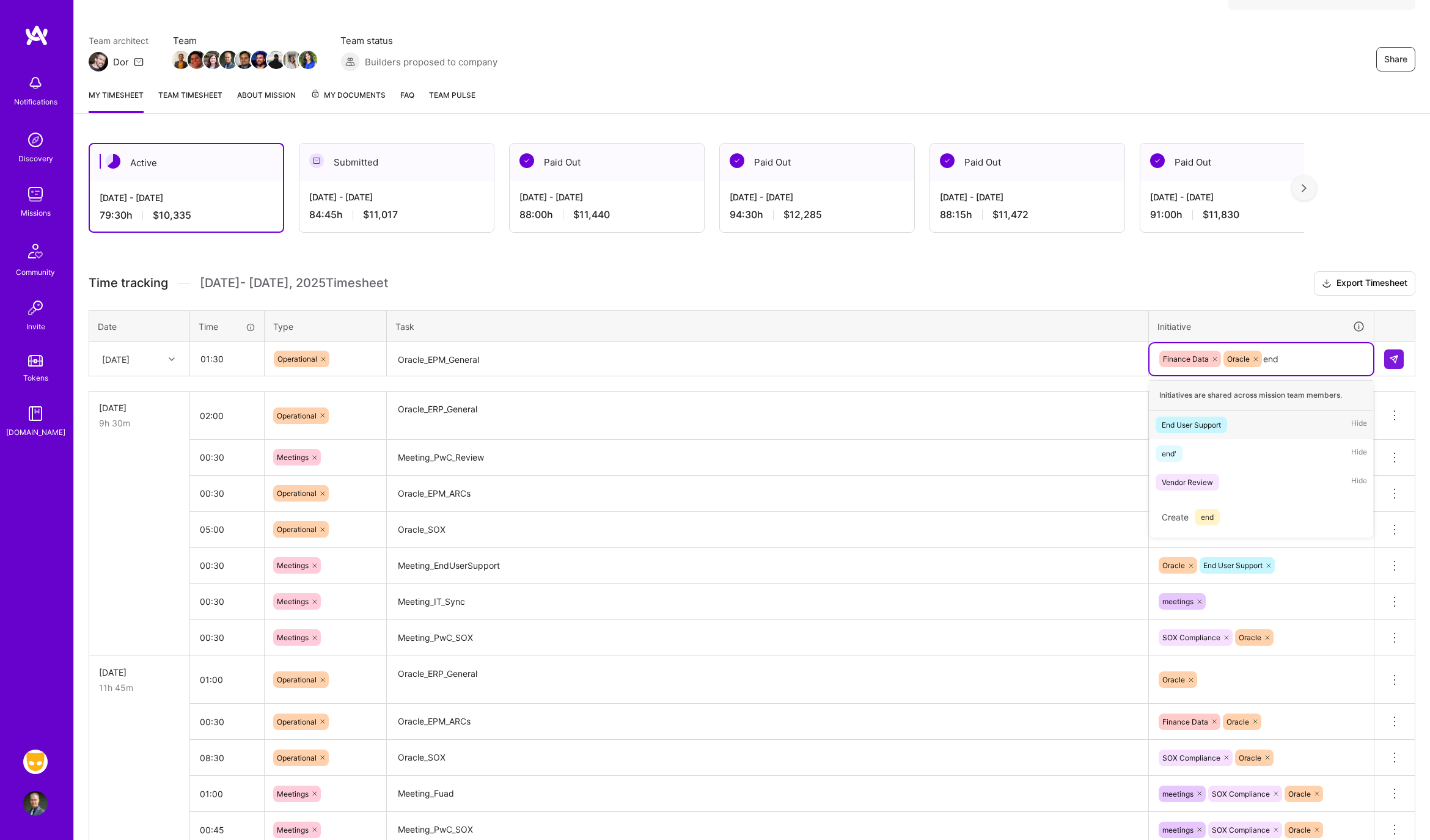
click at [1188, 424] on div "End User Support" at bounding box center [1191, 425] width 59 height 13
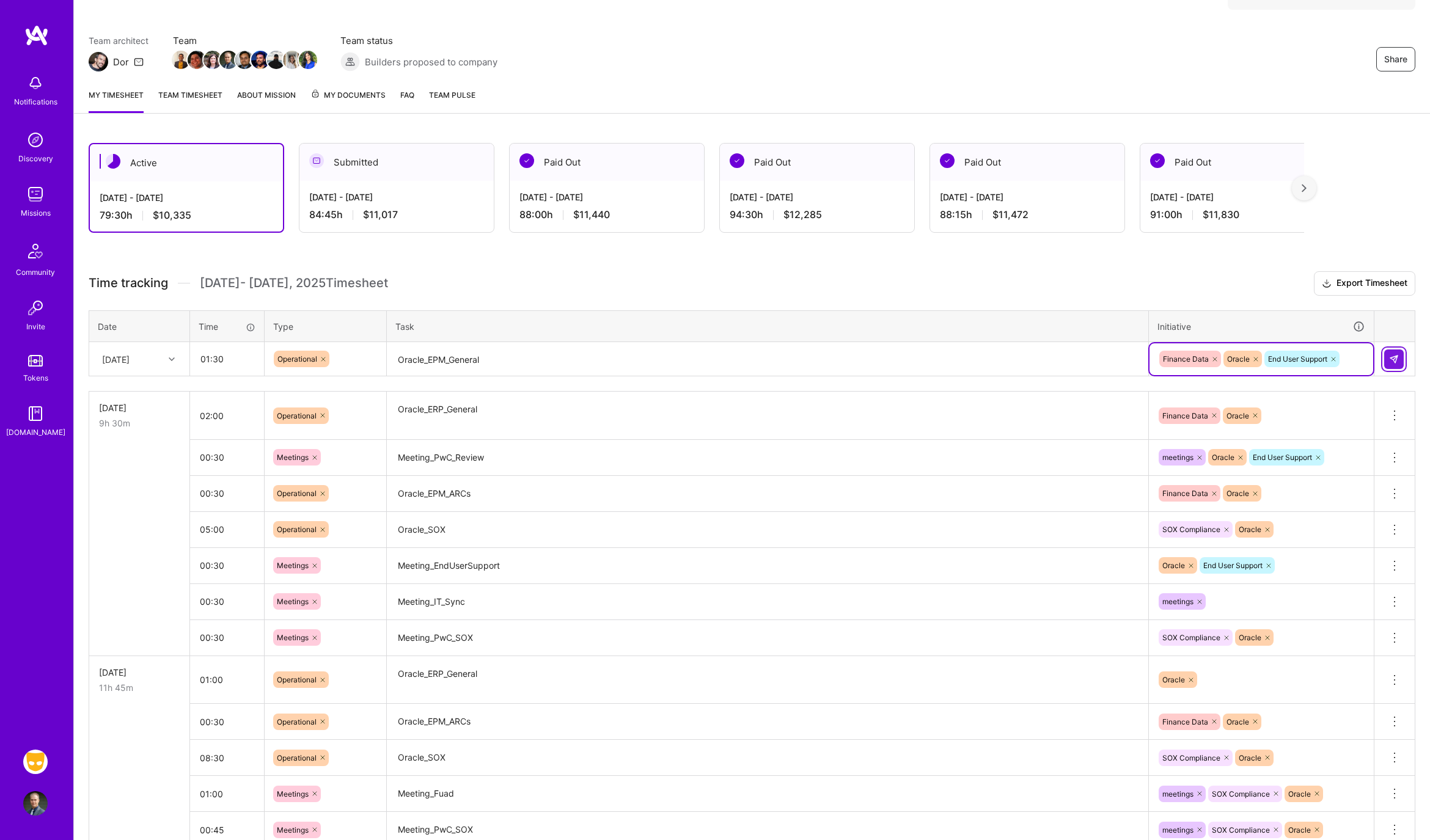
click at [1391, 354] on img at bounding box center [1394, 359] width 10 height 10
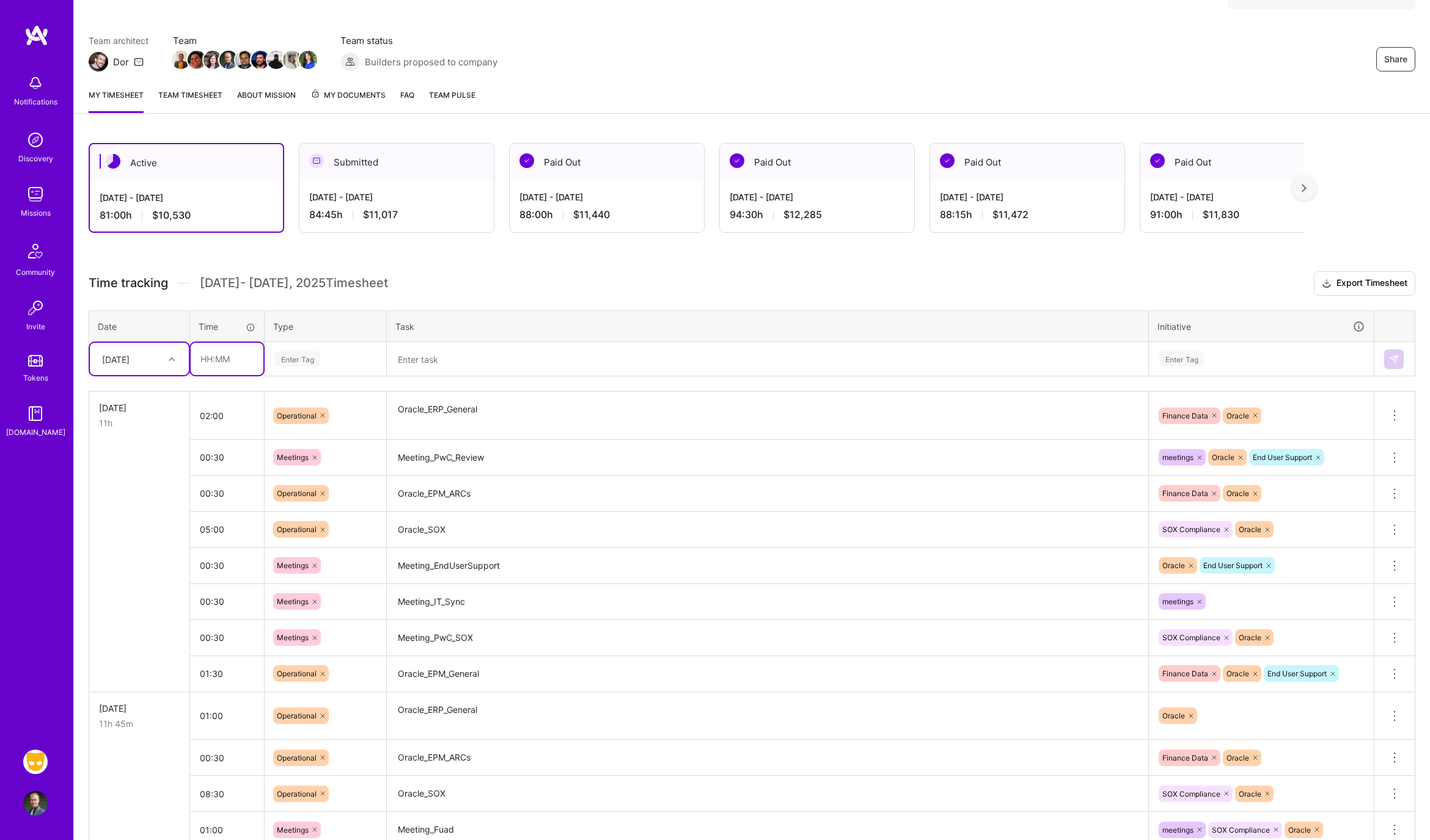
click at [223, 355] on input "text" at bounding box center [227, 359] width 73 height 33
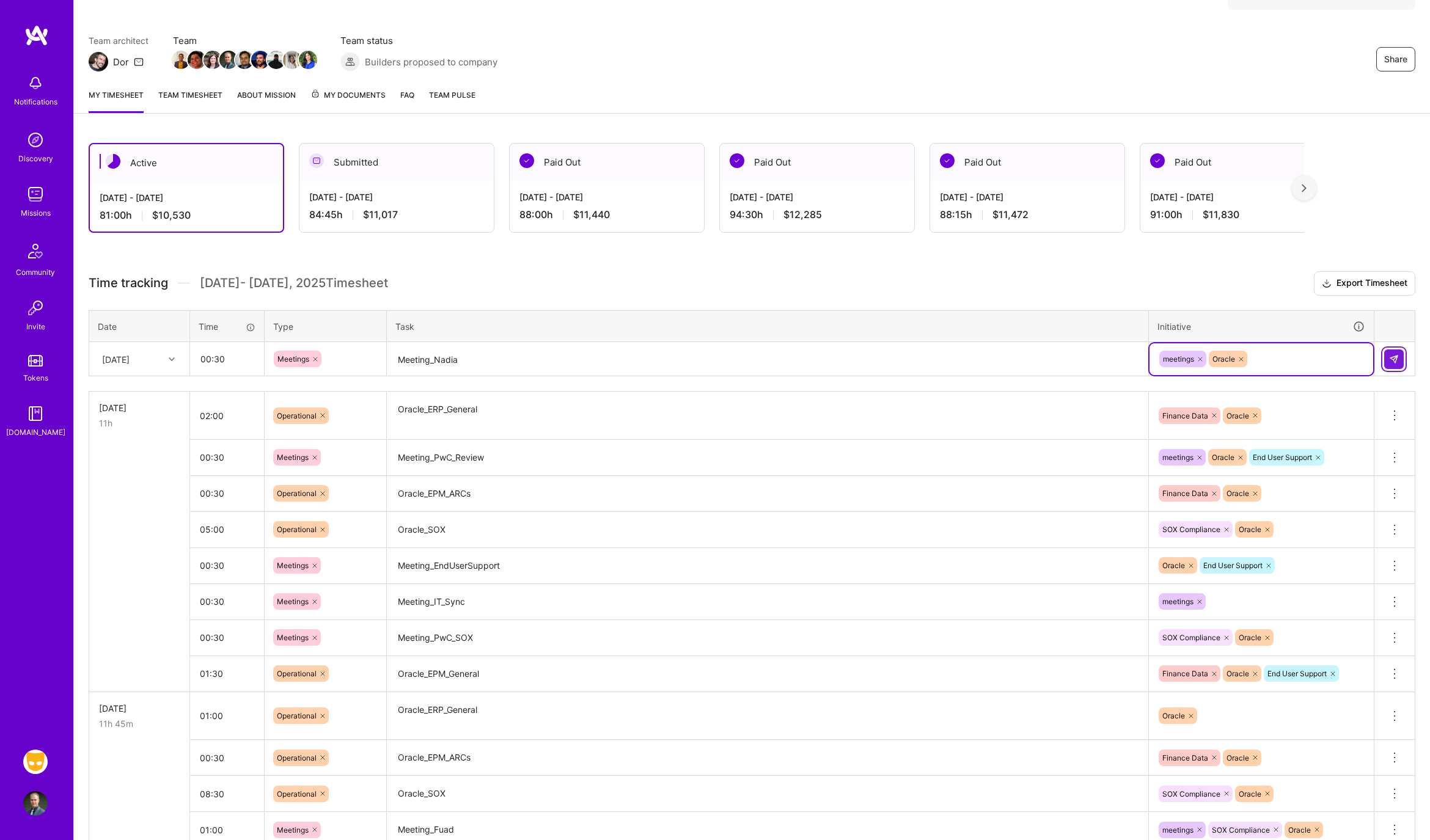
click at [1403, 354] on button at bounding box center [1394, 359] width 20 height 20
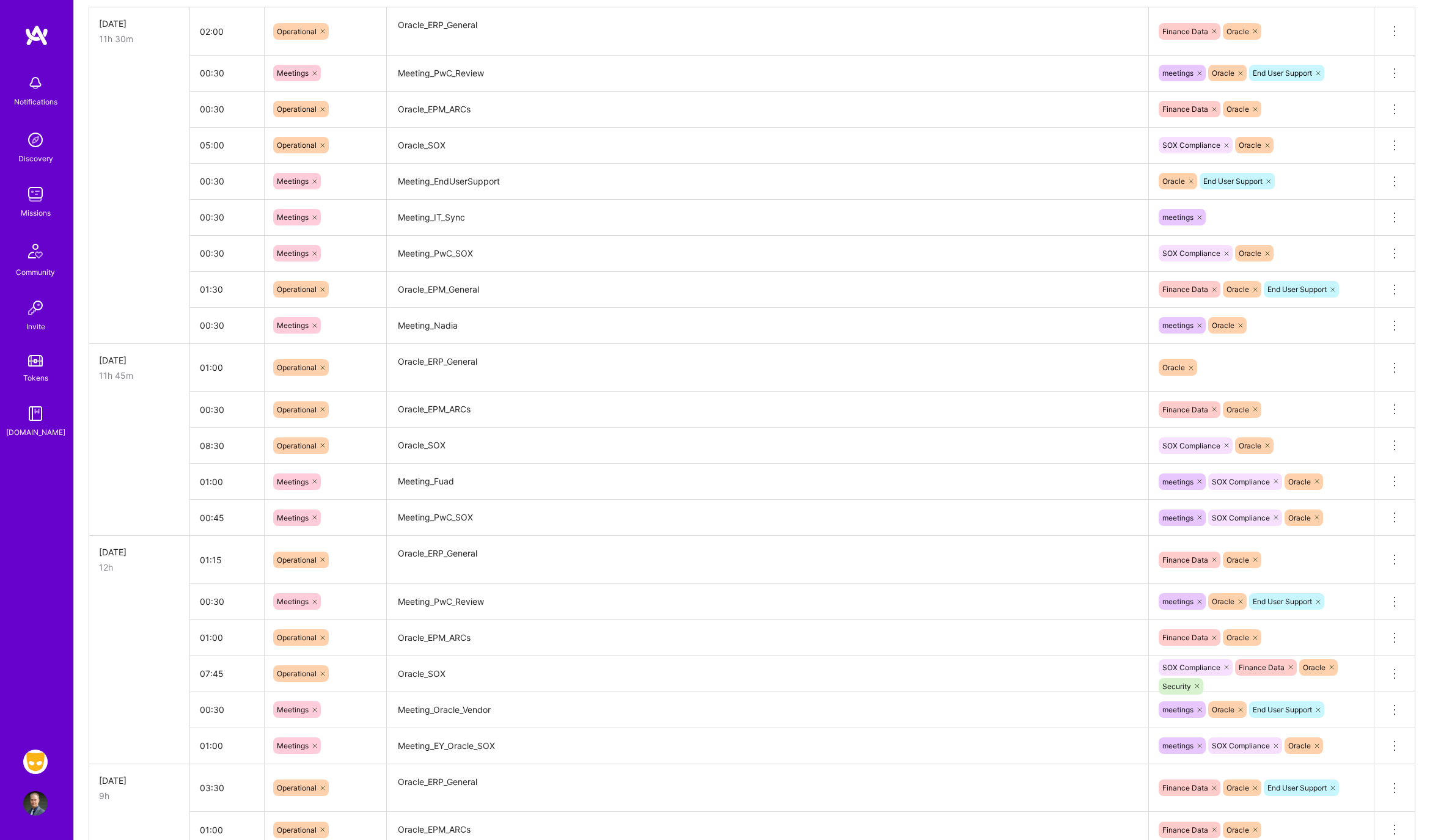
scroll to position [0, 0]
